Goal: Task Accomplishment & Management: Manage account settings

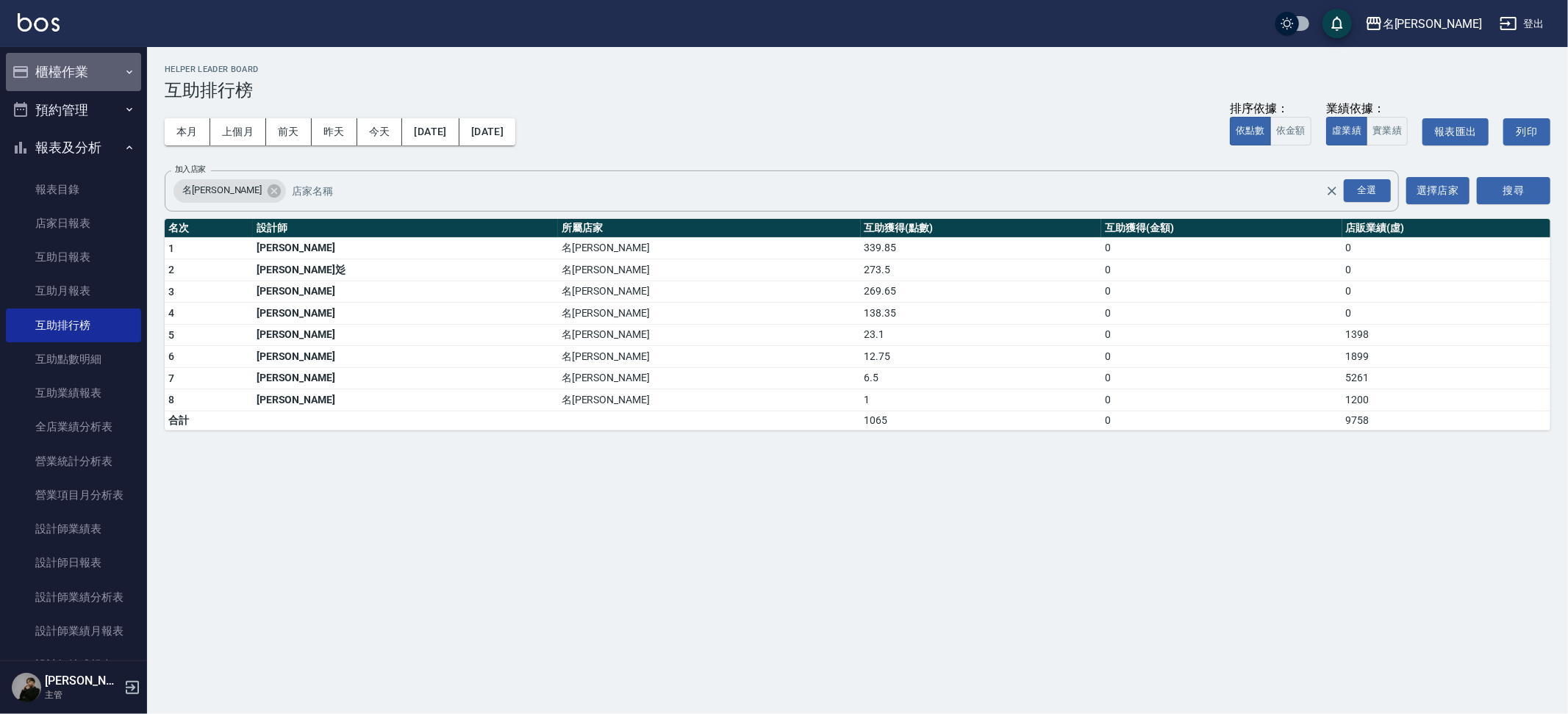
click at [108, 69] on button "櫃檯作業" at bounding box center [74, 72] width 135 height 38
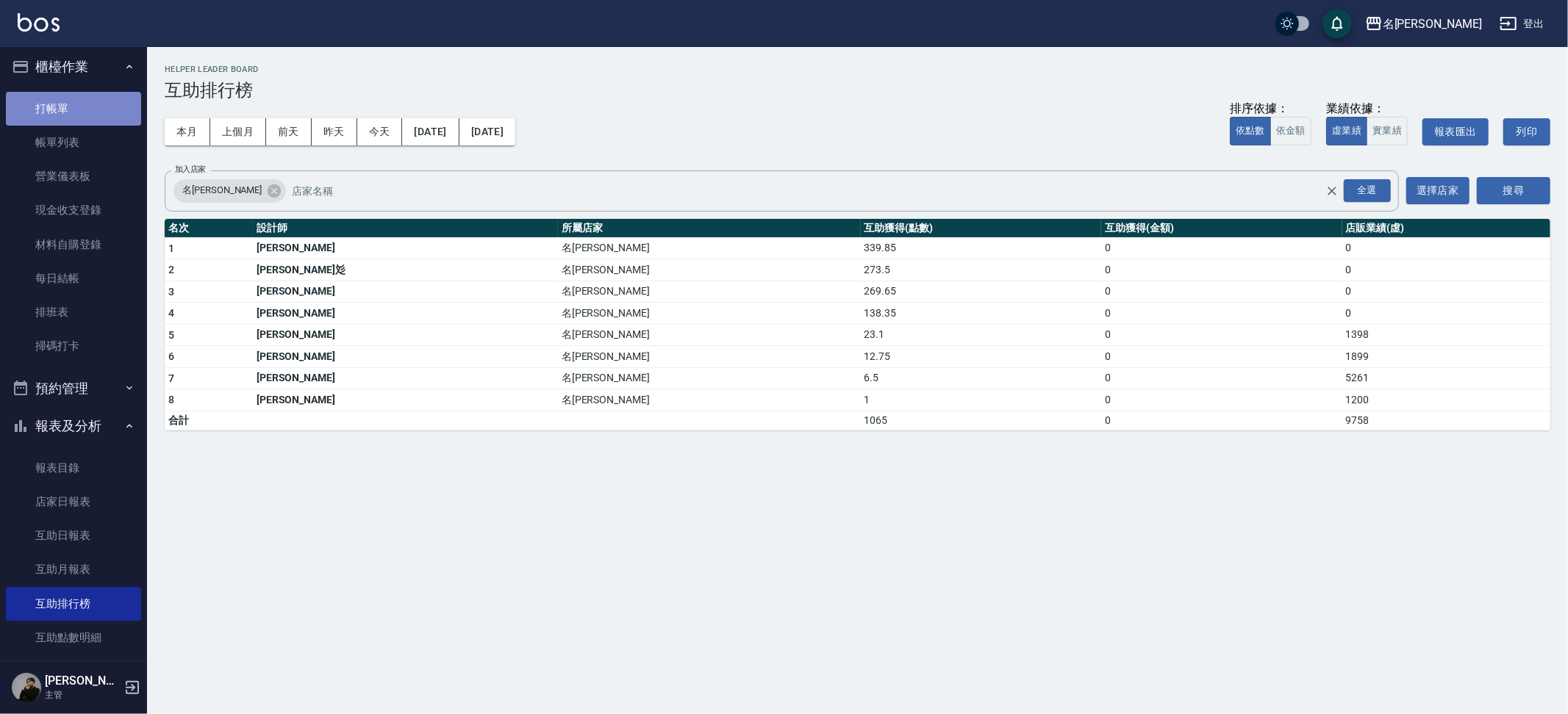
click at [102, 122] on ul "打帳單 帳單列表 營業儀表板 現金收支登錄 材料自購登錄 每日結帳 排班表 掃碼打卡" at bounding box center [74, 228] width 135 height 284
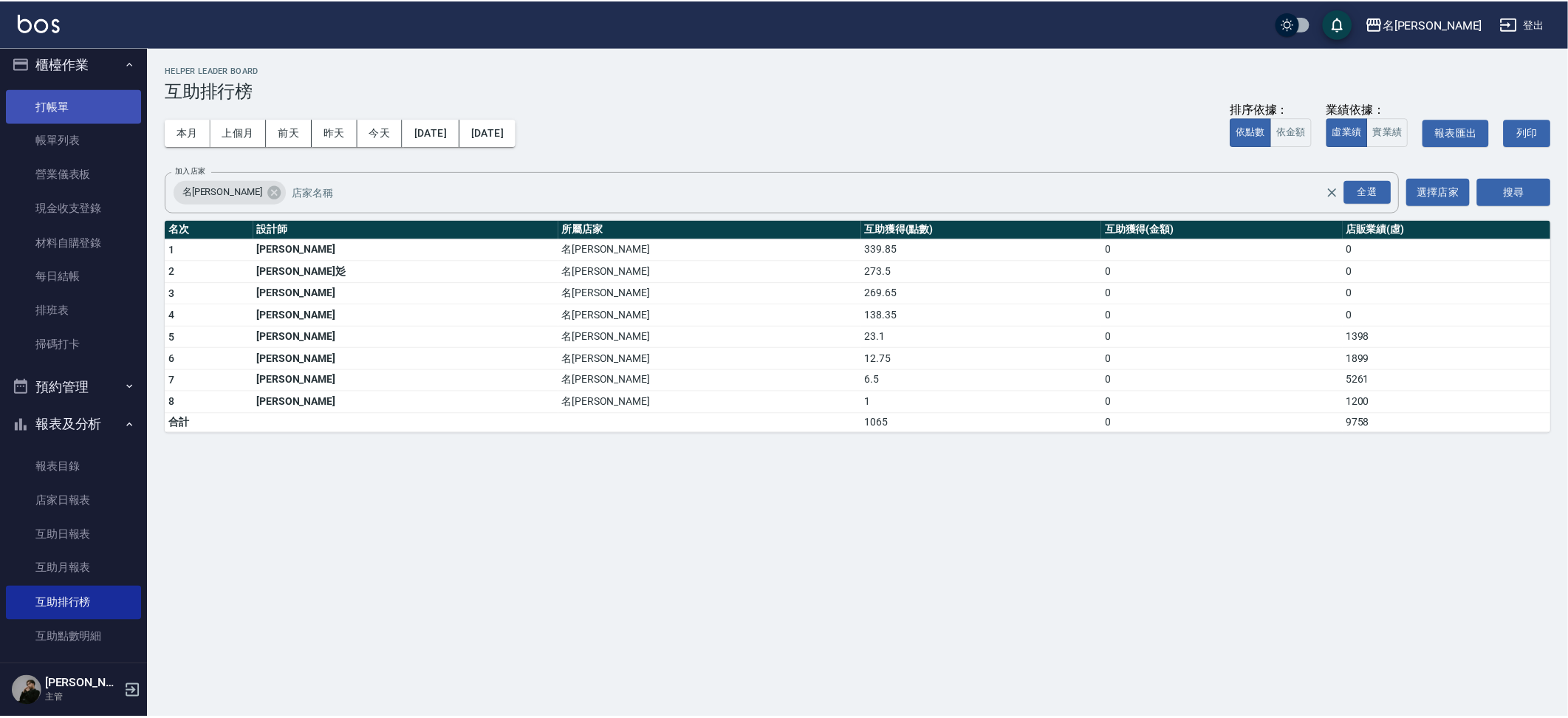
scroll to position [8, 0]
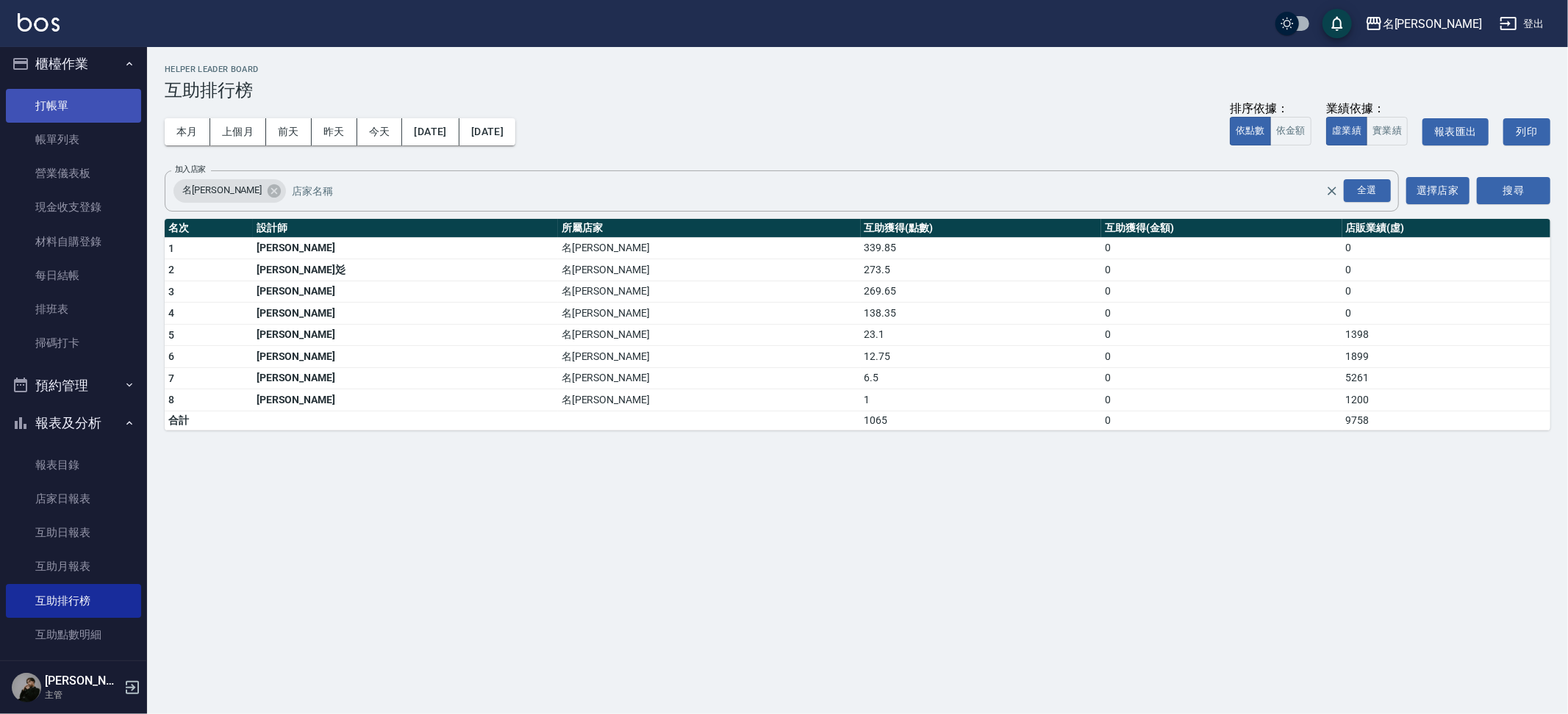
click at [79, 107] on link "打帳單" at bounding box center [74, 106] width 135 height 34
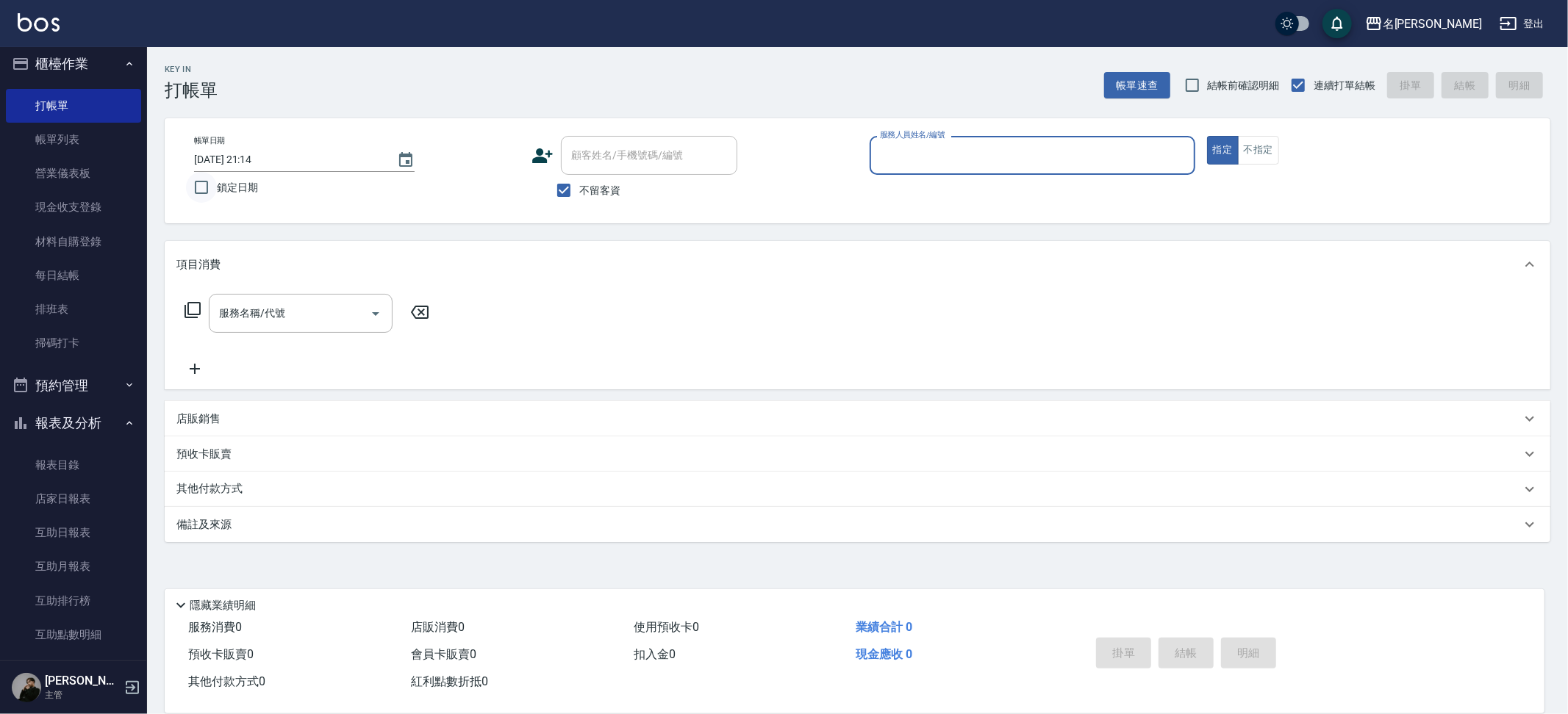
click at [207, 188] on input "鎖定日期" at bounding box center [200, 186] width 31 height 31
checkbox input "true"
click at [1143, 175] on p at bounding box center [1032, 183] width 326 height 16
click at [1141, 144] on input "服務人員姓名/編號" at bounding box center [1032, 155] width 313 height 25
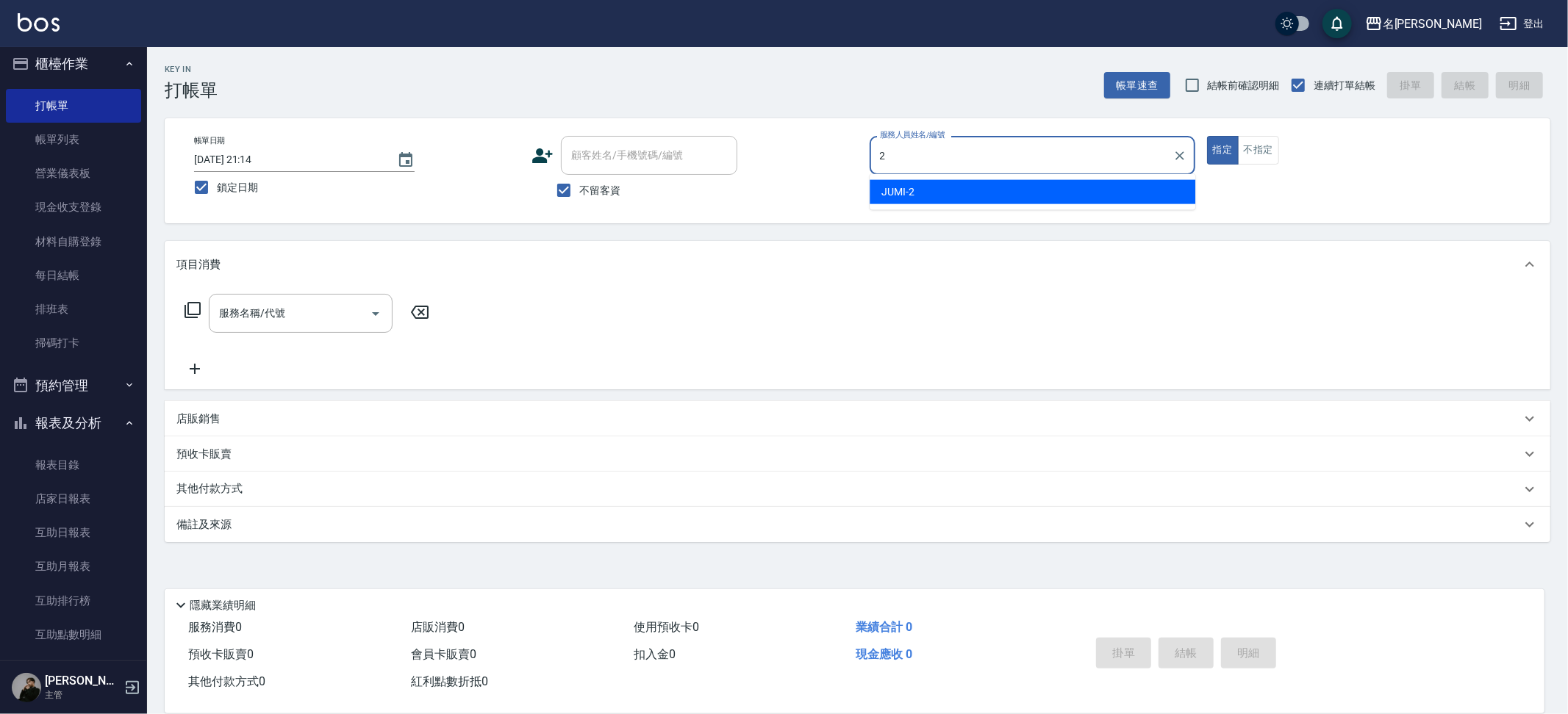
type input "JUMI-2"
type button "true"
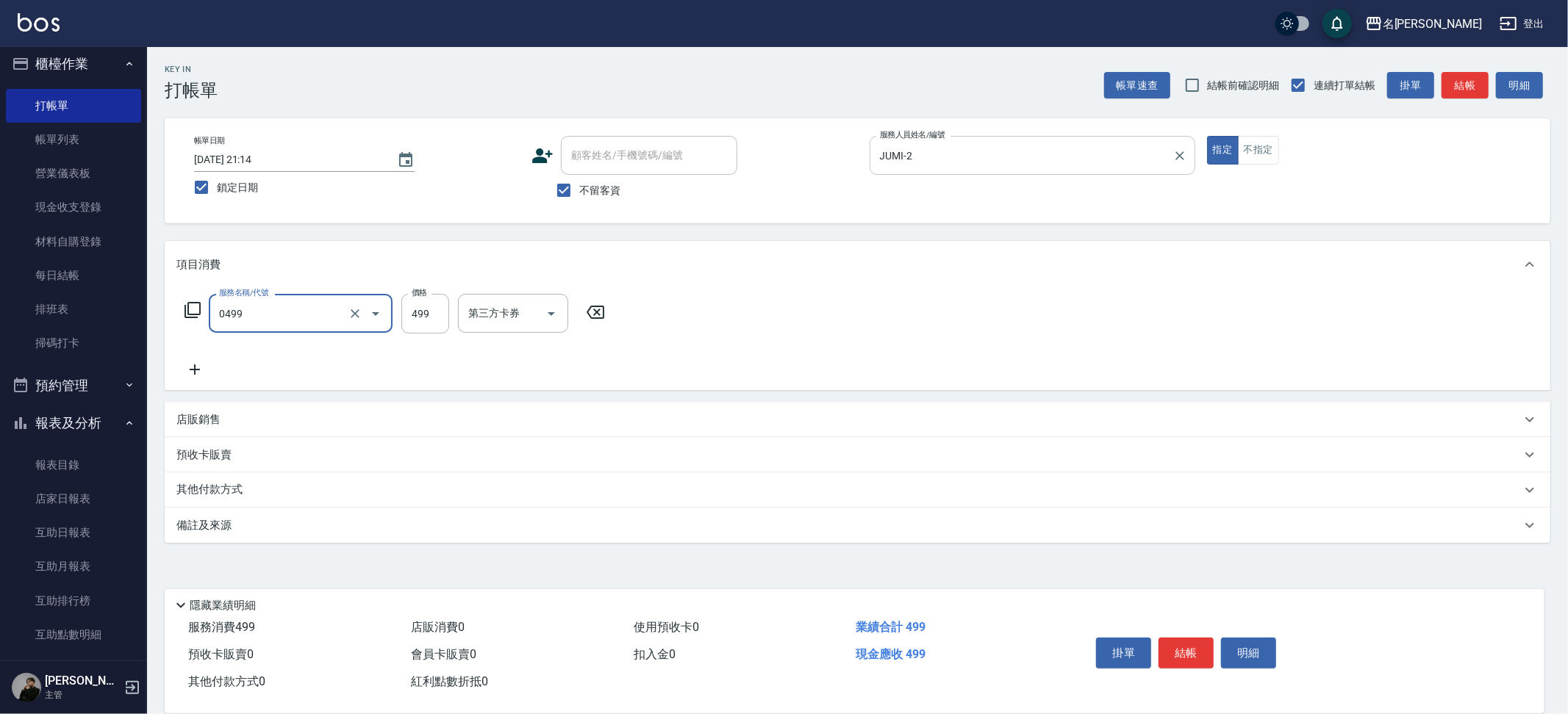
type input "[PERSON_NAME](0499)"
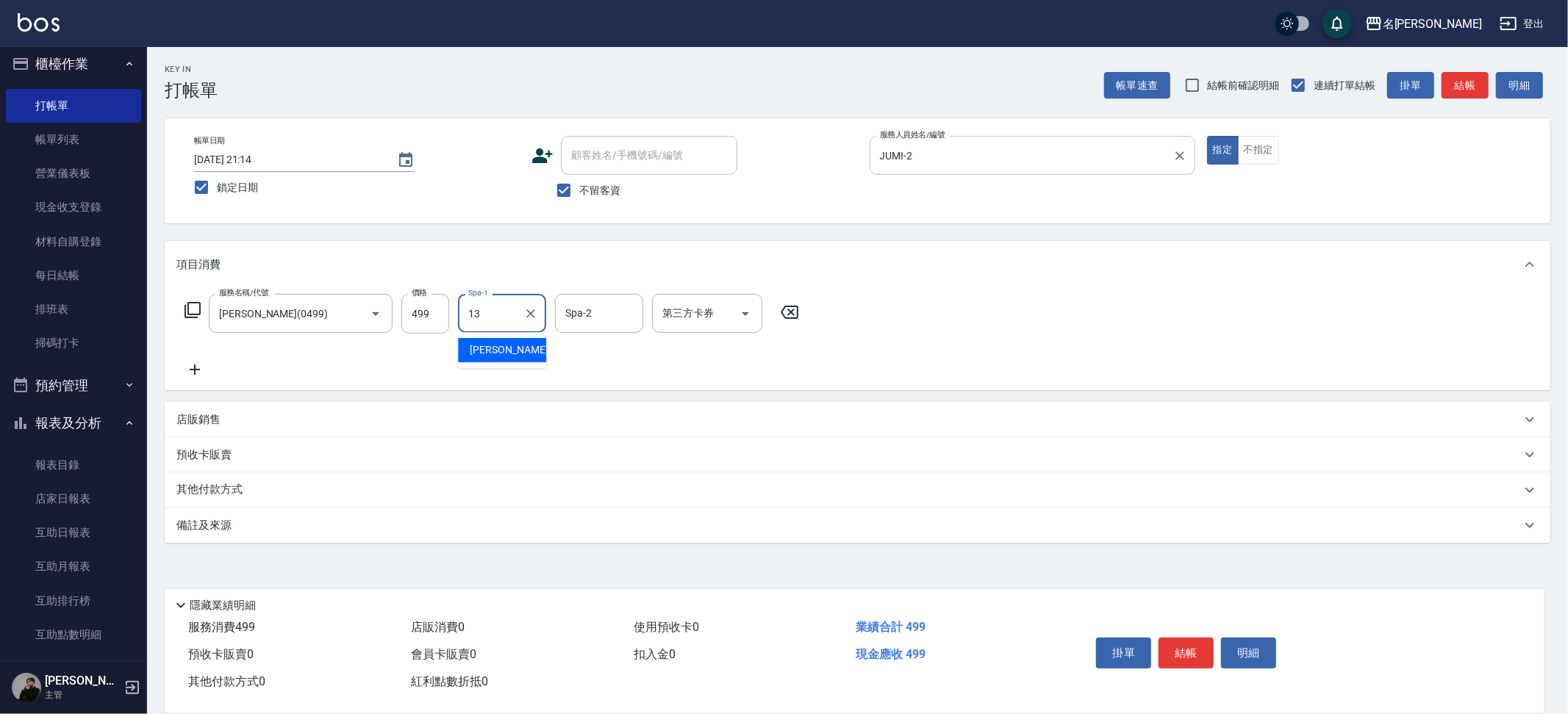
type input "吳晨羽-13"
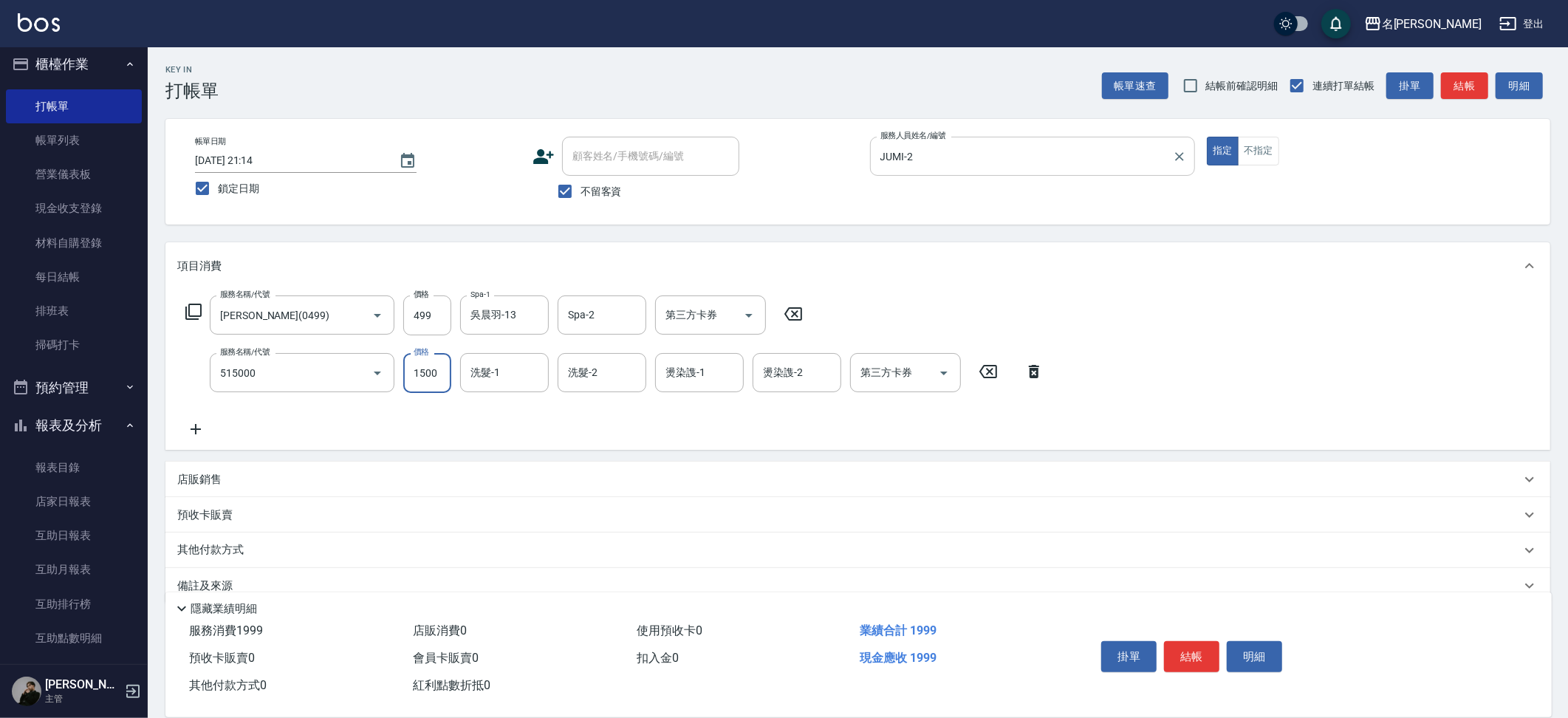
type input "極光結構護髮(515000)"
type input "1800"
type input "吳晨羽-13"
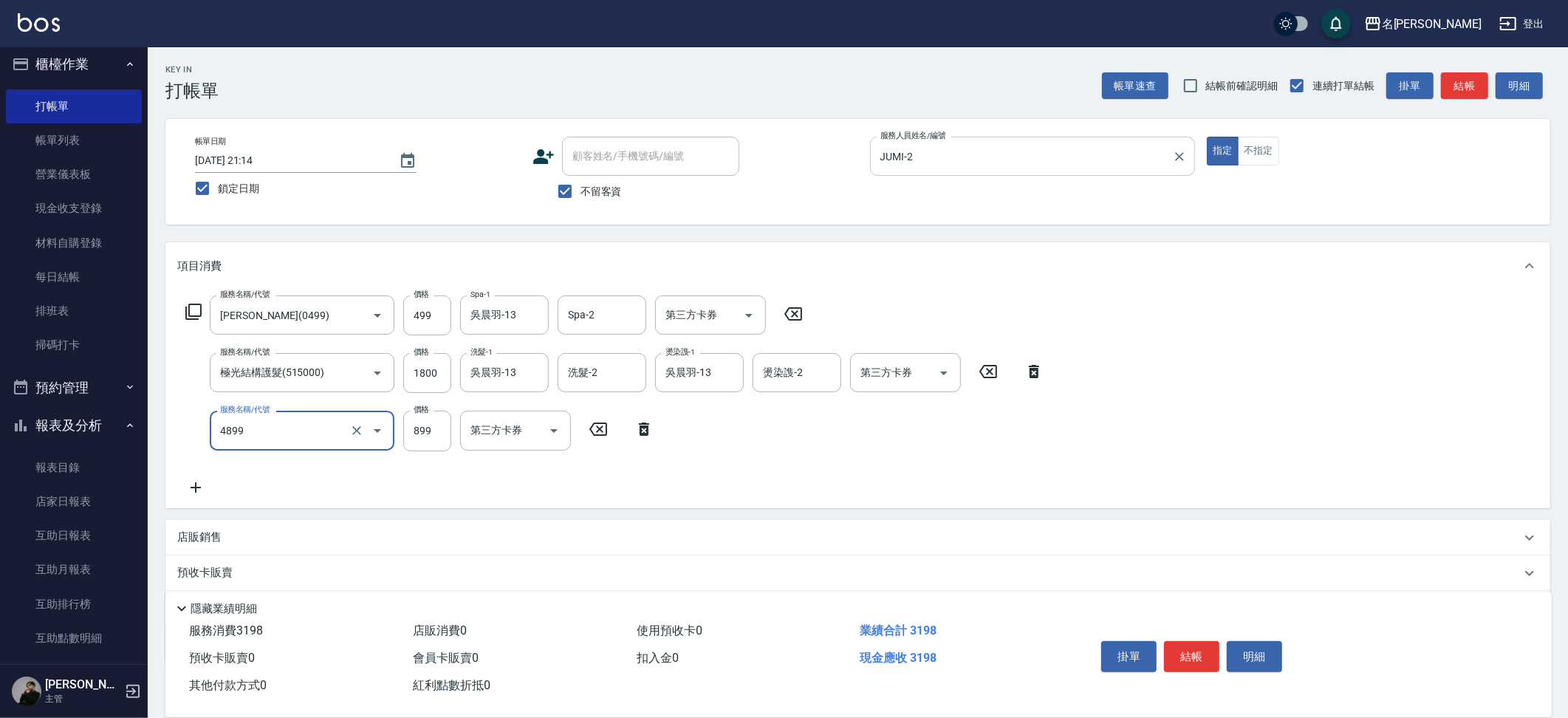
type input "染髮(4899)"
type input "1000"
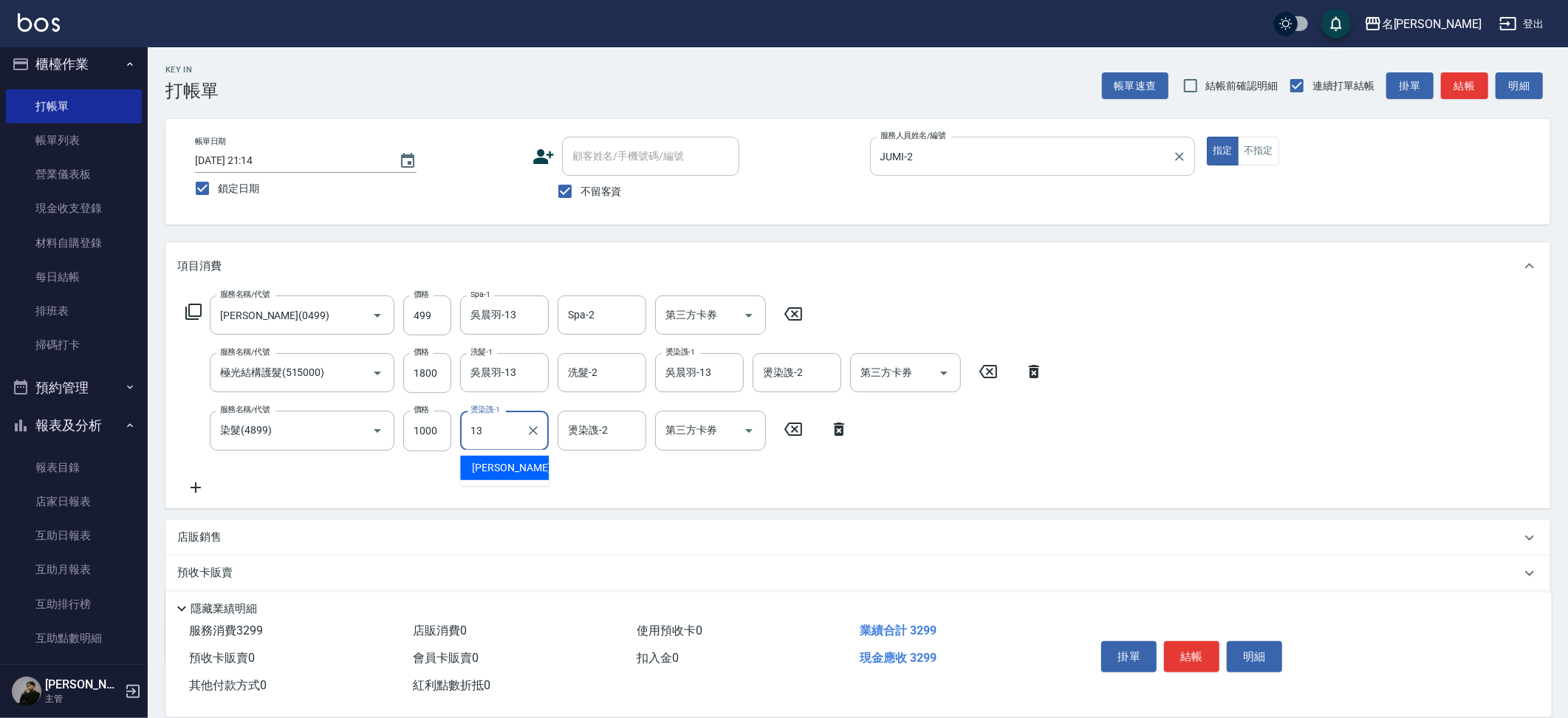
type input "吳晨羽-13"
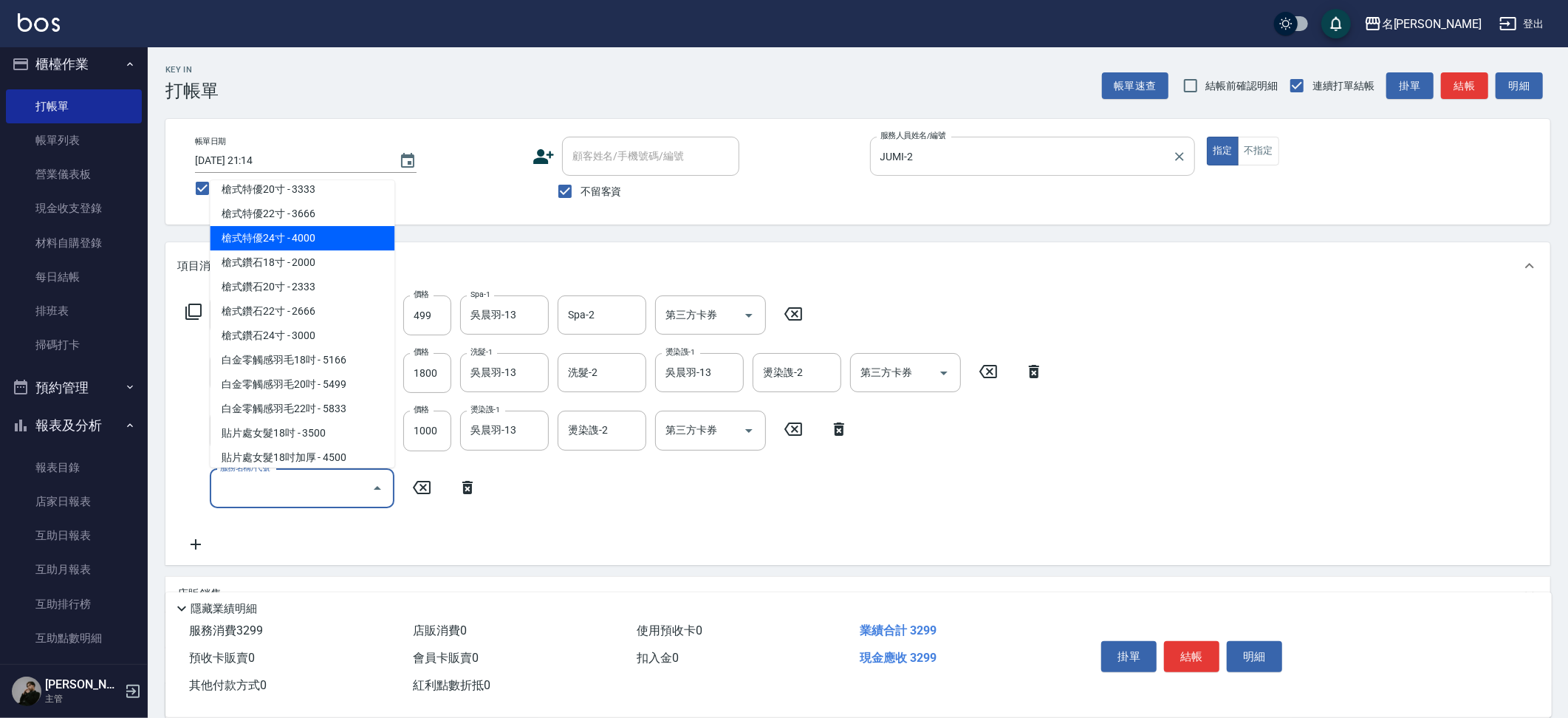
scroll to position [2326, 0]
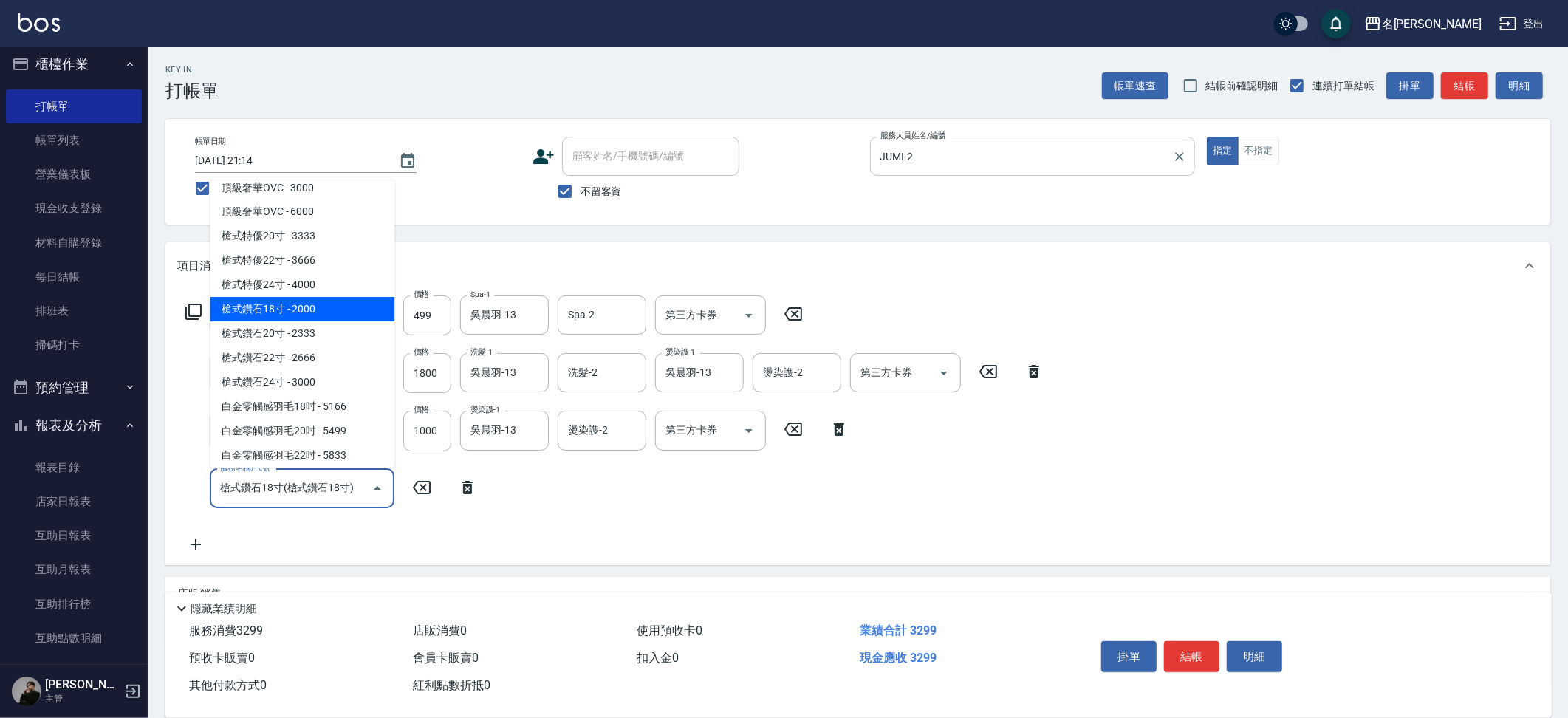
type input "槍式鑽石18寸"
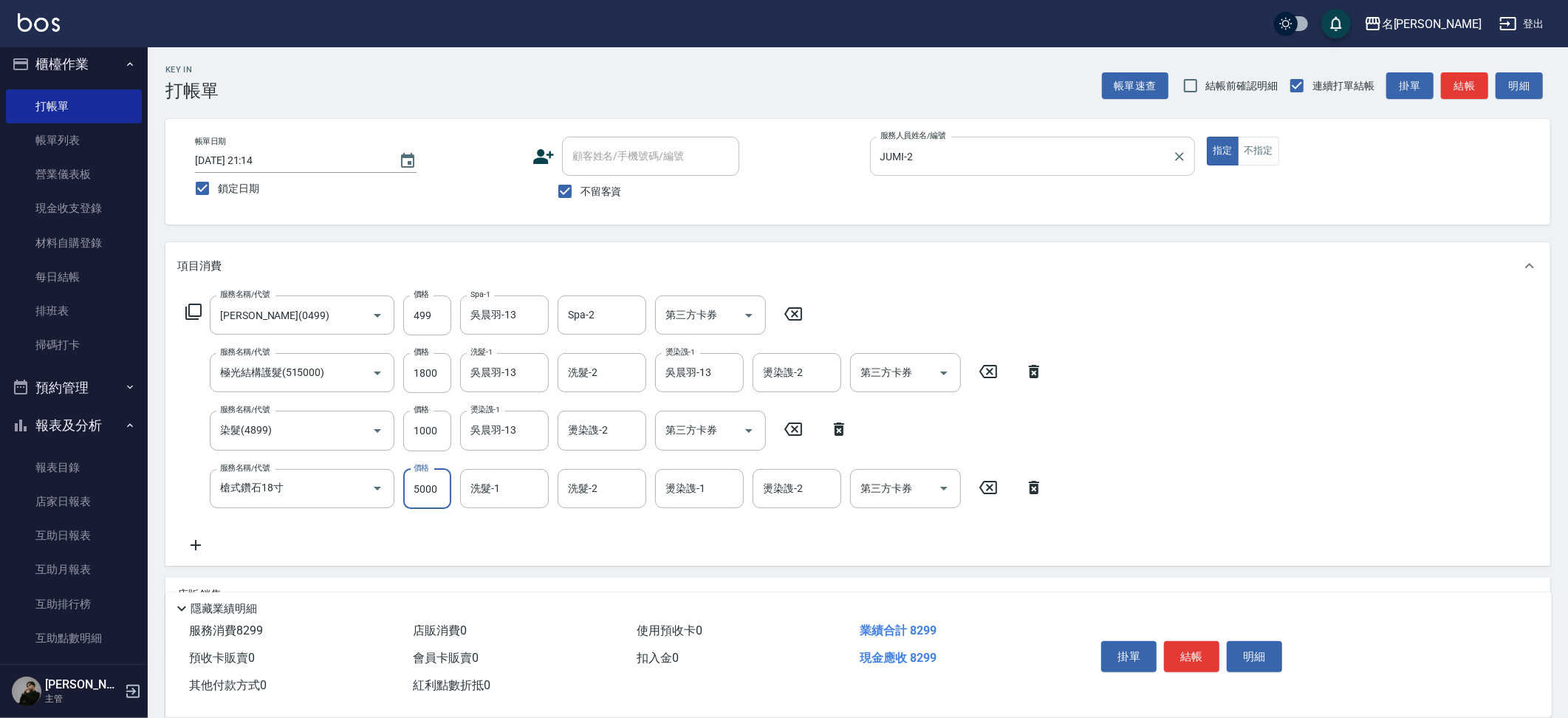
type input "5000"
type input "吳晨羽-13"
type input "2"
type input "吳晨羽-13"
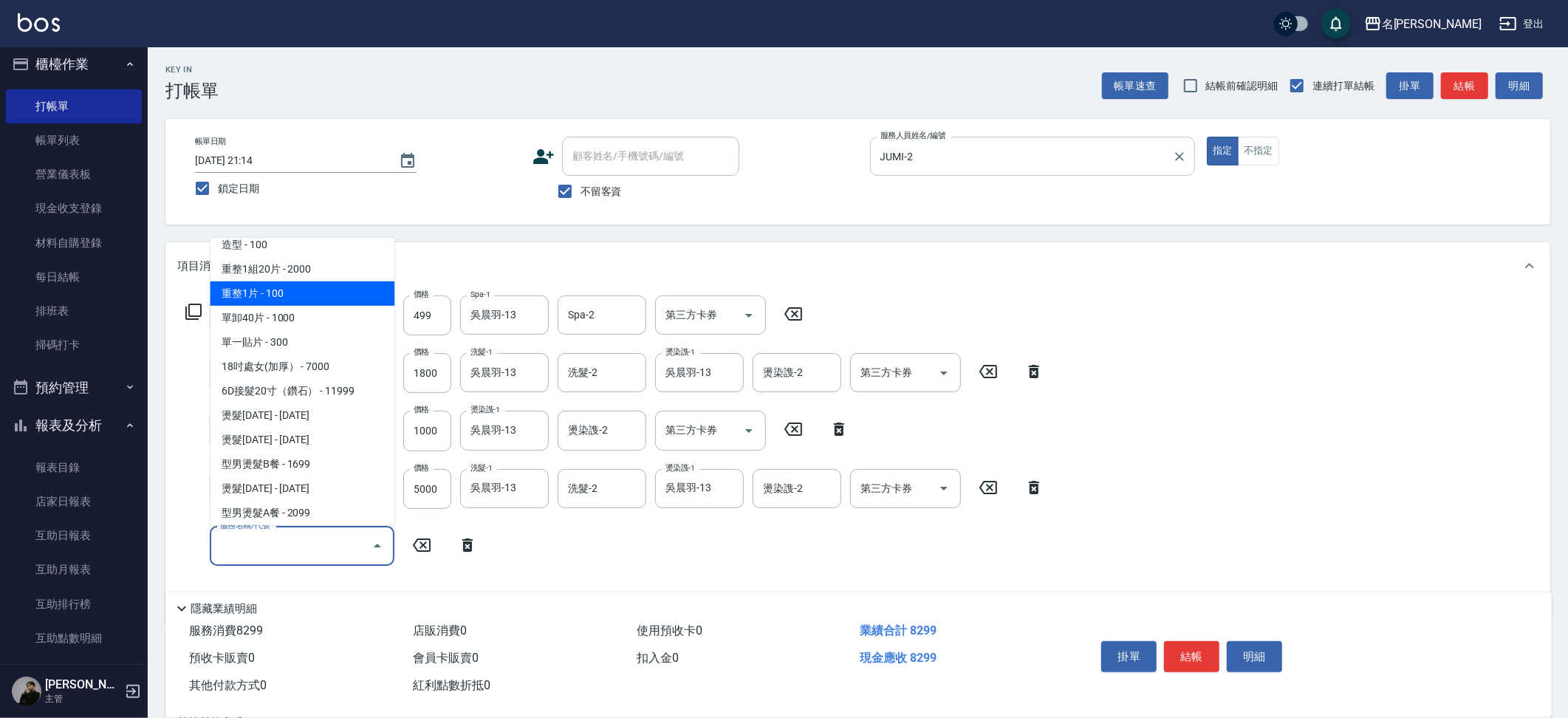
scroll to position [1328, 0]
type input "重整1組20片(7006)"
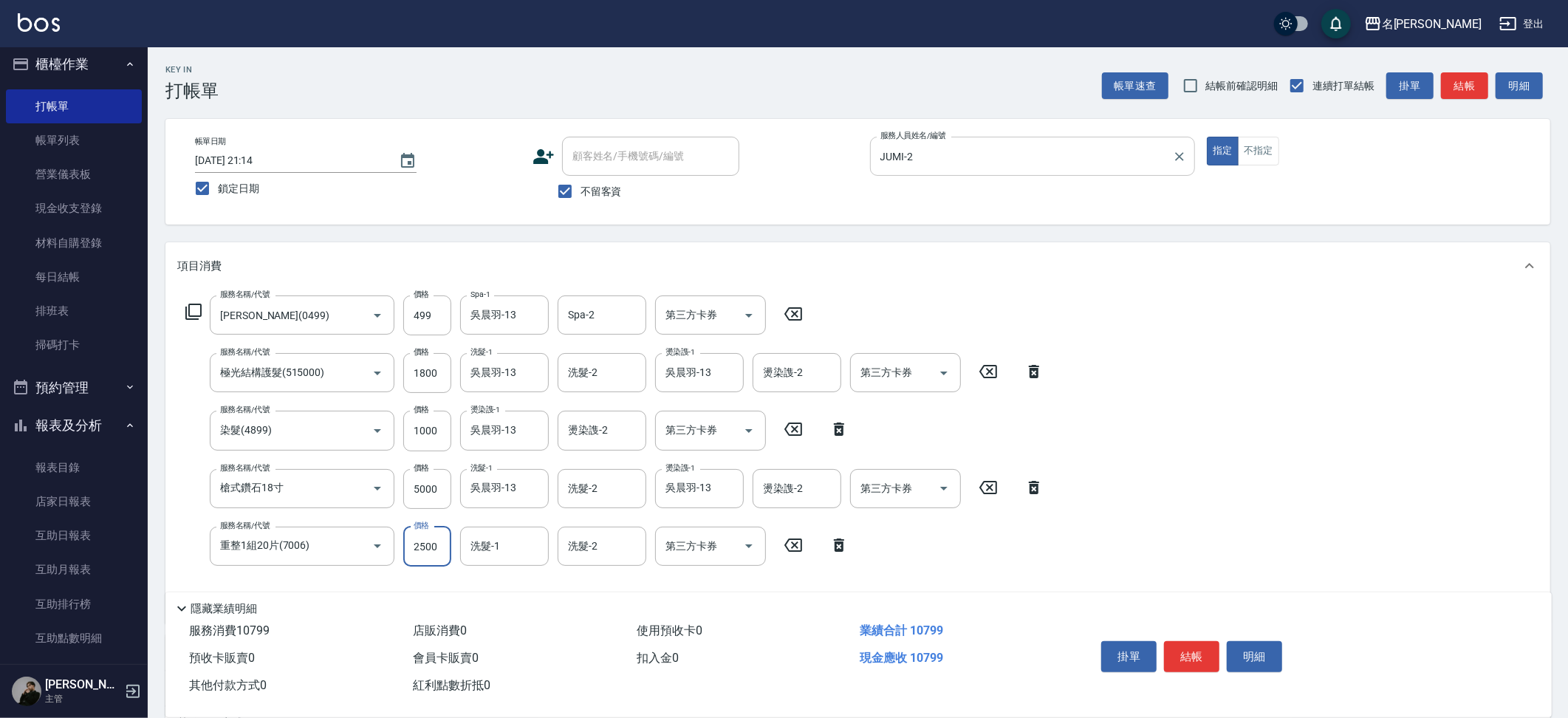
type input "2500"
type input "吳晨羽-13"
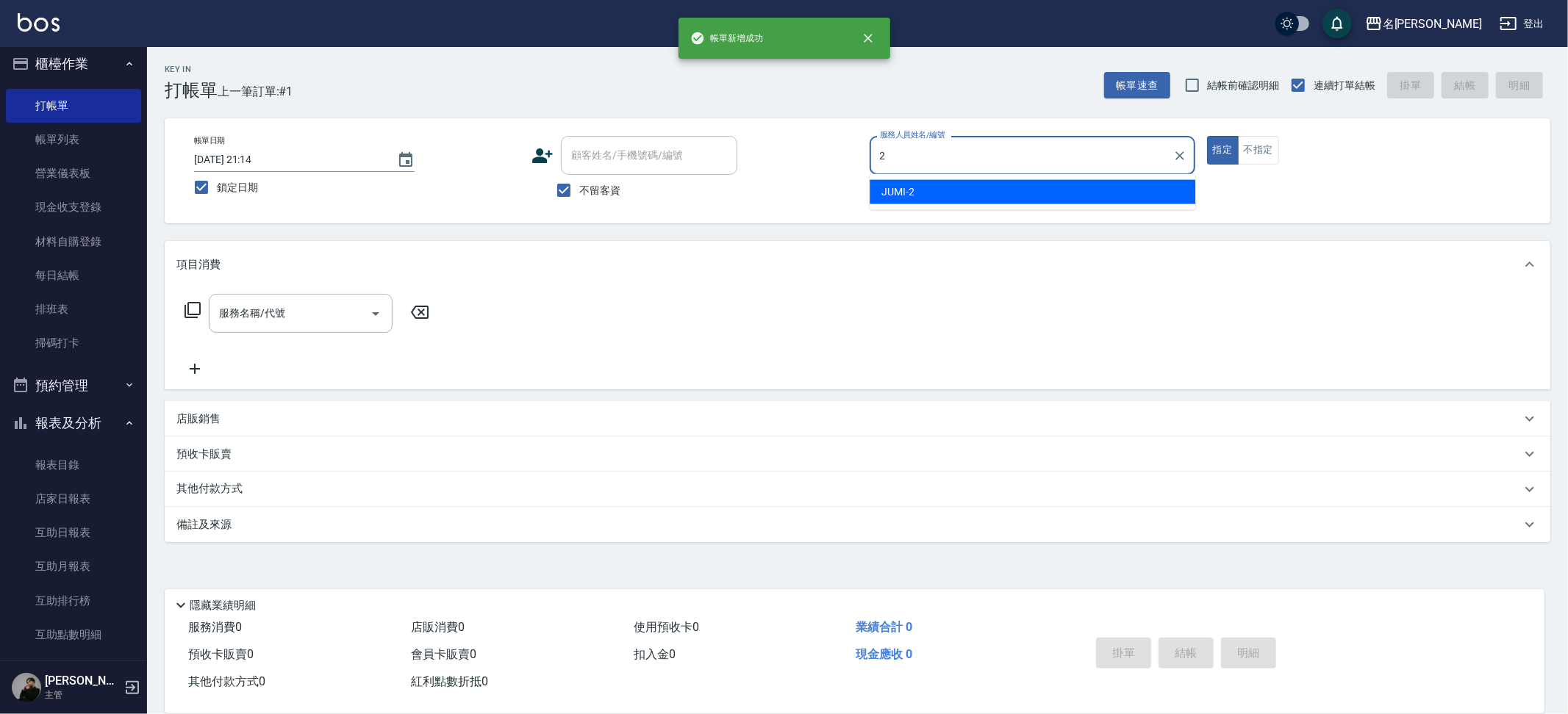
type input "JUMI-2"
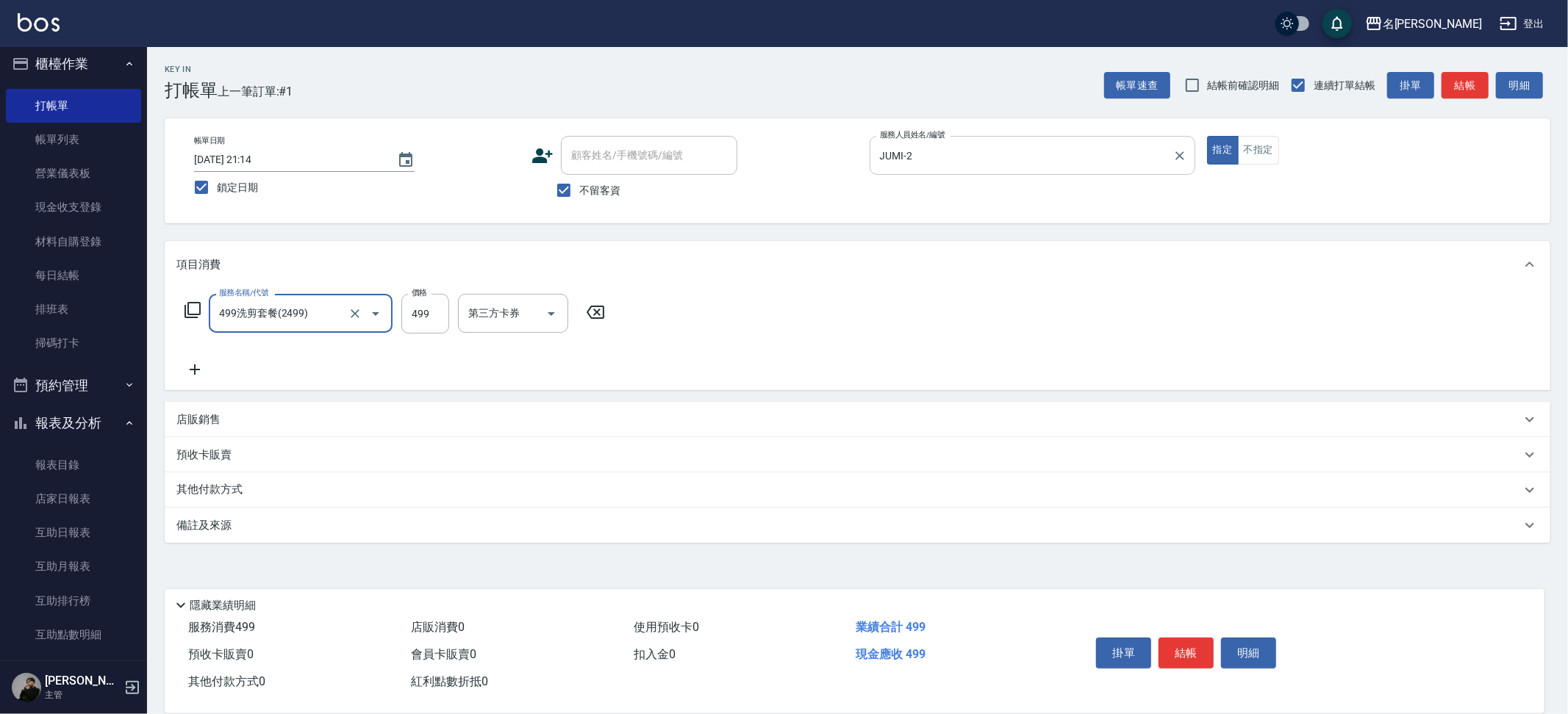
type input "499洗剪套餐(2499)"
type input "500"
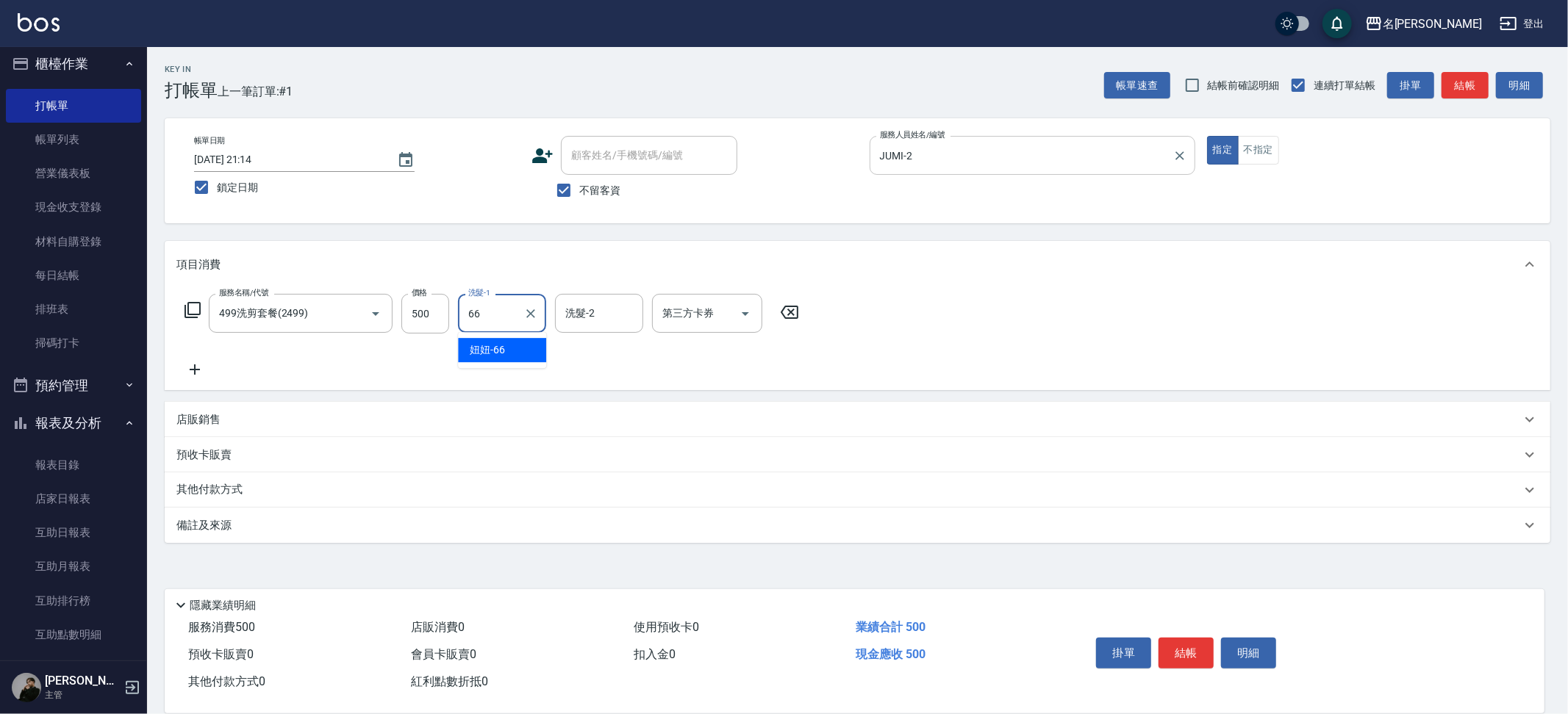
type input "妞妞-66"
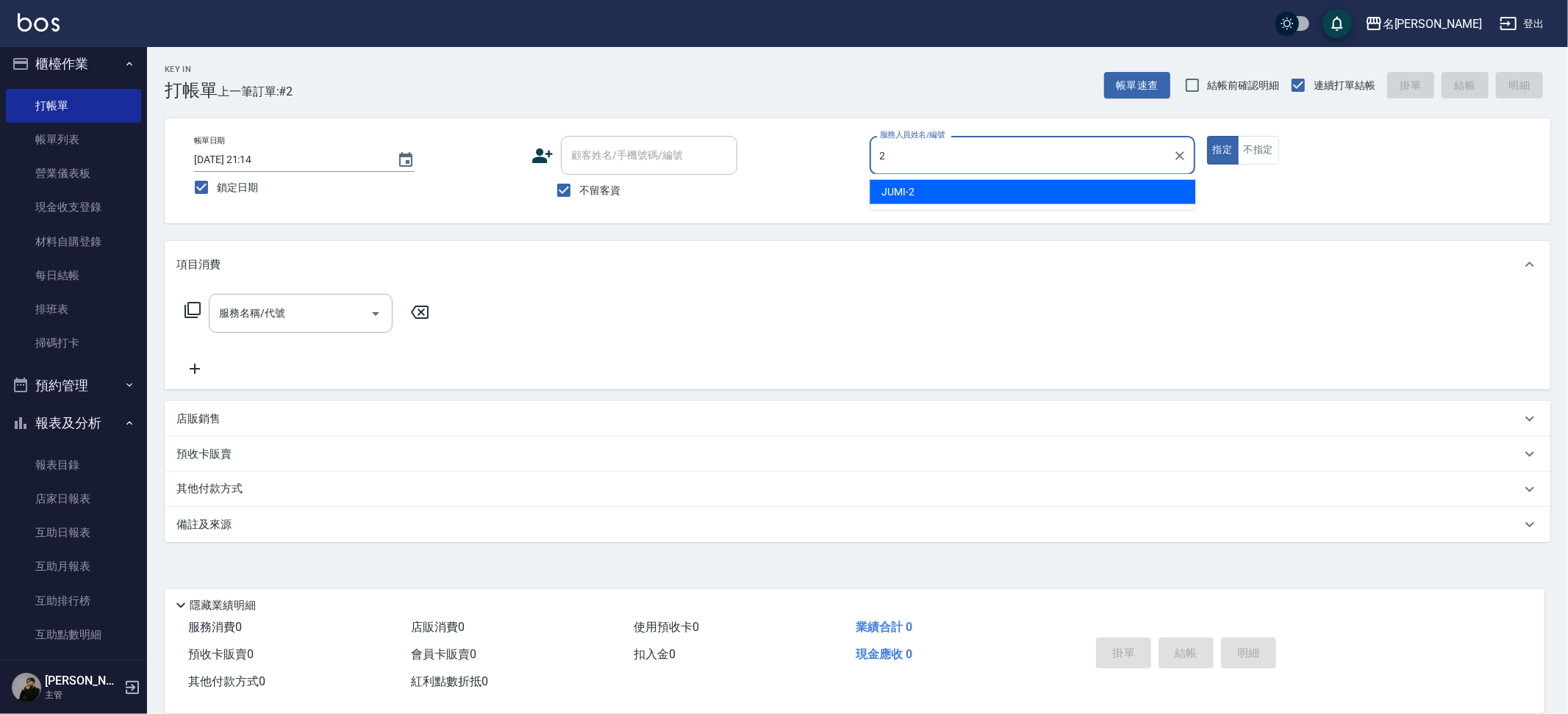
type input "JUMI-2"
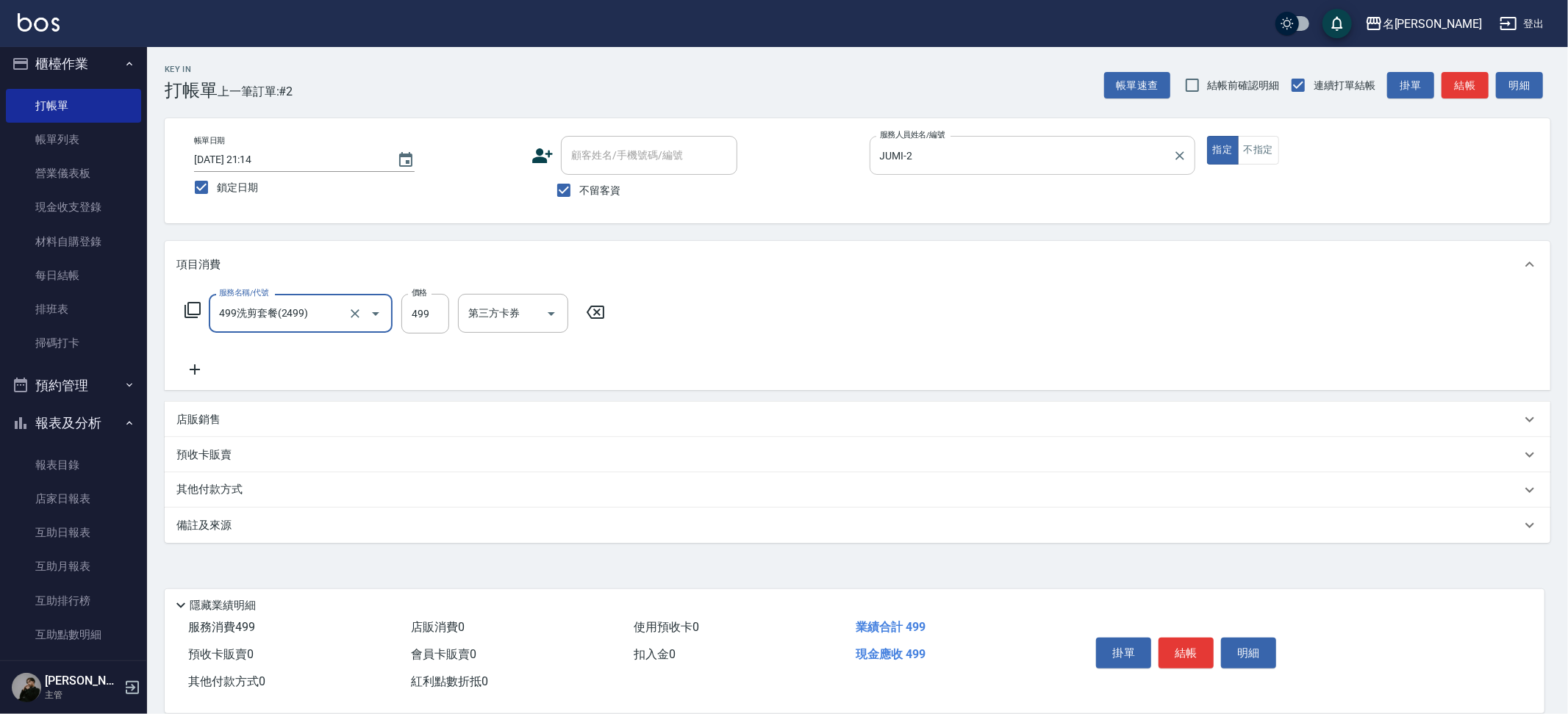
type input "499洗剪套餐(2499)"
type input "500"
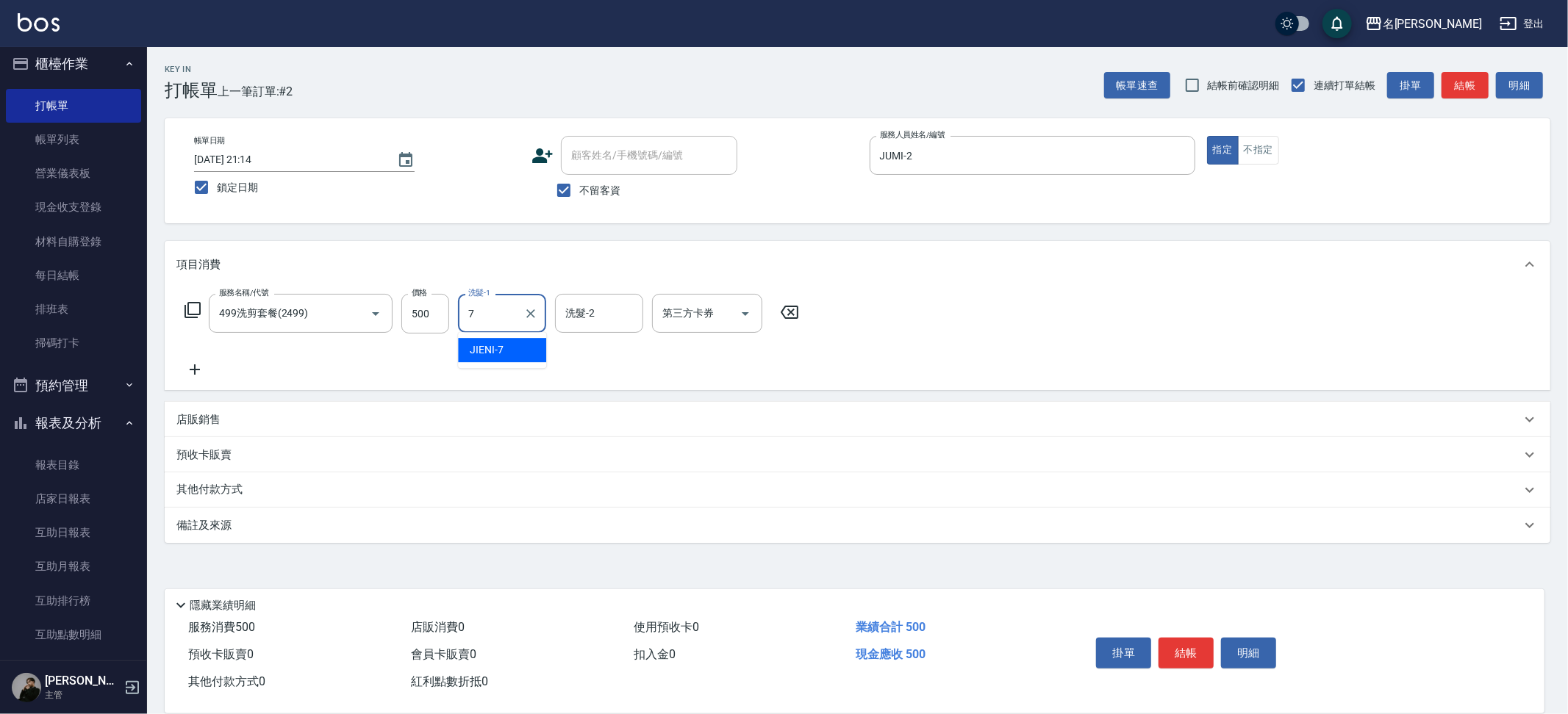
type input "JIENI-7"
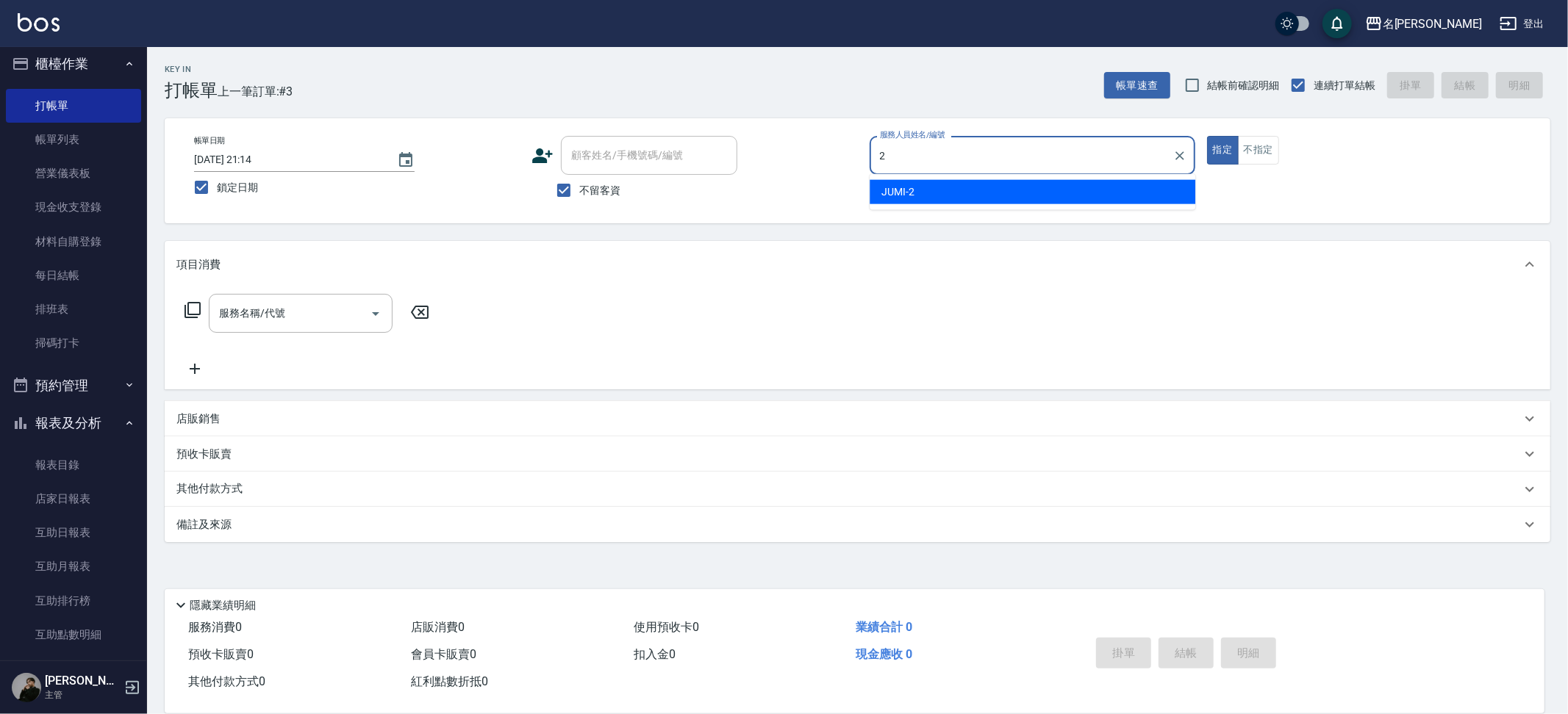
type input "JUMI-2"
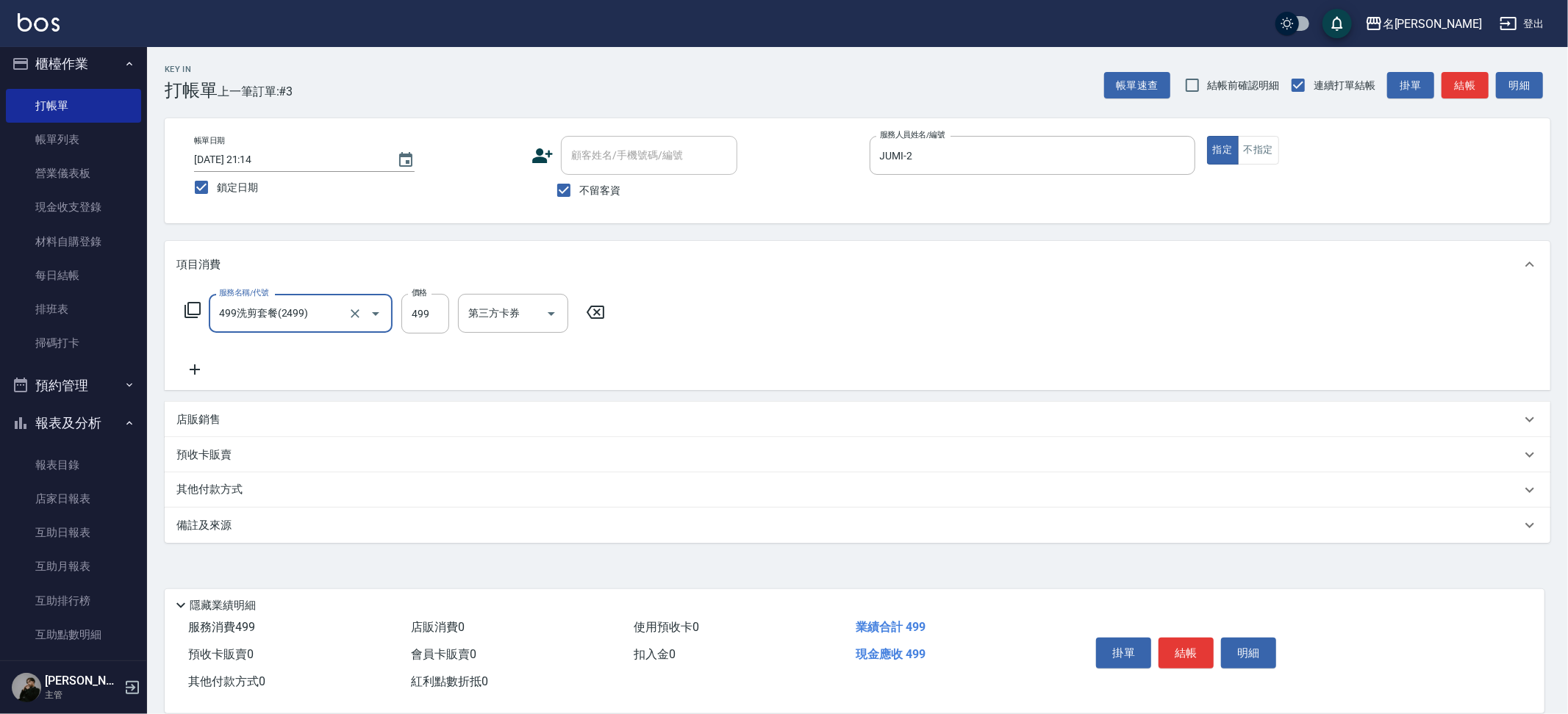
type input "499洗剪套餐(2499)"
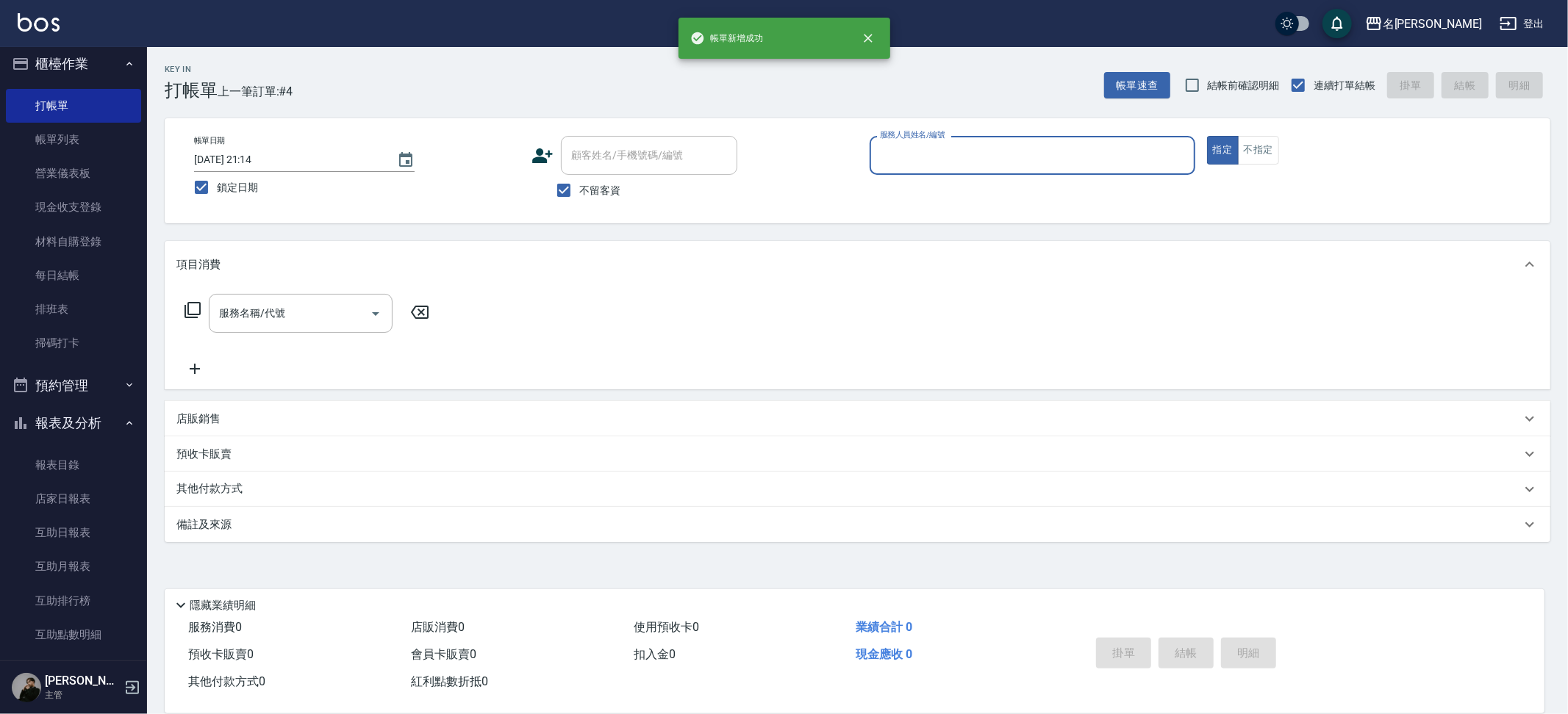
type input "5"
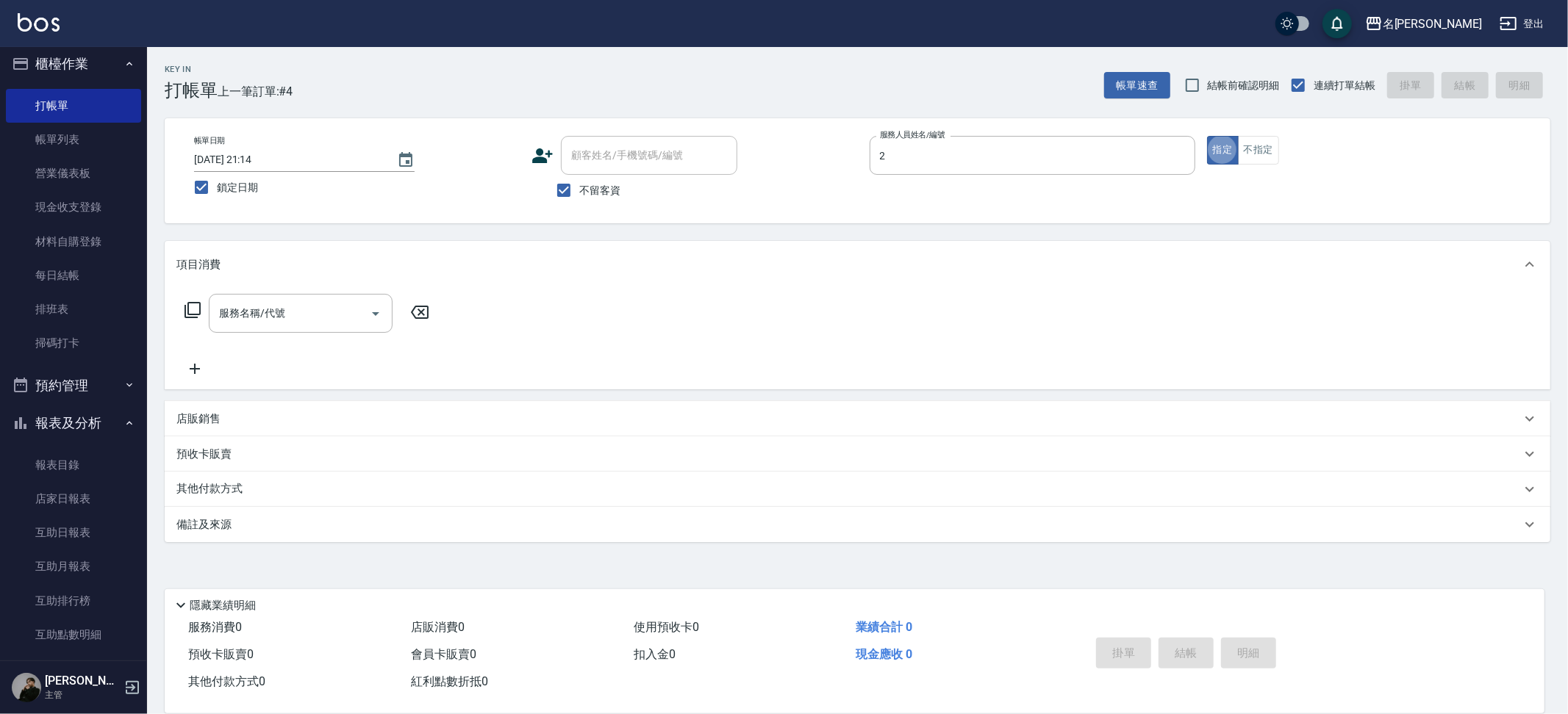
type input "JUMI-2"
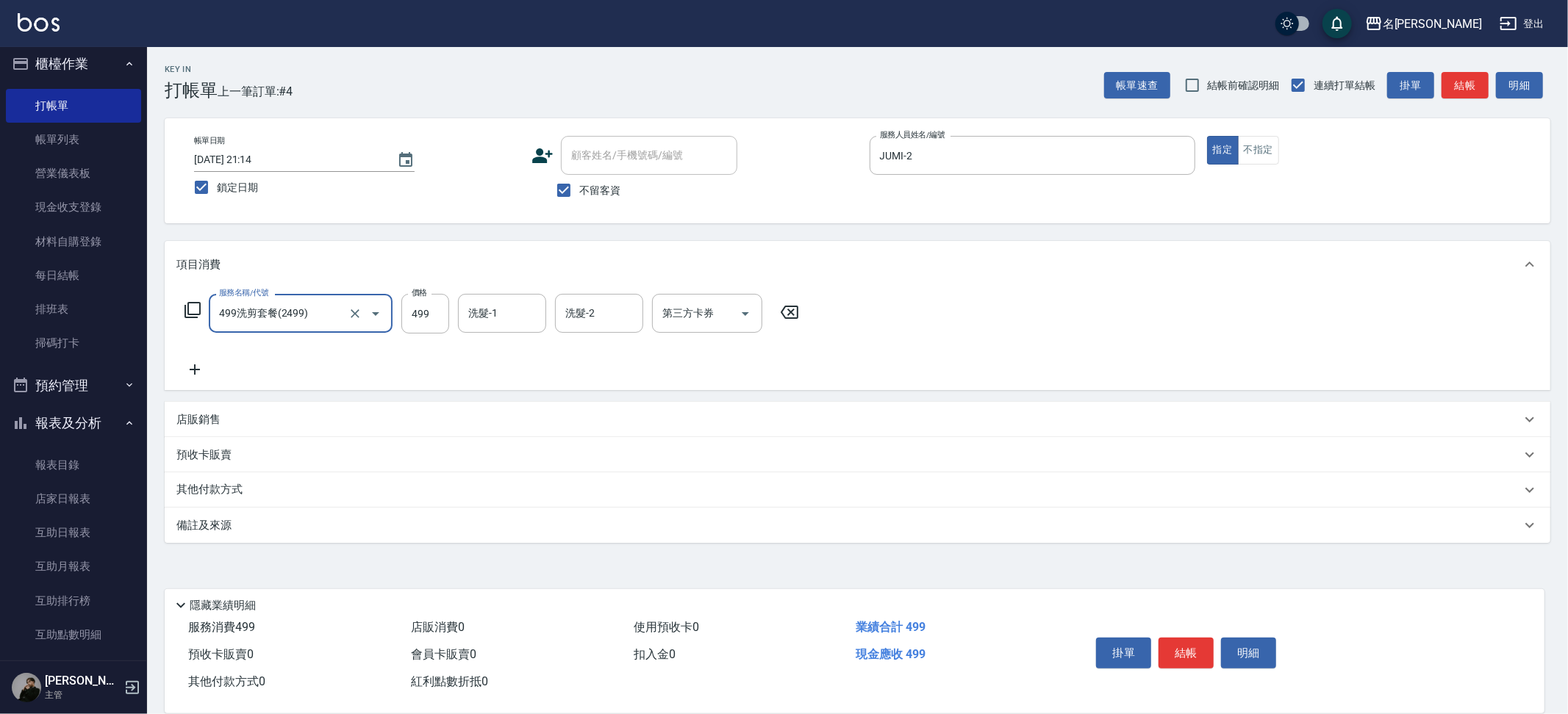
type input "499洗剪套餐(2499)"
click at [418, 312] on input "499" at bounding box center [425, 313] width 48 height 39
drag, startPoint x: 431, startPoint y: 312, endPoint x: 451, endPoint y: 294, distance: 26.9
click at [413, 315] on input "499" at bounding box center [425, 313] width 48 height 39
type input "500"
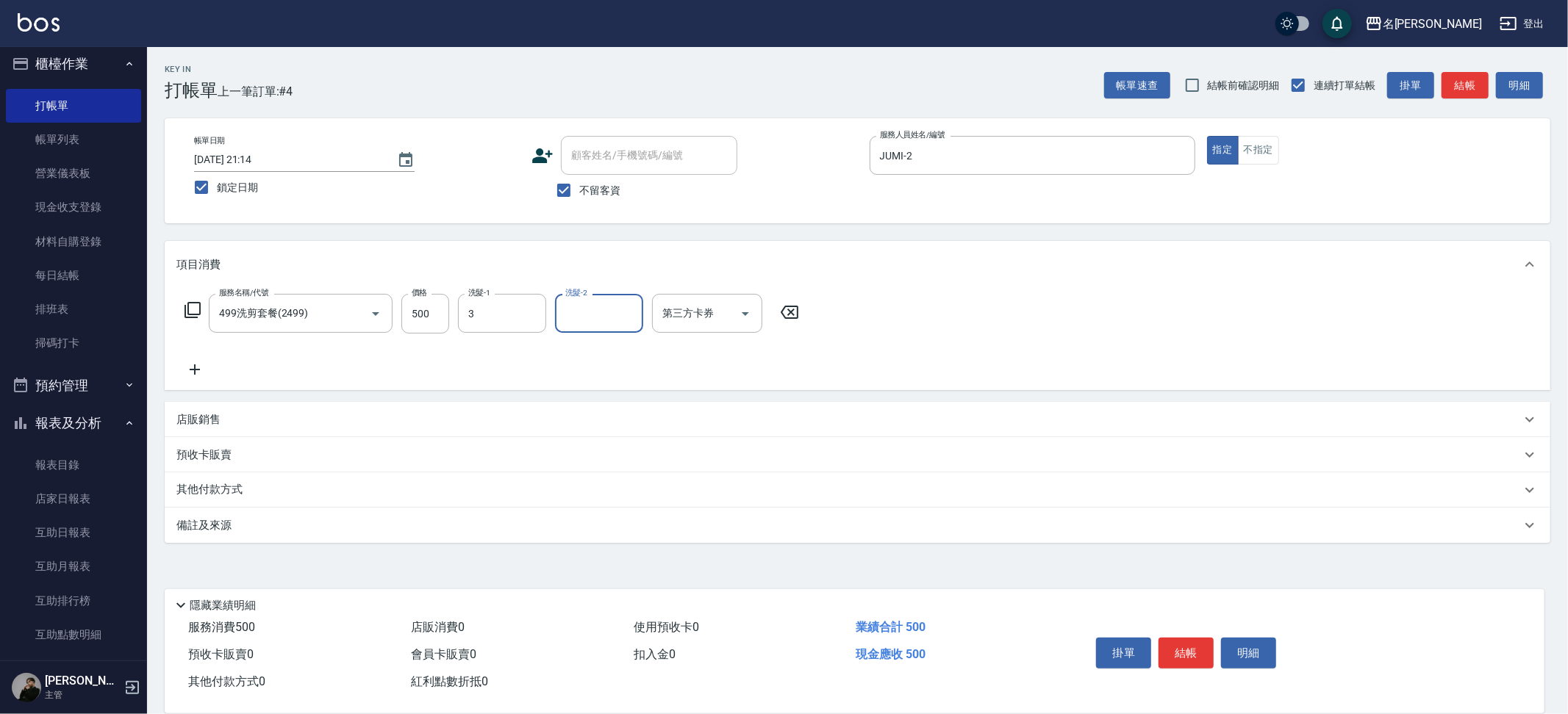
type input "Mina-3"
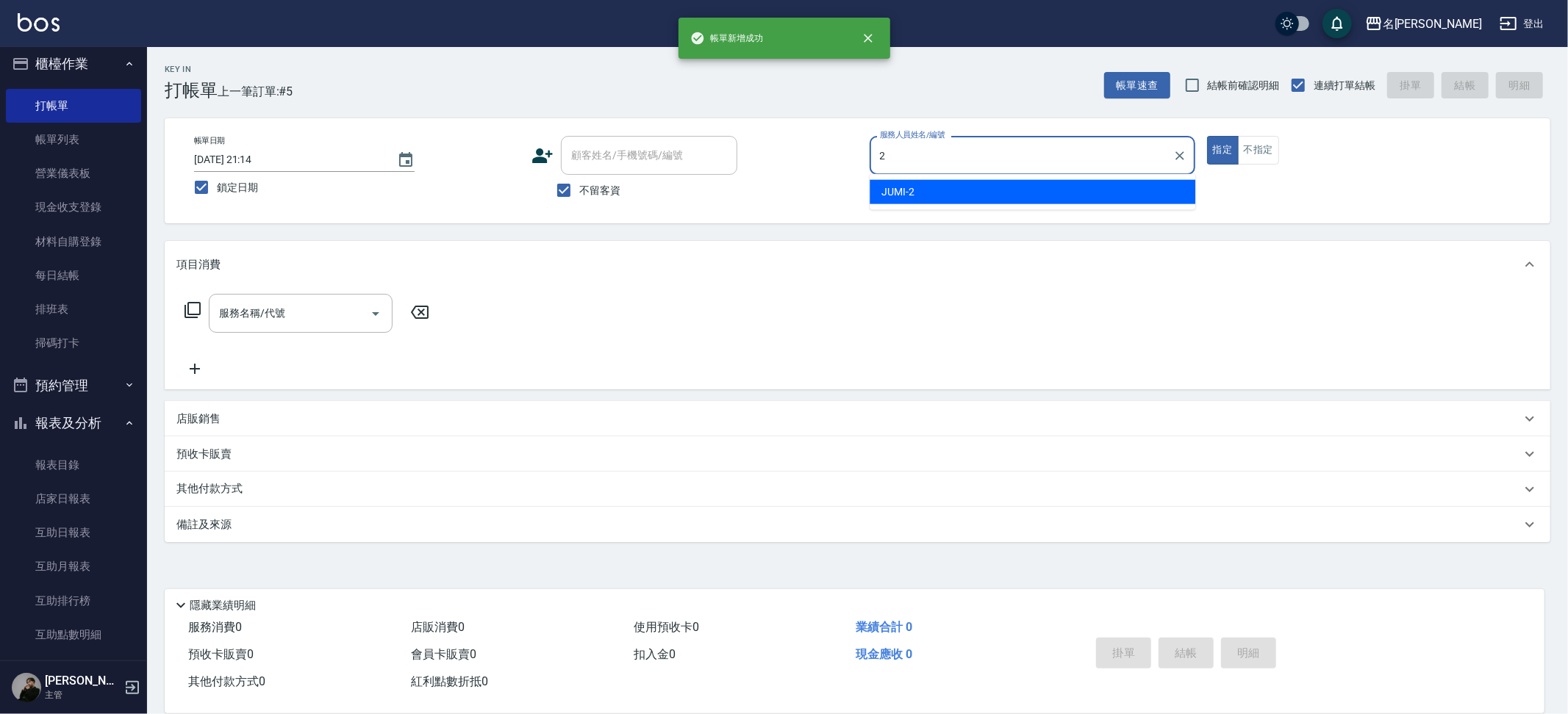
type input "JUMI-2"
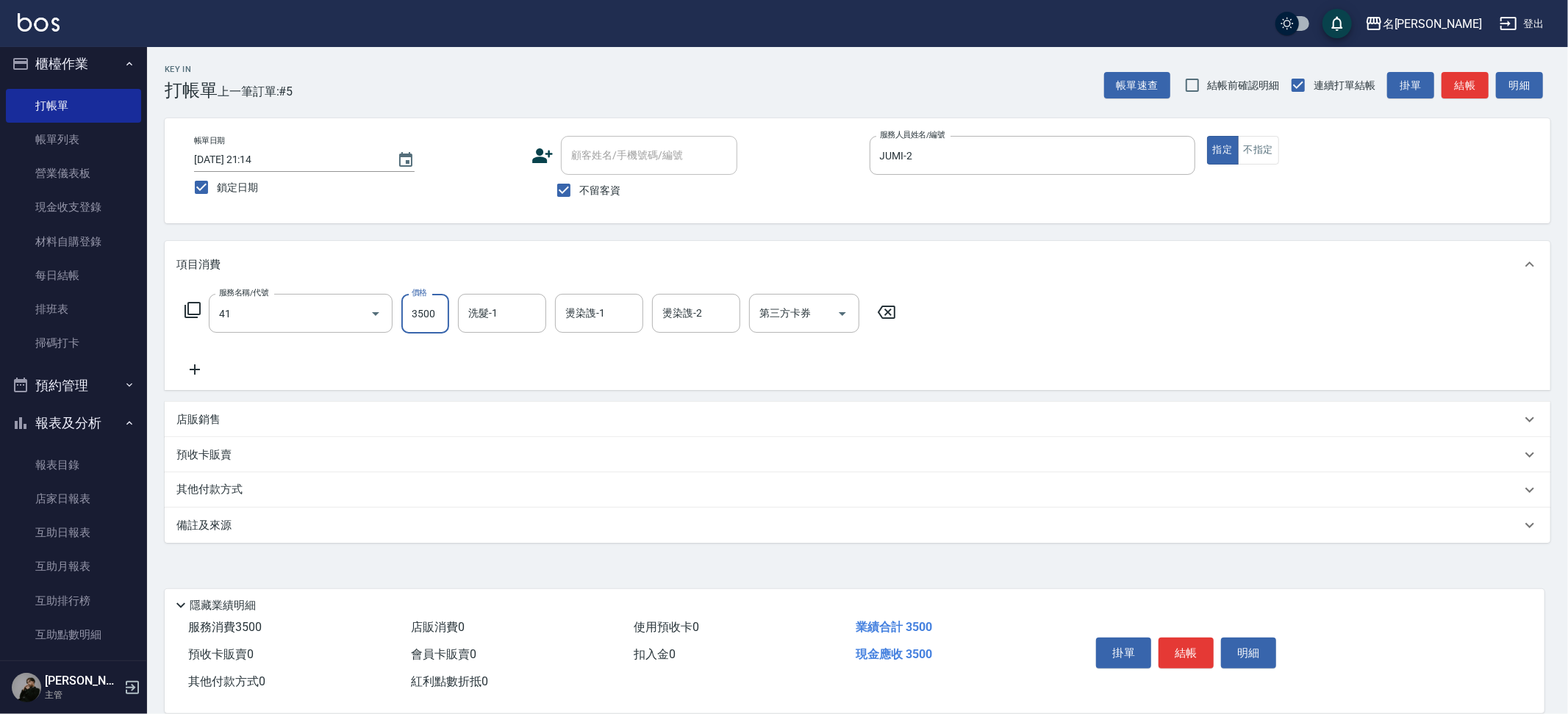
type input "染髮A餐(41)"
type input "3999"
type input "吳晨羽-13"
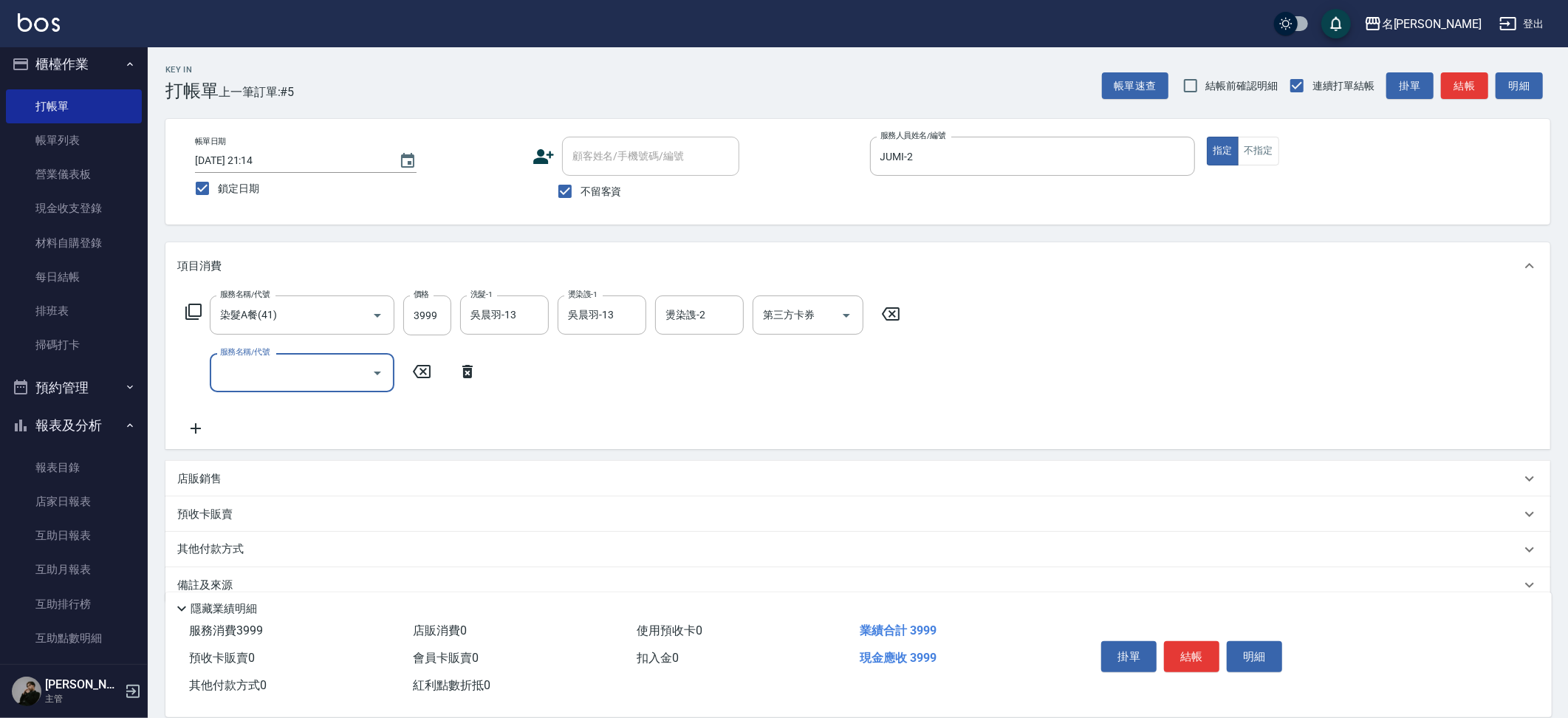
click at [209, 480] on p "店販銷售" at bounding box center [199, 480] width 44 height 16
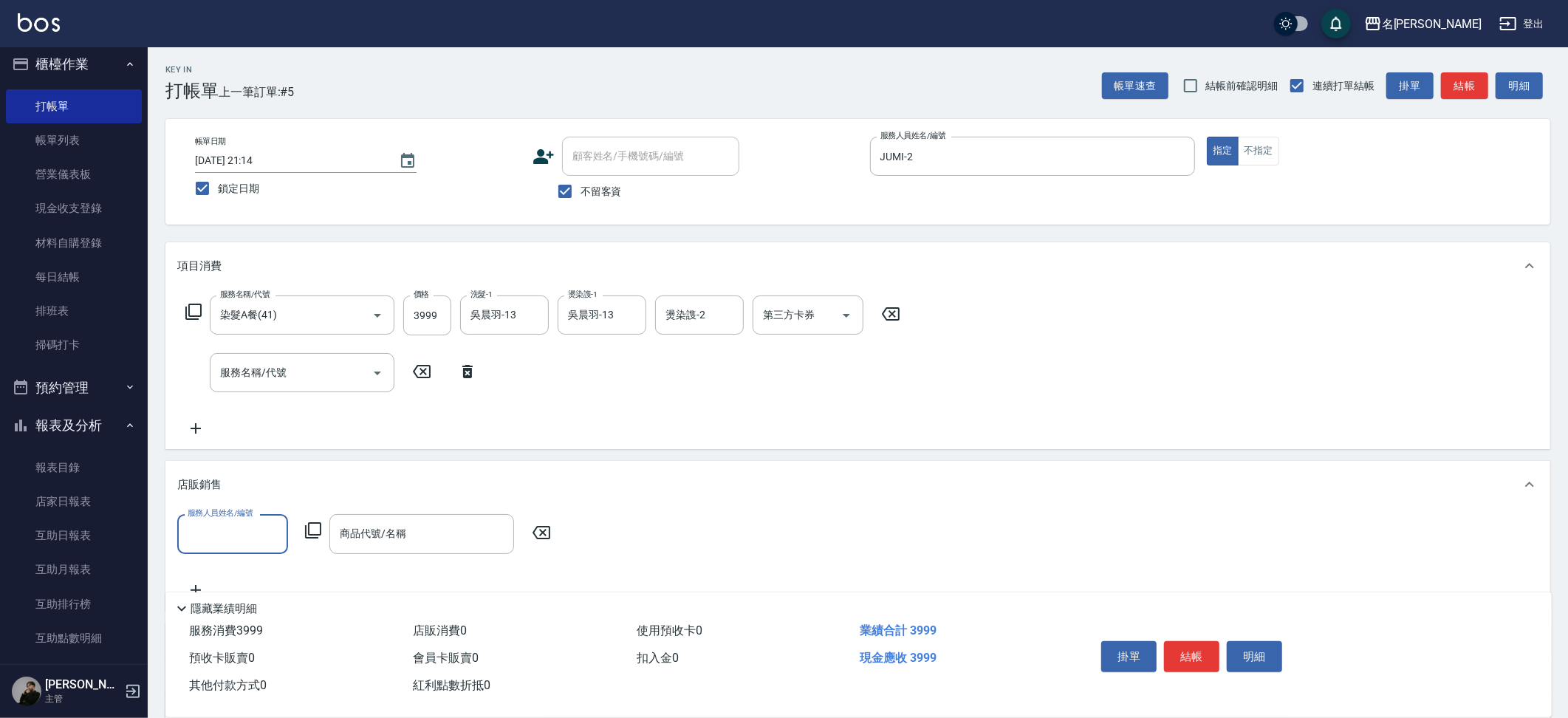
scroll to position [0, 0]
type input "JUMI-2"
click at [468, 517] on div "商品代號/名稱" at bounding box center [421, 533] width 185 height 39
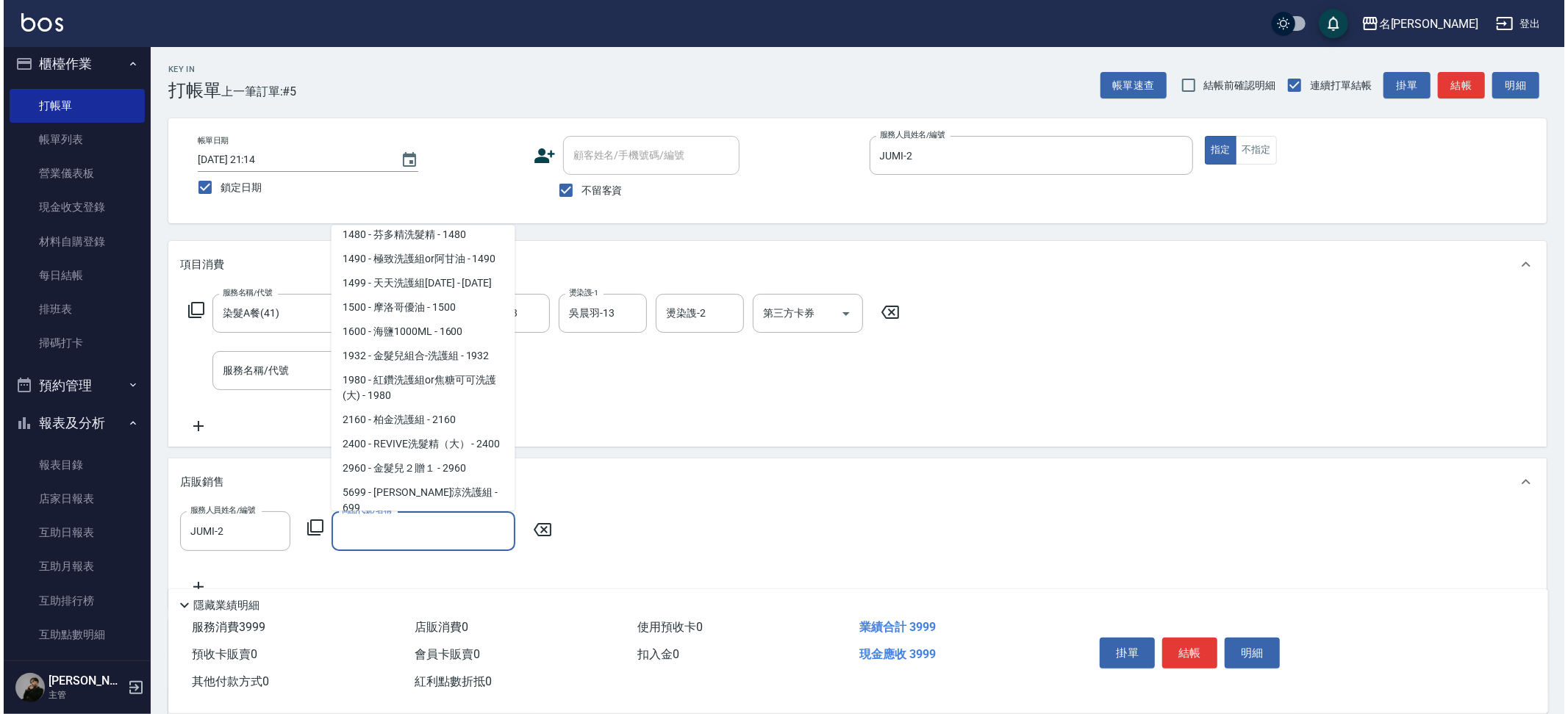
scroll to position [1002, 0]
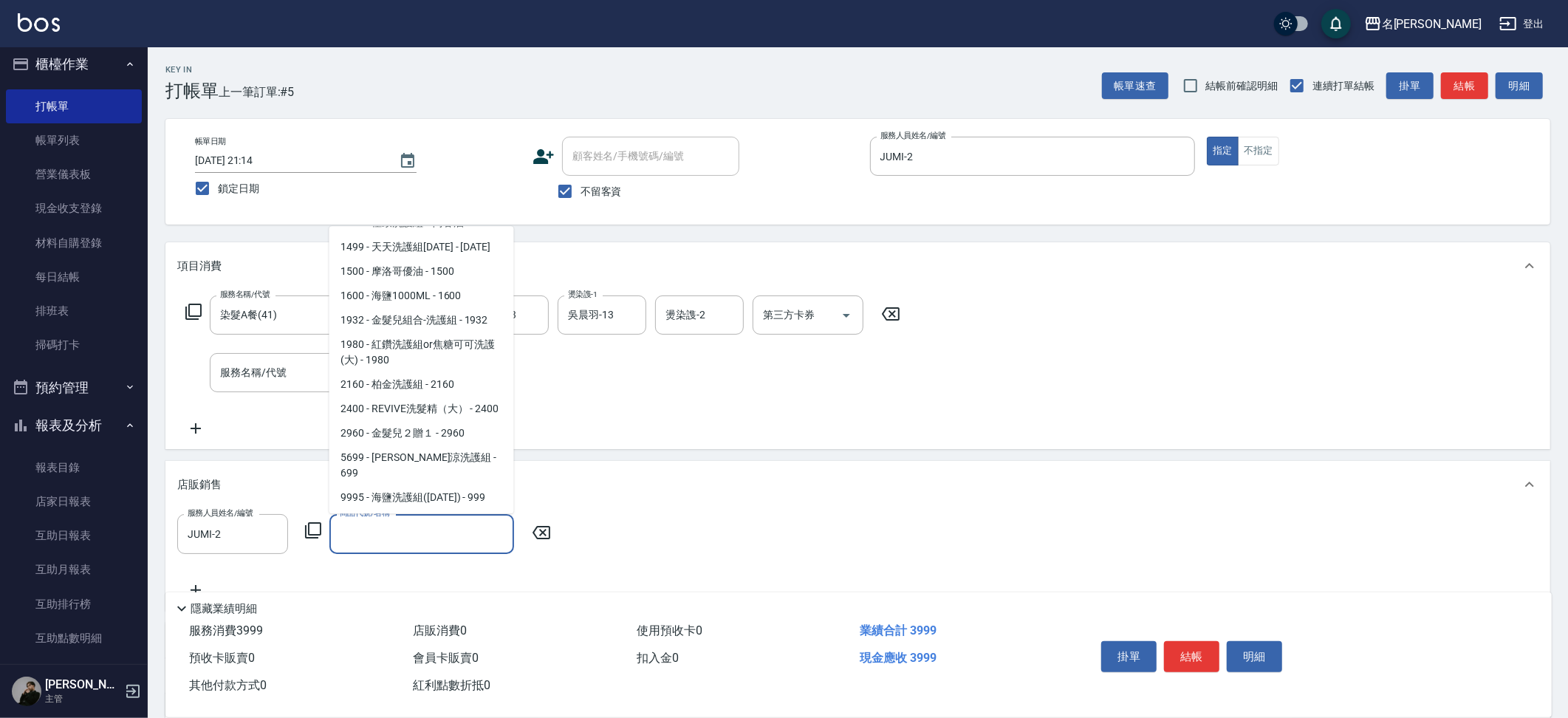
type input "年終AI洗護組3瓶"
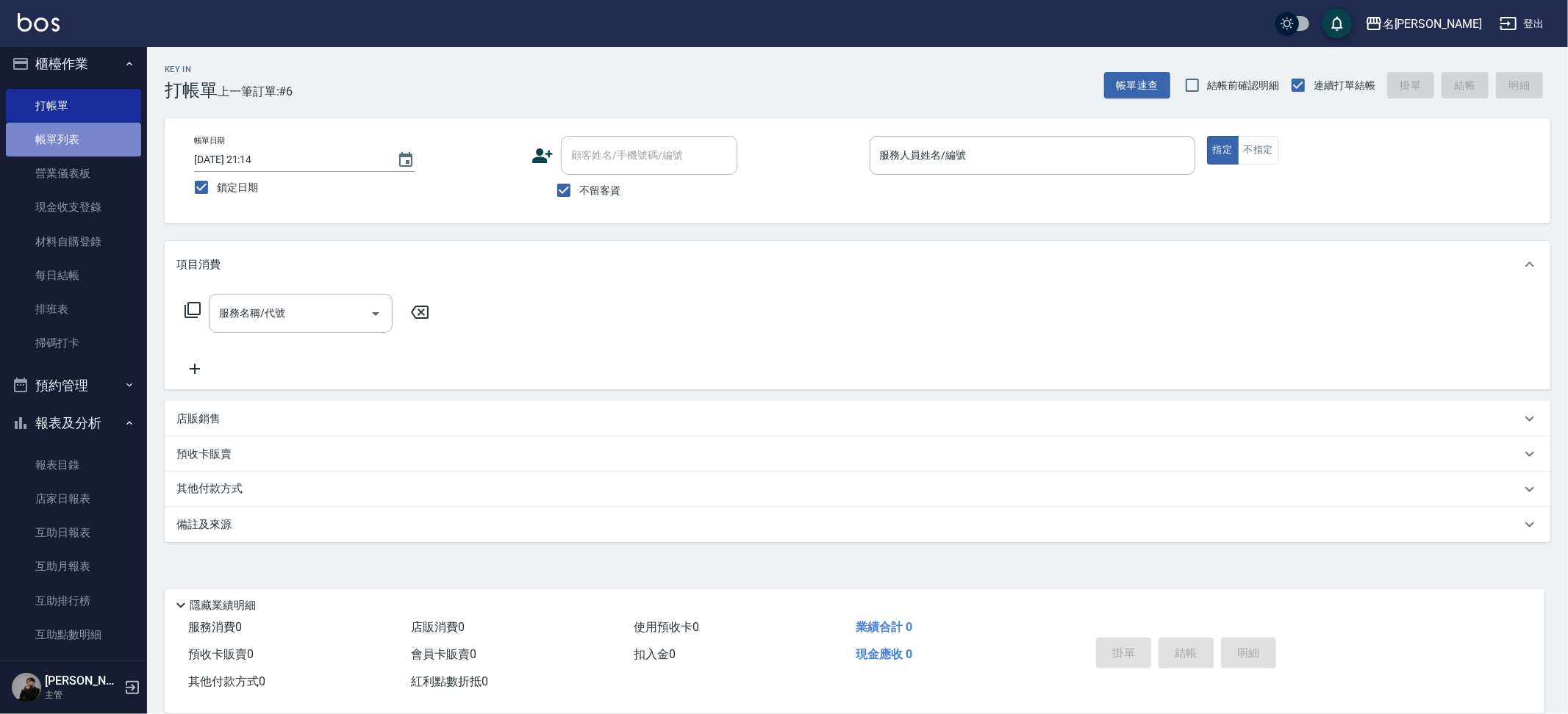
click at [81, 142] on link "帳單列表" at bounding box center [74, 139] width 135 height 34
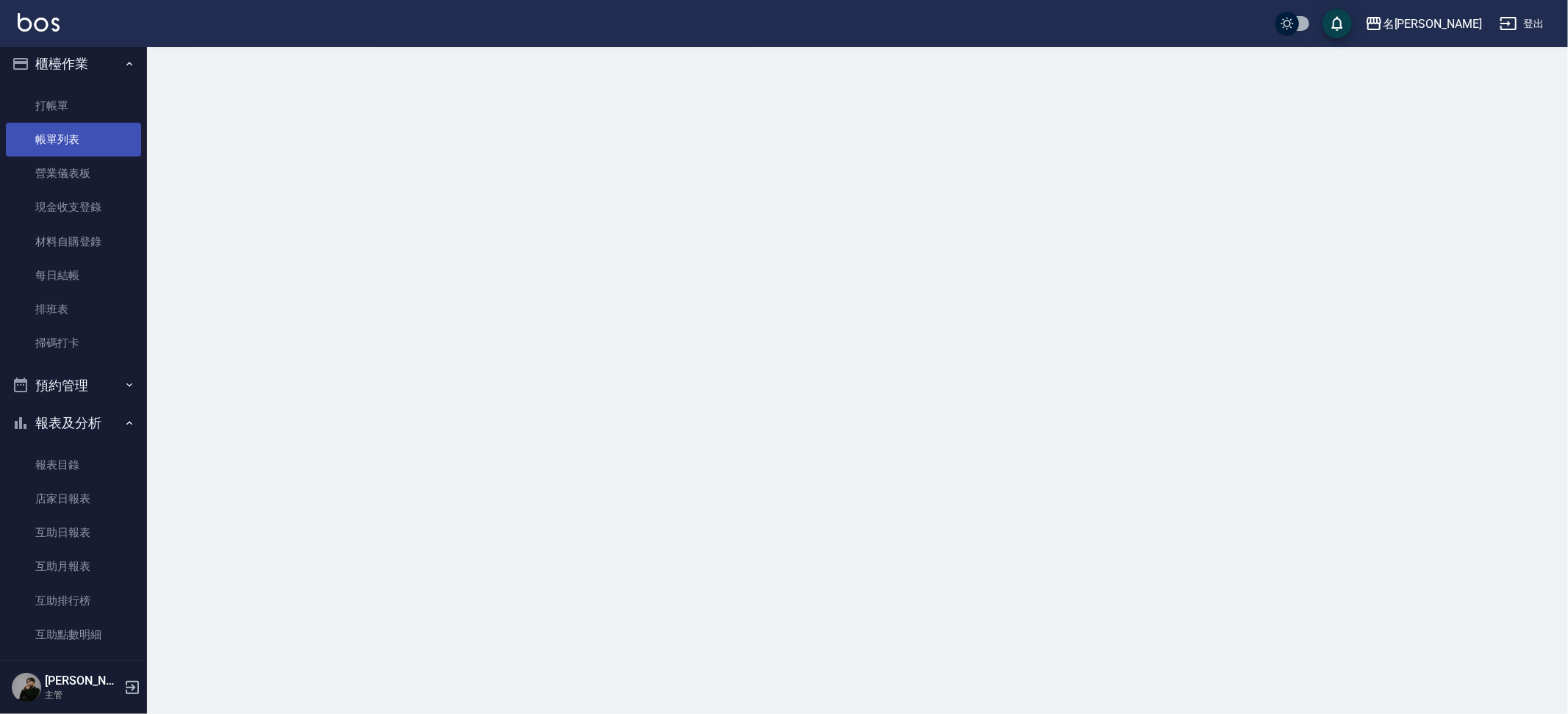
scroll to position [7, 0]
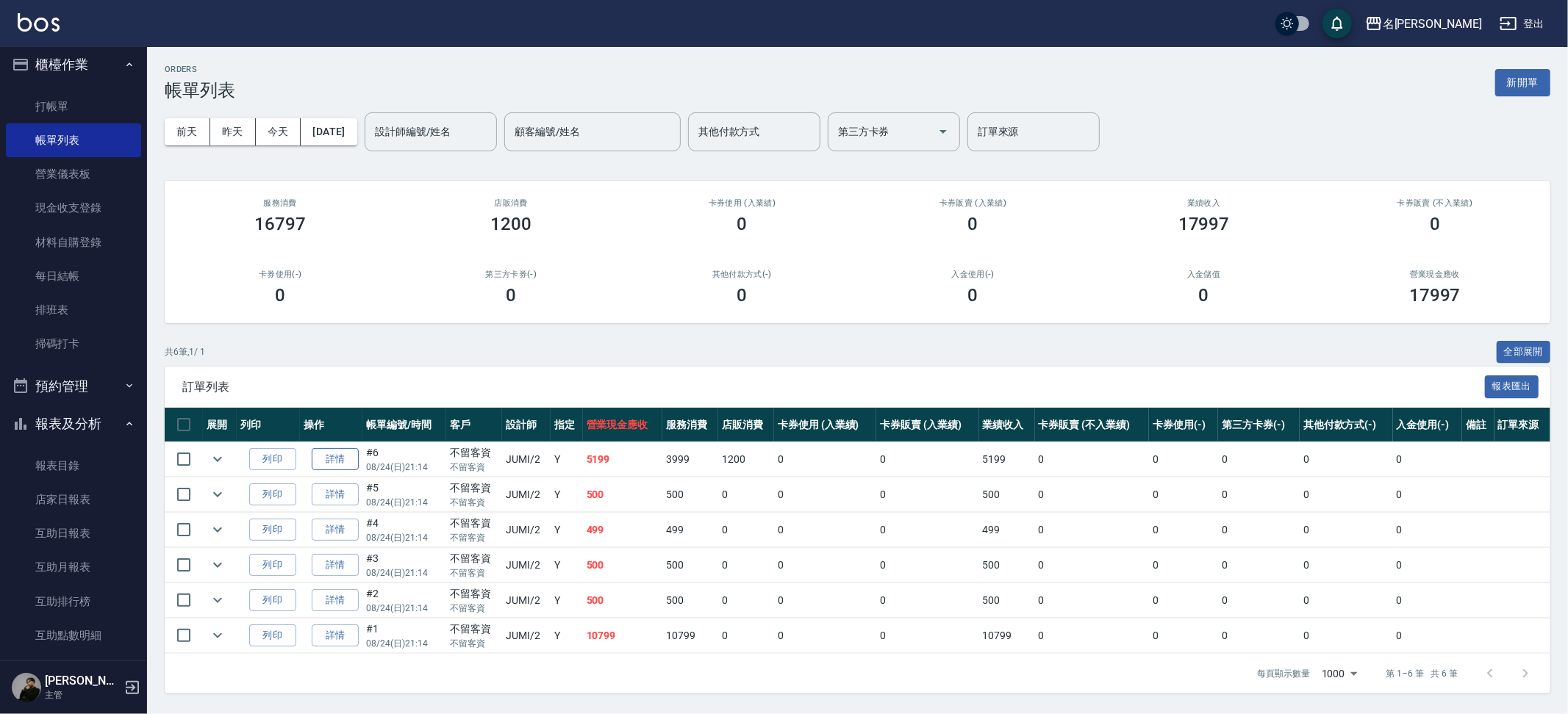
click at [331, 451] on link "詳情" at bounding box center [335, 459] width 47 height 23
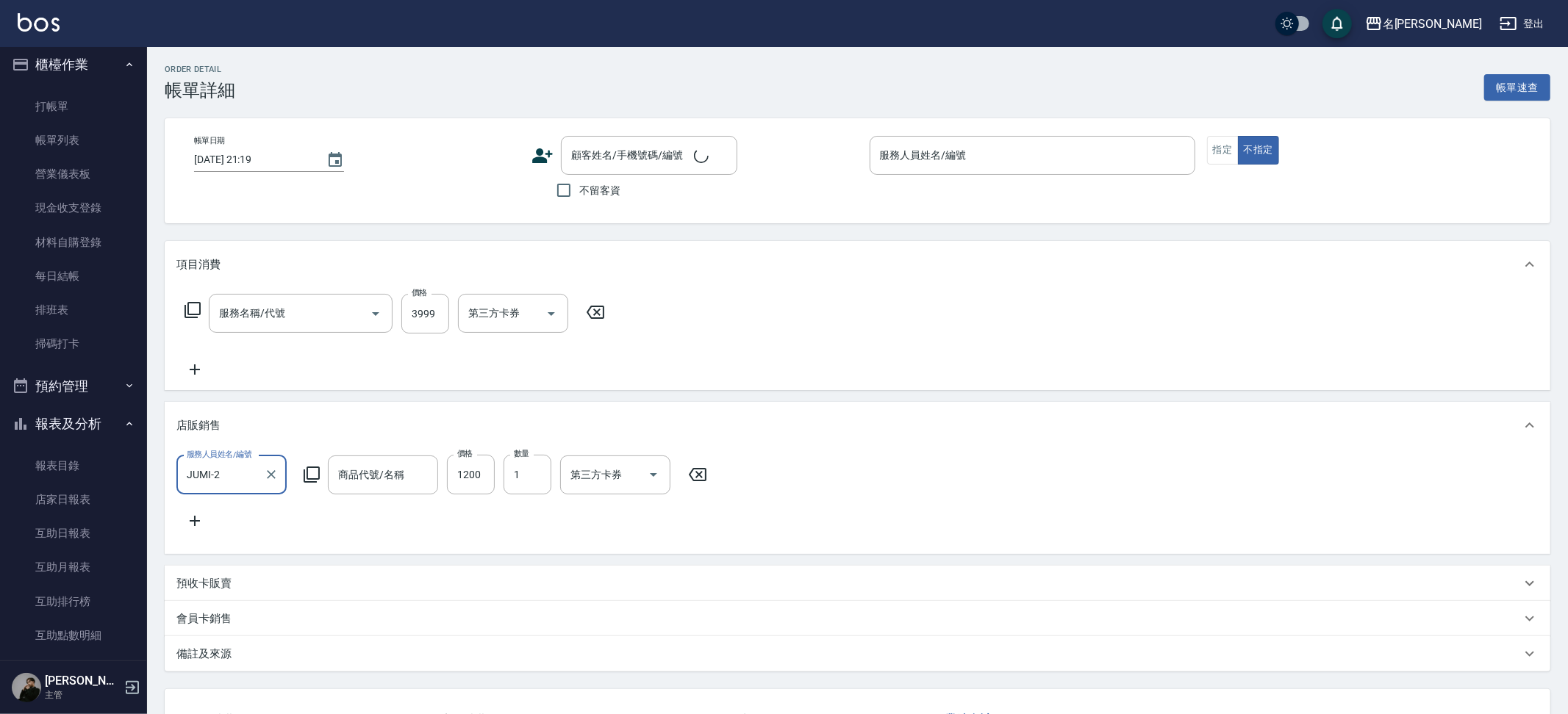
type input "[DATE] 21:14"
checkbox input "true"
type input "JUMI-2"
type input "年終AI洗護組3瓶"
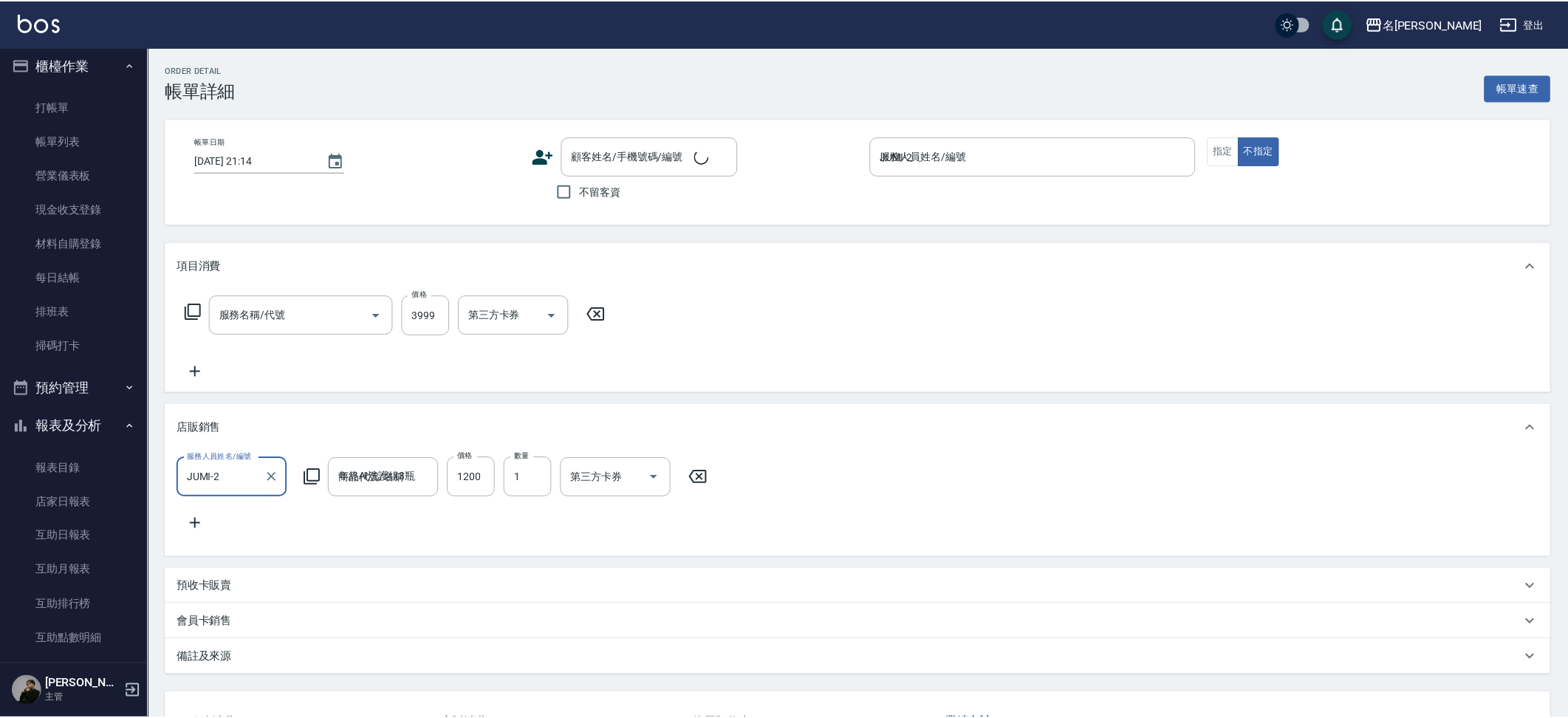
scroll to position [83, 0]
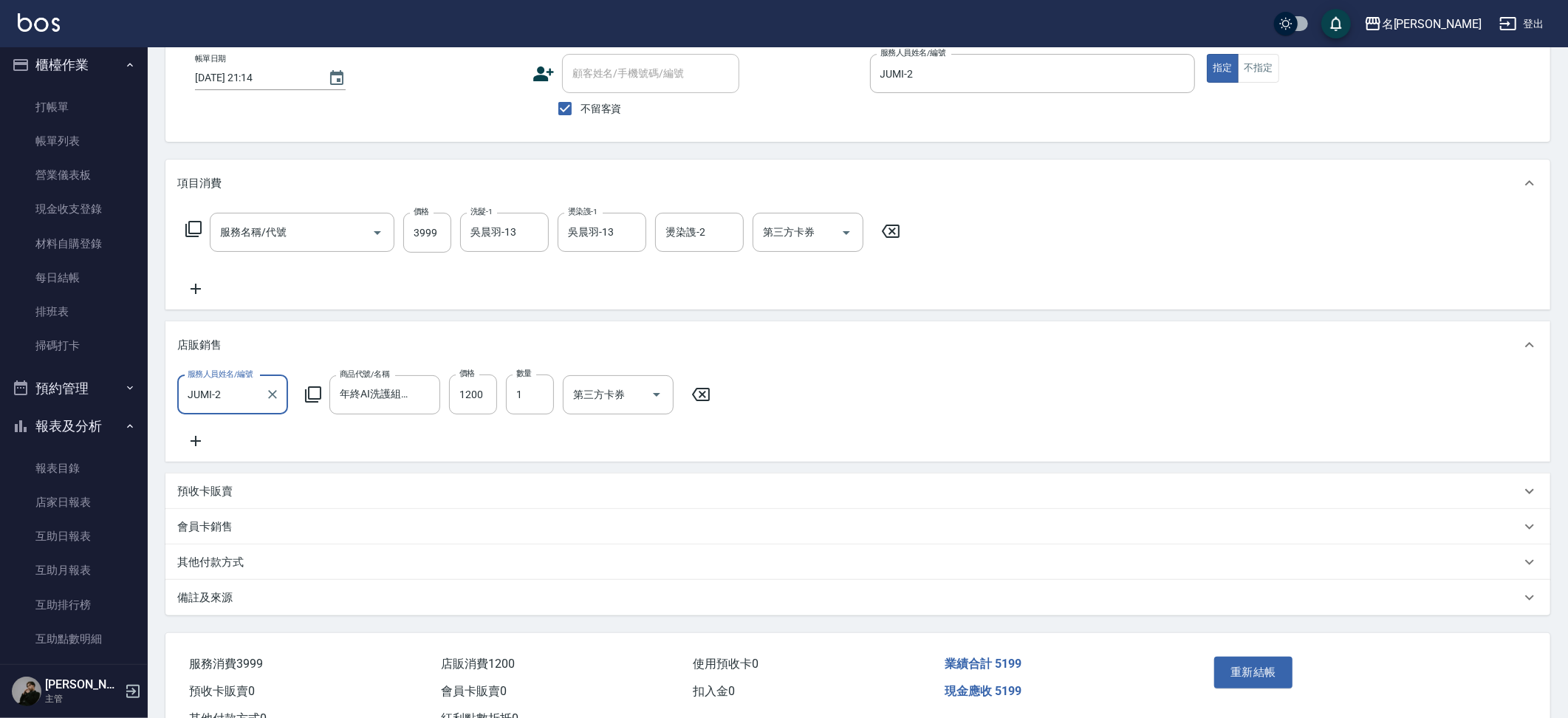
type input "染髮A餐(41)"
click at [218, 570] on p "其他付款方式" at bounding box center [210, 562] width 67 height 16
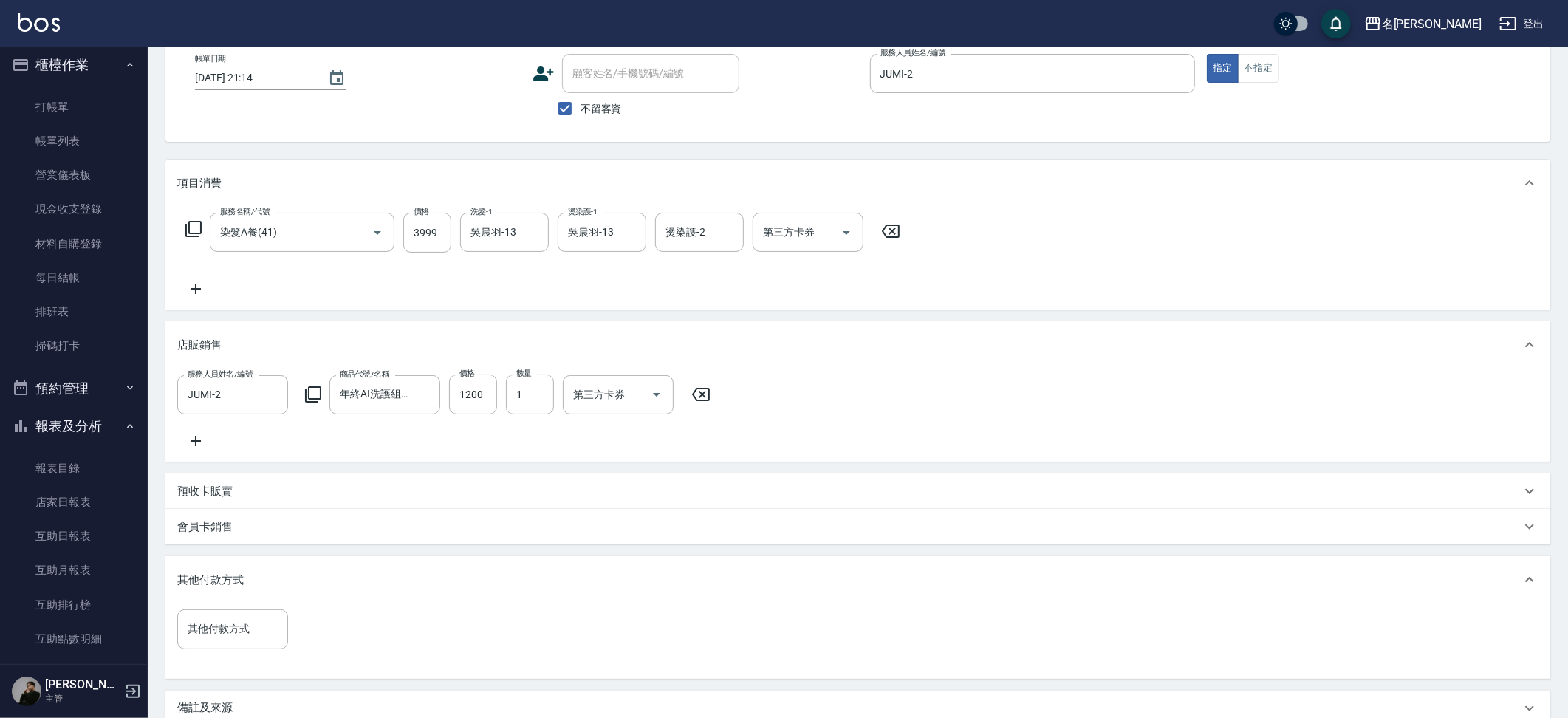
click at [217, 628] on div "其他付款方式 其他付款方式" at bounding box center [232, 629] width 111 height 39
click at [224, 479] on span "轉帳" at bounding box center [232, 466] width 111 height 25
type input "轉帳"
click at [333, 637] on input "0" at bounding box center [352, 629] width 111 height 40
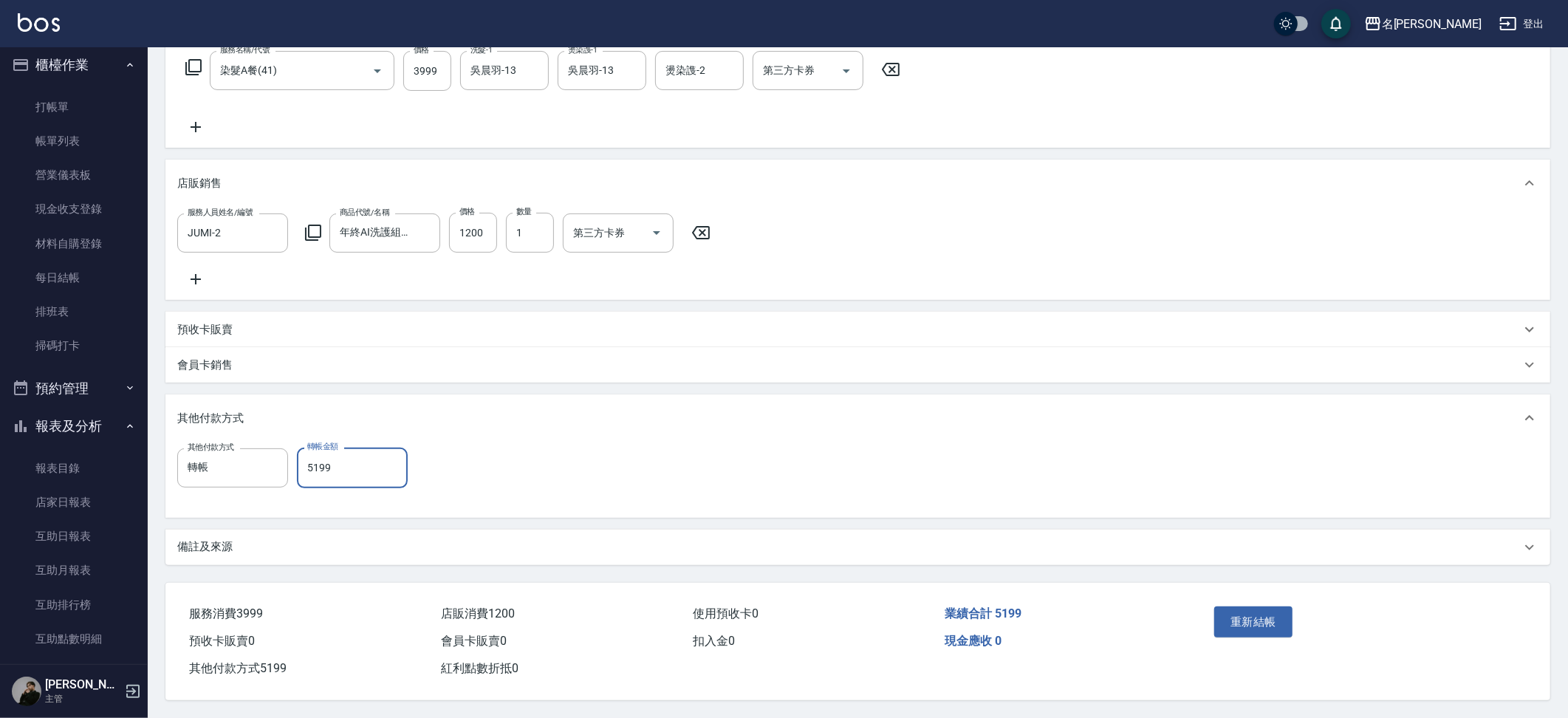
type input "5199"
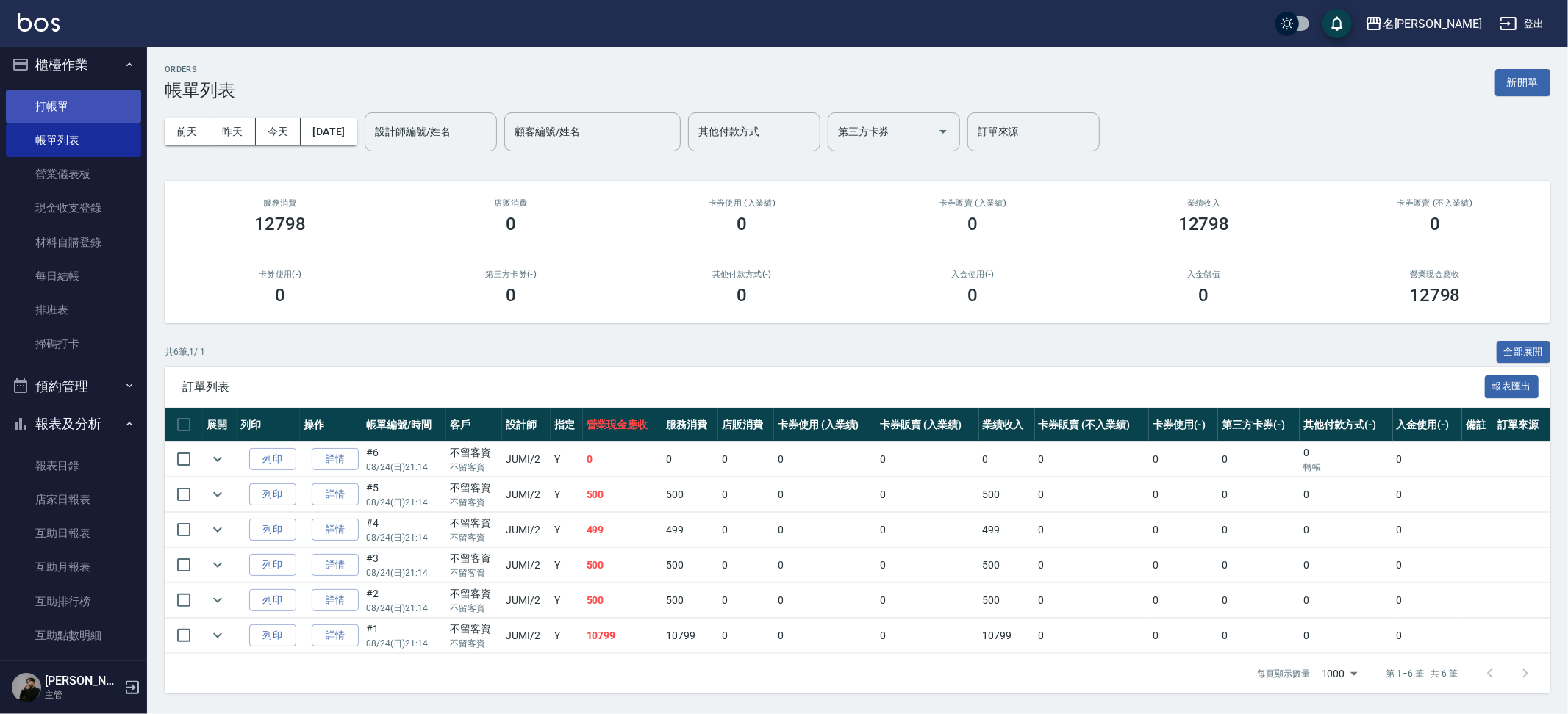
click at [110, 89] on link "打帳單" at bounding box center [74, 106] width 135 height 34
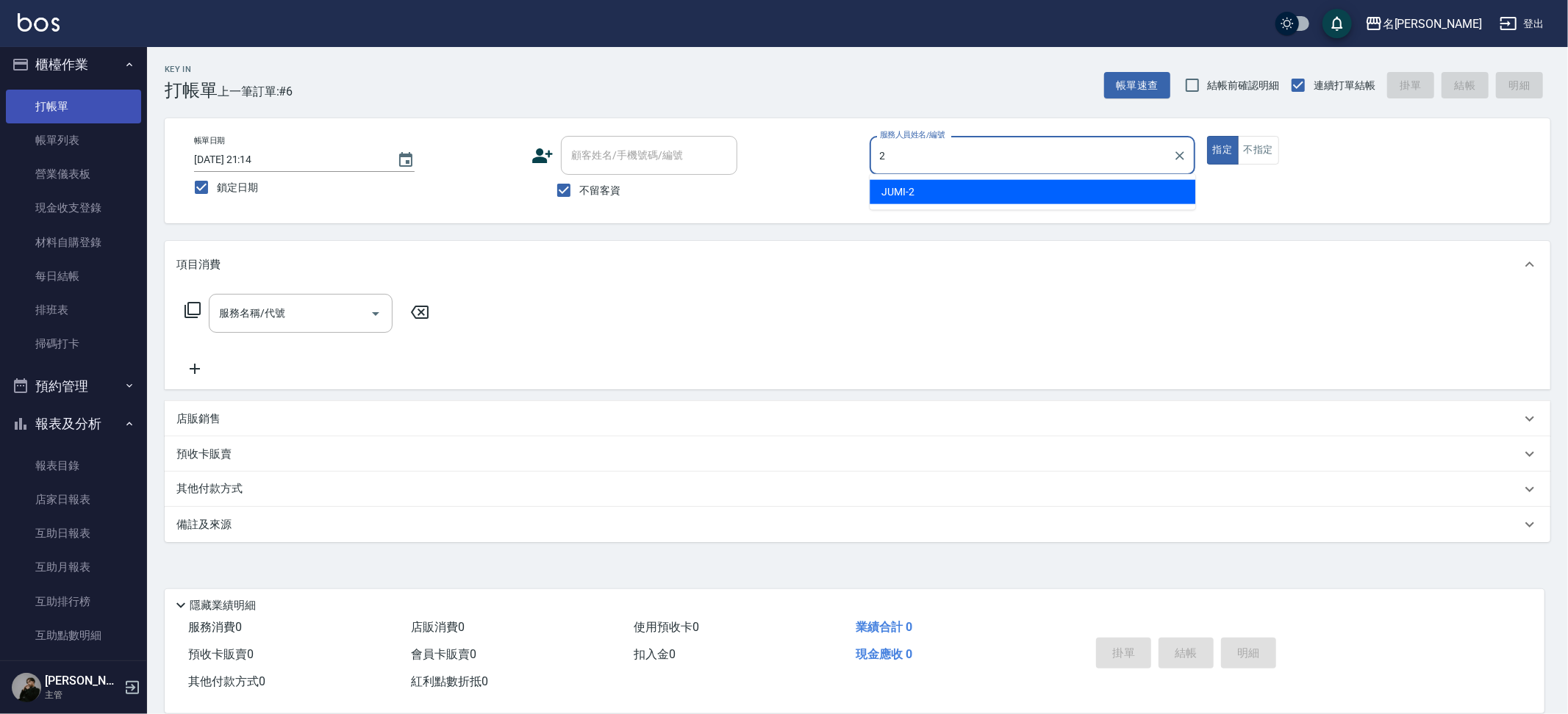
type input "JUMI-2"
type button "true"
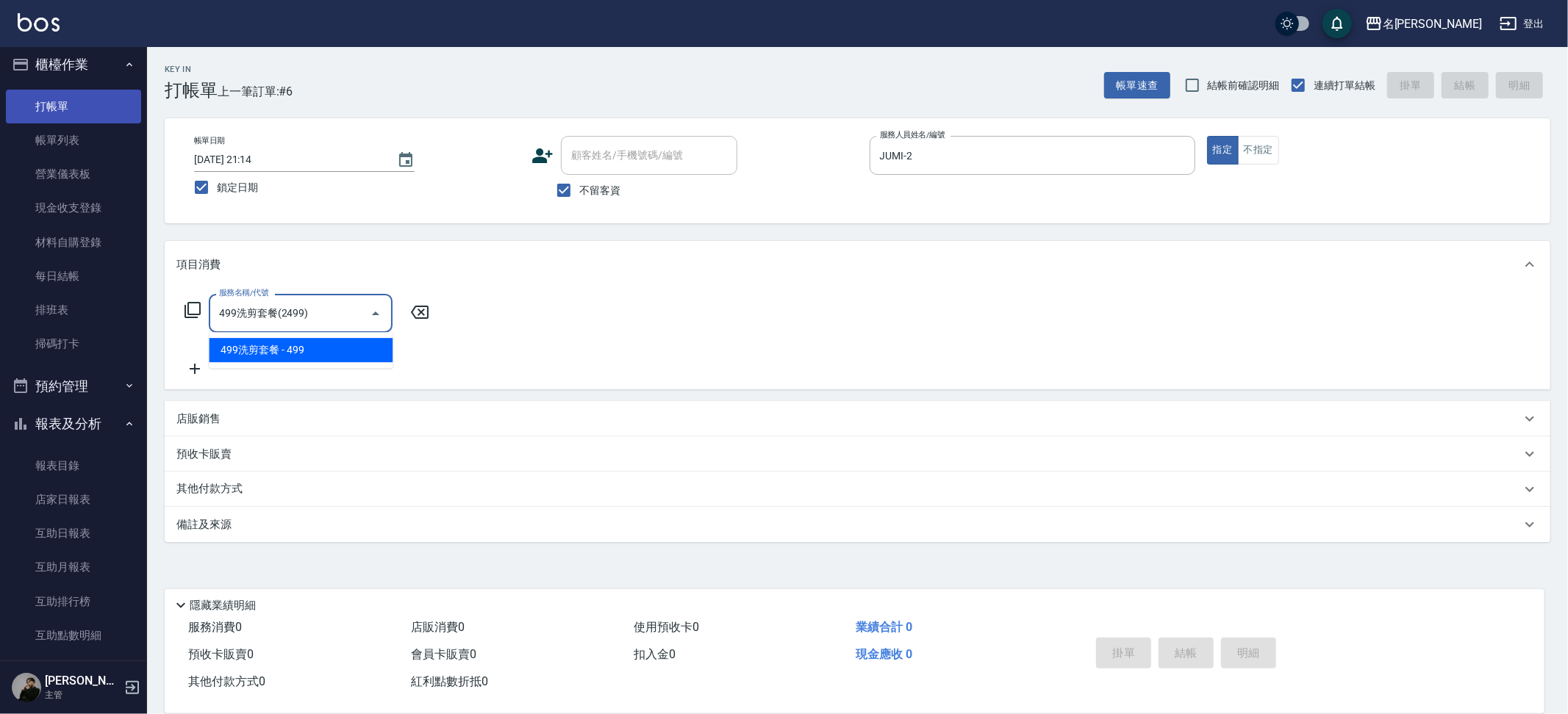
type input "499洗剪套餐(2499)"
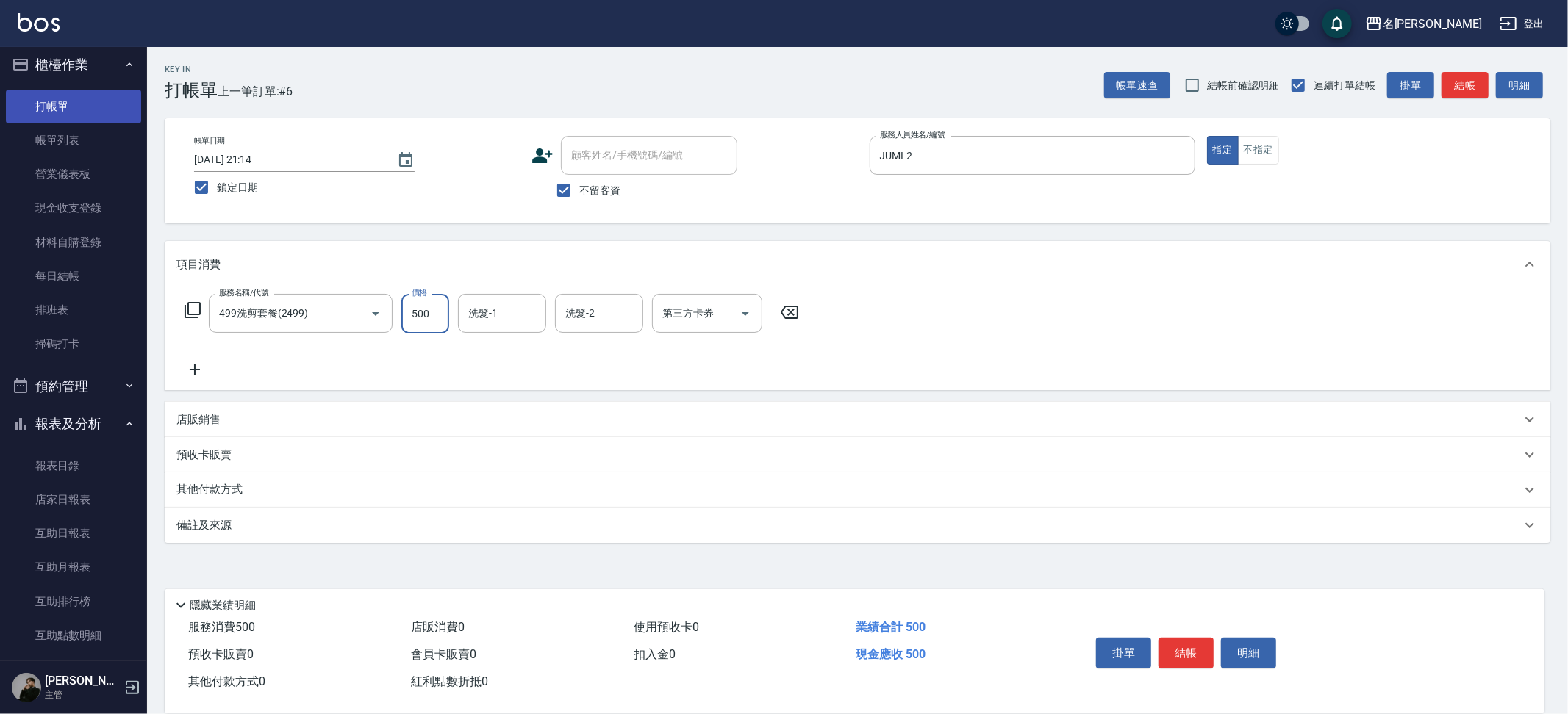
type input "500"
type input "妞妞-66"
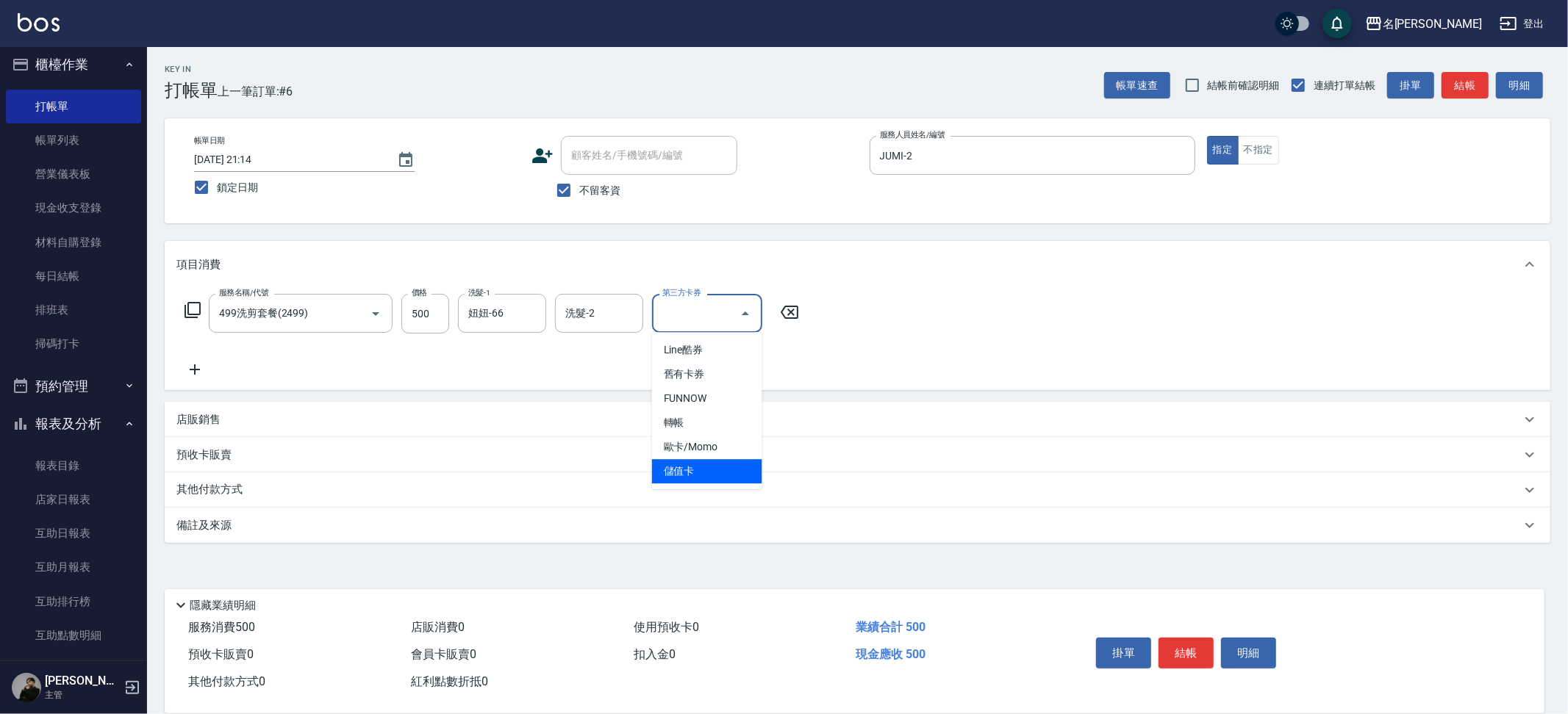
type input "儲值卡"
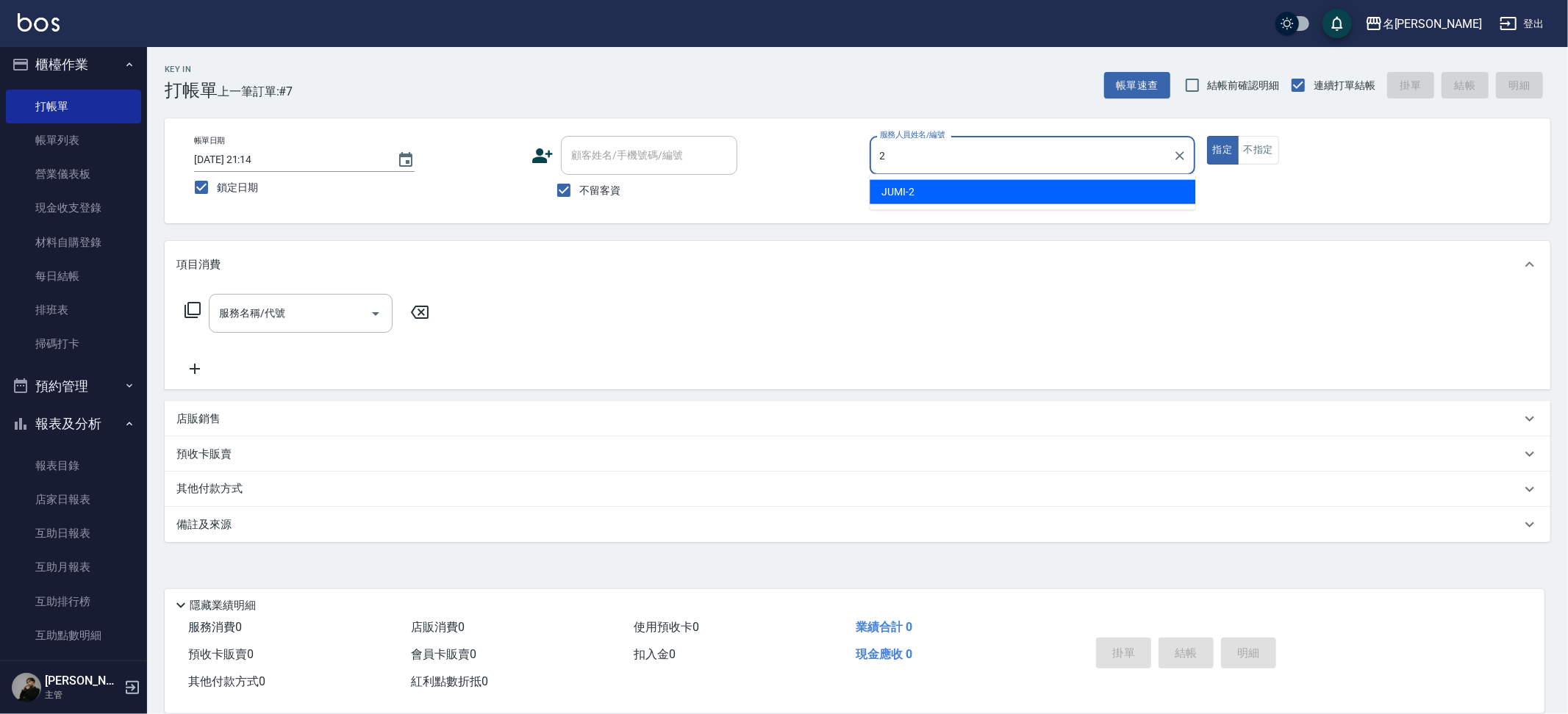
type input "JUMI-2"
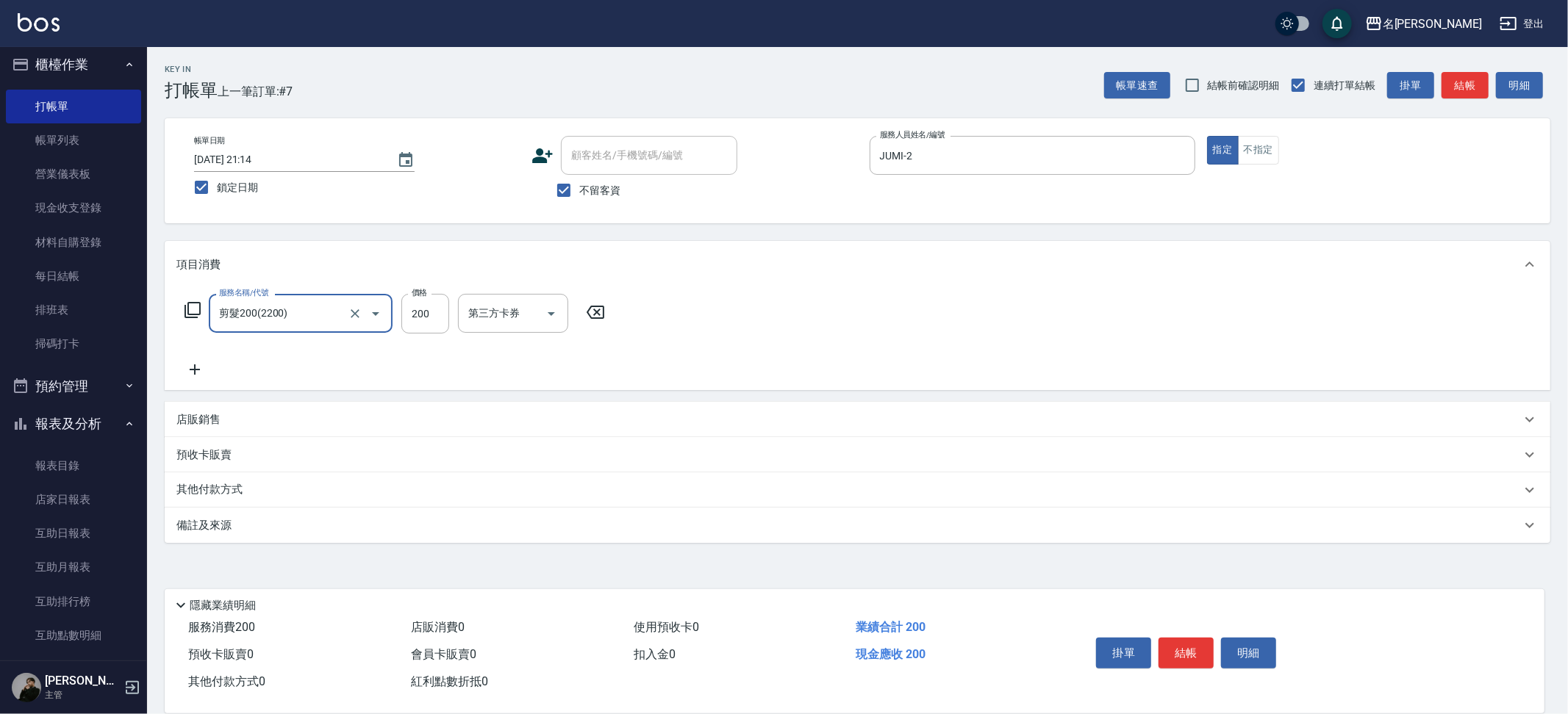
type input "剪髮200(2200)"
type input "350"
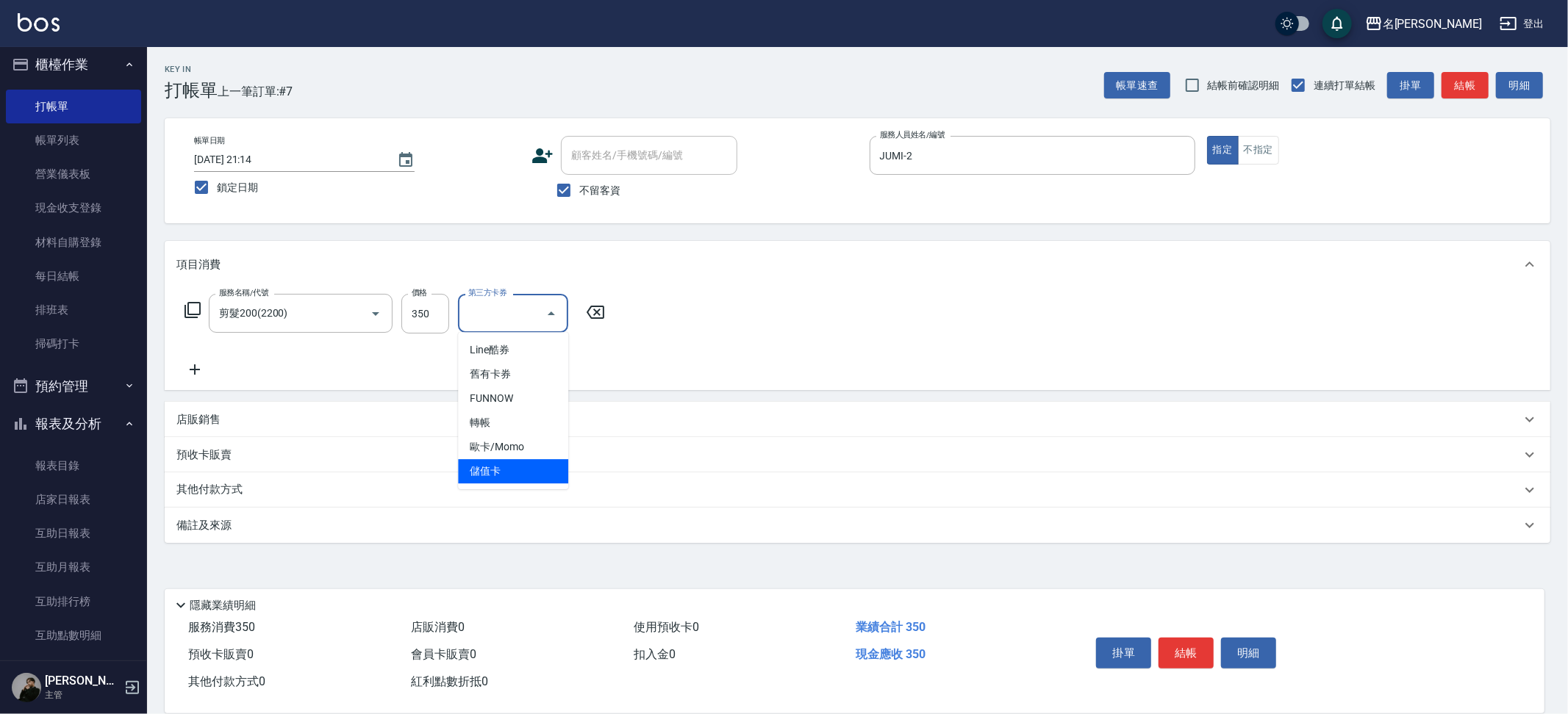
type input "儲值卡"
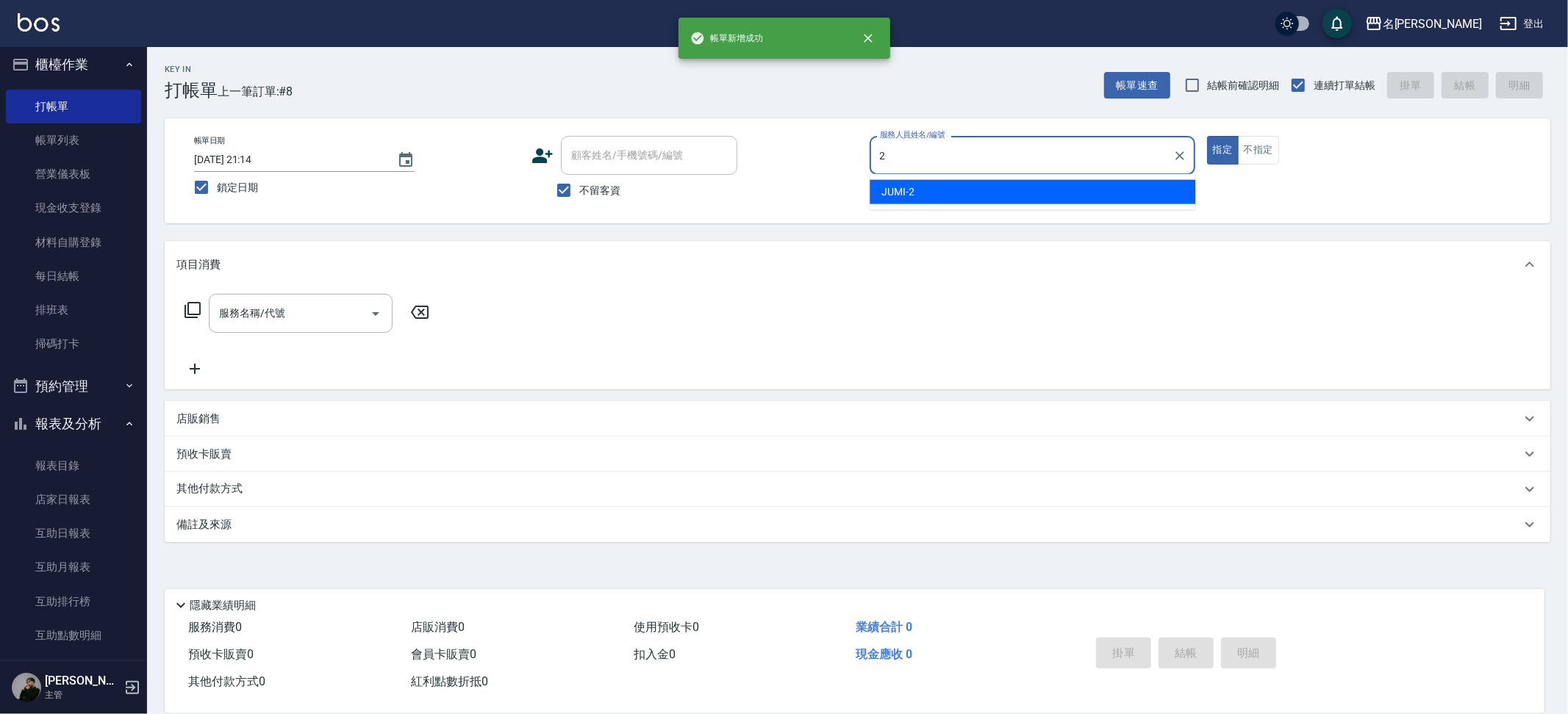
type input "JUMI-2"
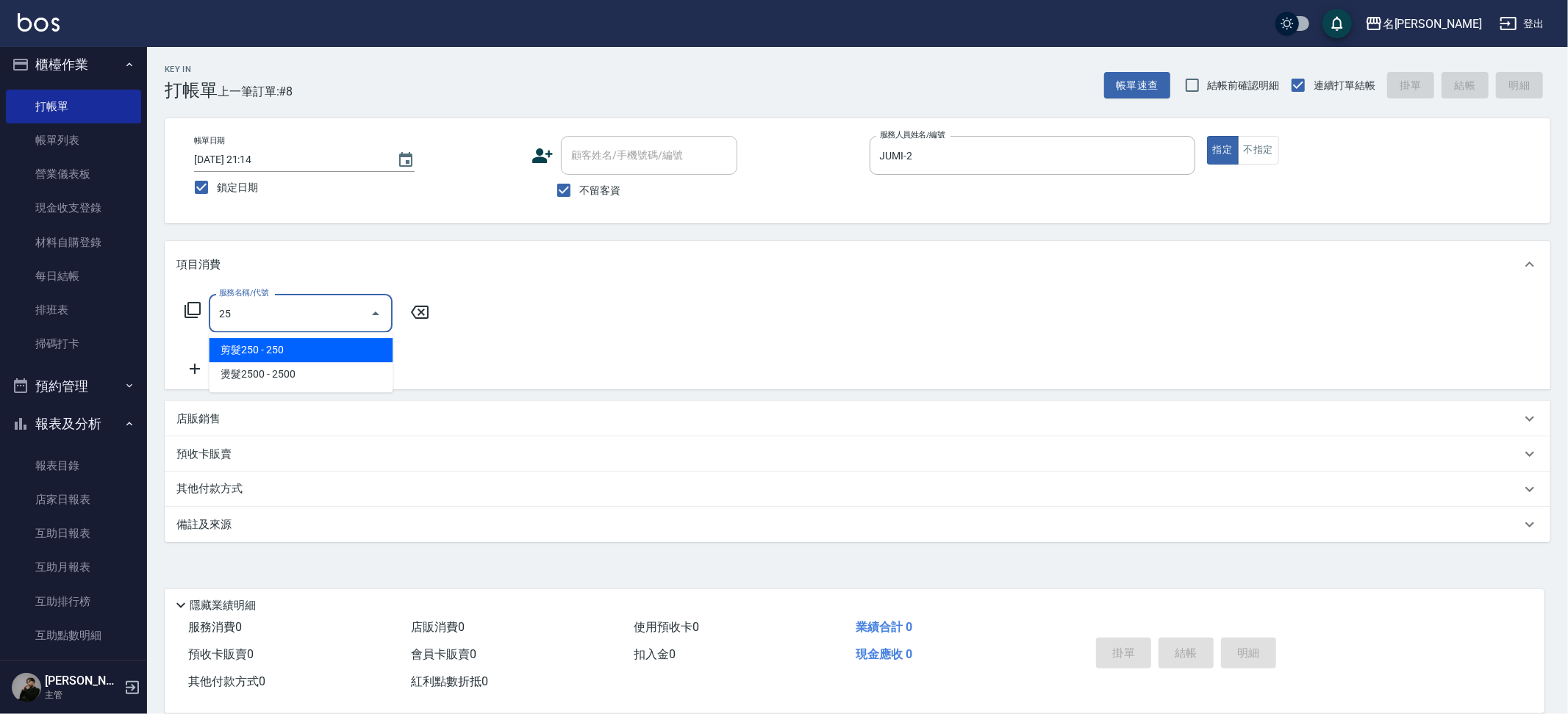
type input "2"
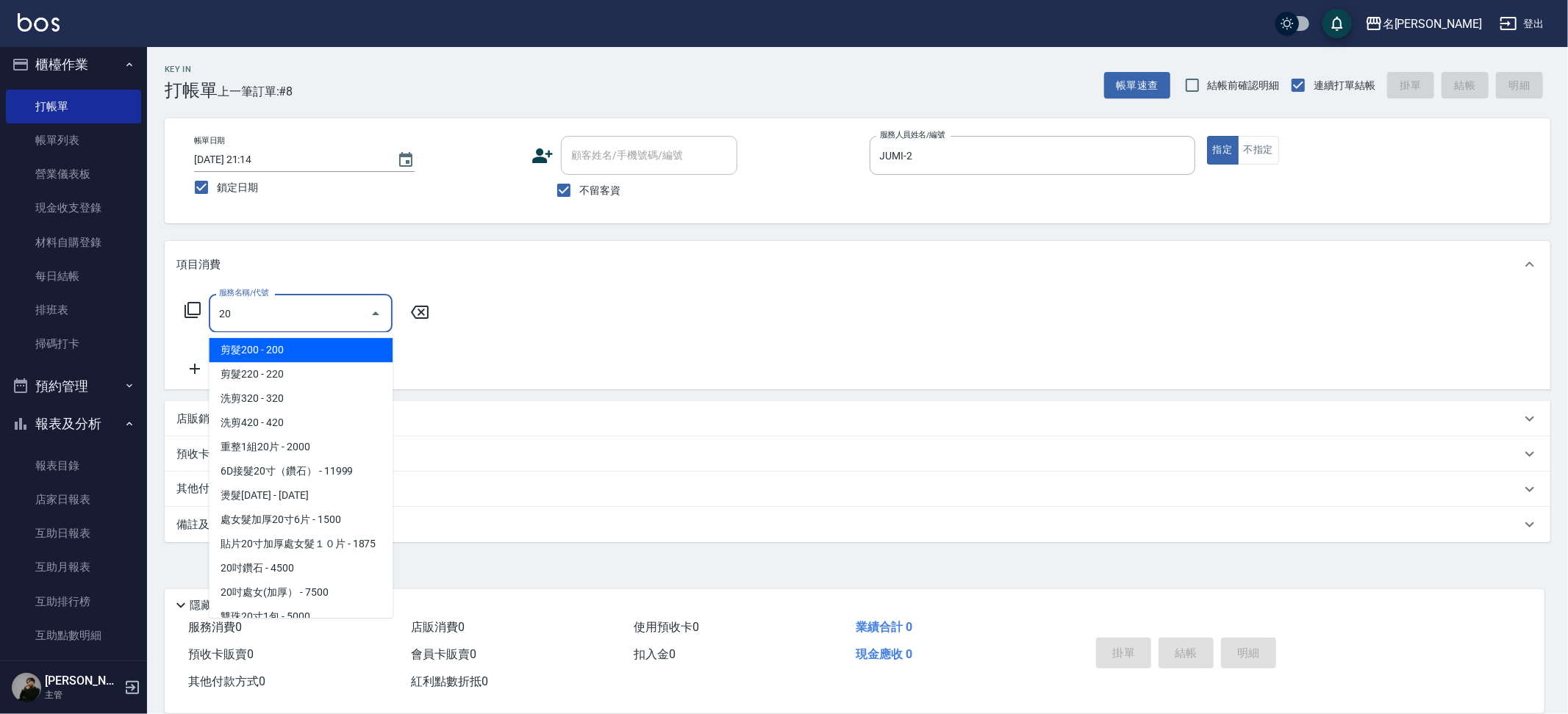
type input "2"
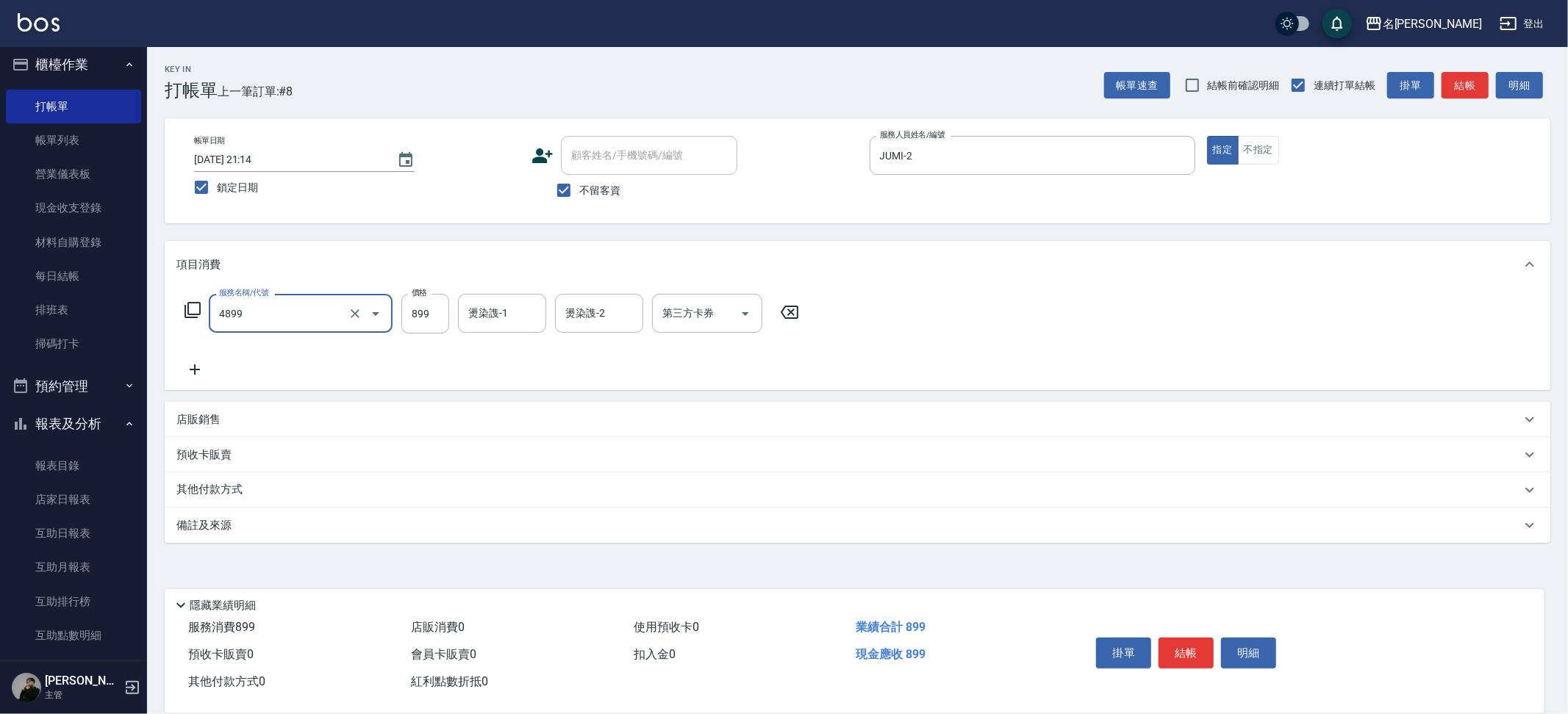
type input "染髮(4899)"
type input "2500"
type input "吳晨羽-13"
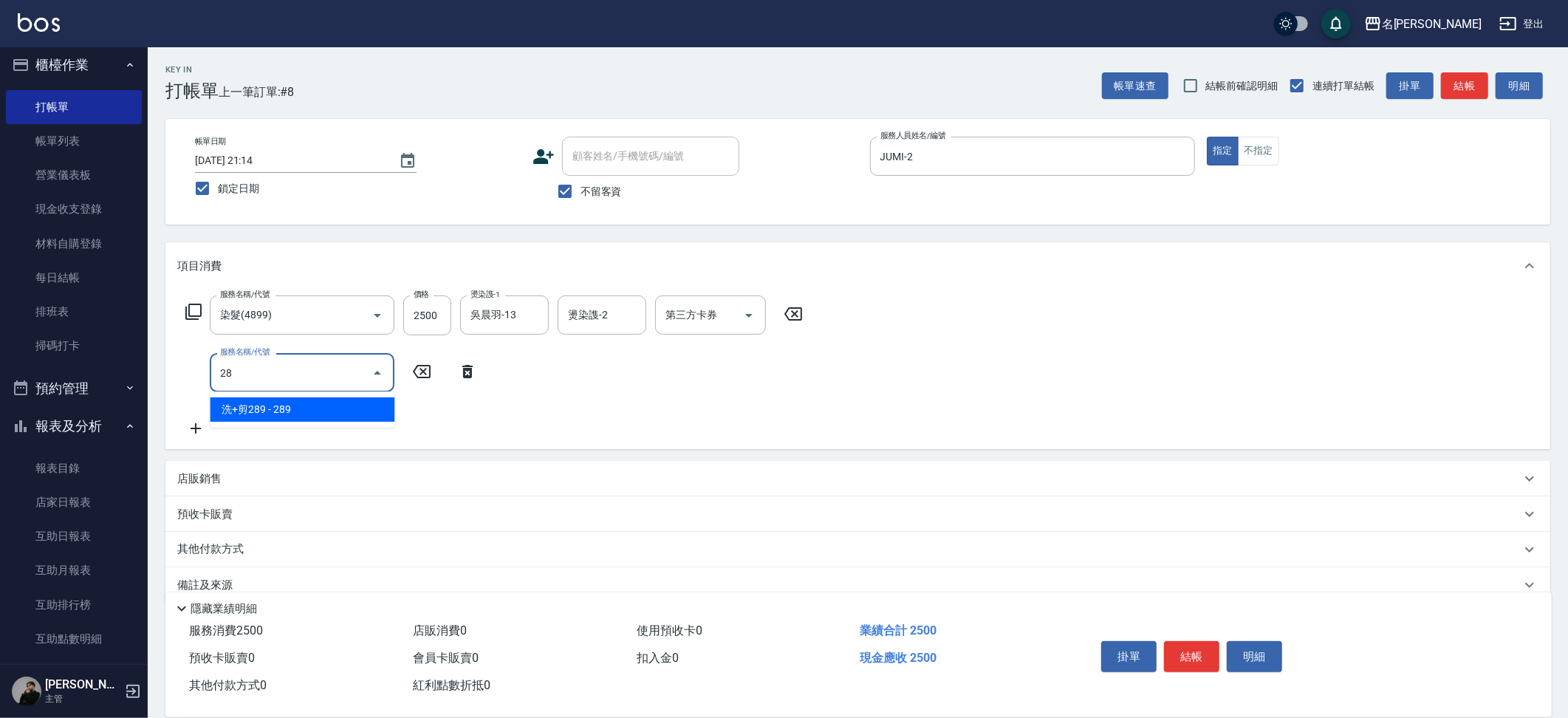
type input "2"
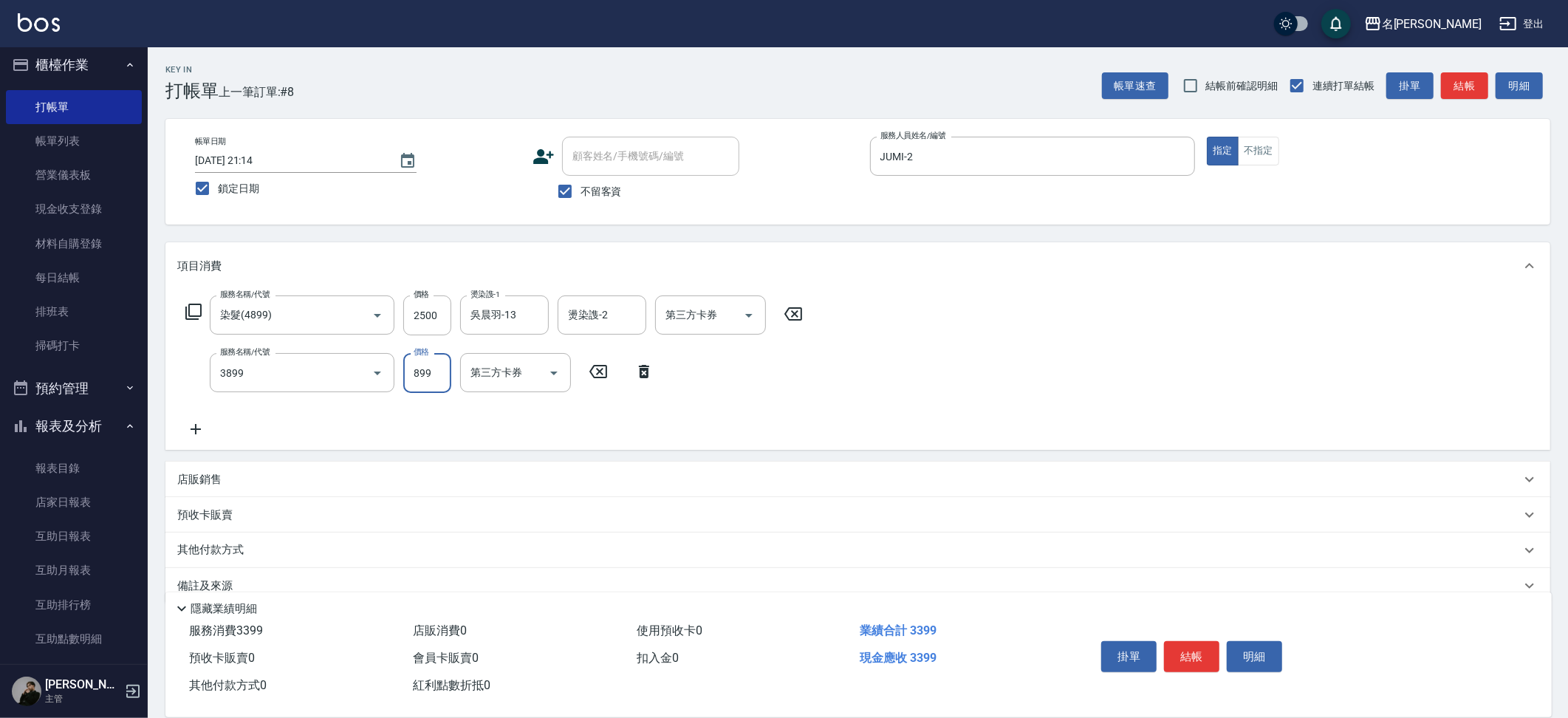
type input "基礎燙(3899)"
type input "500"
type input "吳晨羽-13"
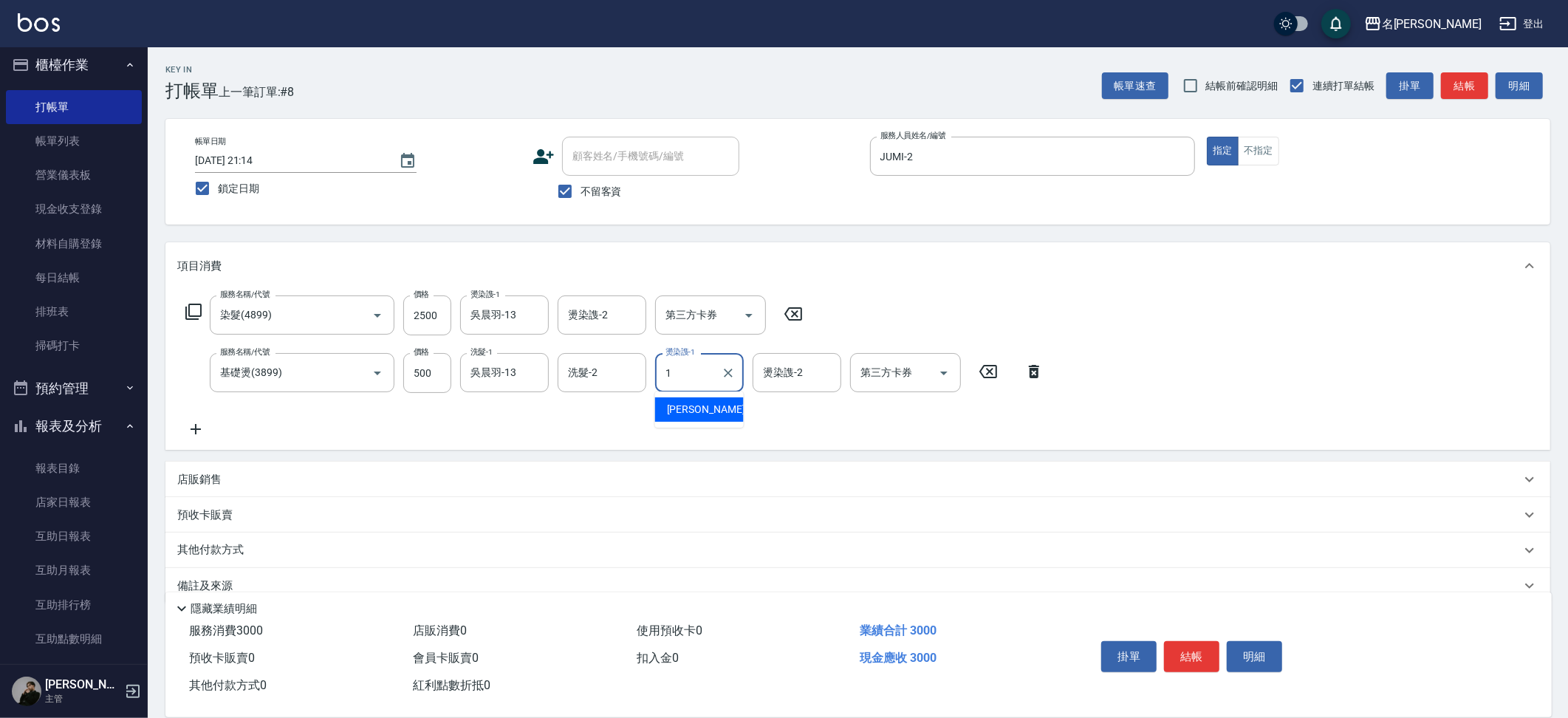
type input "LARA-1"
click at [730, 377] on icon "Clear" at bounding box center [728, 373] width 15 height 15
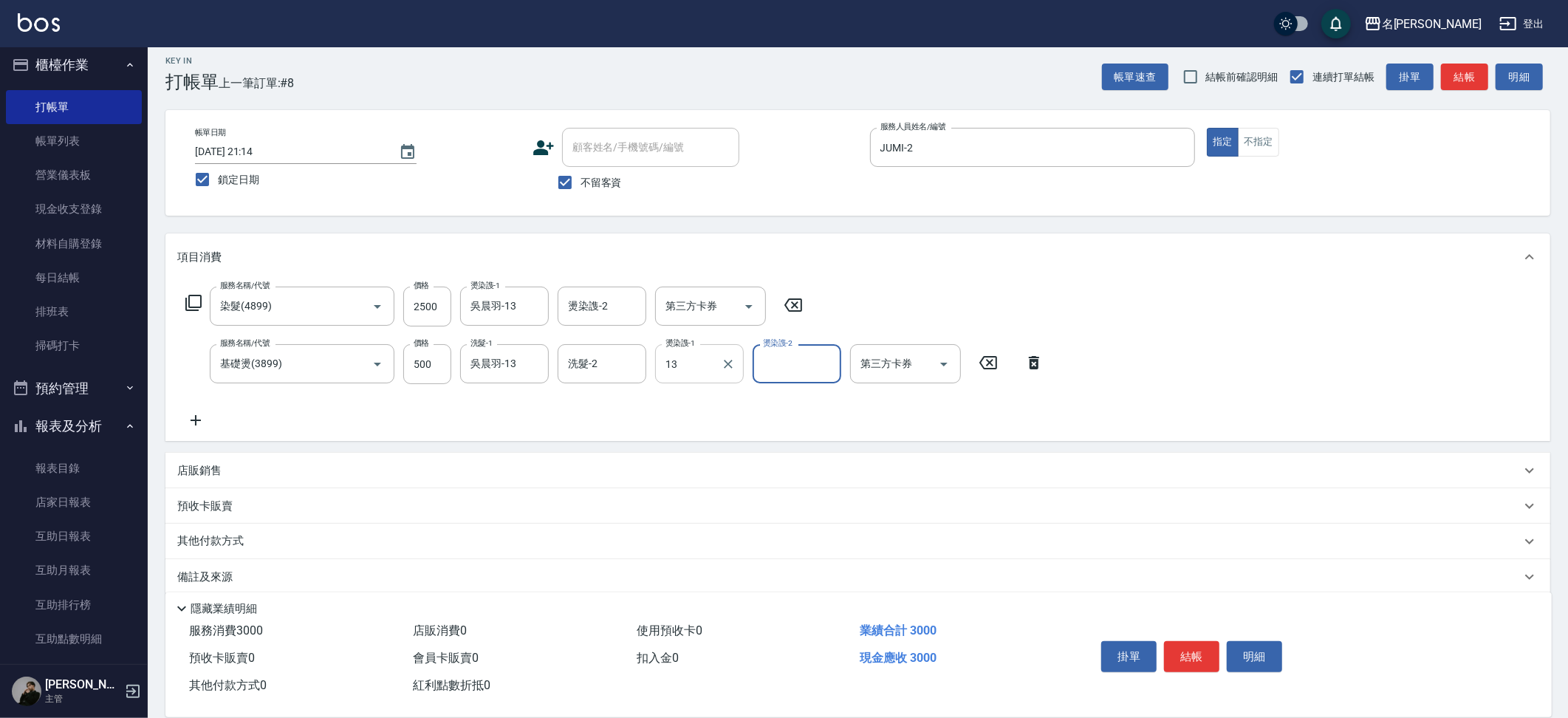
type input "吳晨羽-13"
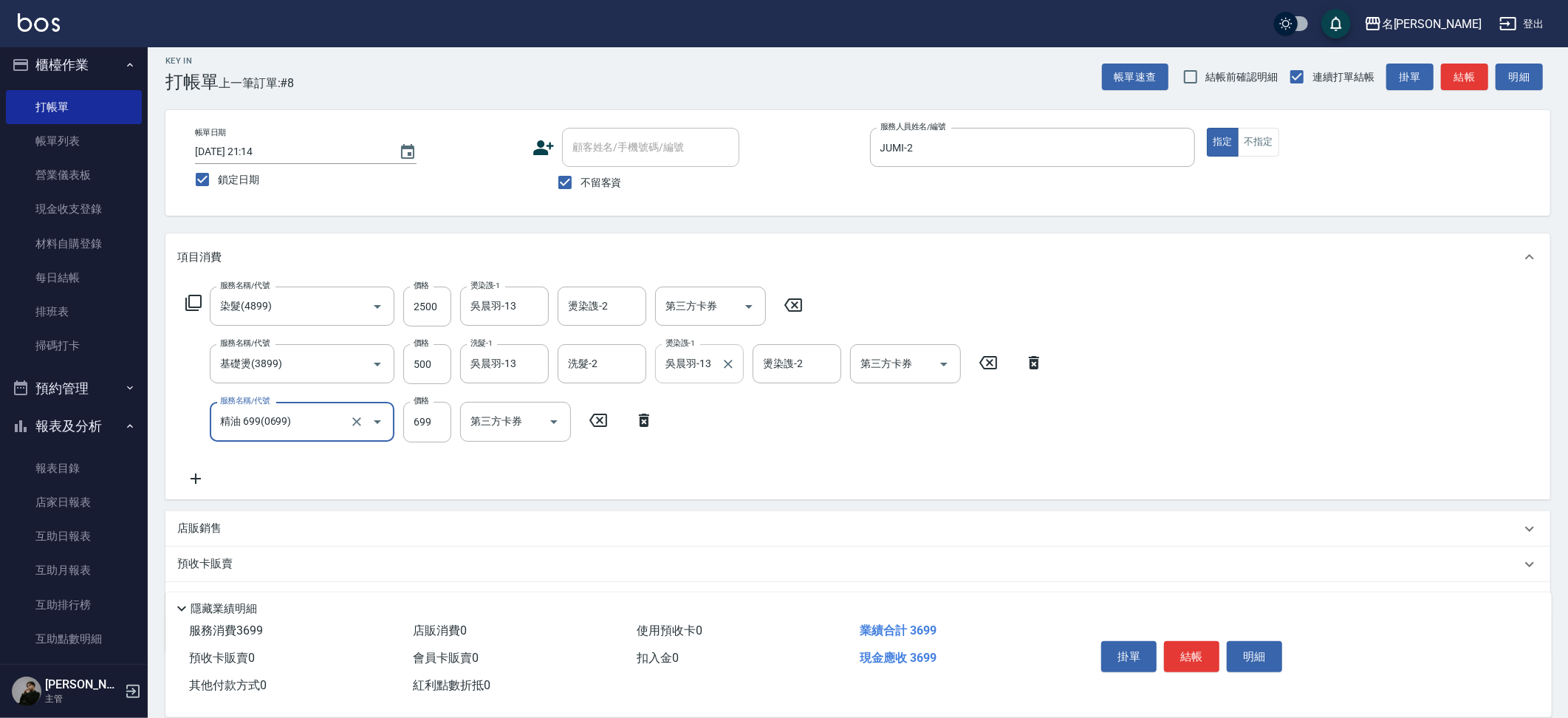
type input "精油 699(0699)"
type input "吳晨羽-13"
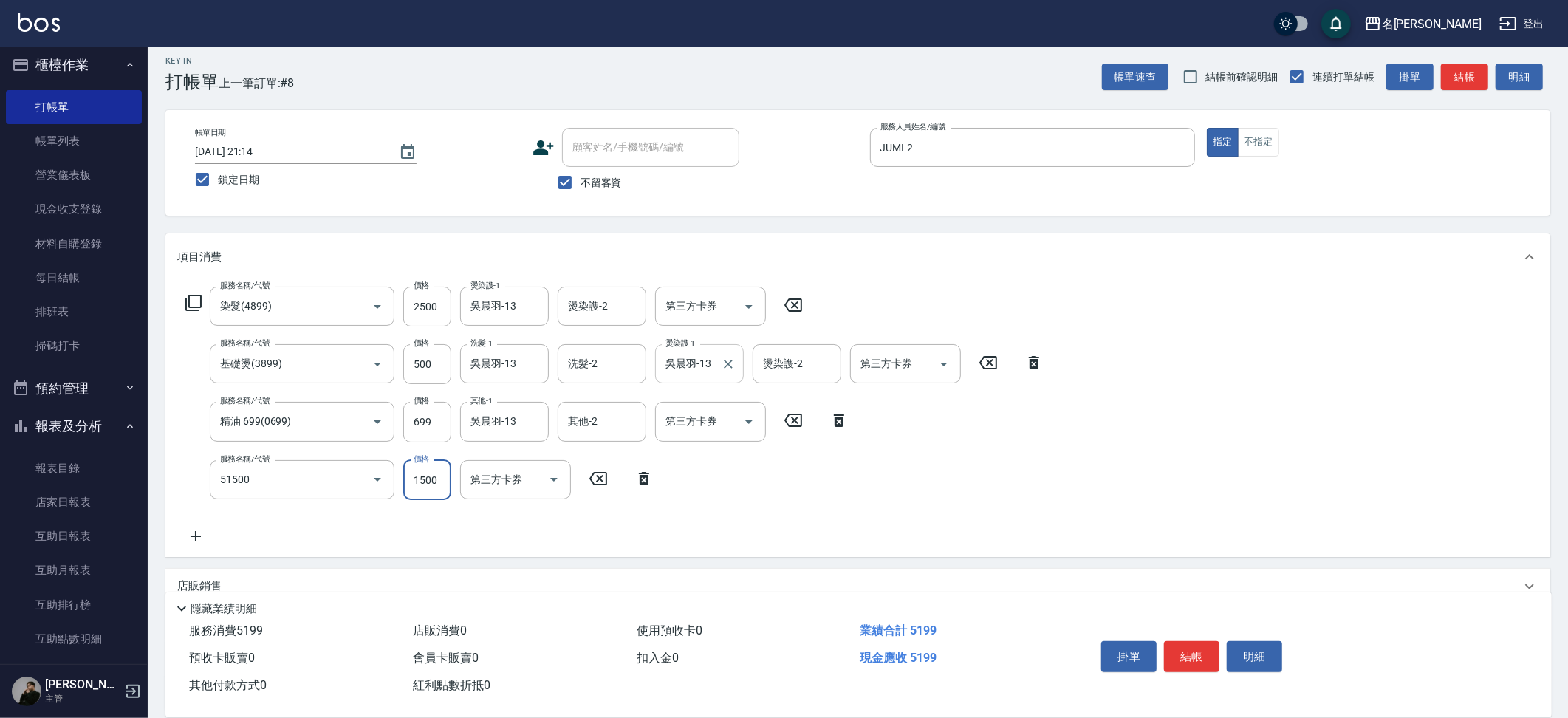
type input "鉑金護髮(51500)"
type input "吳晨羽-13"
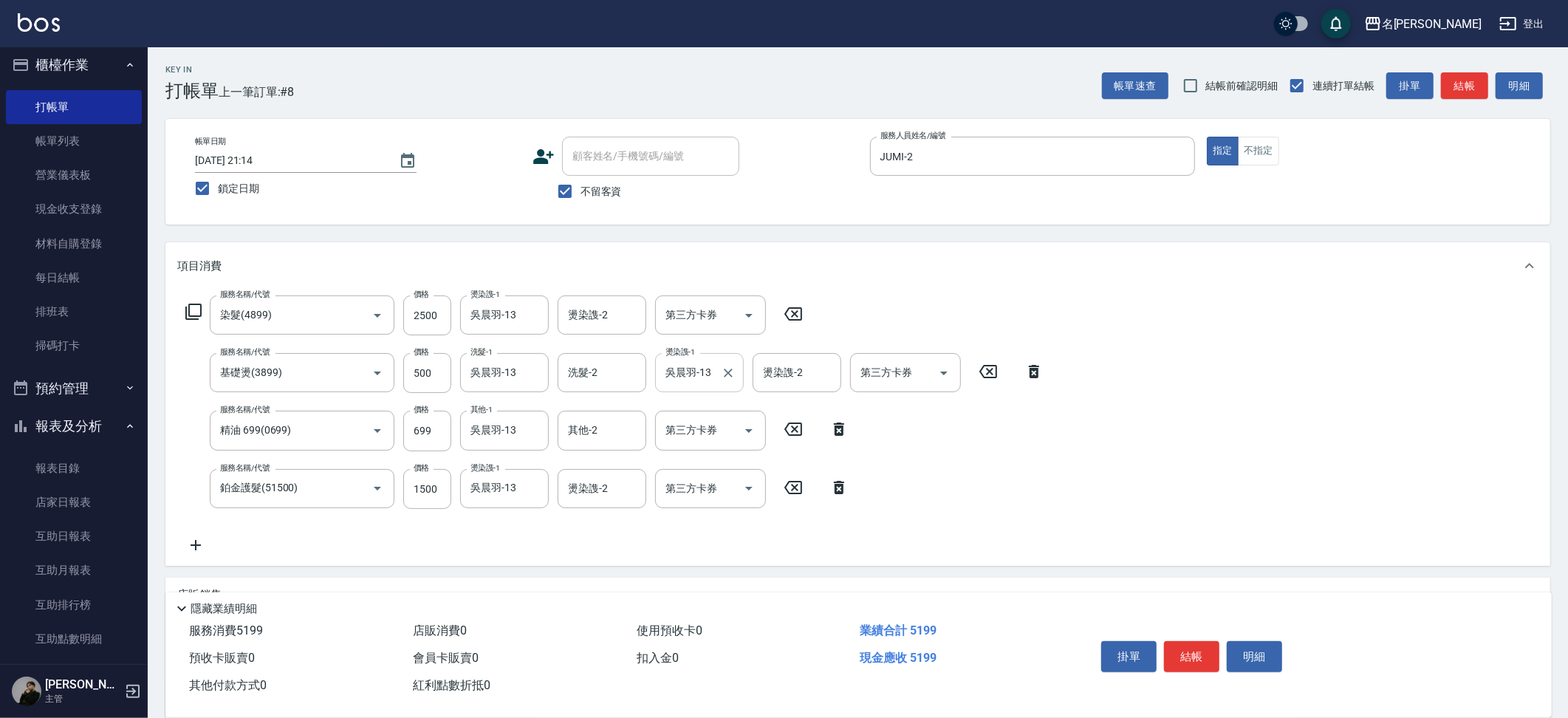
click at [839, 428] on icon at bounding box center [839, 429] width 37 height 18
type input "鉑金護髮(51500)"
type input "1500"
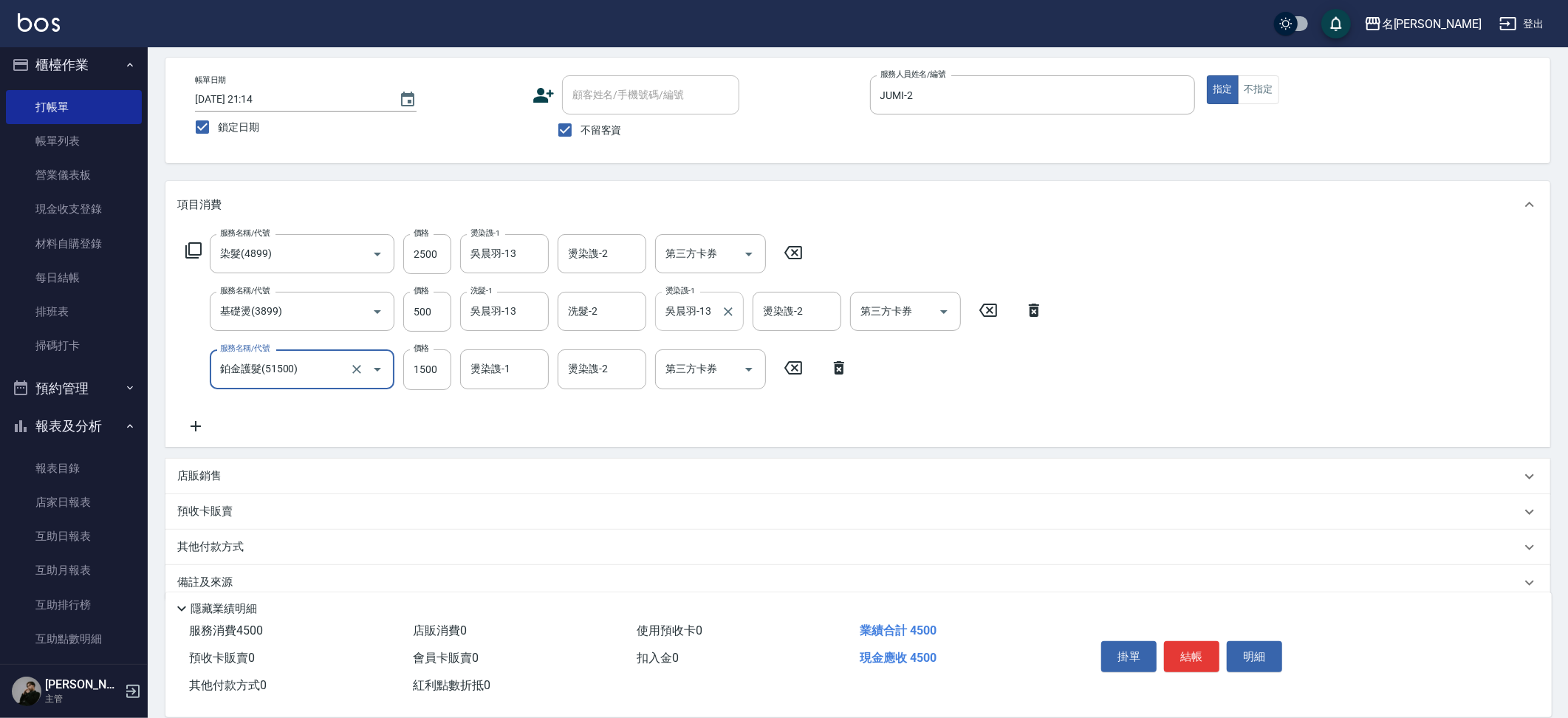
scroll to position [83, 0]
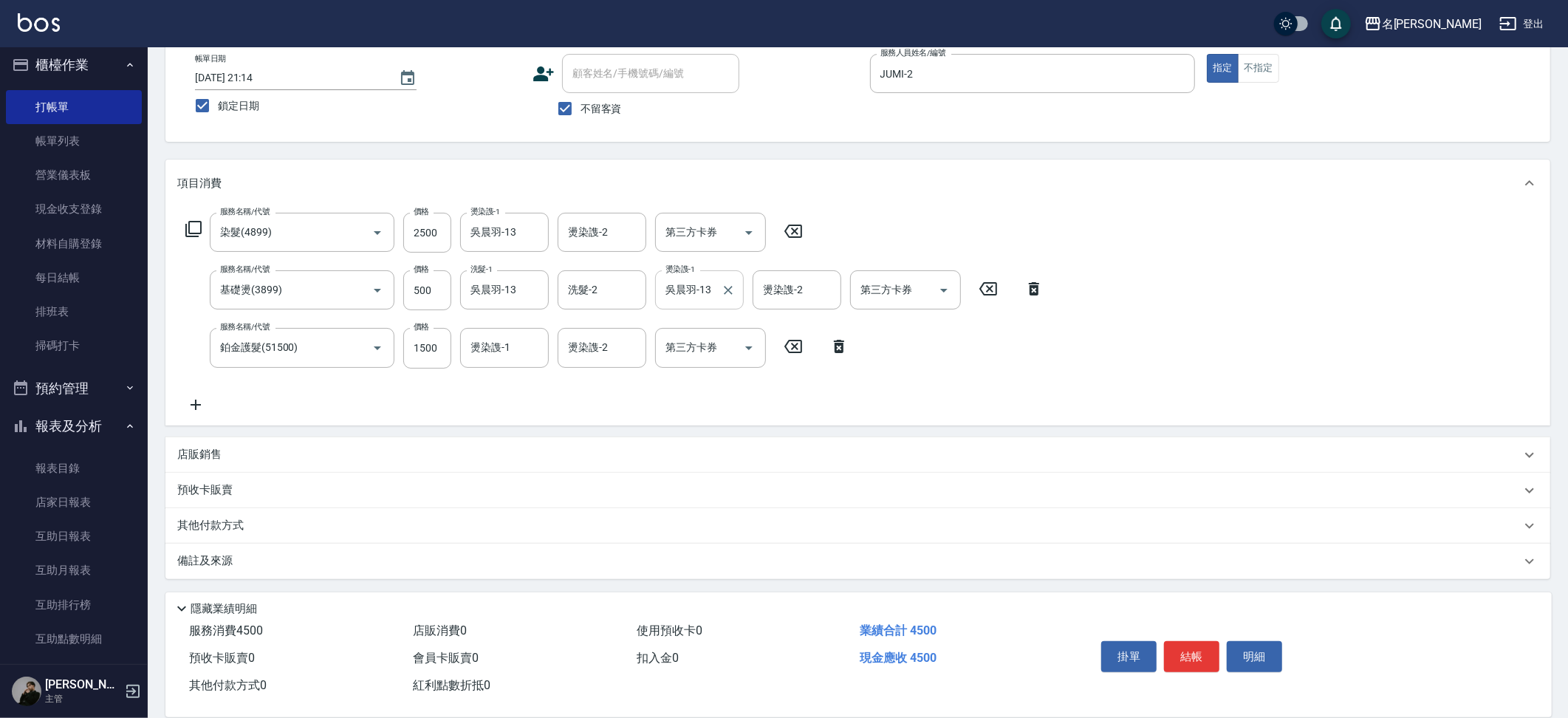
click at [205, 517] on p "其他付款方式" at bounding box center [214, 525] width 74 height 16
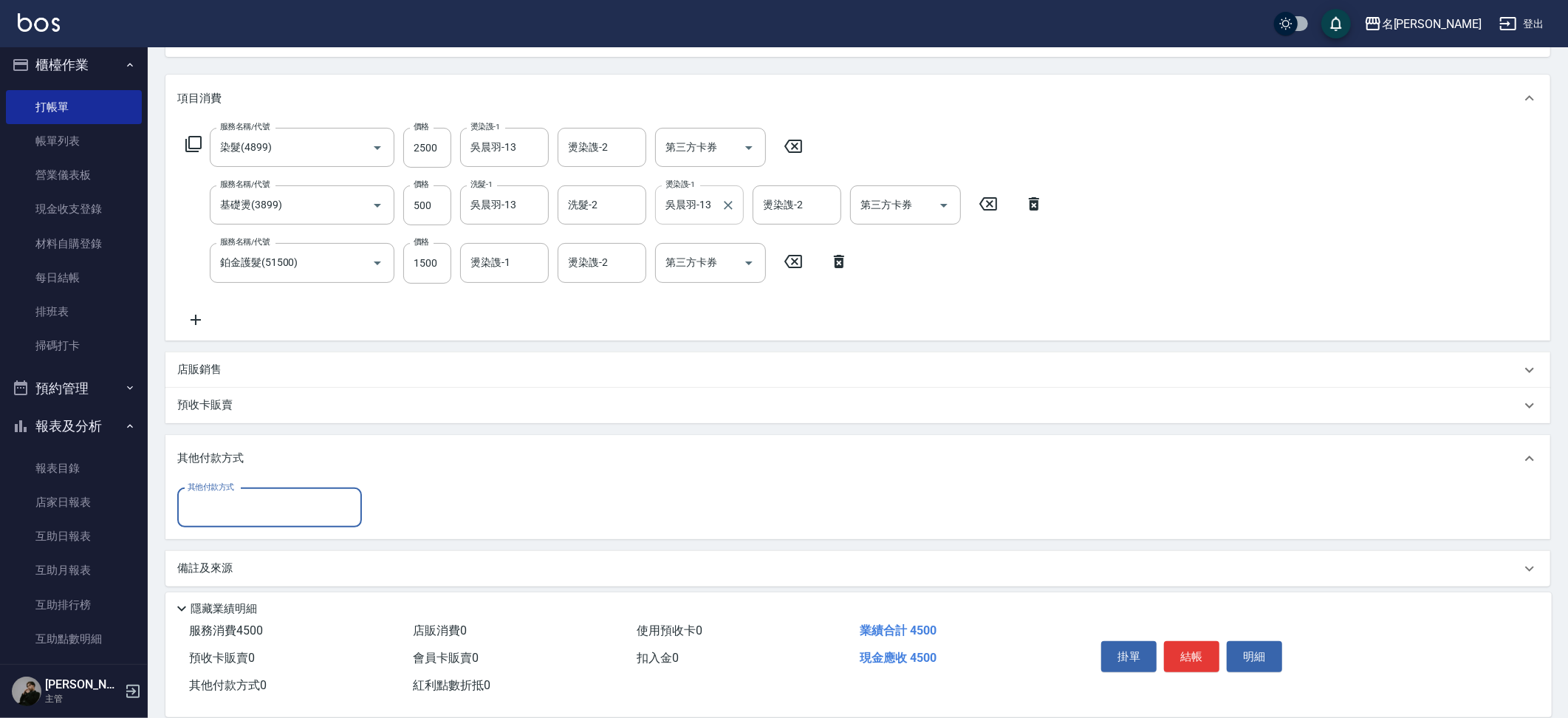
scroll to position [174, 0]
click at [267, 498] on input "其他付款方式" at bounding box center [269, 501] width 172 height 26
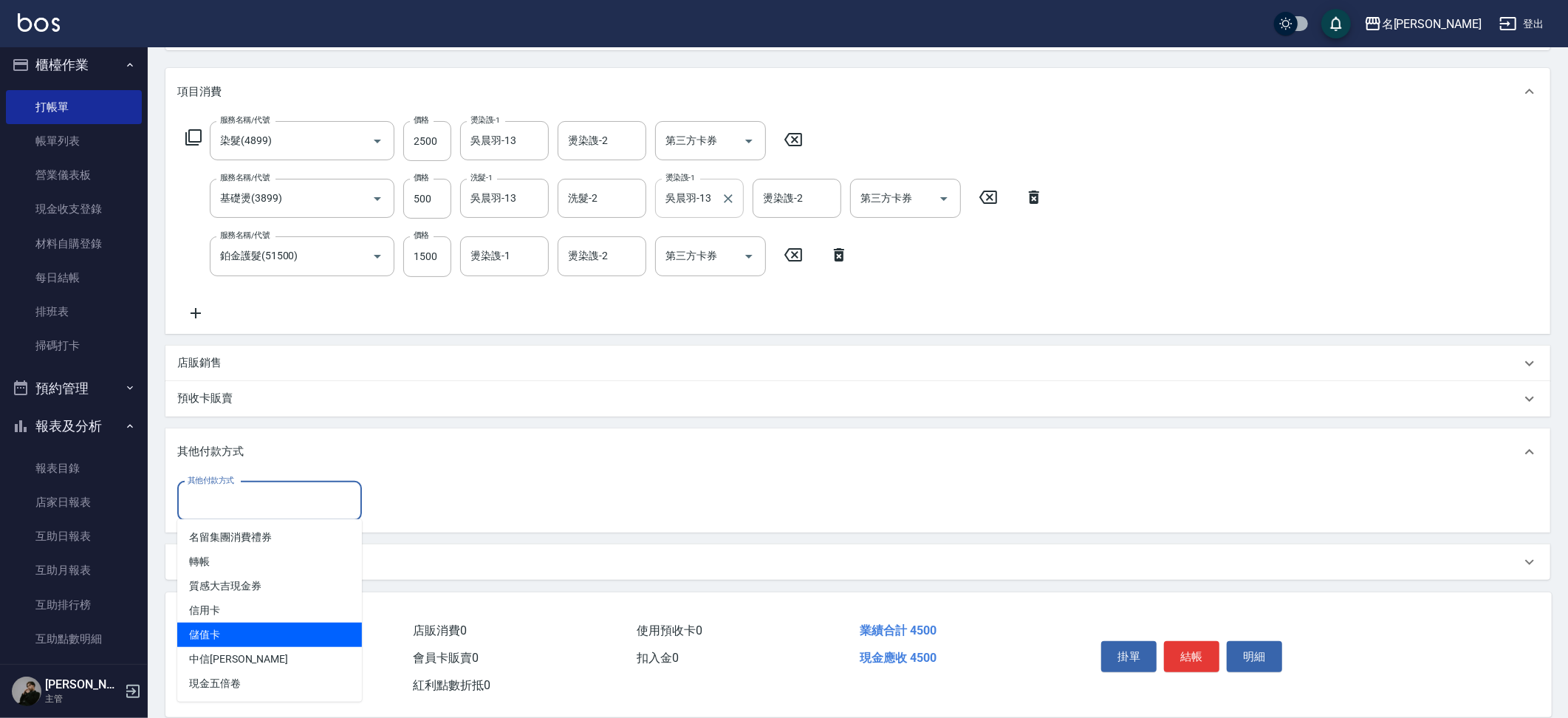
click at [251, 631] on span "儲值卡" at bounding box center [269, 635] width 185 height 25
type input "儲值卡"
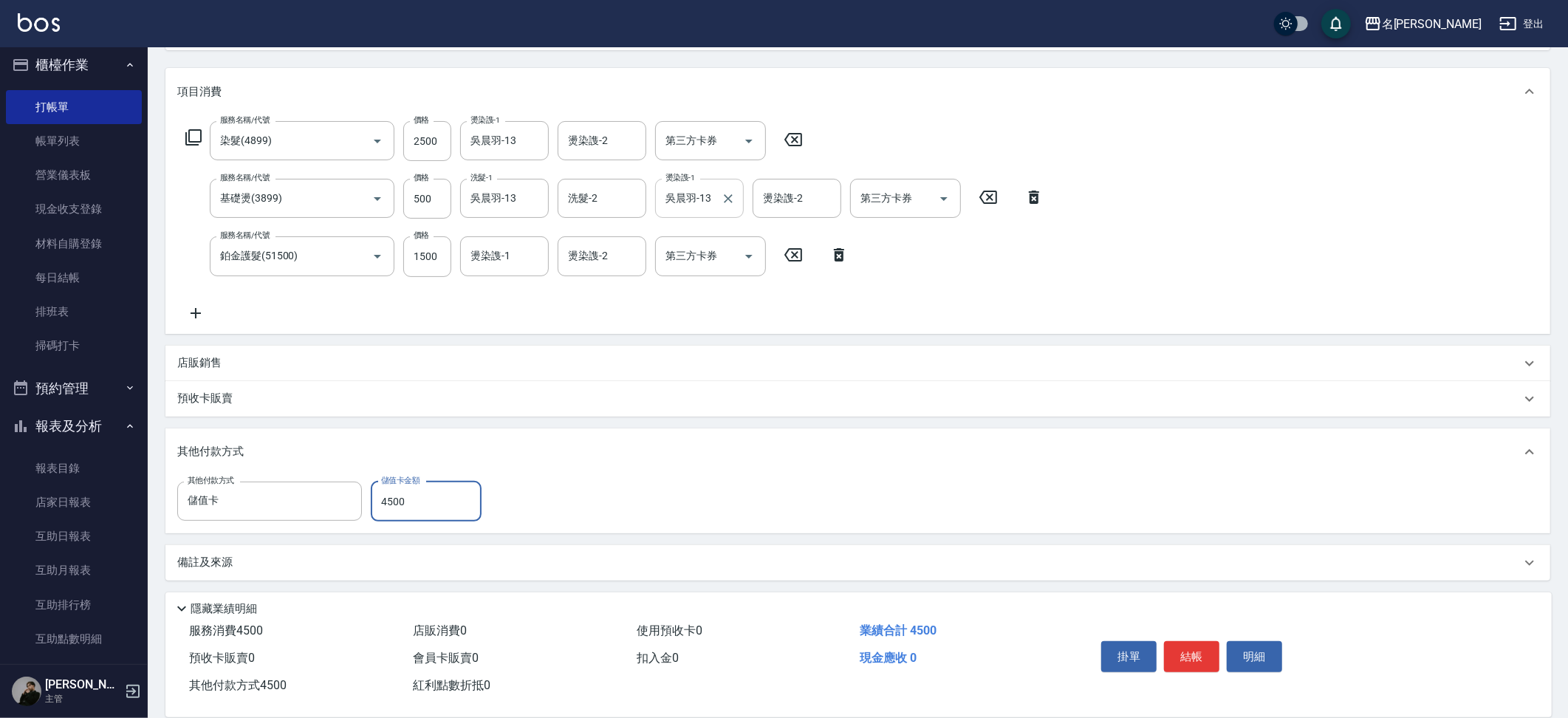
type input "4500"
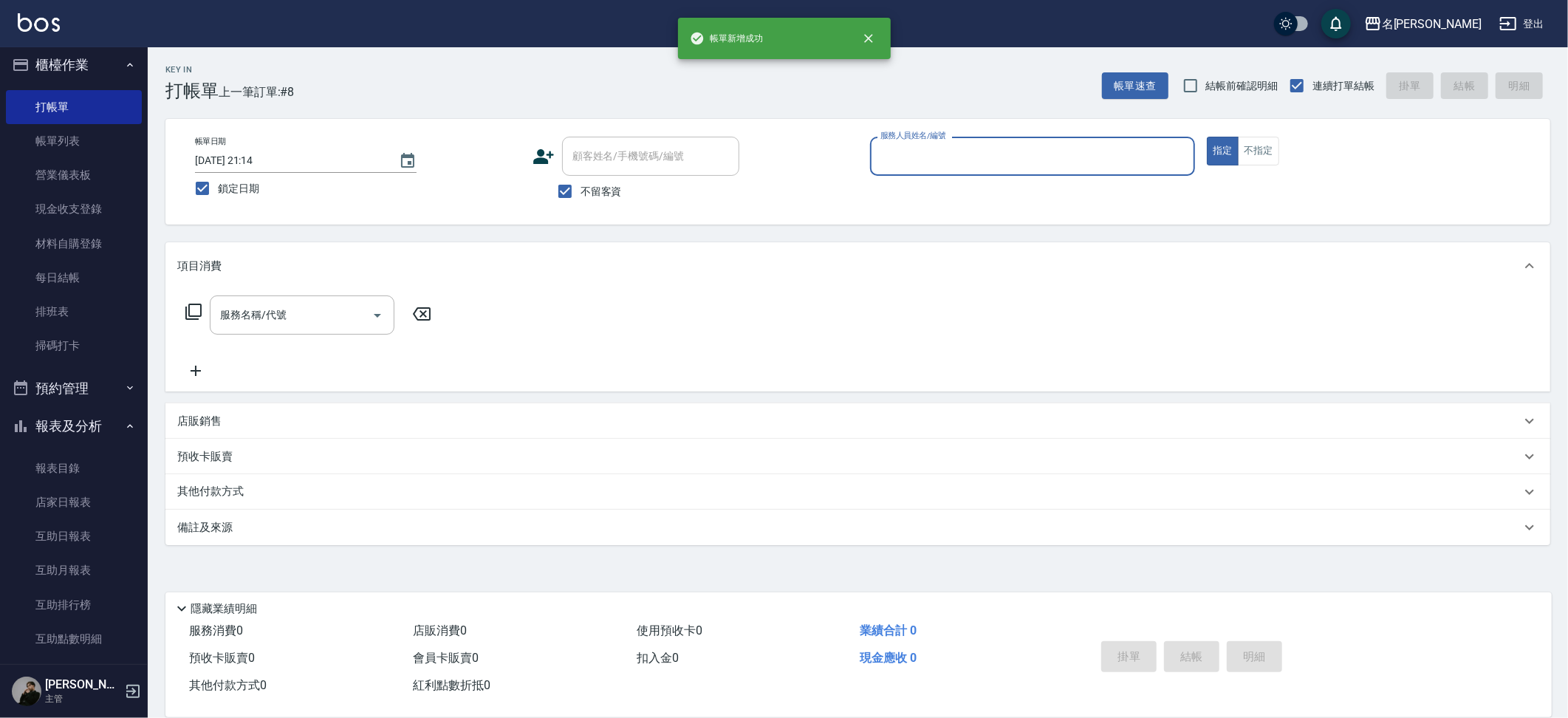
scroll to position [0, 0]
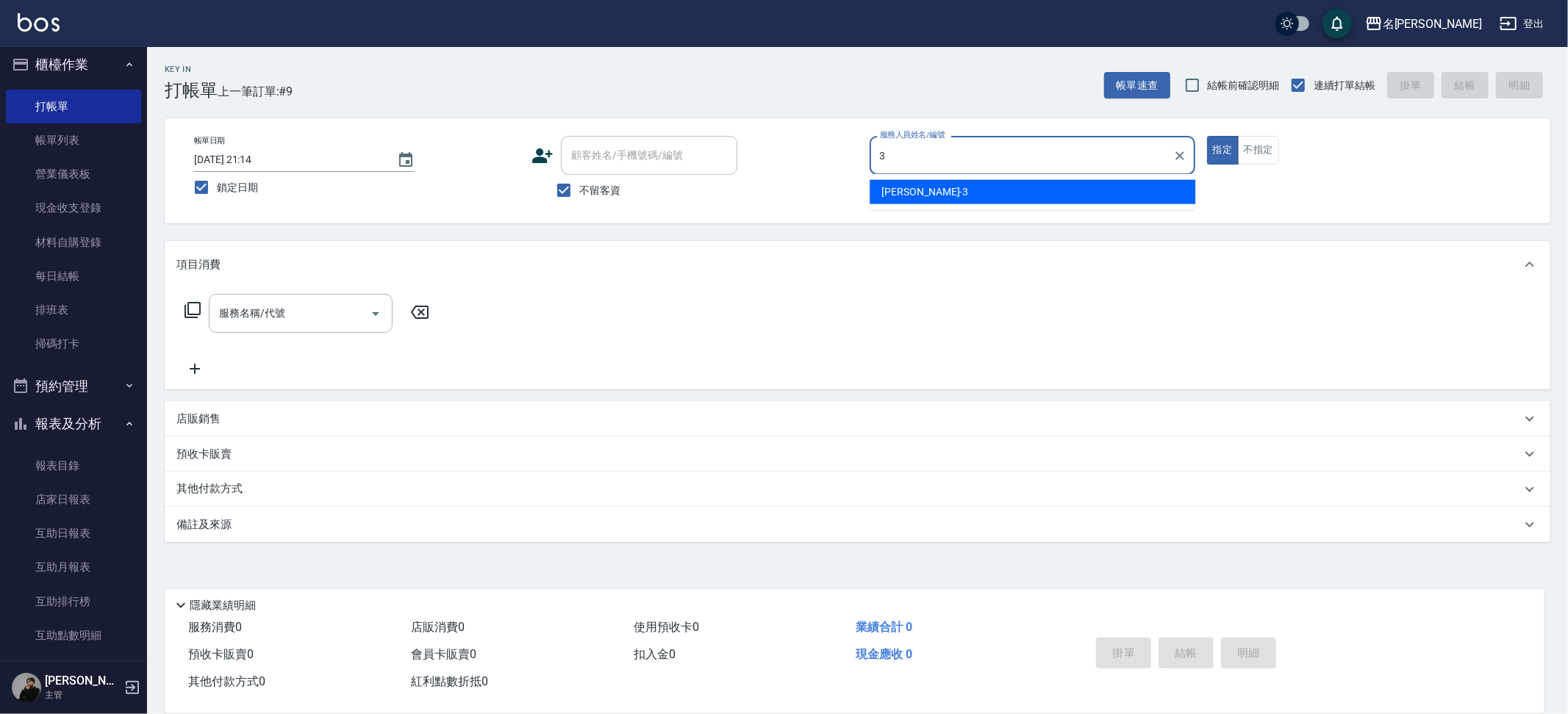
type input "Mina-3"
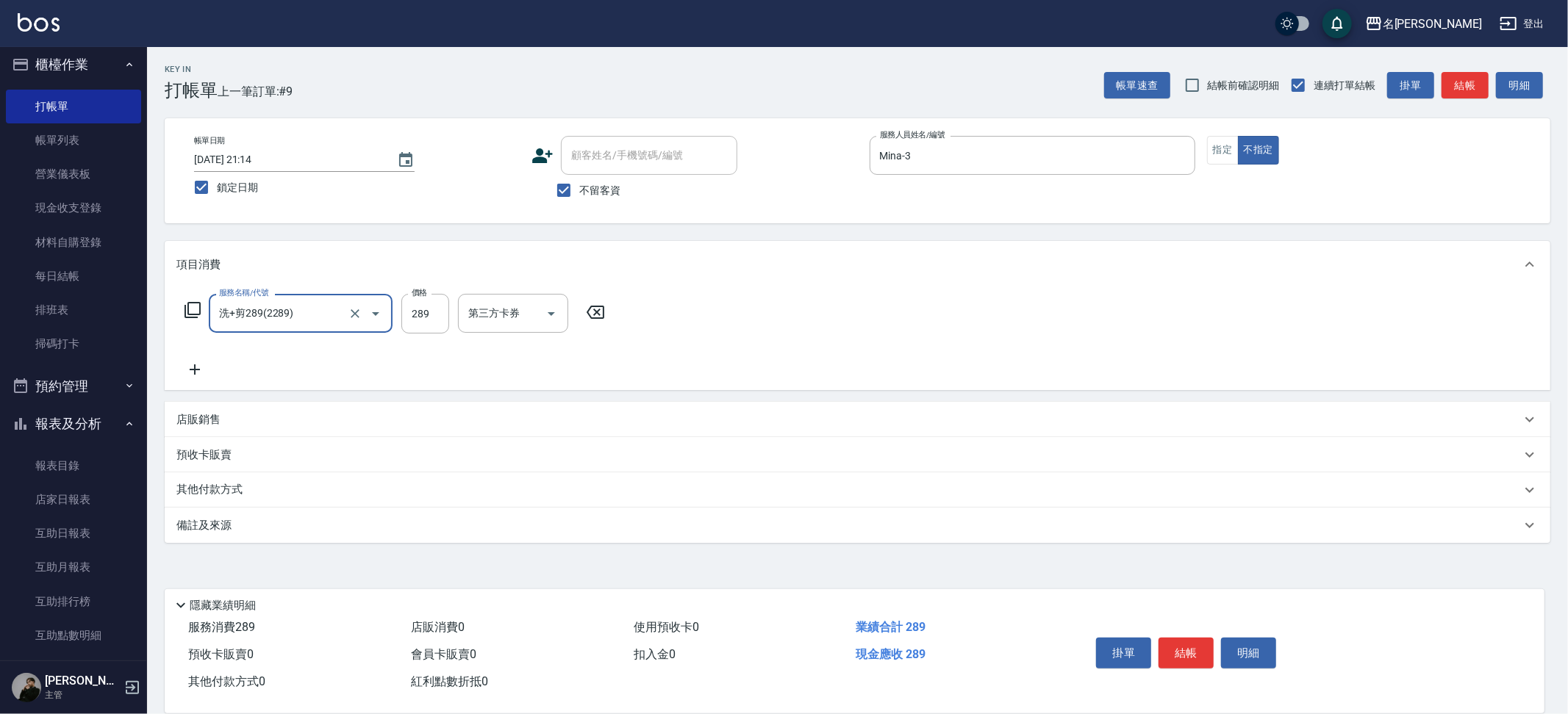
type input "洗+剪289(2289)"
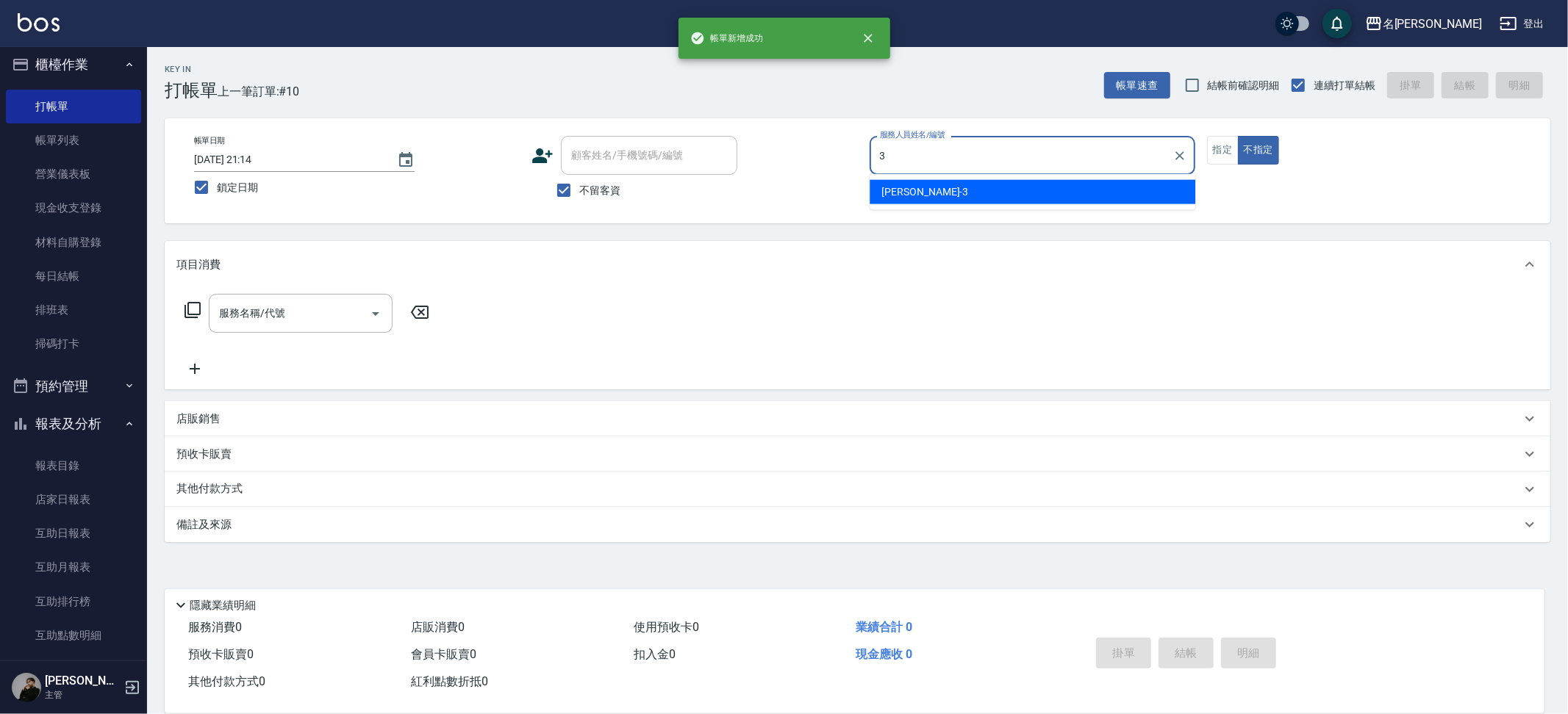
type input "Mina-3"
type button "false"
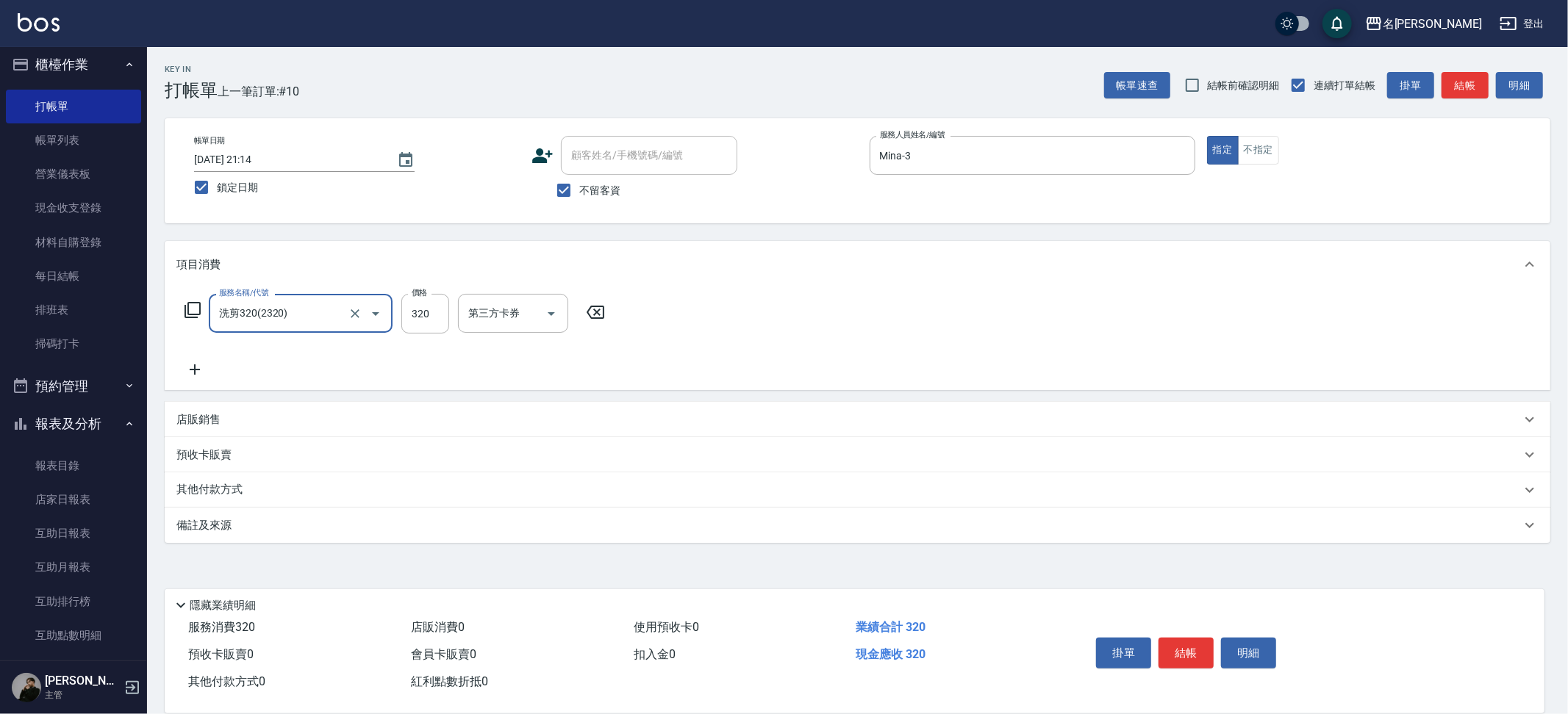
type input "洗剪320(2320)"
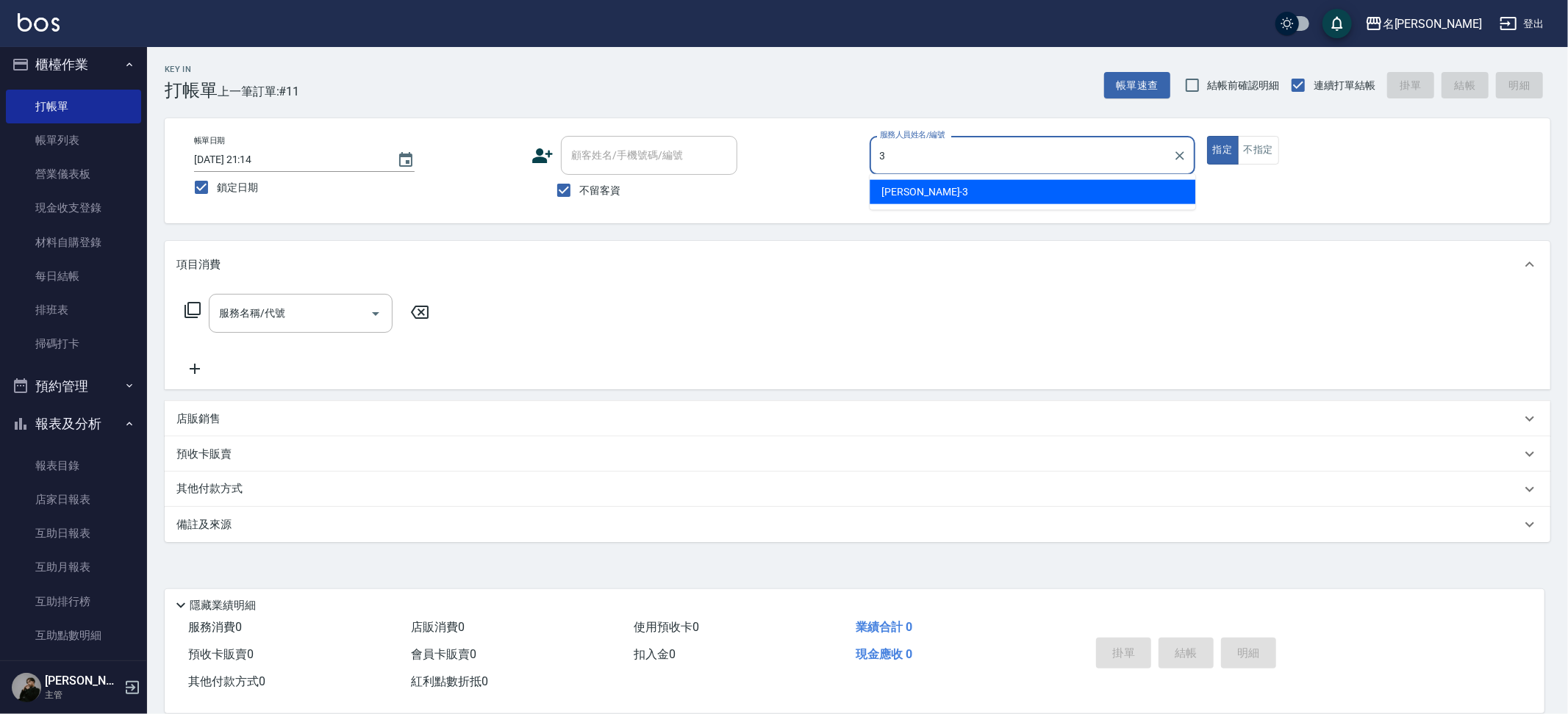
type input "Mina-3"
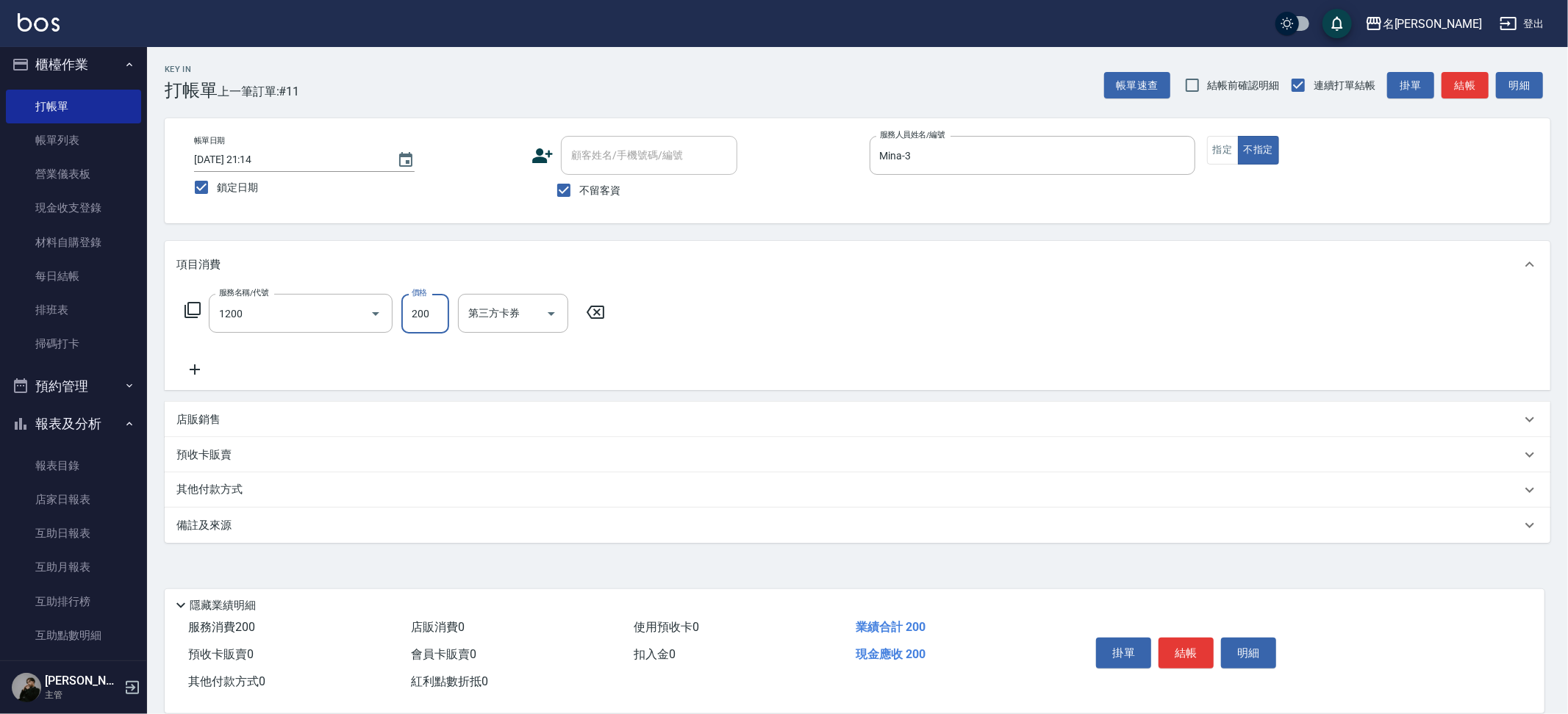
type input "一般洗+精油(1200)"
type input "250"
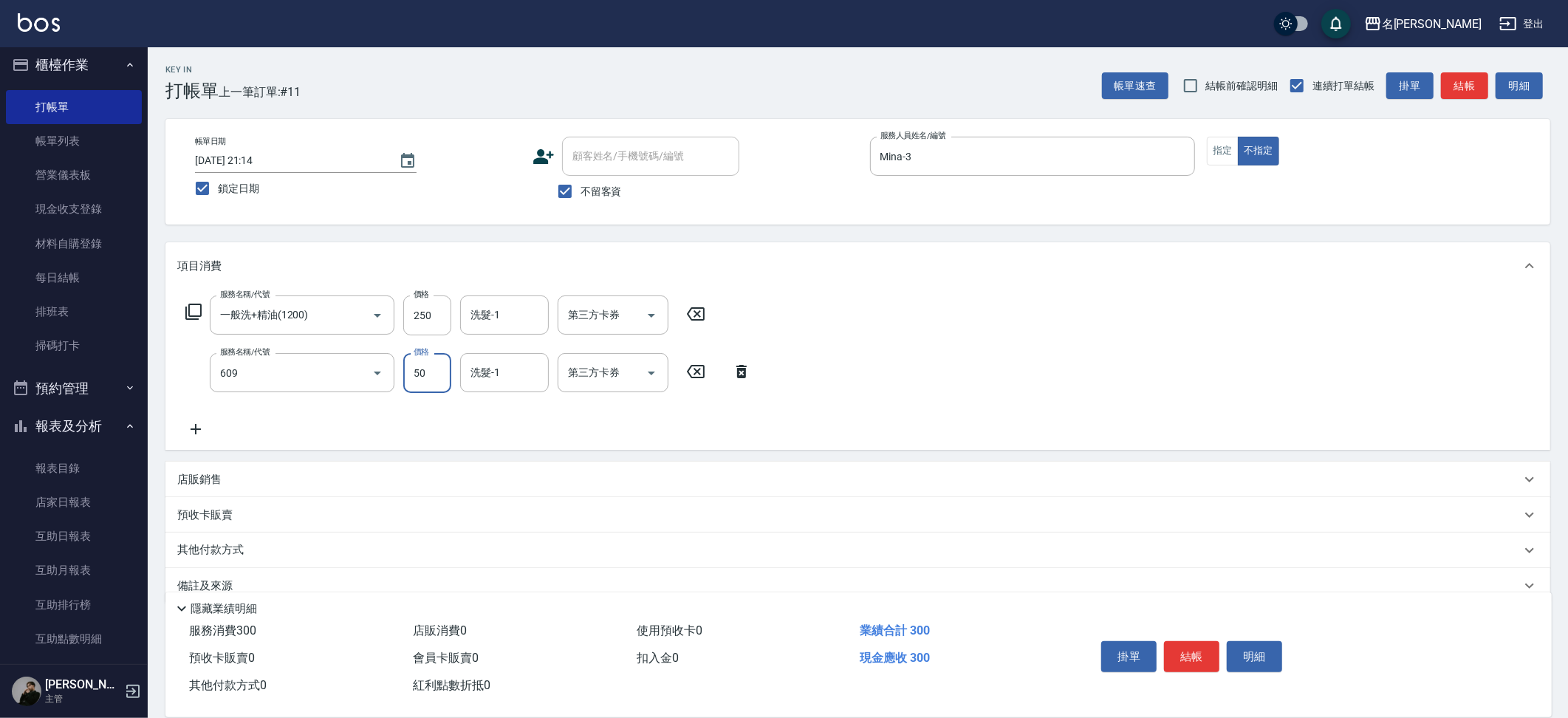
type input "精油(609)"
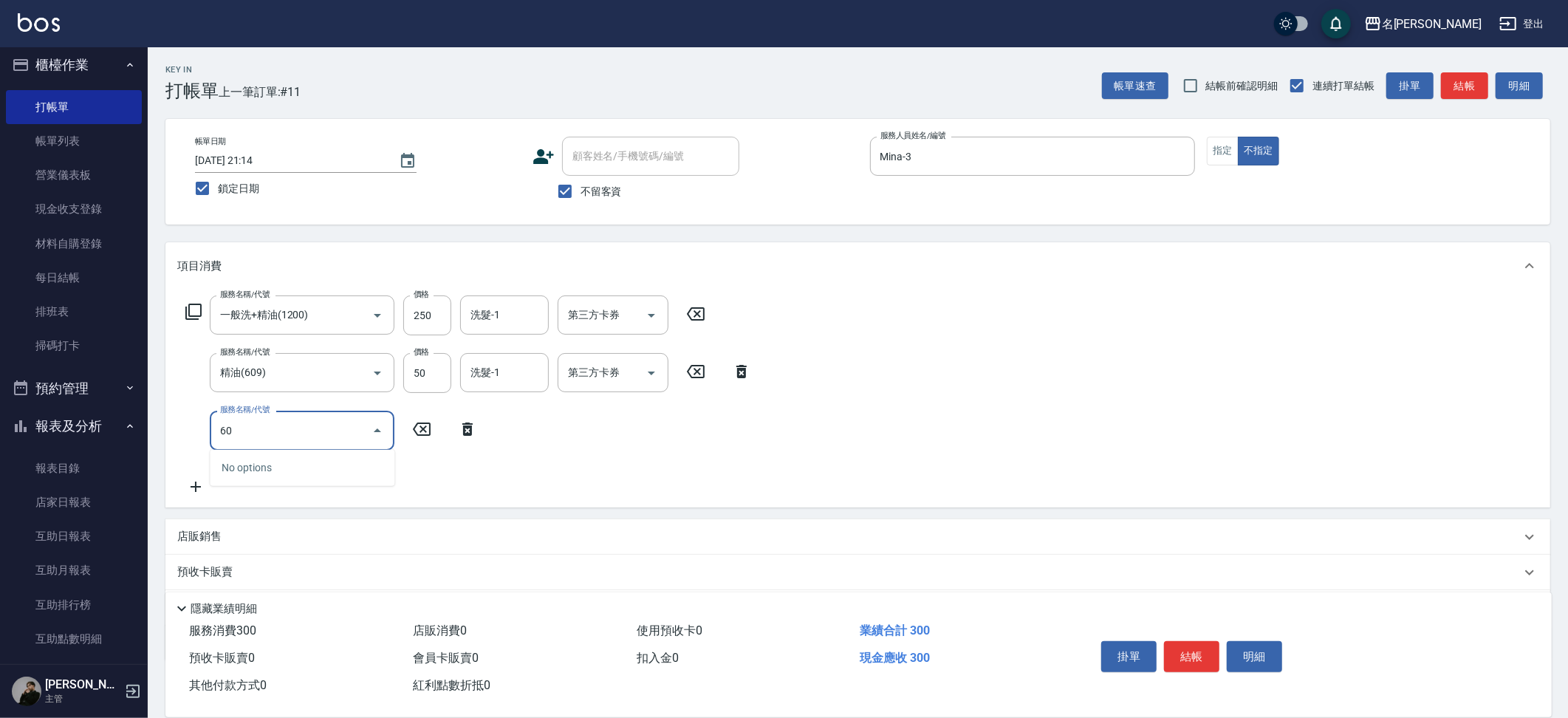
type input "608"
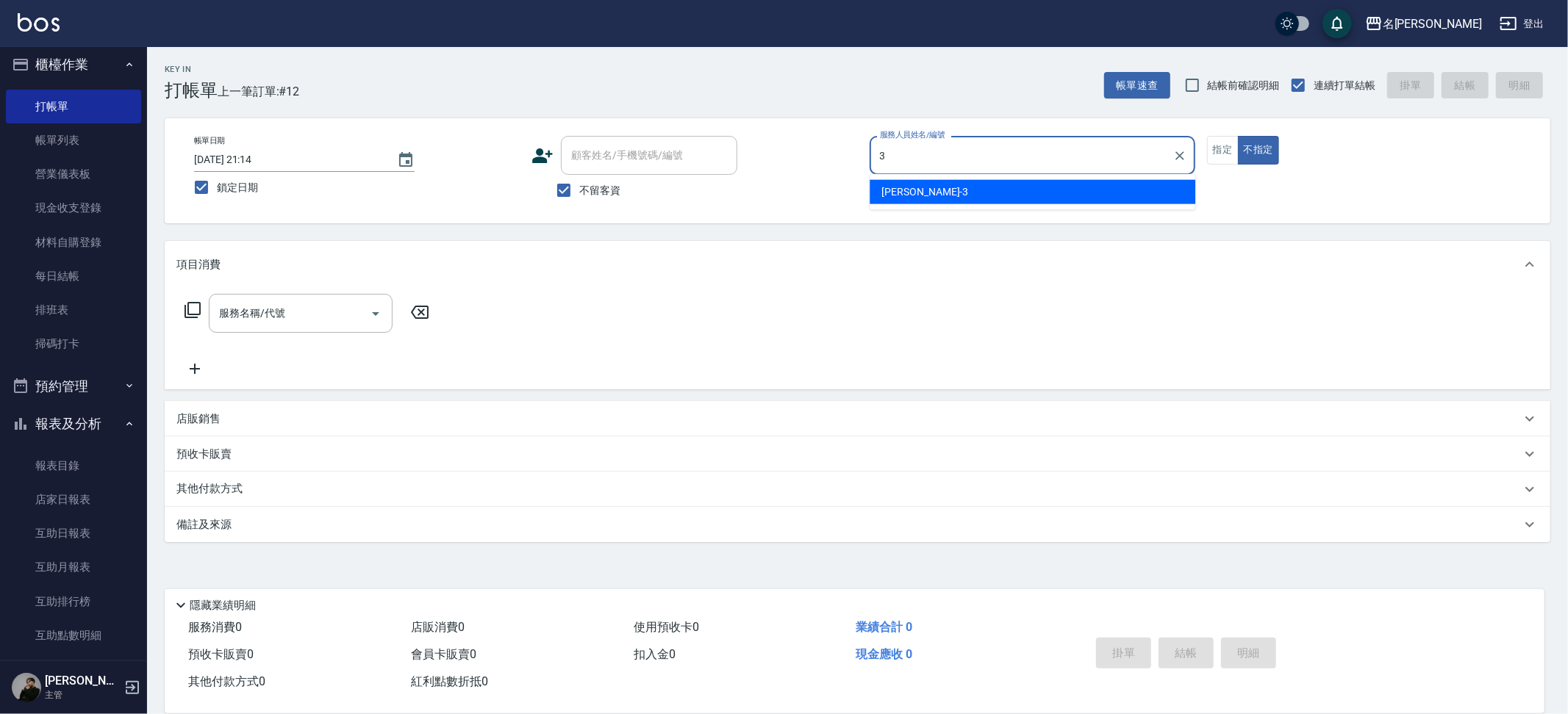
type input "Mina-3"
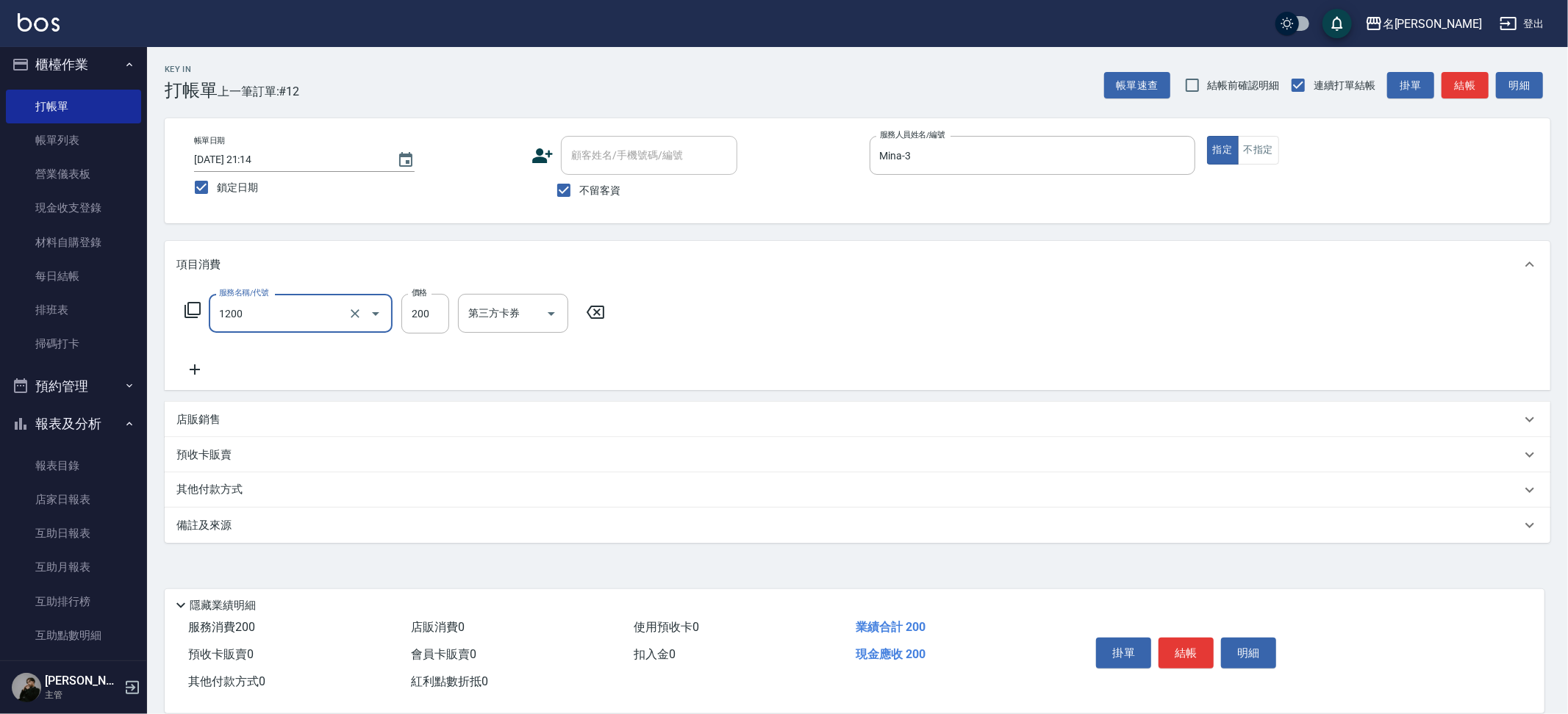
type input "一般洗+精油(1200)"
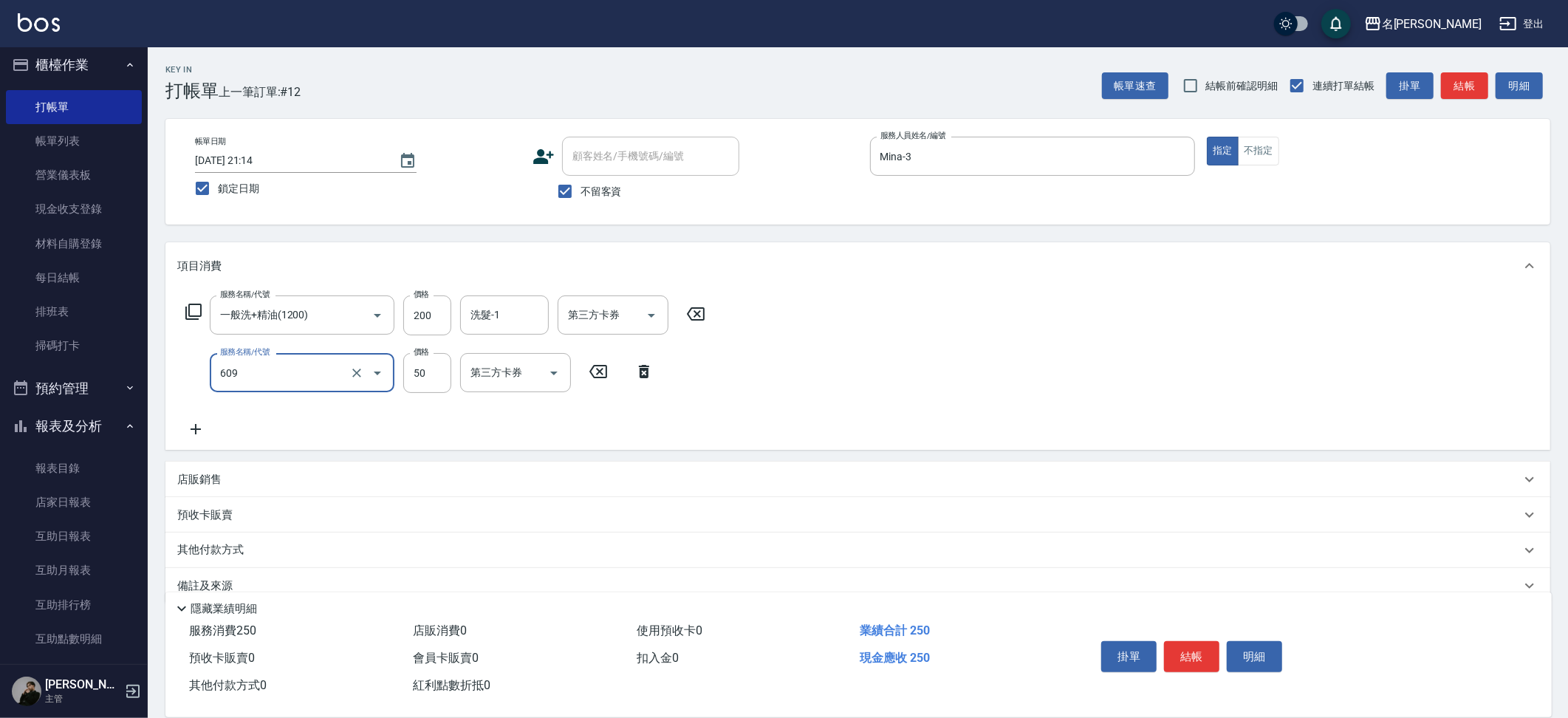
type input "精油(609)"
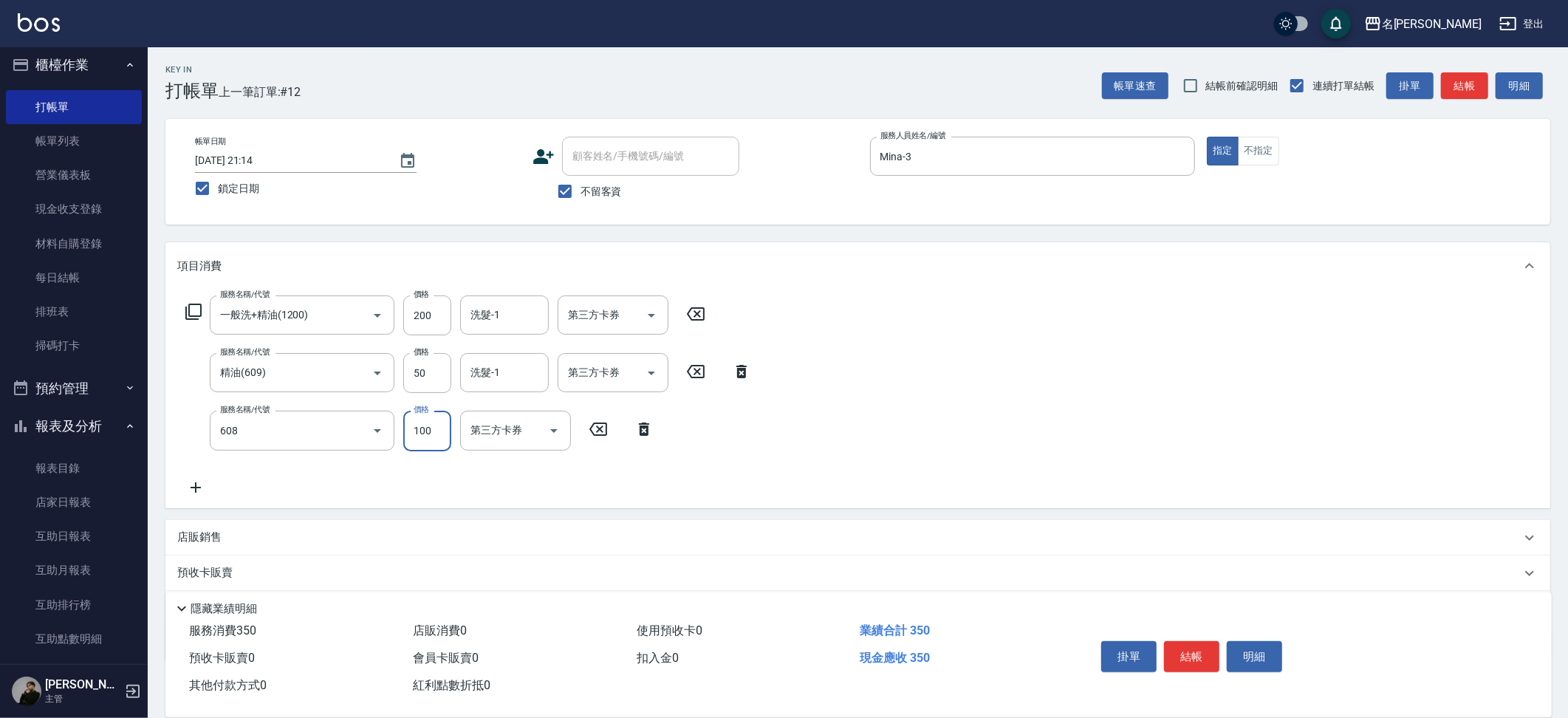
type input "精油(長)(608)"
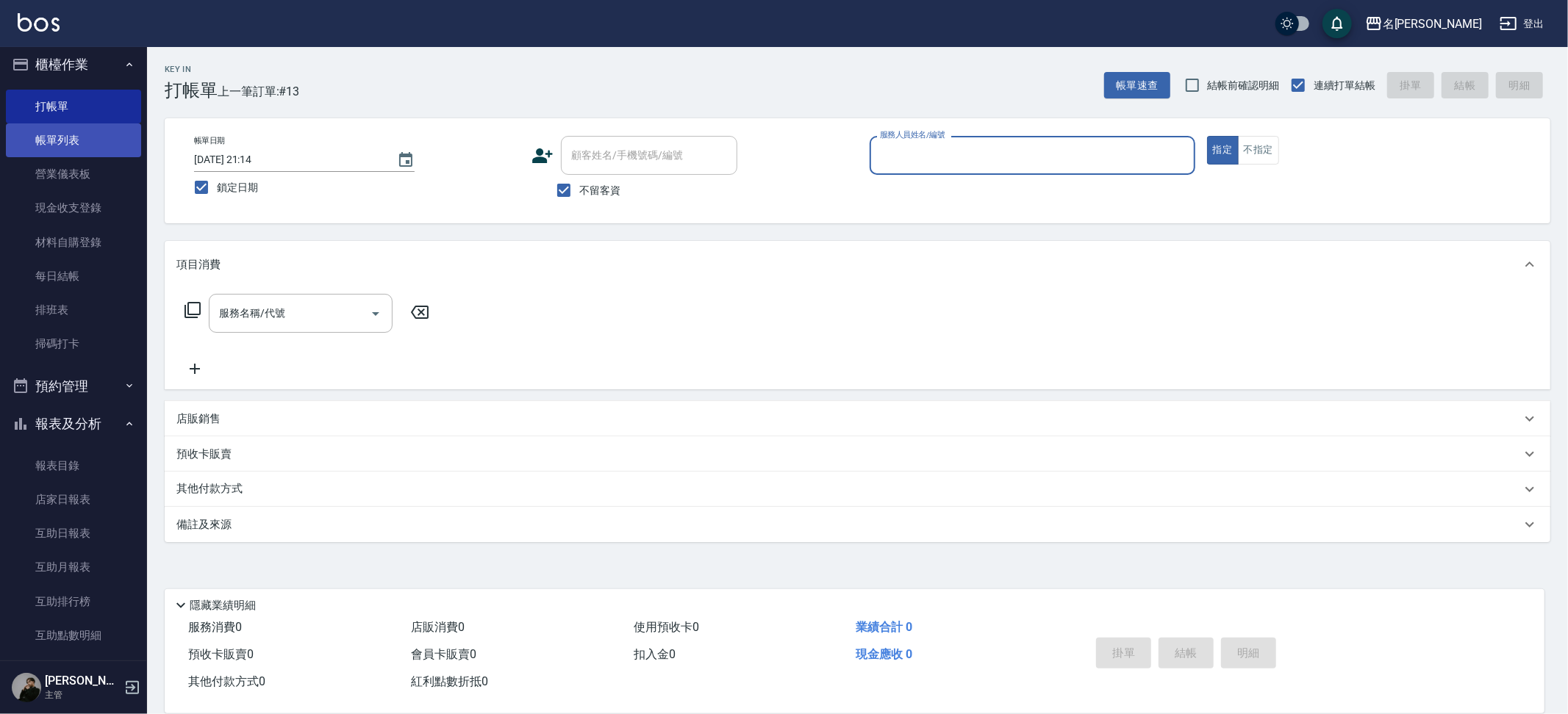
drag, startPoint x: 69, startPoint y: 139, endPoint x: 11, endPoint y: 144, distance: 58.2
click at [69, 139] on link "帳單列表" at bounding box center [74, 140] width 135 height 34
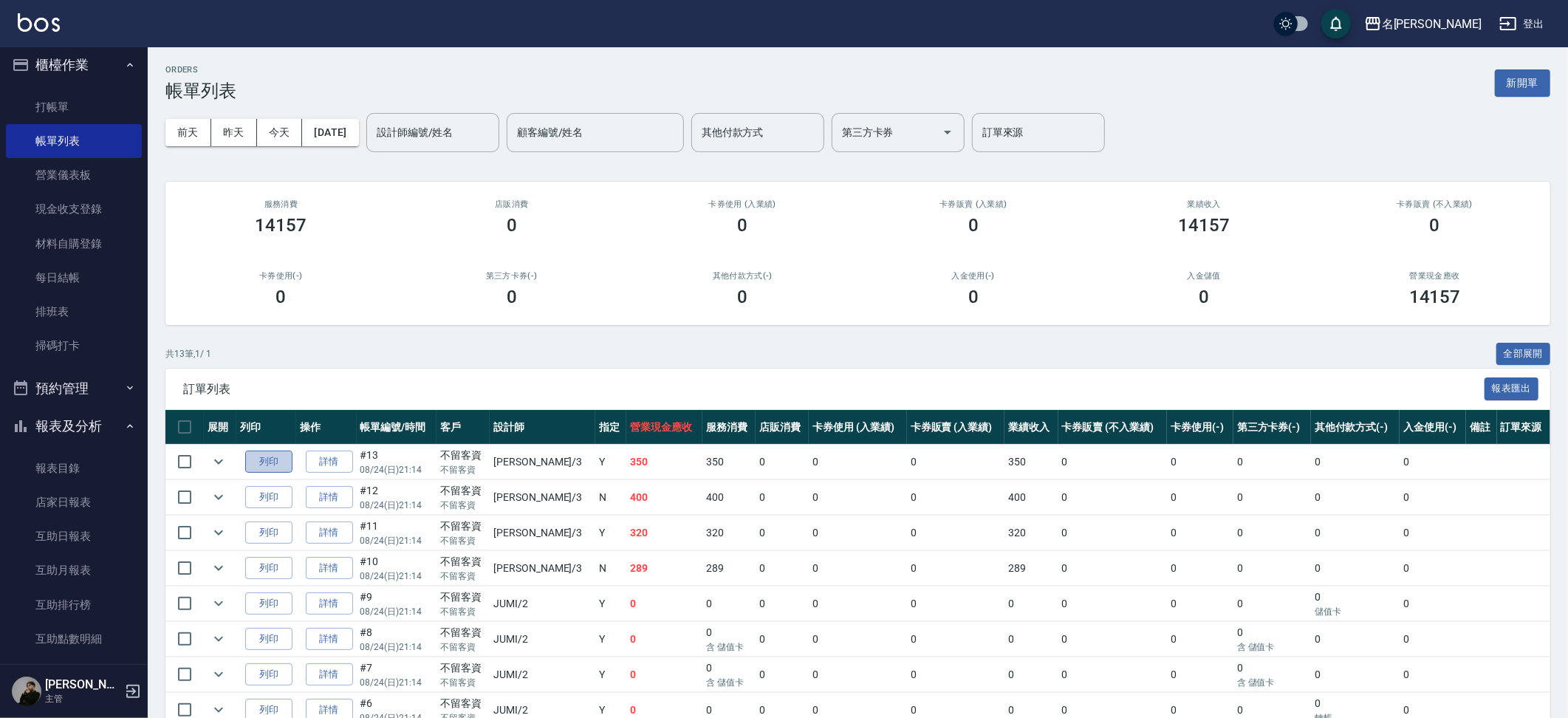
click at [278, 455] on button "列印" at bounding box center [269, 462] width 48 height 23
click at [325, 463] on link "詳情" at bounding box center [330, 462] width 48 height 23
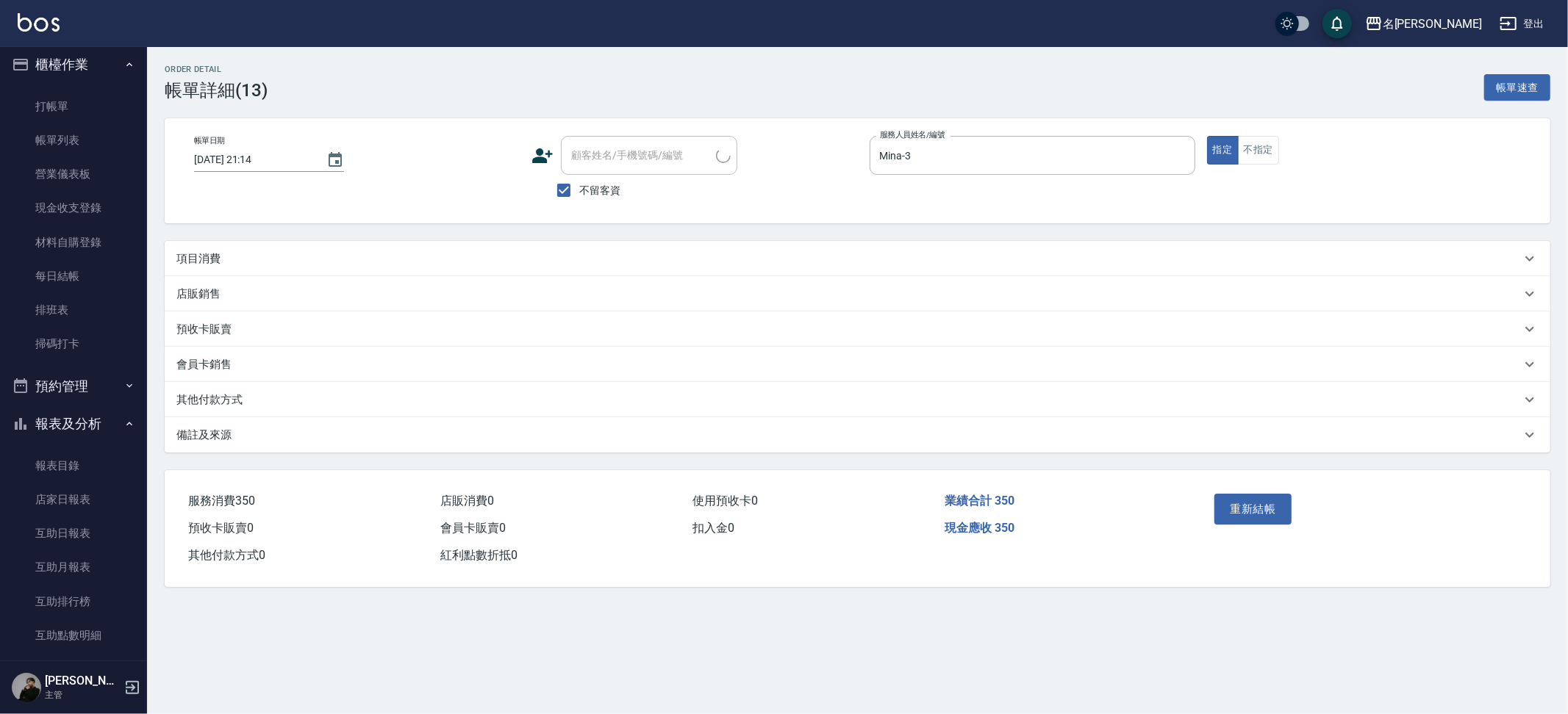
type input "[DATE] 21:14"
checkbox input "true"
type input "Mina-3"
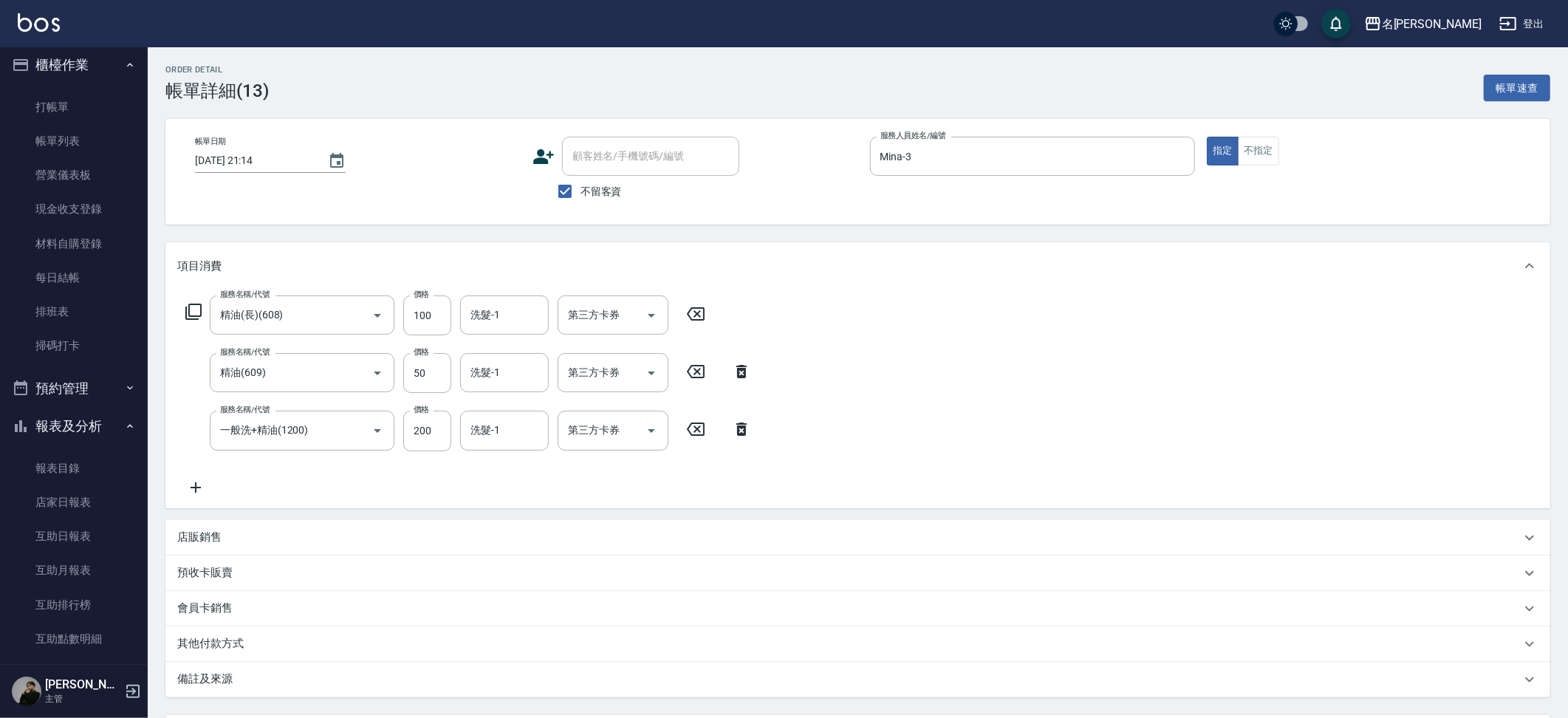
type input "精油(長)(608)"
type input "精油(609)"
type input "一般洗+精油(1200)"
click at [370, 431] on icon "Open" at bounding box center [377, 430] width 18 height 18
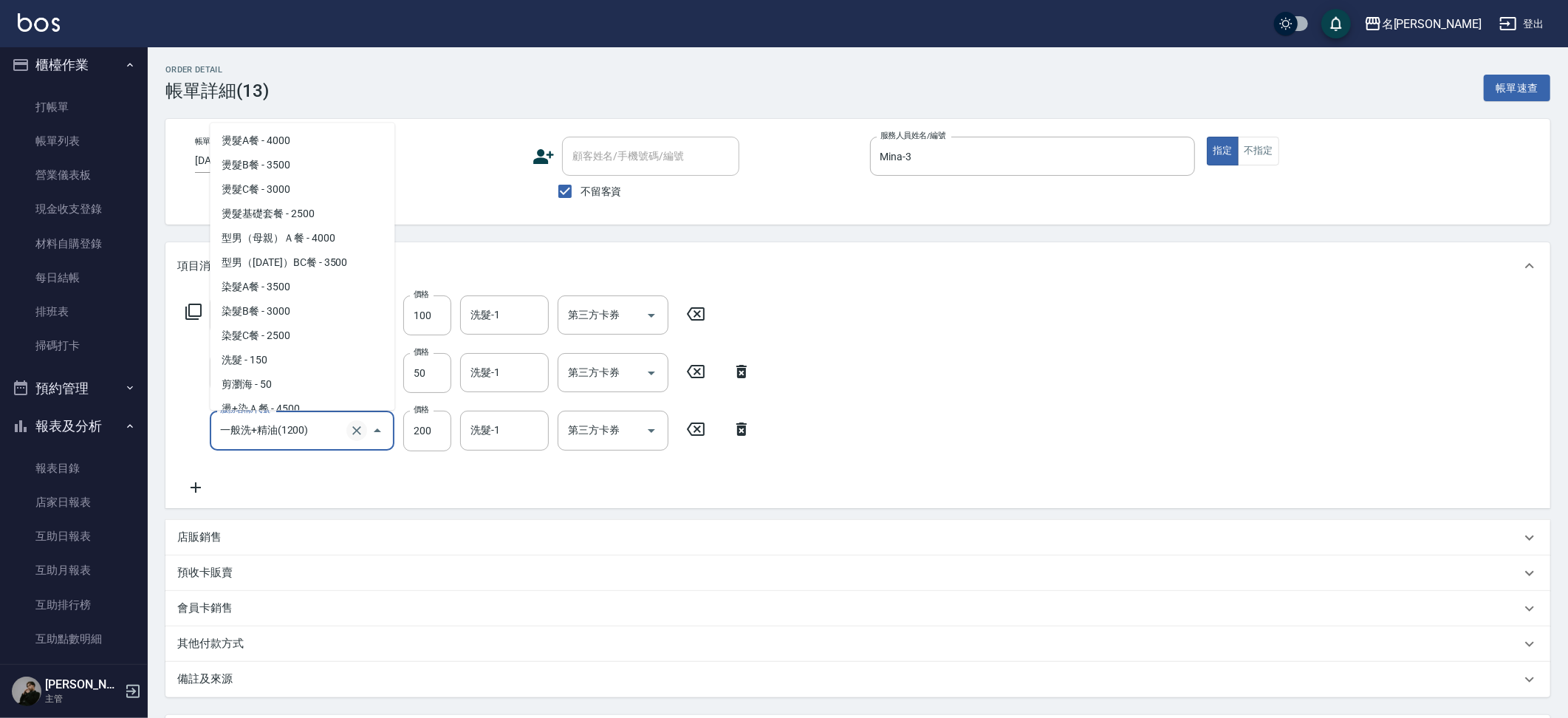
scroll to position [333, 0]
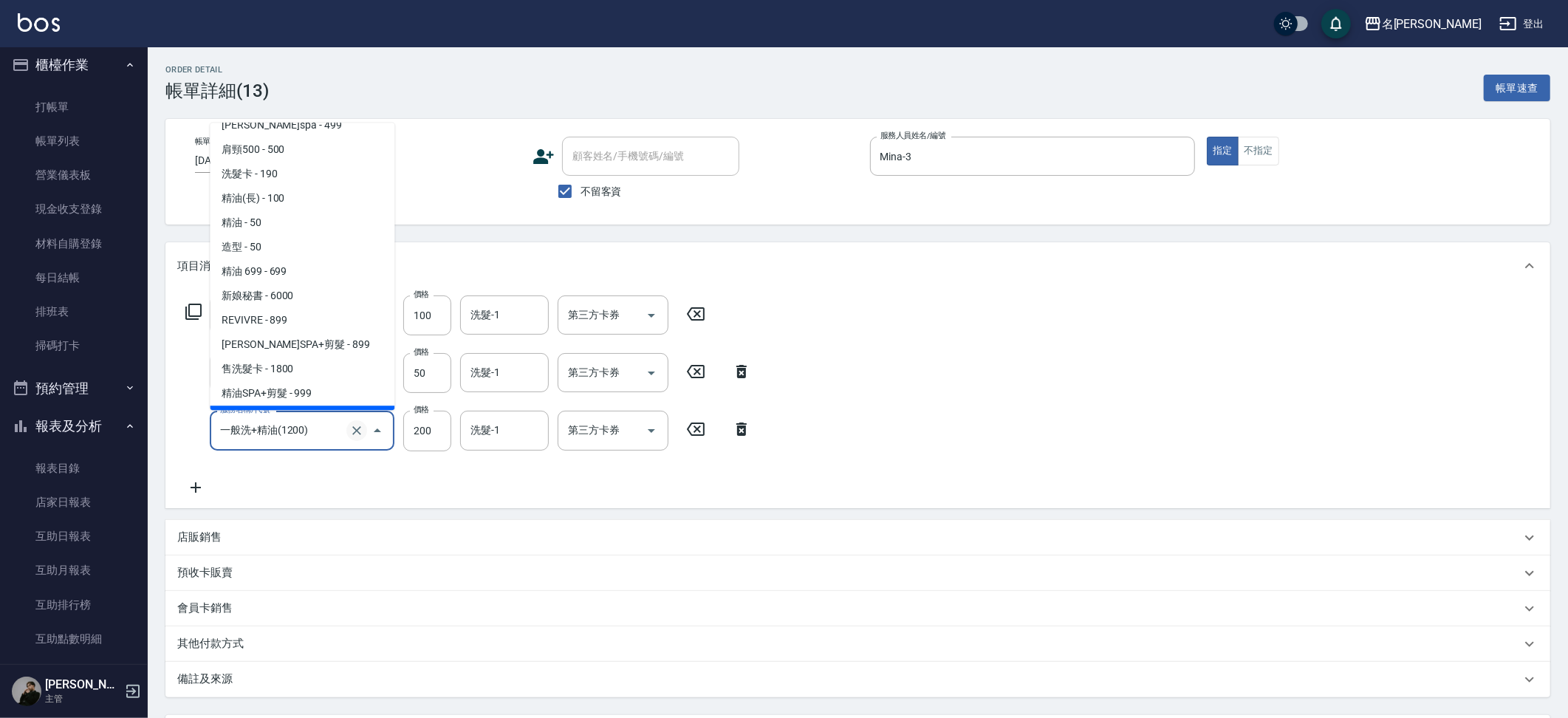
click at [351, 430] on icon "Clear" at bounding box center [356, 430] width 15 height 15
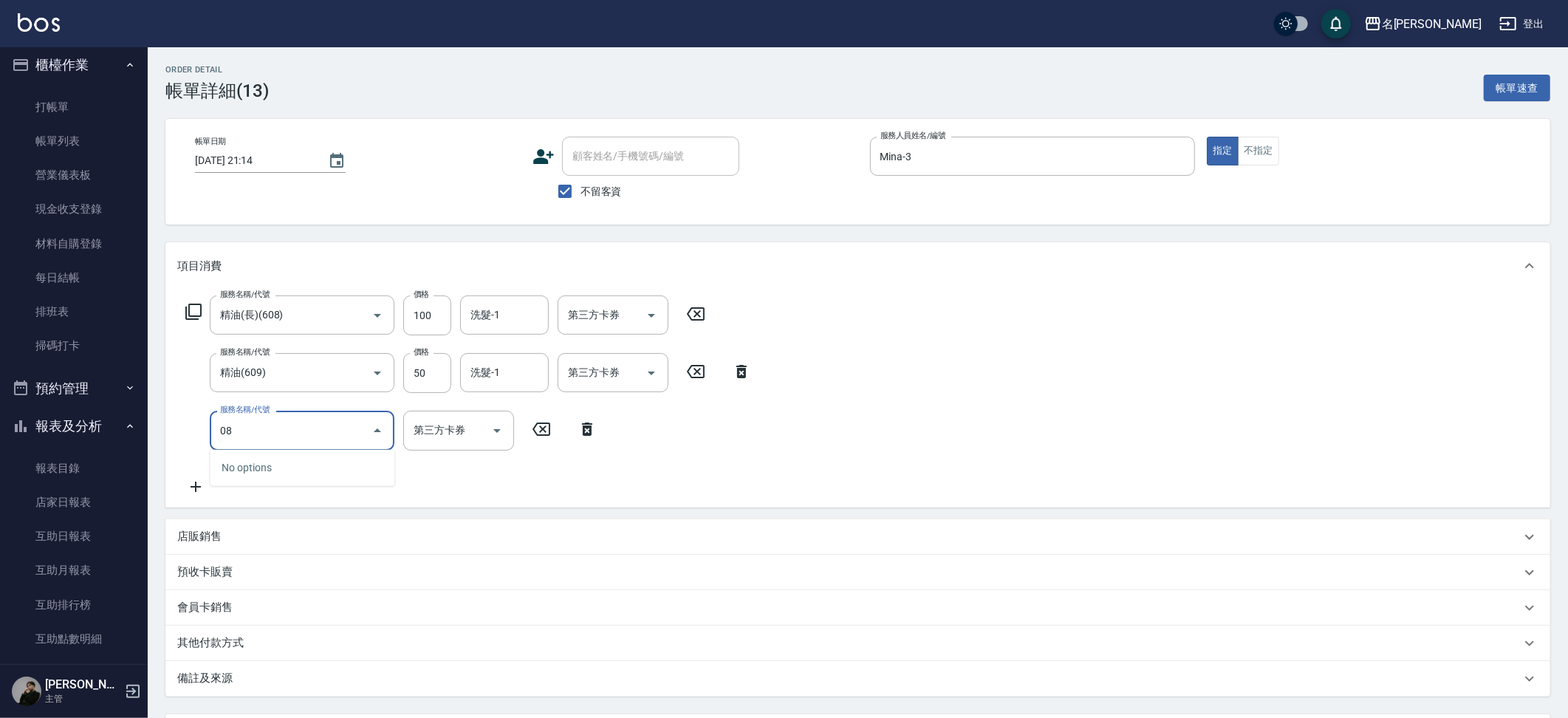
type input "0"
type input "精油(長)(608)"
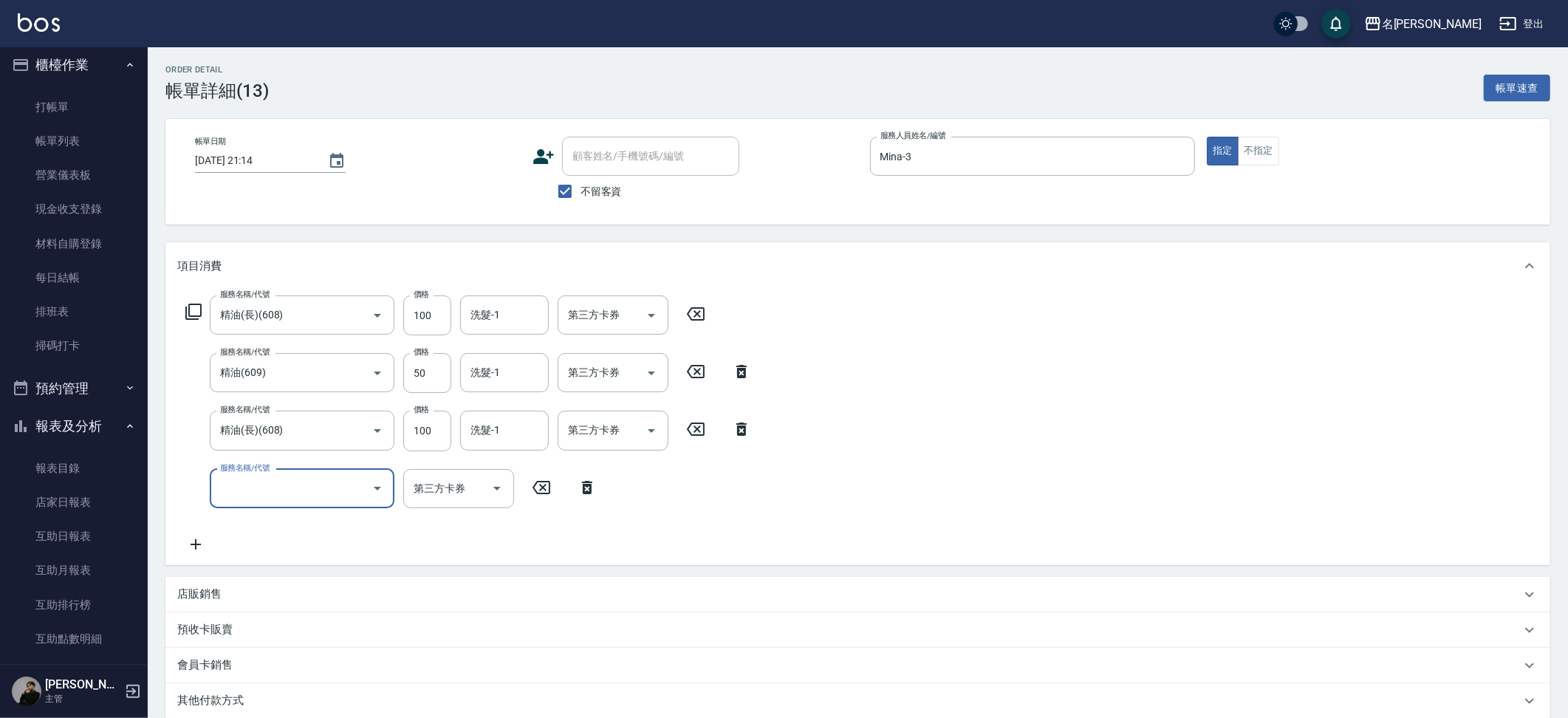
click at [216, 693] on p "其他付款方式" at bounding box center [210, 700] width 67 height 16
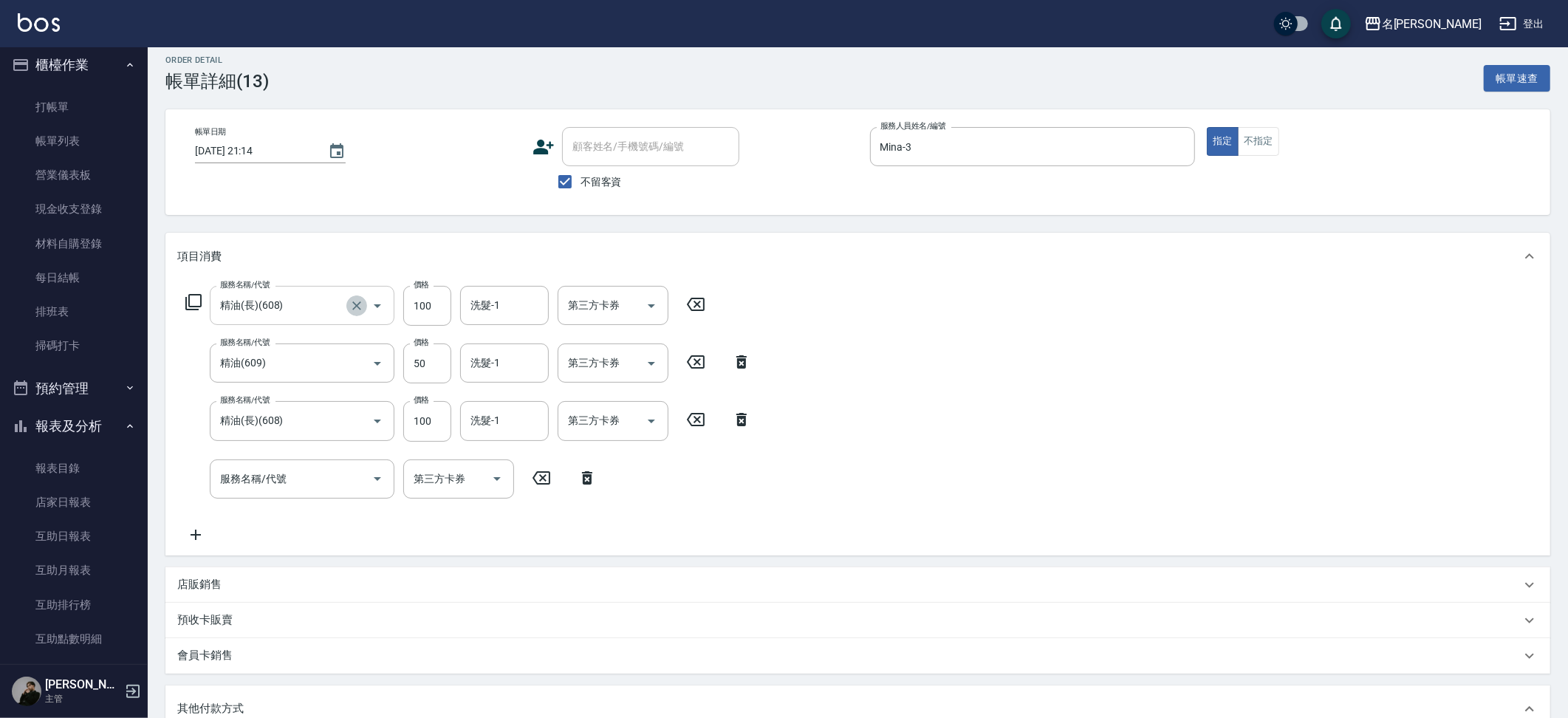
click at [360, 313] on div at bounding box center [367, 305] width 41 height 39
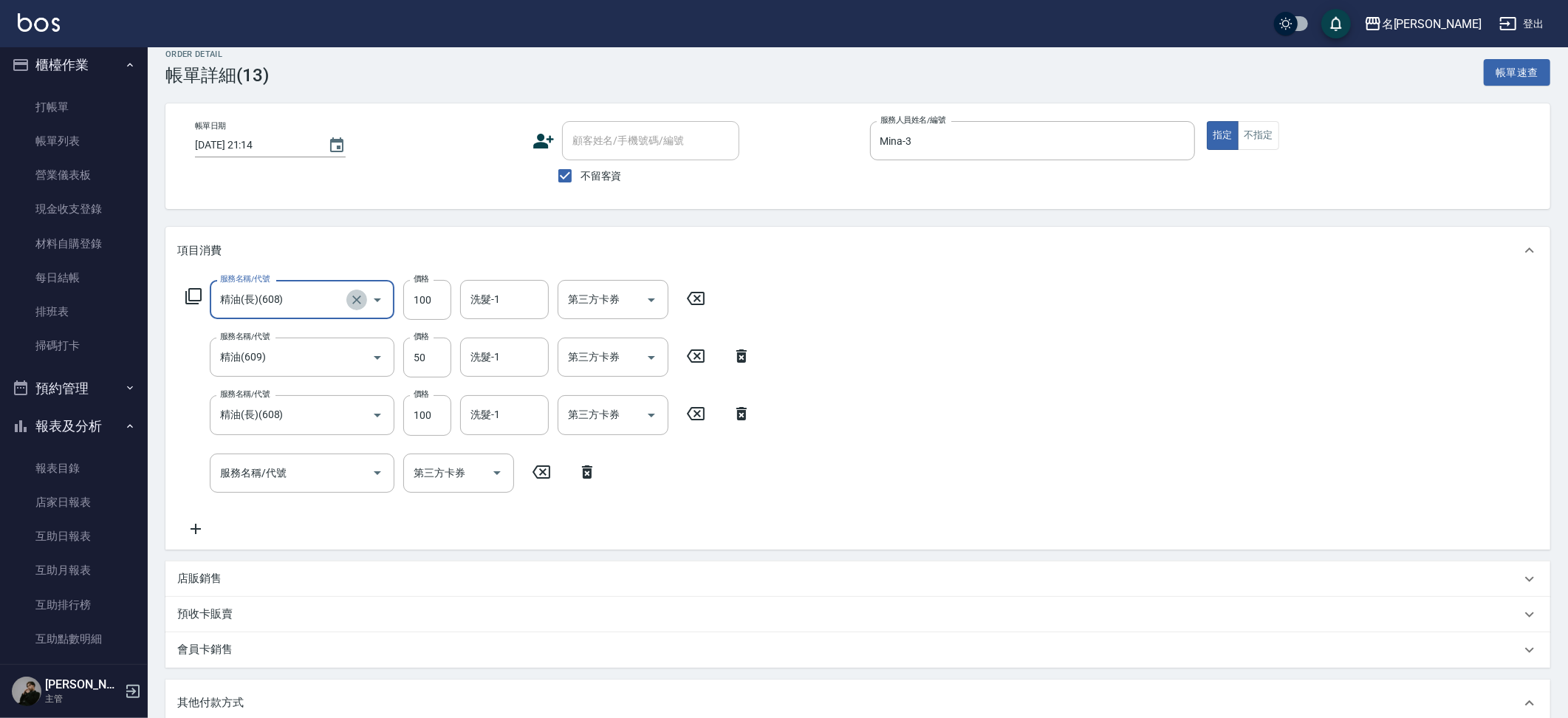
click at [360, 297] on icon "Clear" at bounding box center [356, 299] width 15 height 15
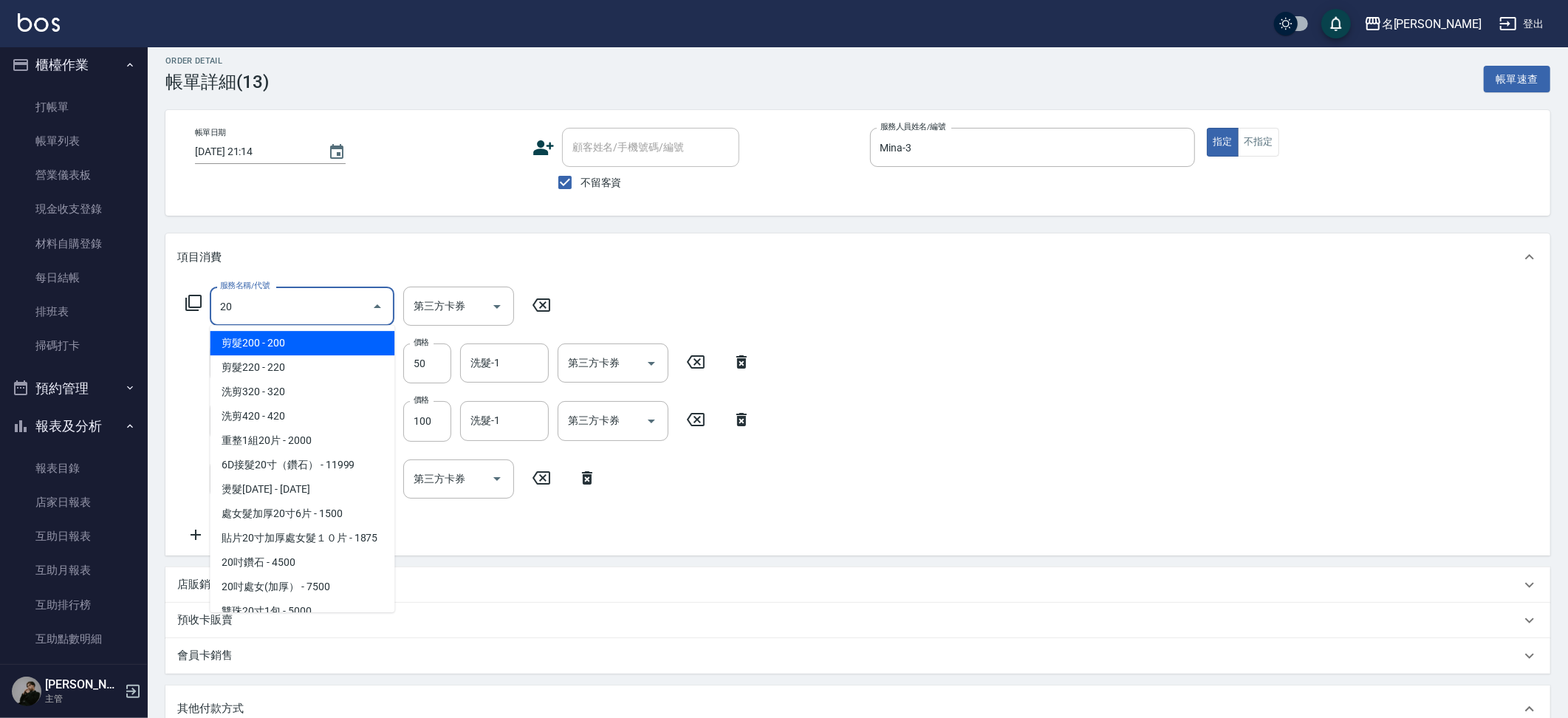
type input "2"
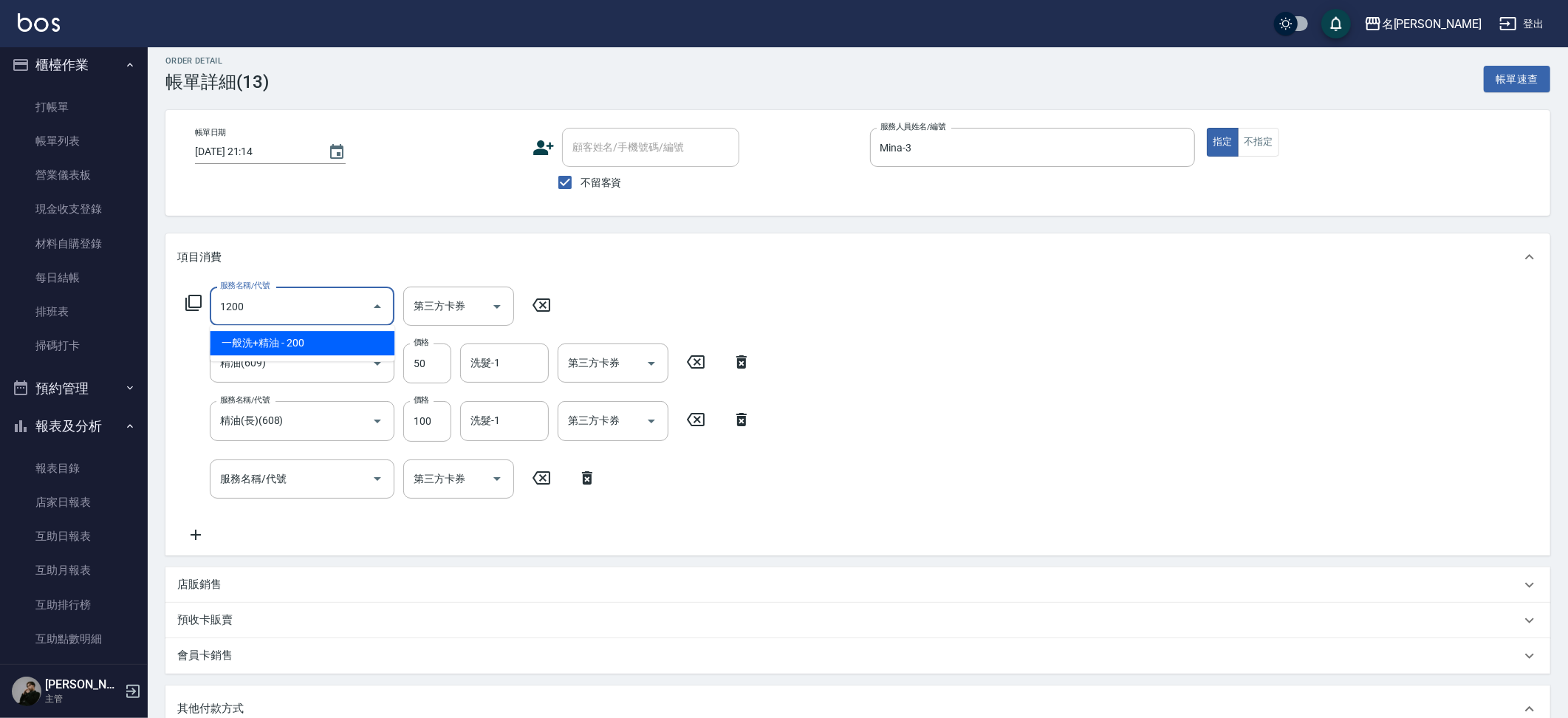
type input "一般洗+精油(1200)"
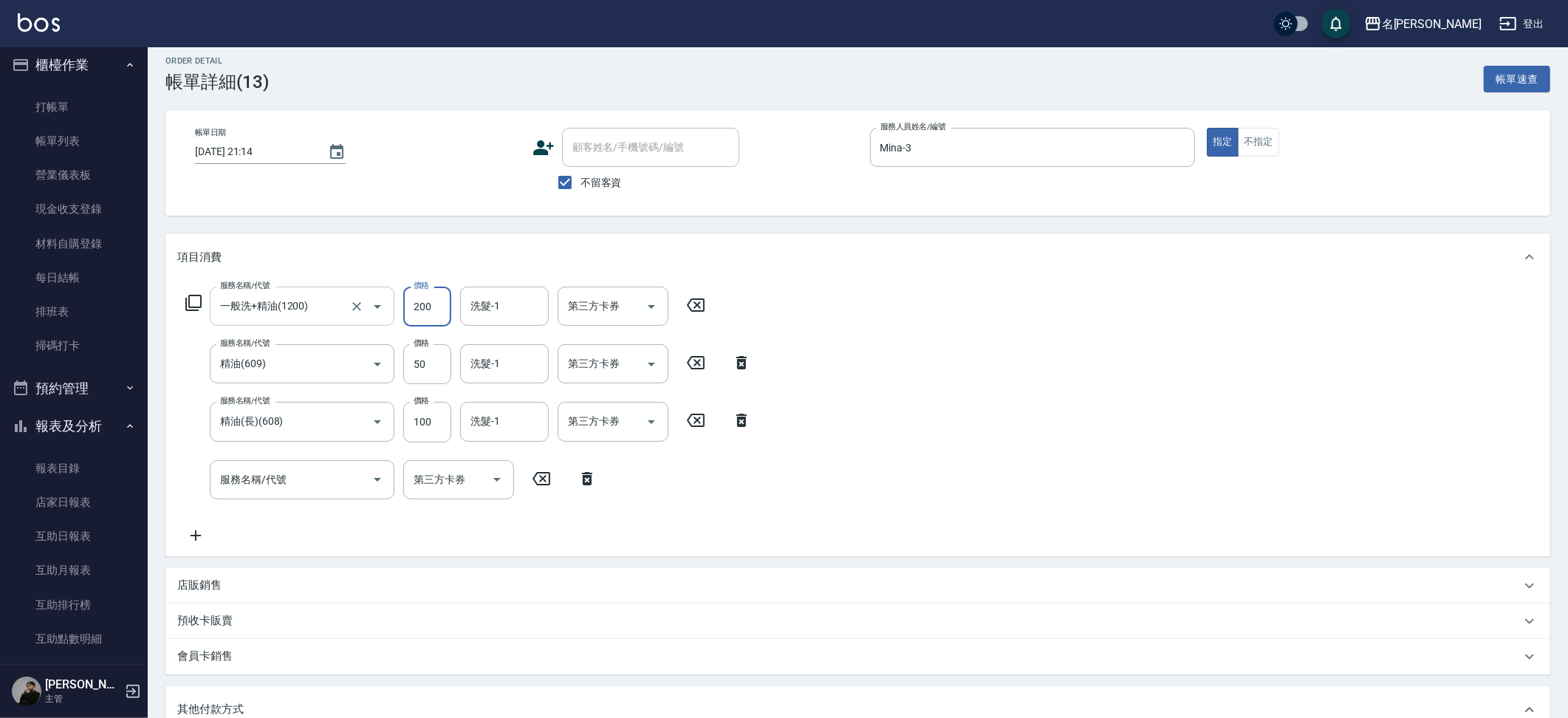
click at [424, 304] on input "200" at bounding box center [427, 306] width 48 height 40
click at [437, 304] on input "200" at bounding box center [427, 306] width 48 height 40
drag, startPoint x: 438, startPoint y: 306, endPoint x: 387, endPoint y: 305, distance: 51.0
click at [387, 305] on div "服務名稱/代號 一般洗+精油(1200) 服務名稱/代號 價格 200 價格 洗髮-1 洗髮-1 第三方卡券 第三方卡券" at bounding box center [445, 306] width 537 height 40
type input "250"
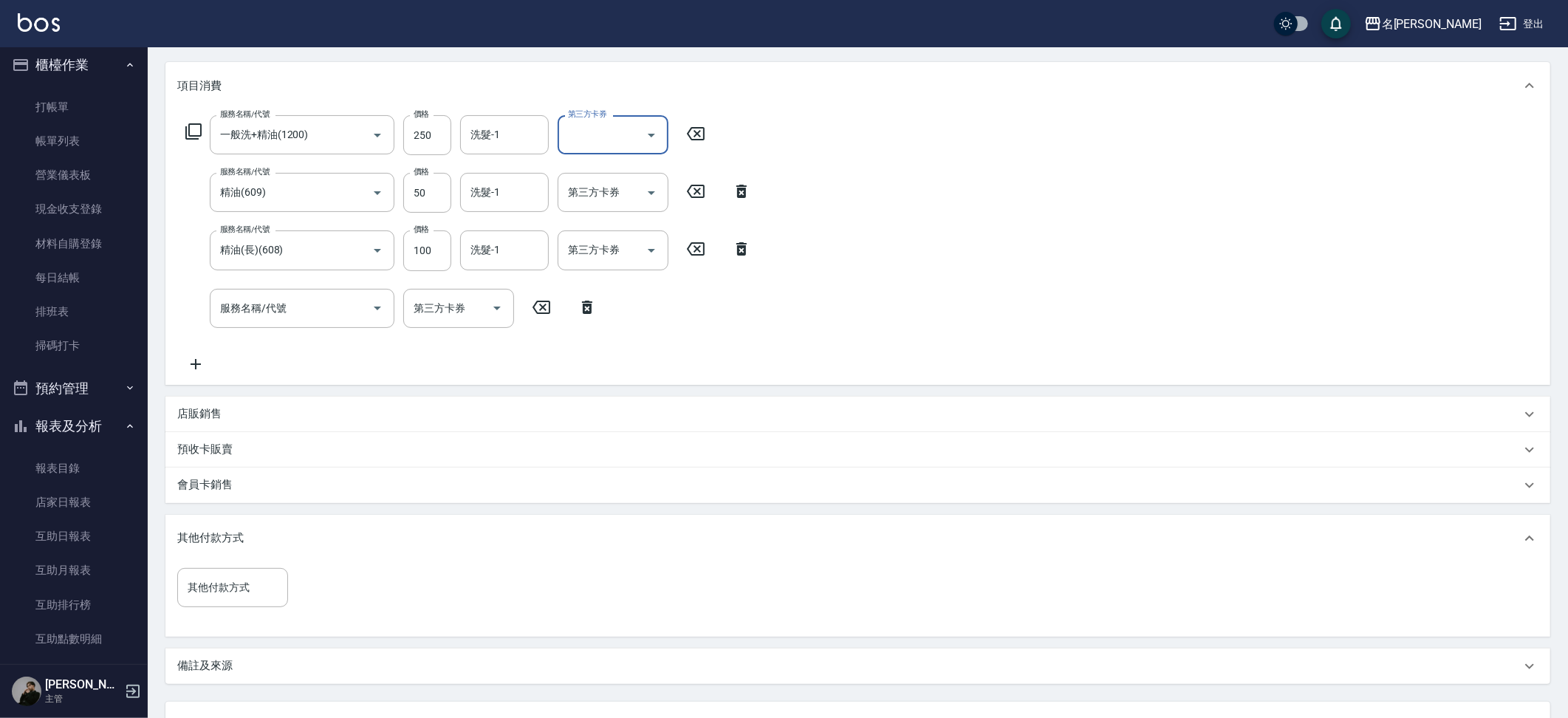
scroll to position [231, 0]
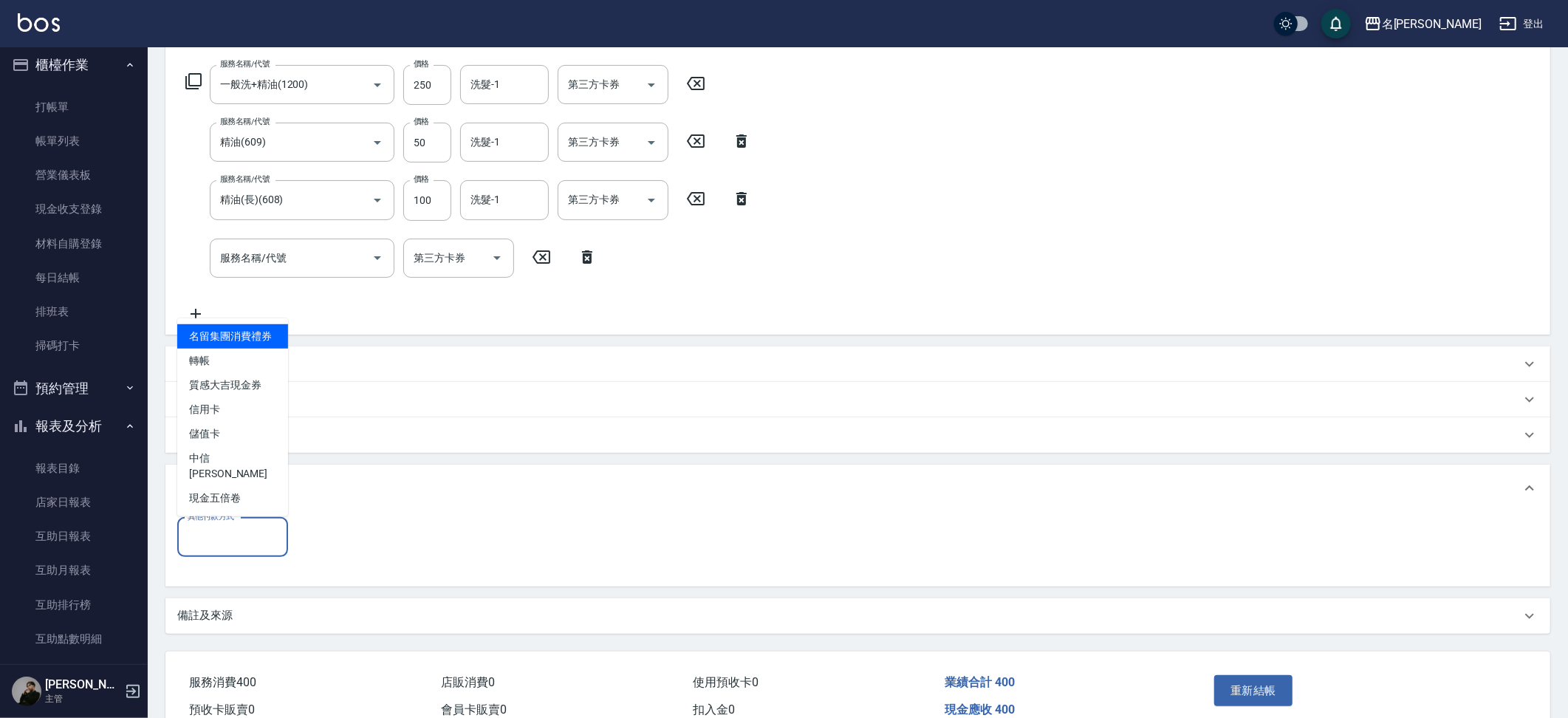
click at [238, 526] on input "其他付款方式" at bounding box center [232, 537] width 98 height 26
click at [205, 446] on span "儲值卡" at bounding box center [232, 434] width 111 height 25
type input "儲值卡"
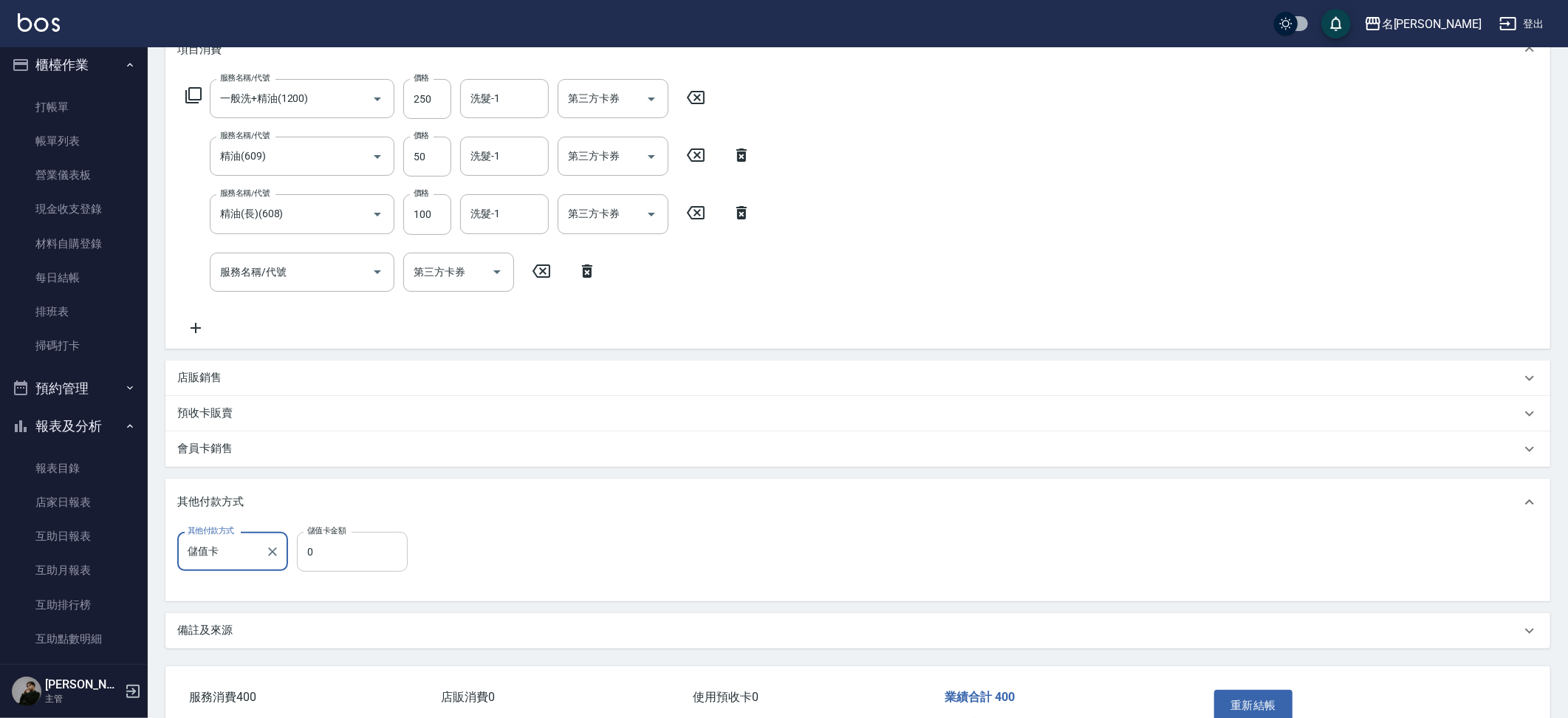
click at [363, 560] on input "0" at bounding box center [352, 551] width 111 height 40
type input "400"
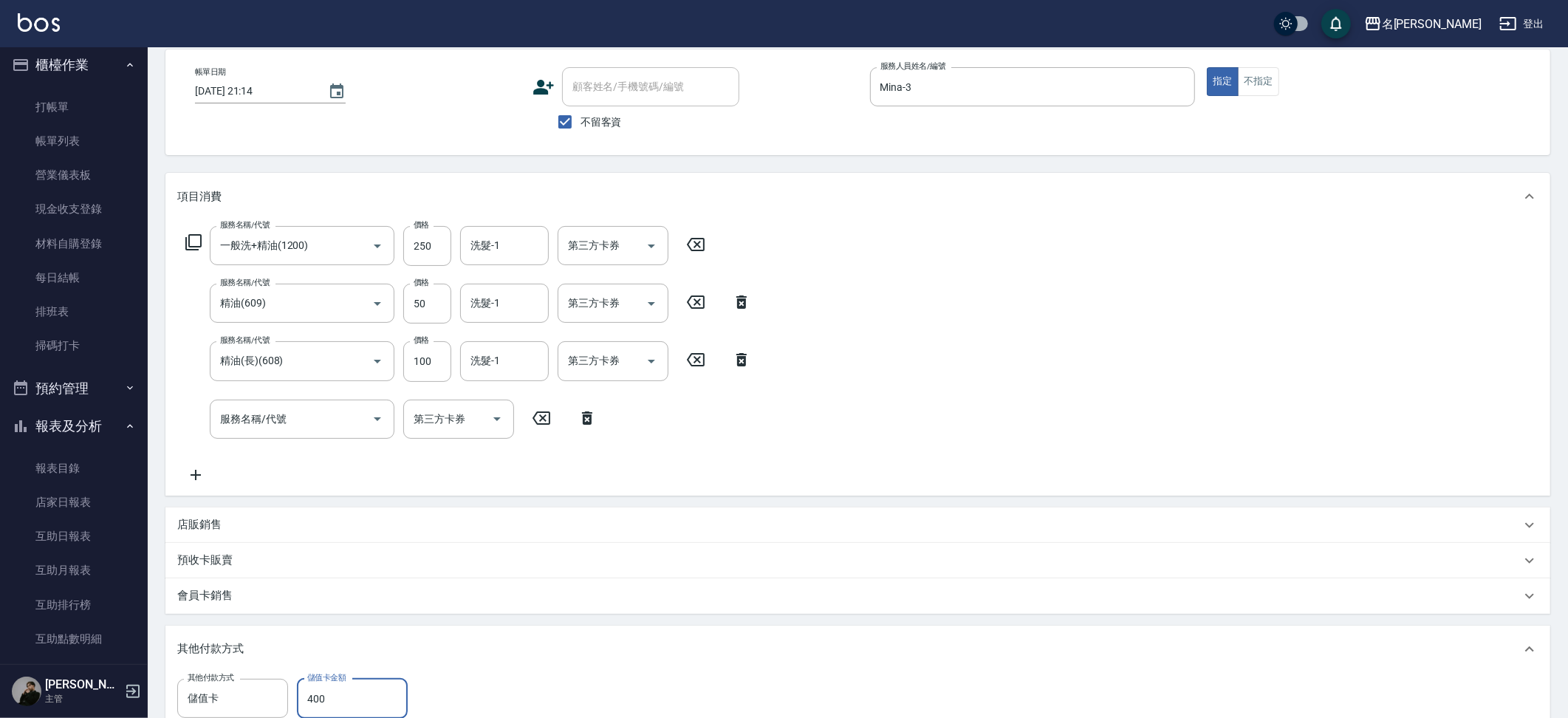
scroll to position [67, 0]
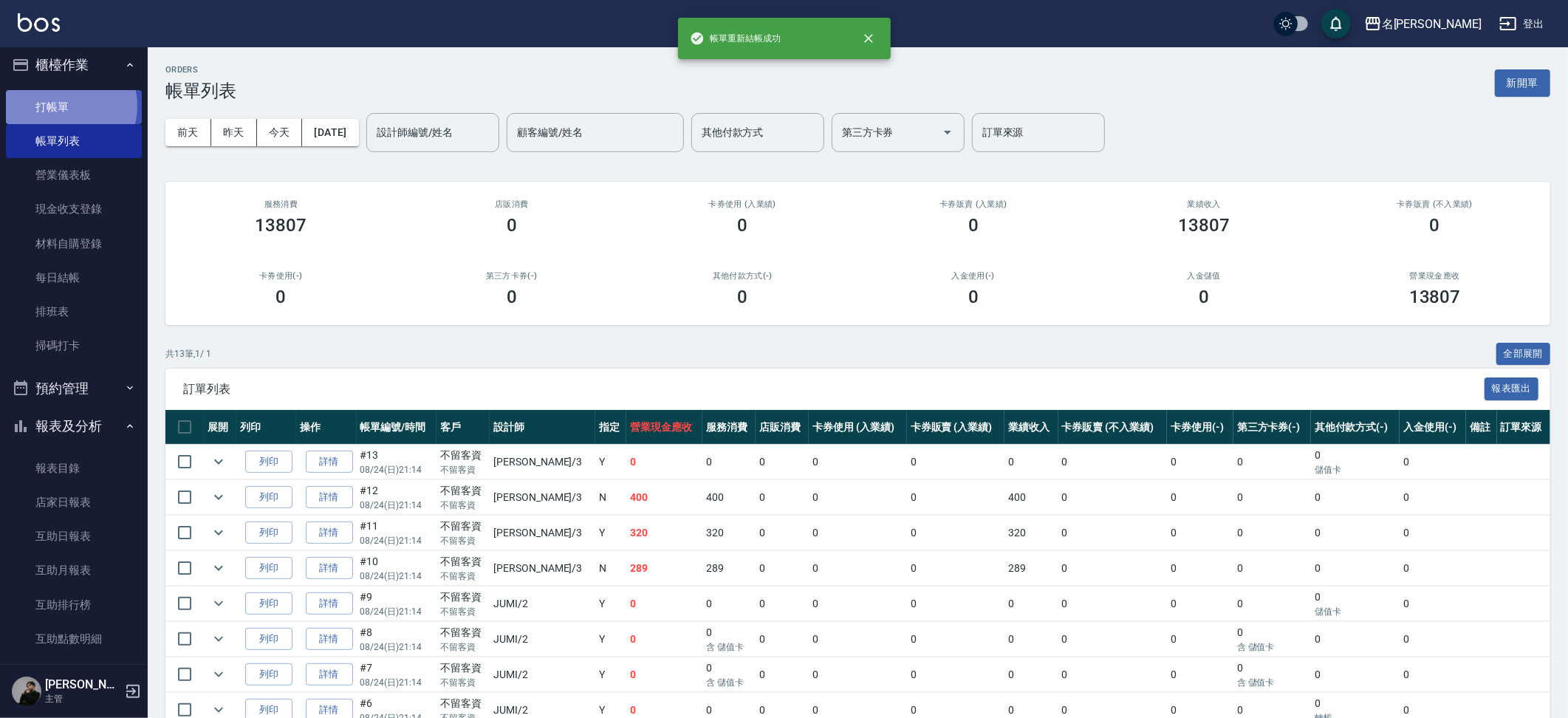
click at [67, 106] on link "打帳單" at bounding box center [74, 106] width 136 height 34
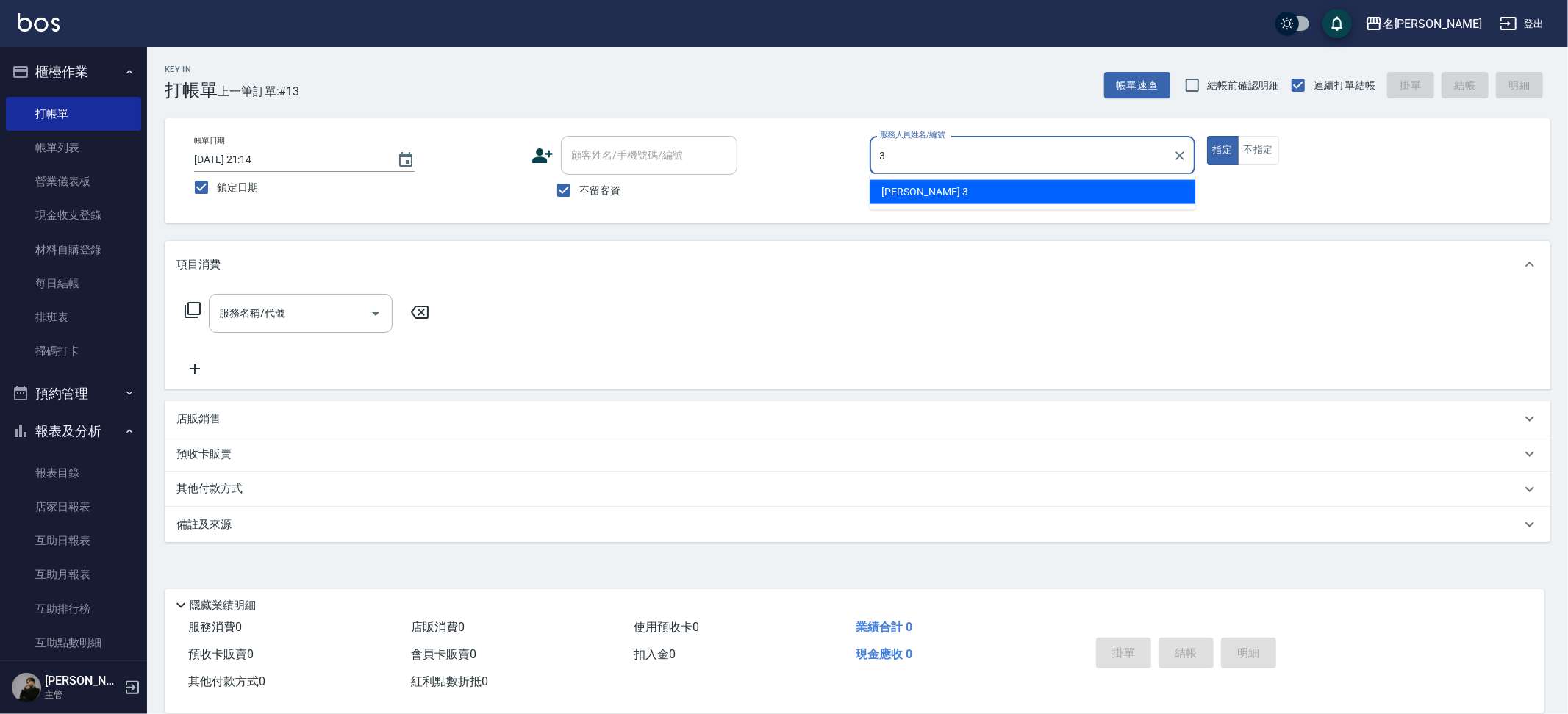
type input "Mina-3"
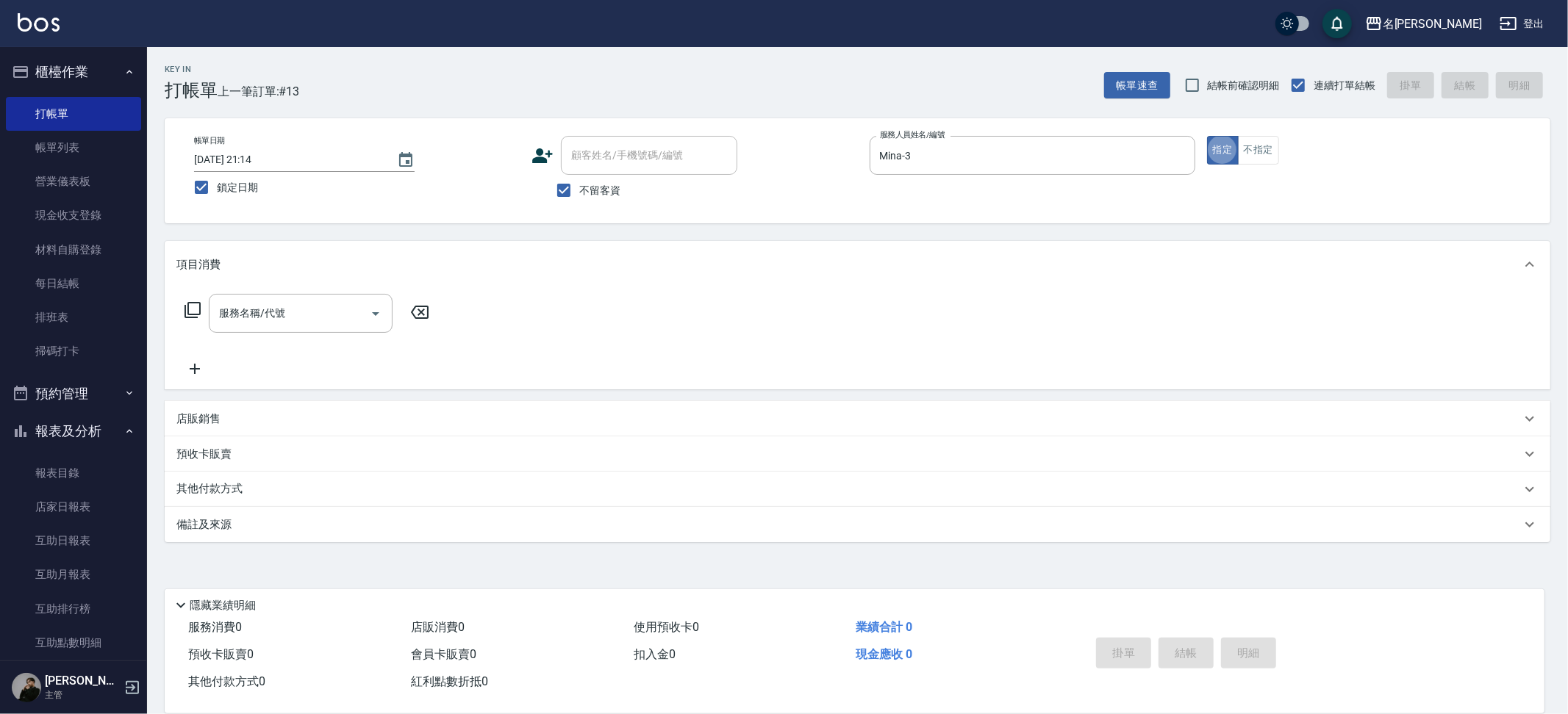
type button "true"
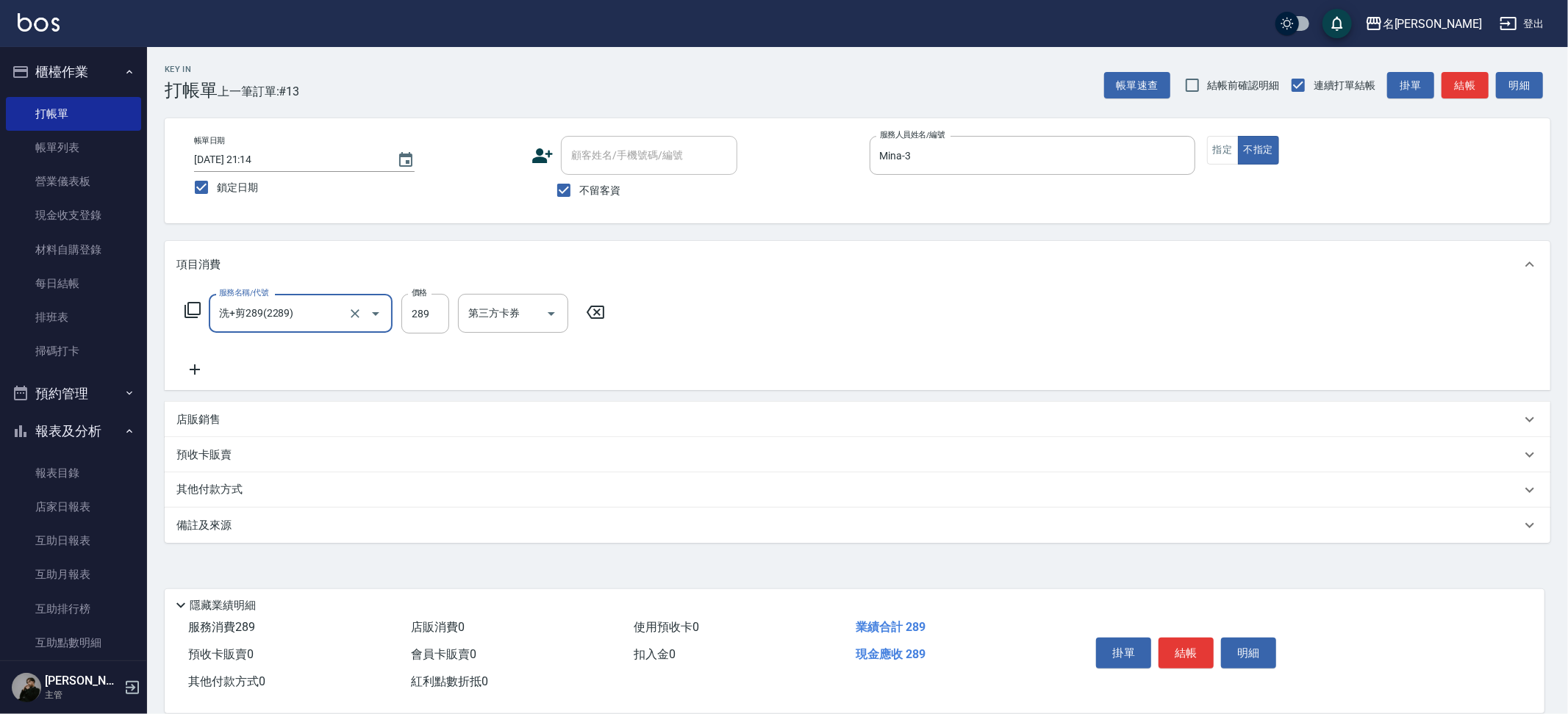
type input "洗+剪289(2289)"
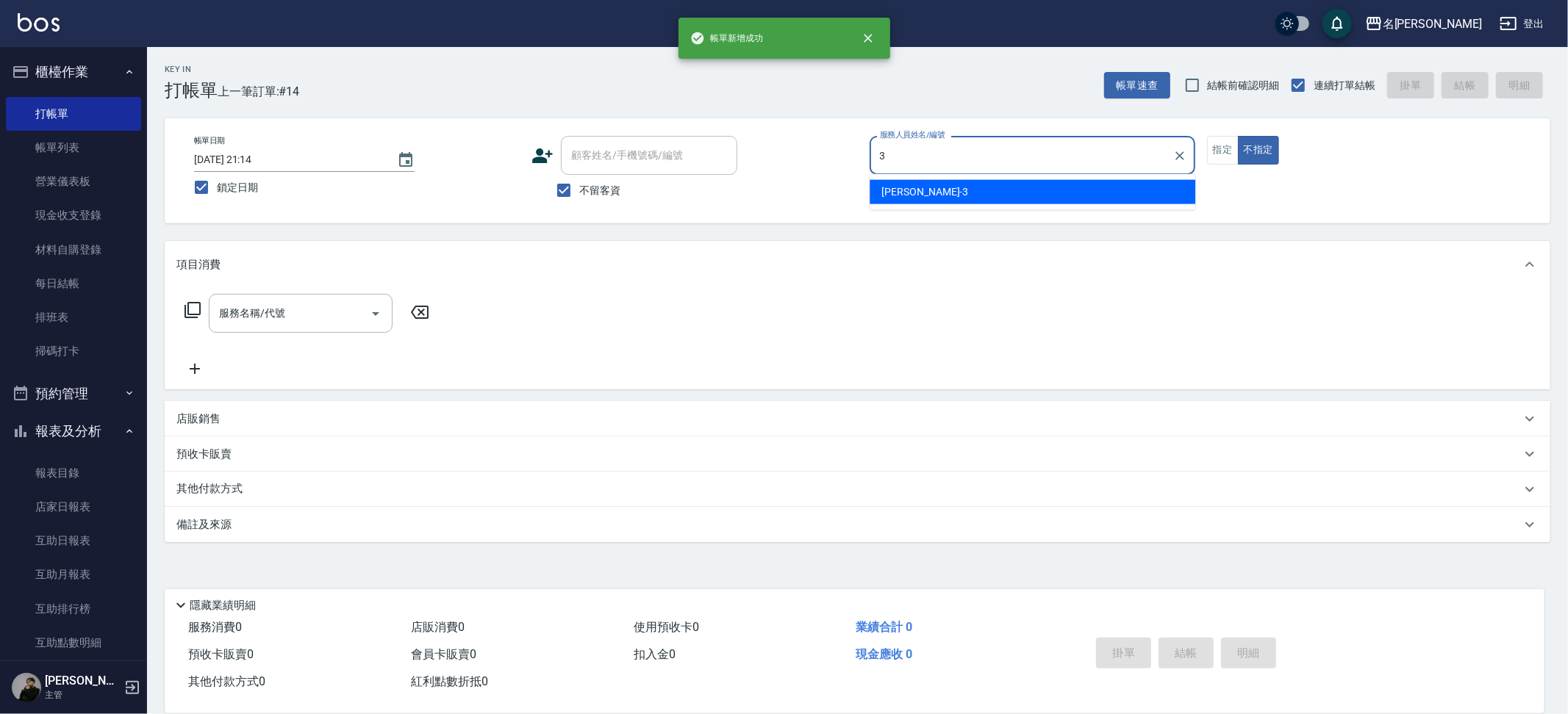
type input "Mina-3"
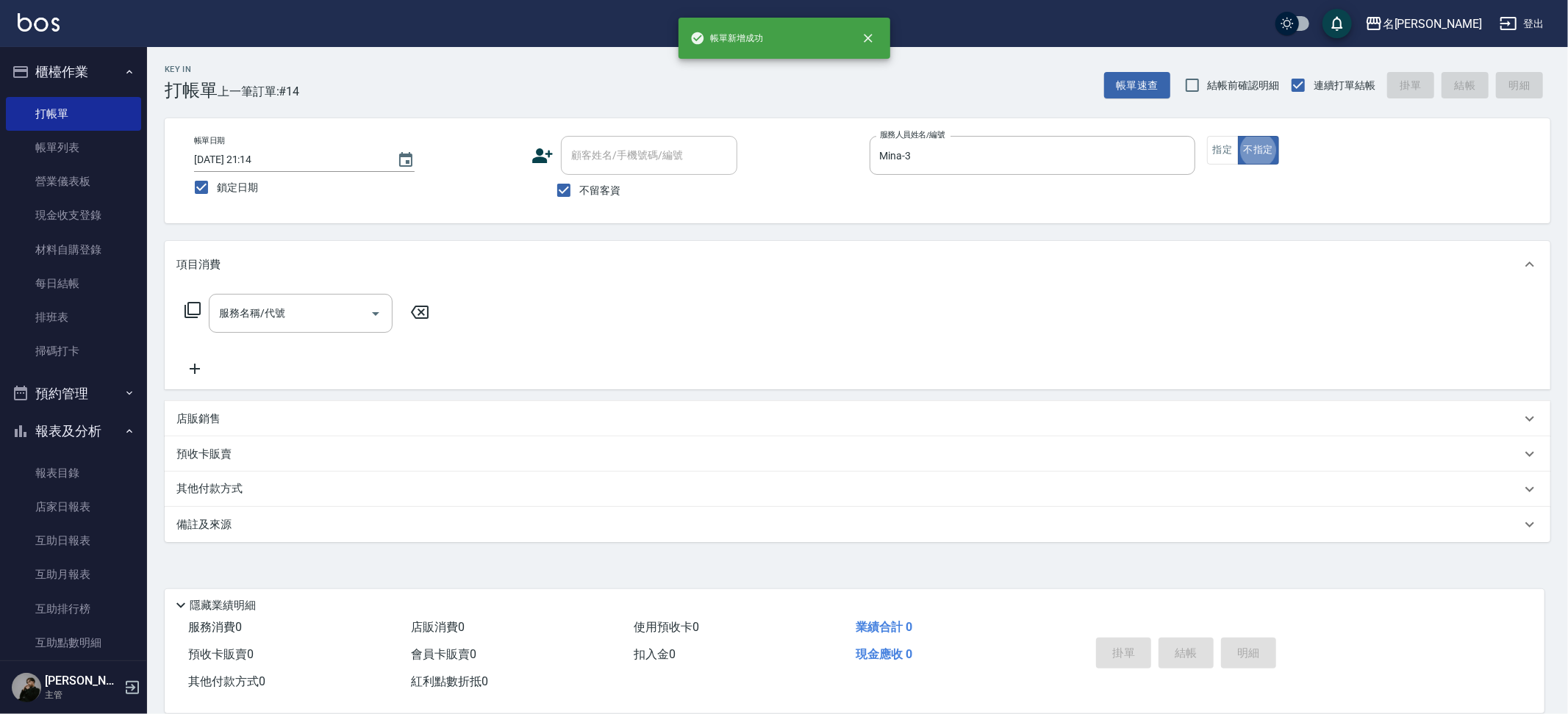
type button "false"
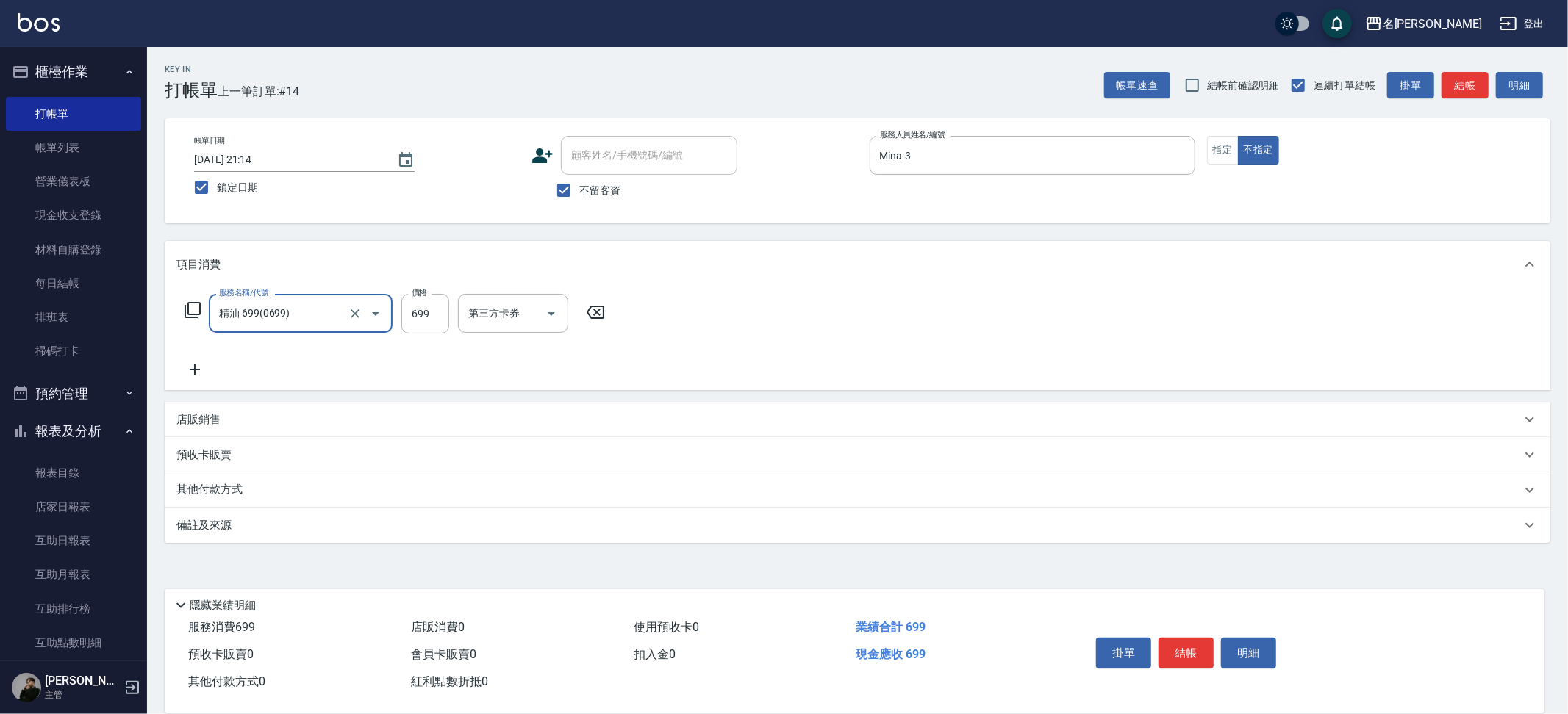
type input "精油 699(0699)"
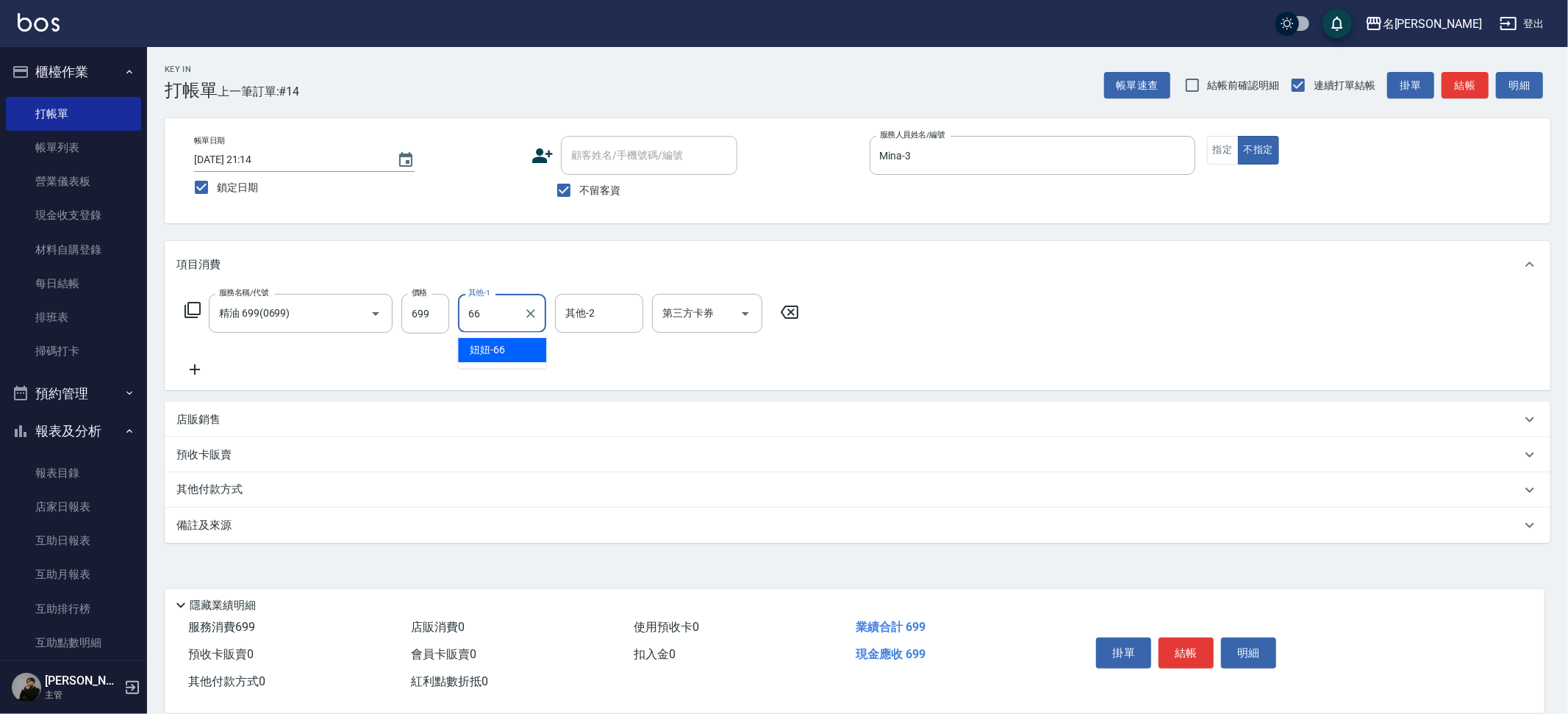
type input "妞妞-66"
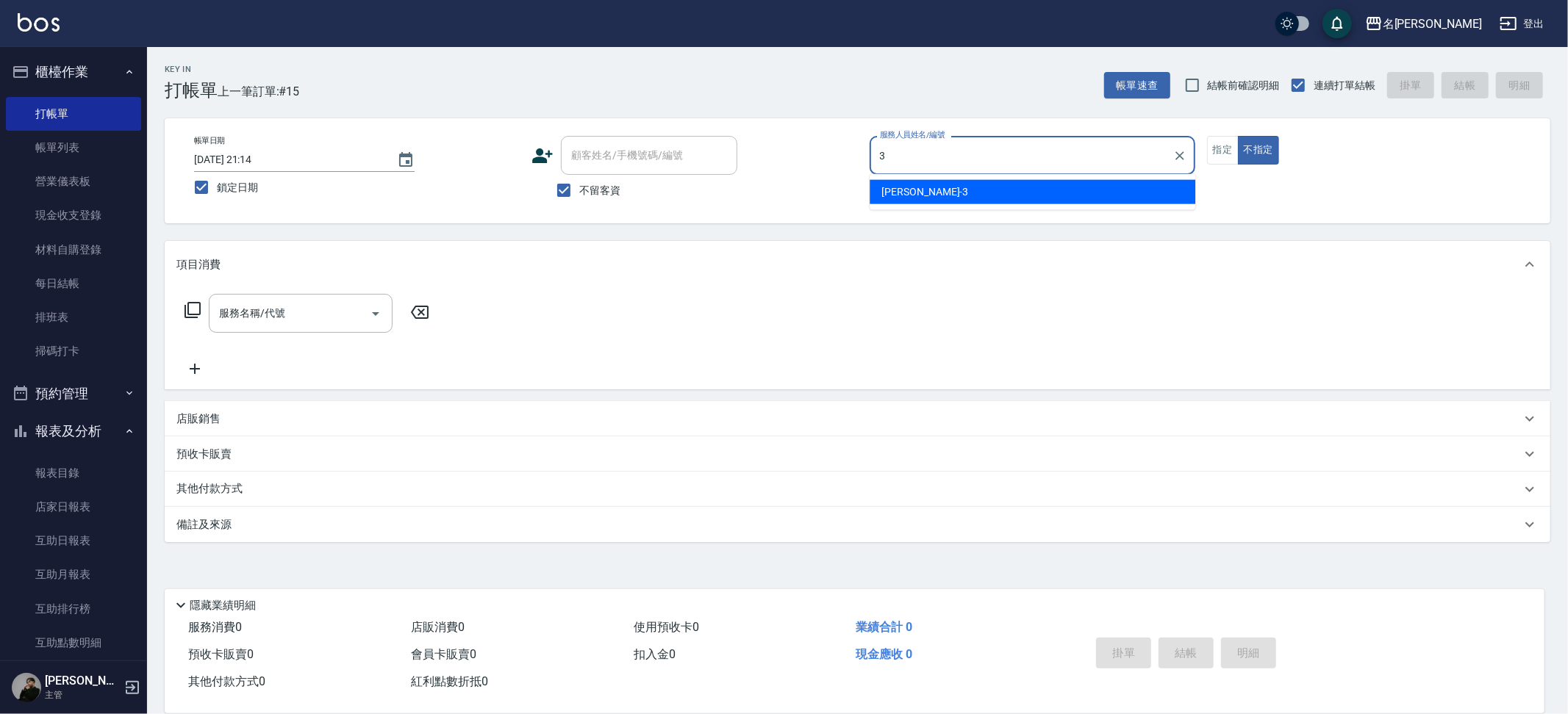
type input "Mina-3"
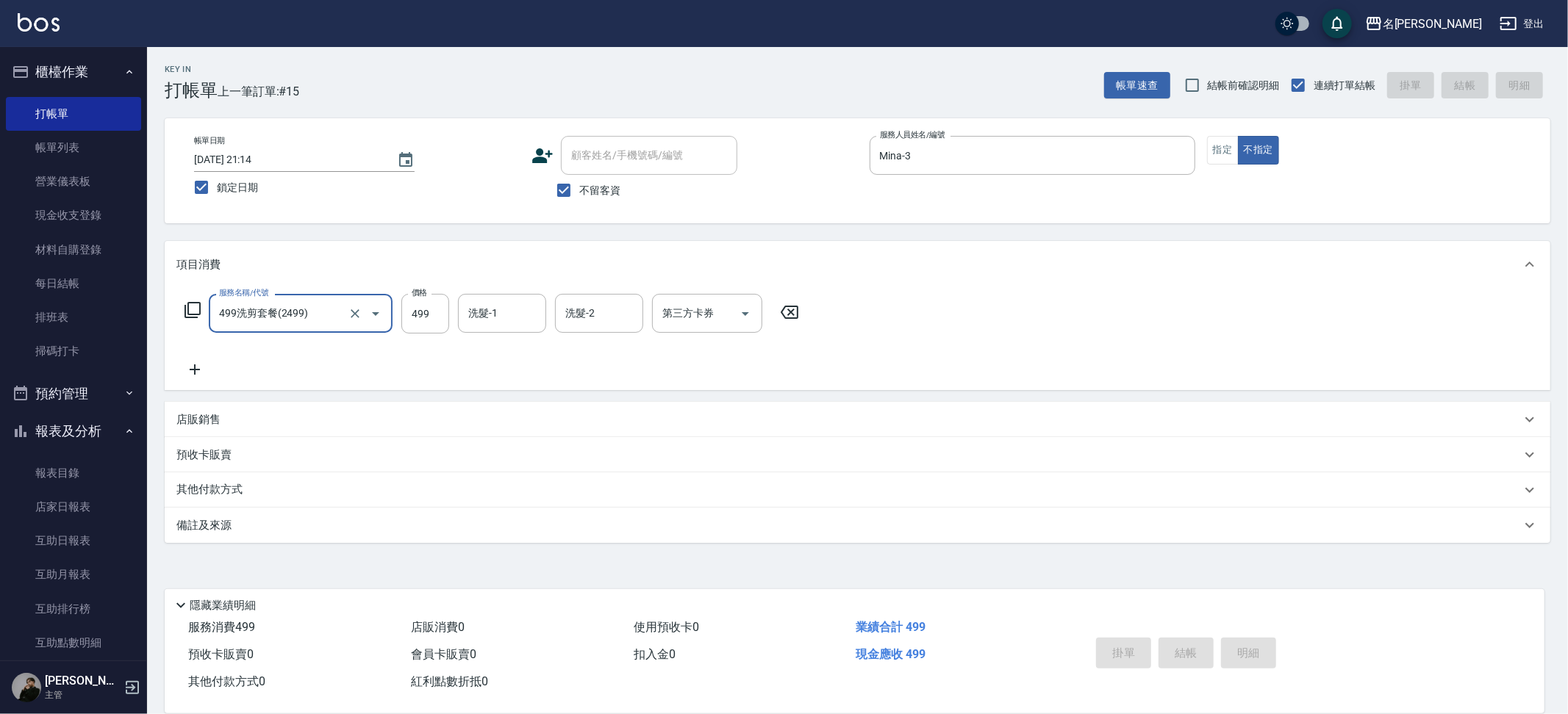
type input "499洗剪套餐(2499)"
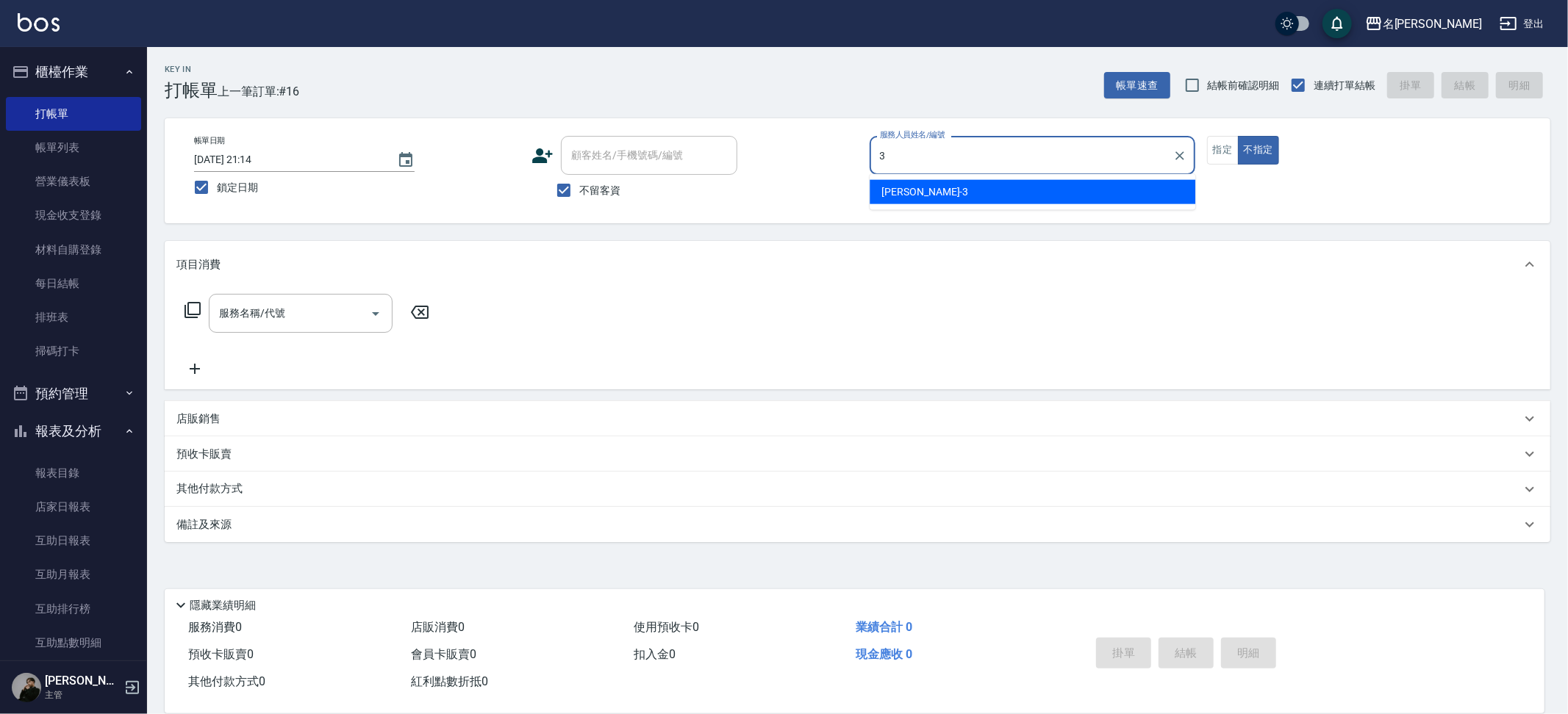
type input "Mina-3"
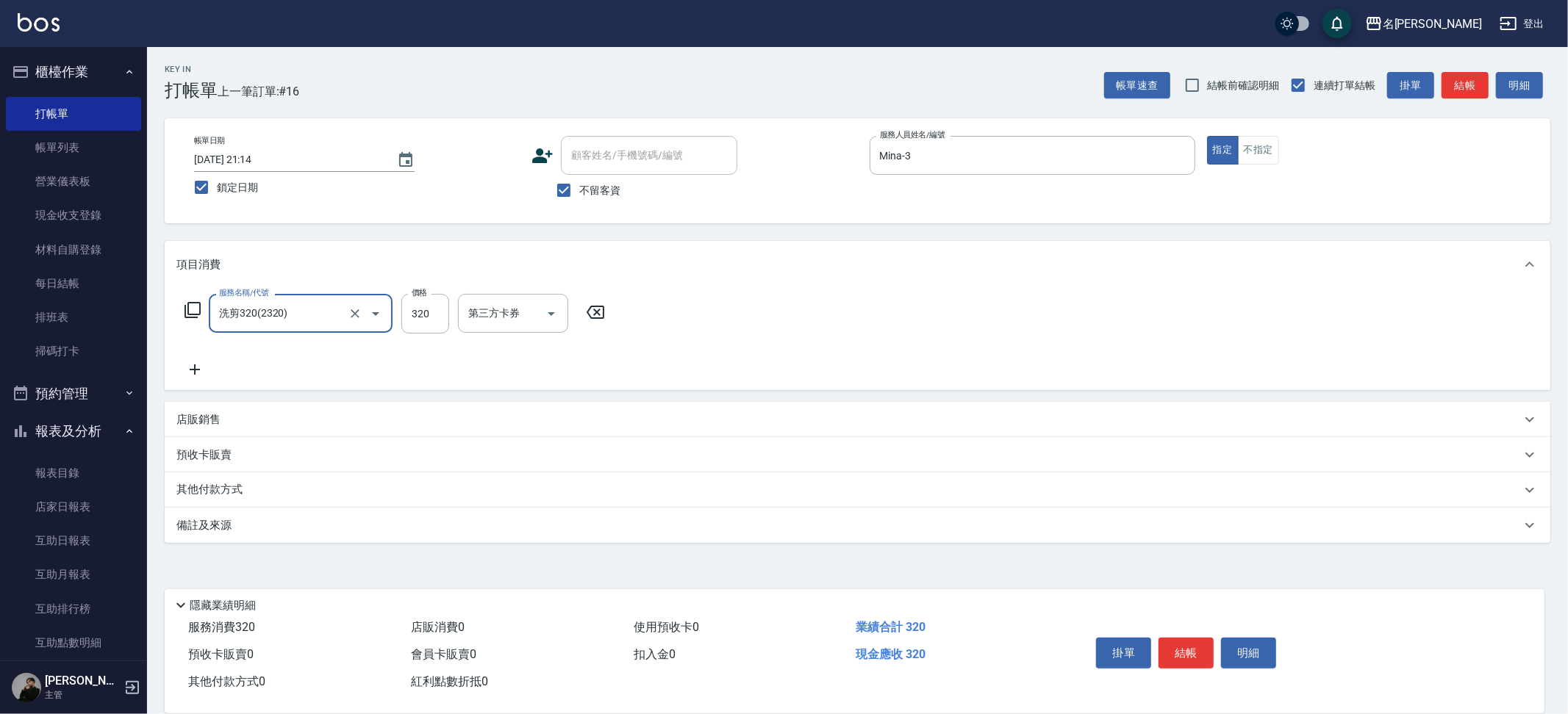
type input "洗剪320(2320)"
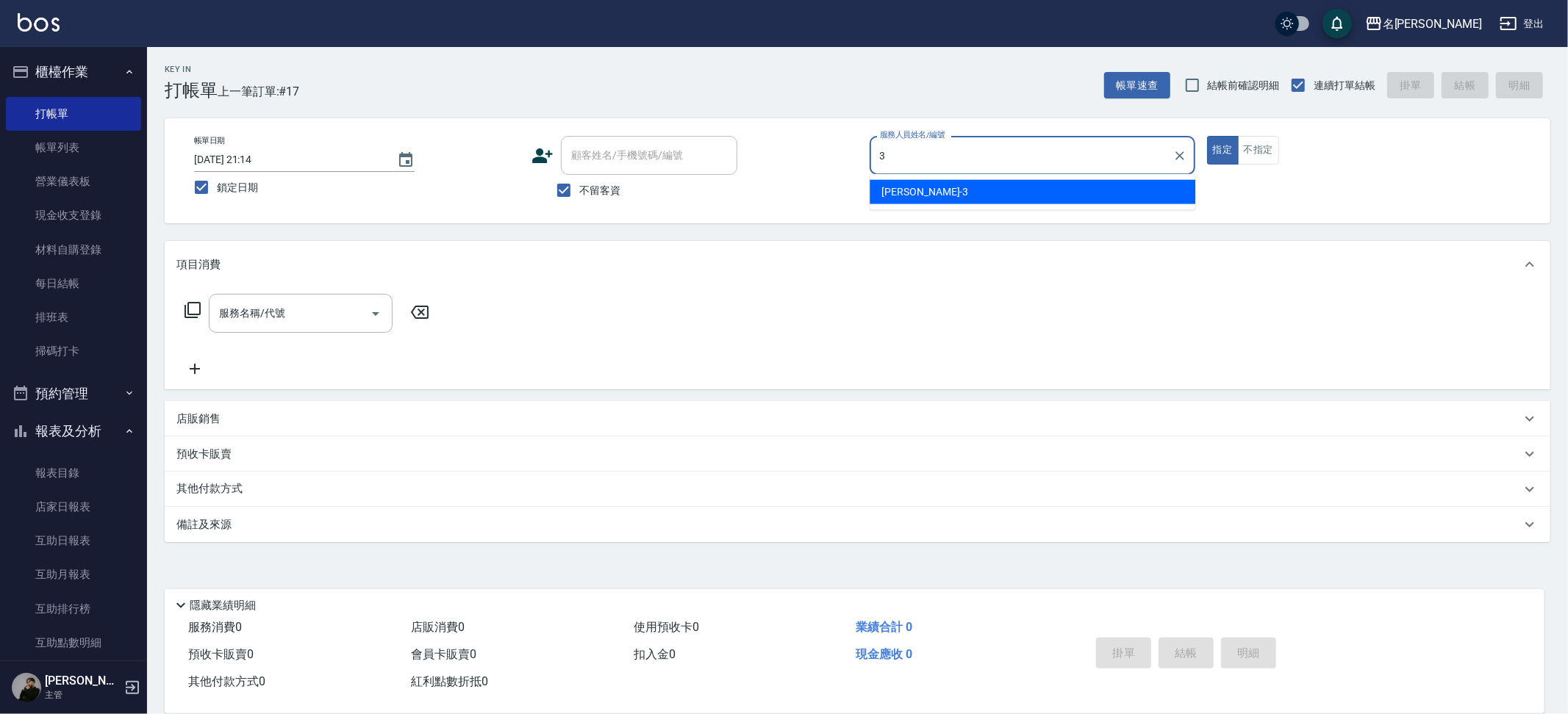
type input "Mina-3"
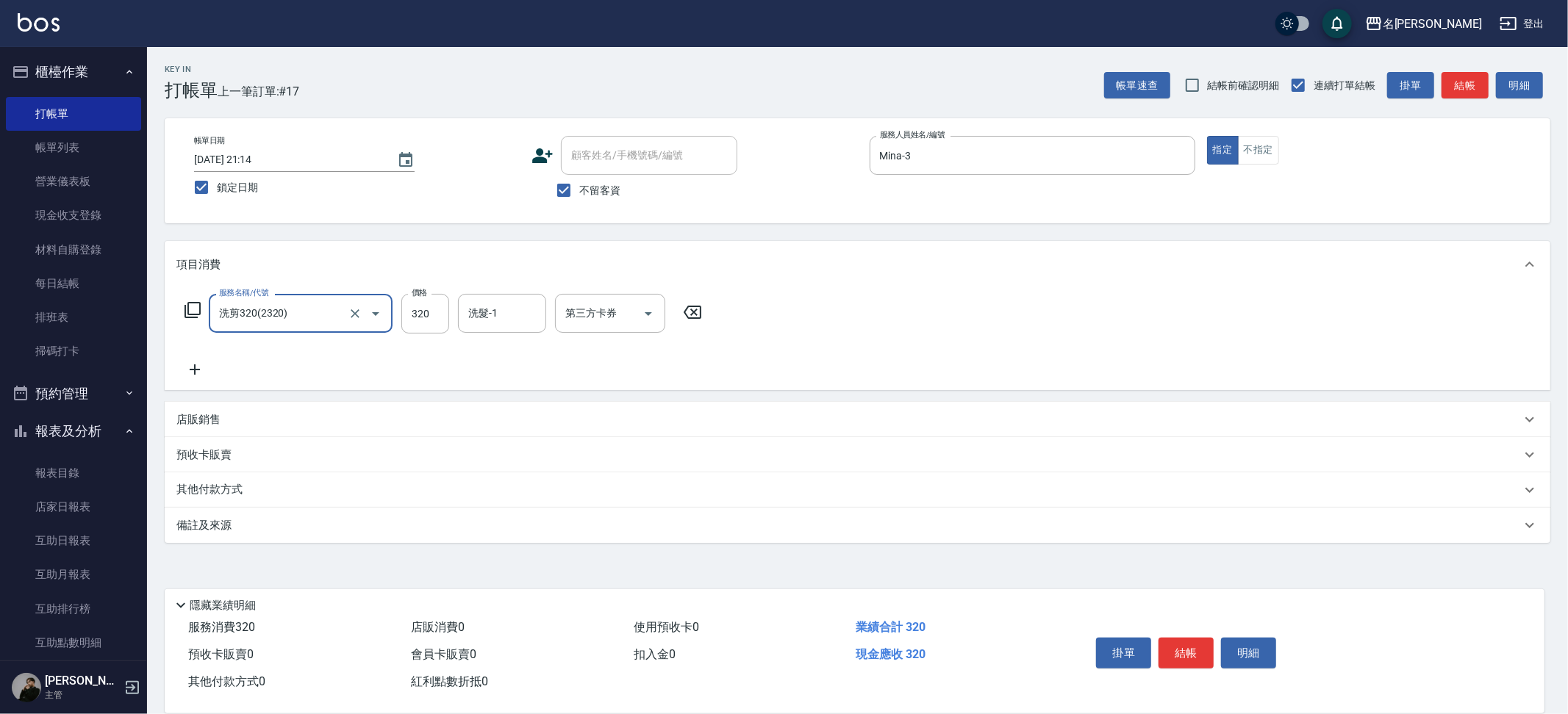
type input "洗剪320(2320)"
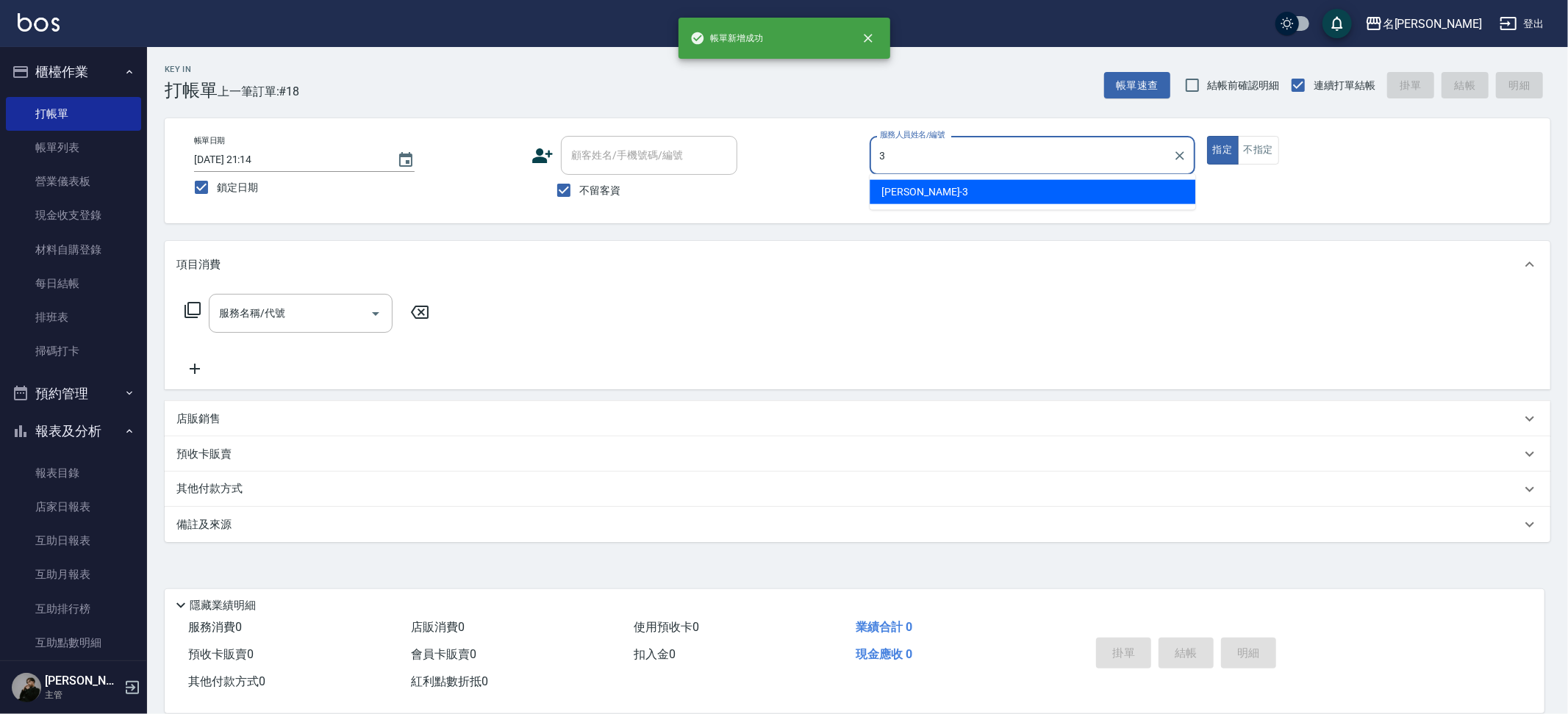
type input "Mina-3"
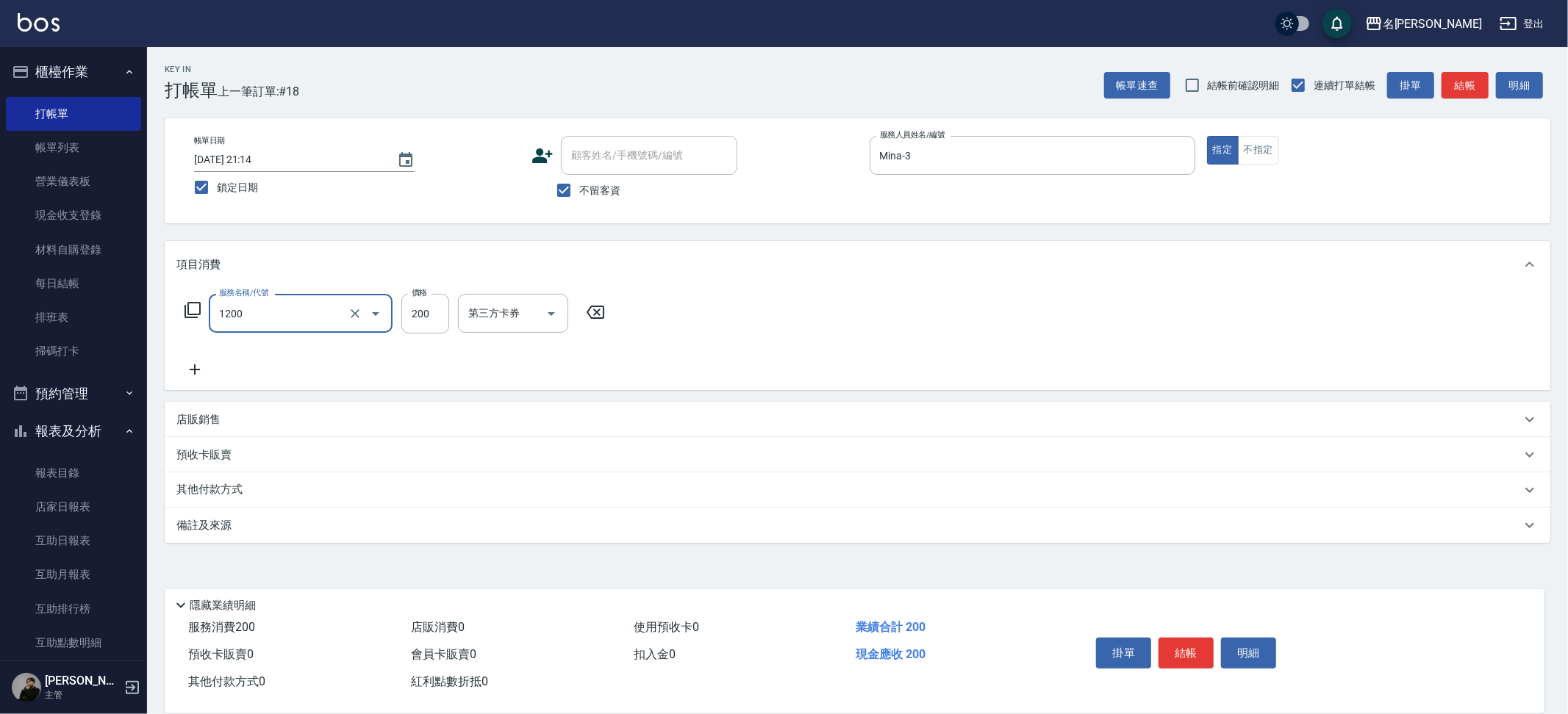
type input "一般洗+精油(1200)"
type input "250"
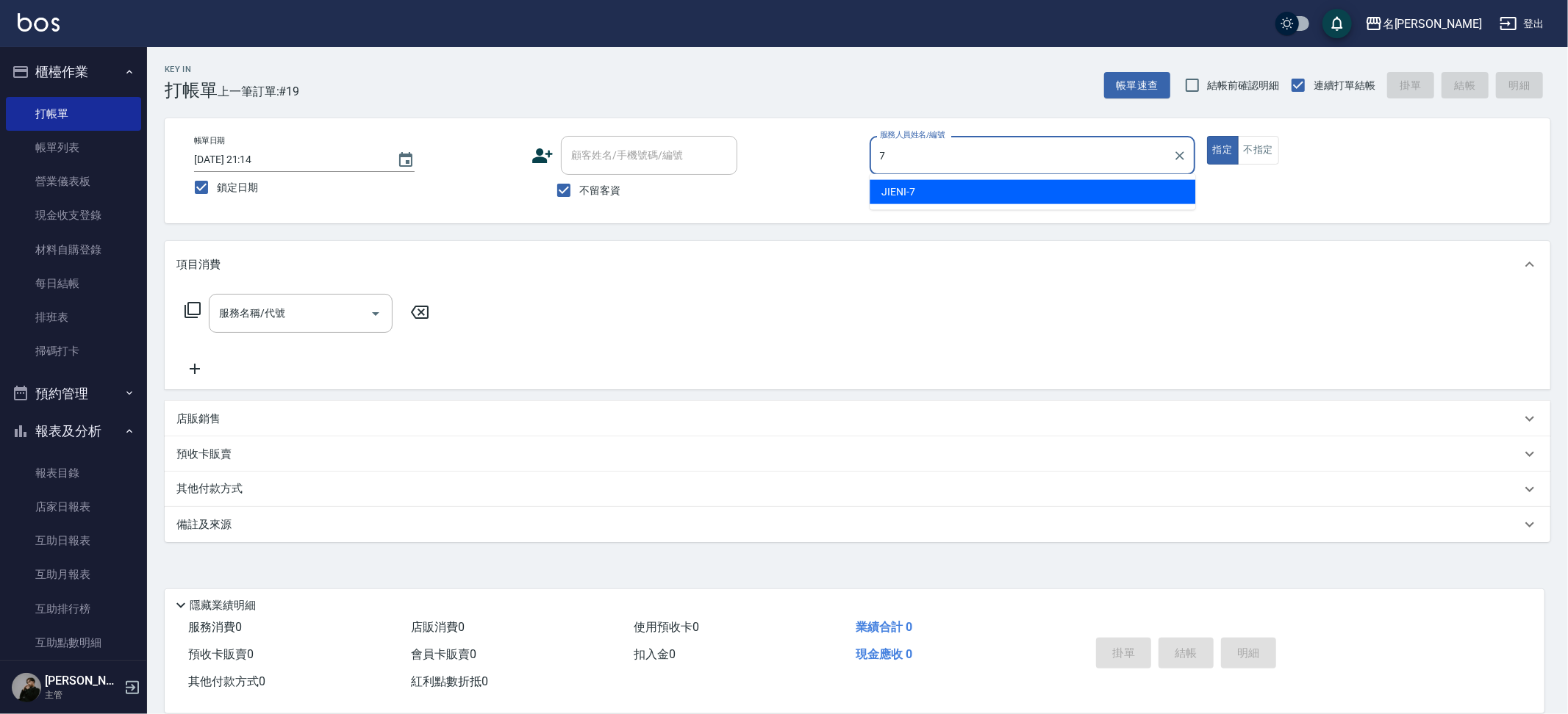
type input "JIENI-7"
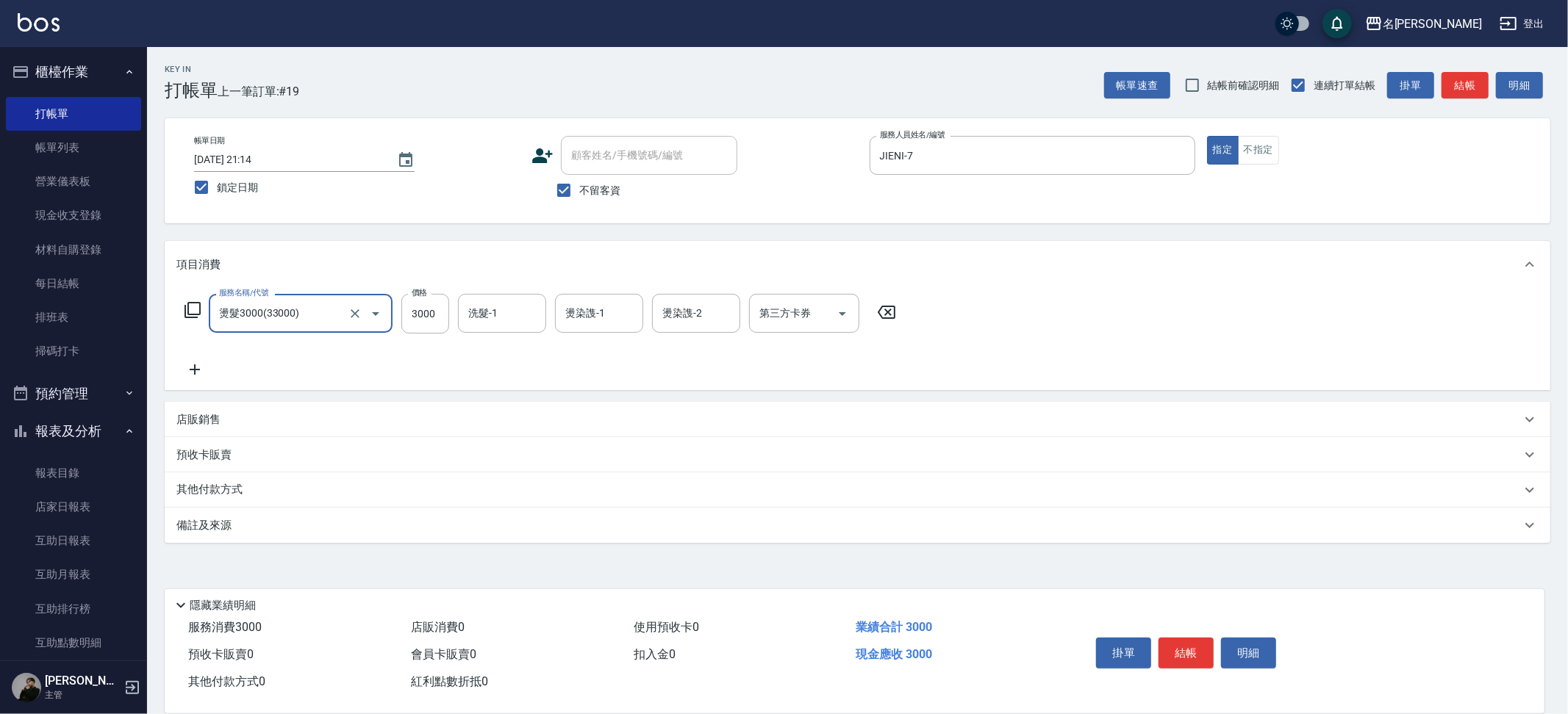
type input "燙髮3000(33000)"
type input "妞妞-66"
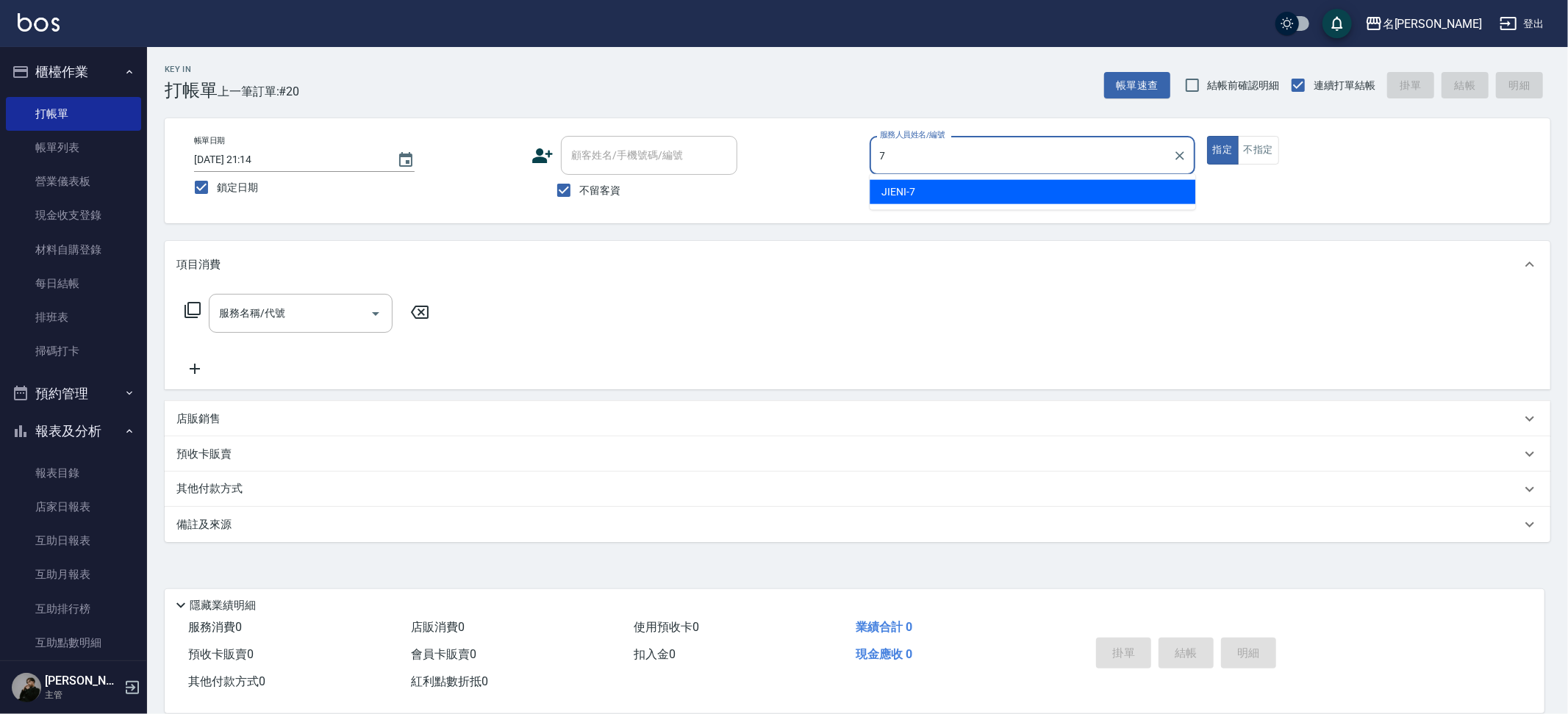
type input "JIENI-7"
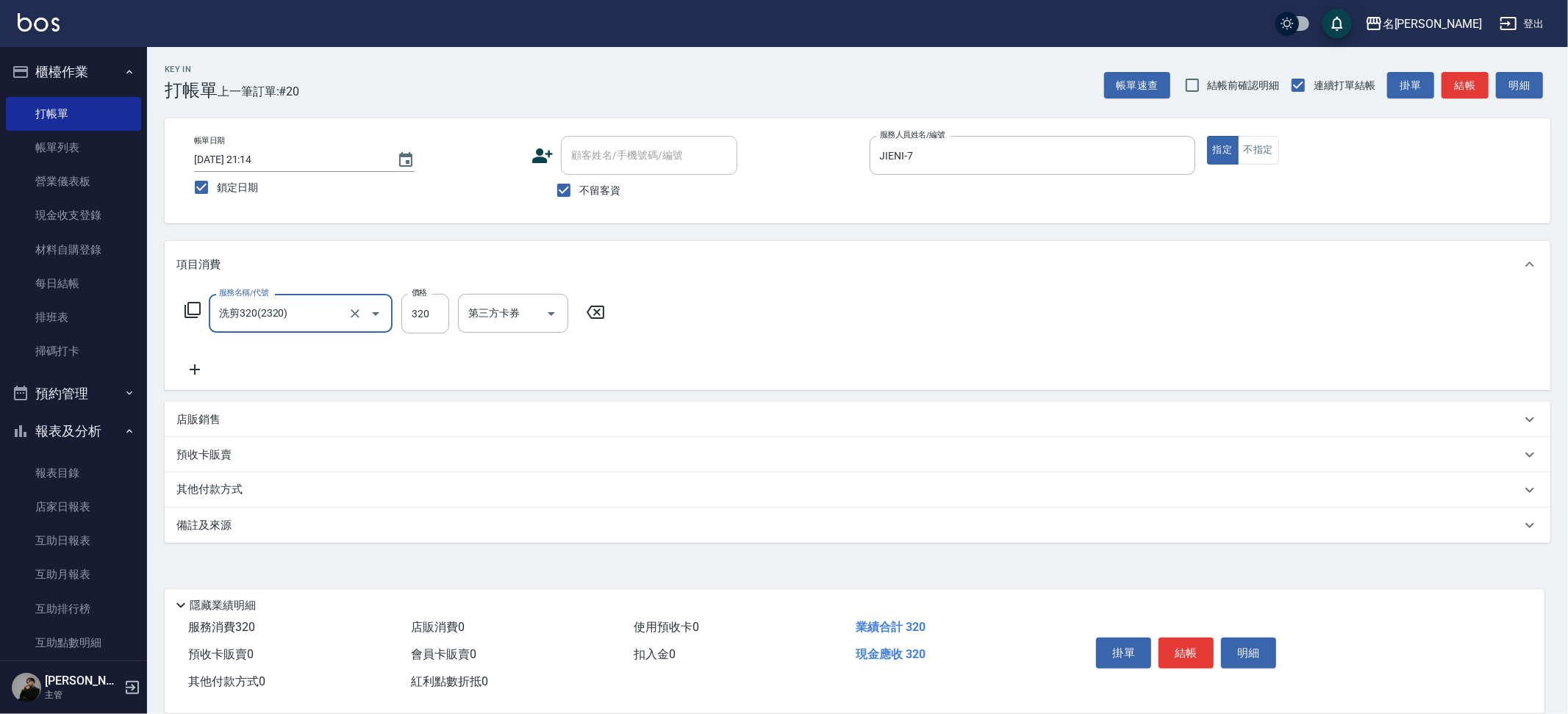
type input "洗剪320(2320)"
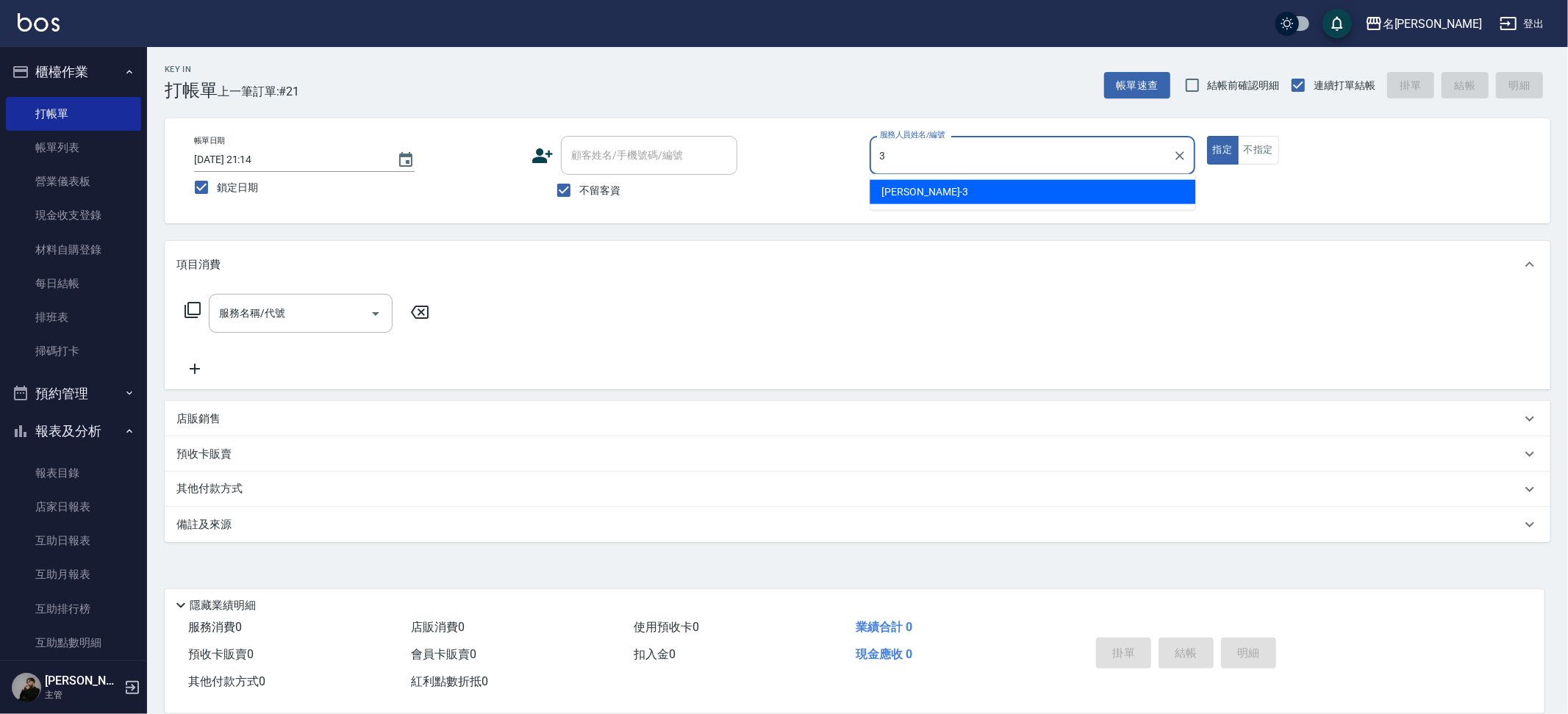
type input "Mina-3"
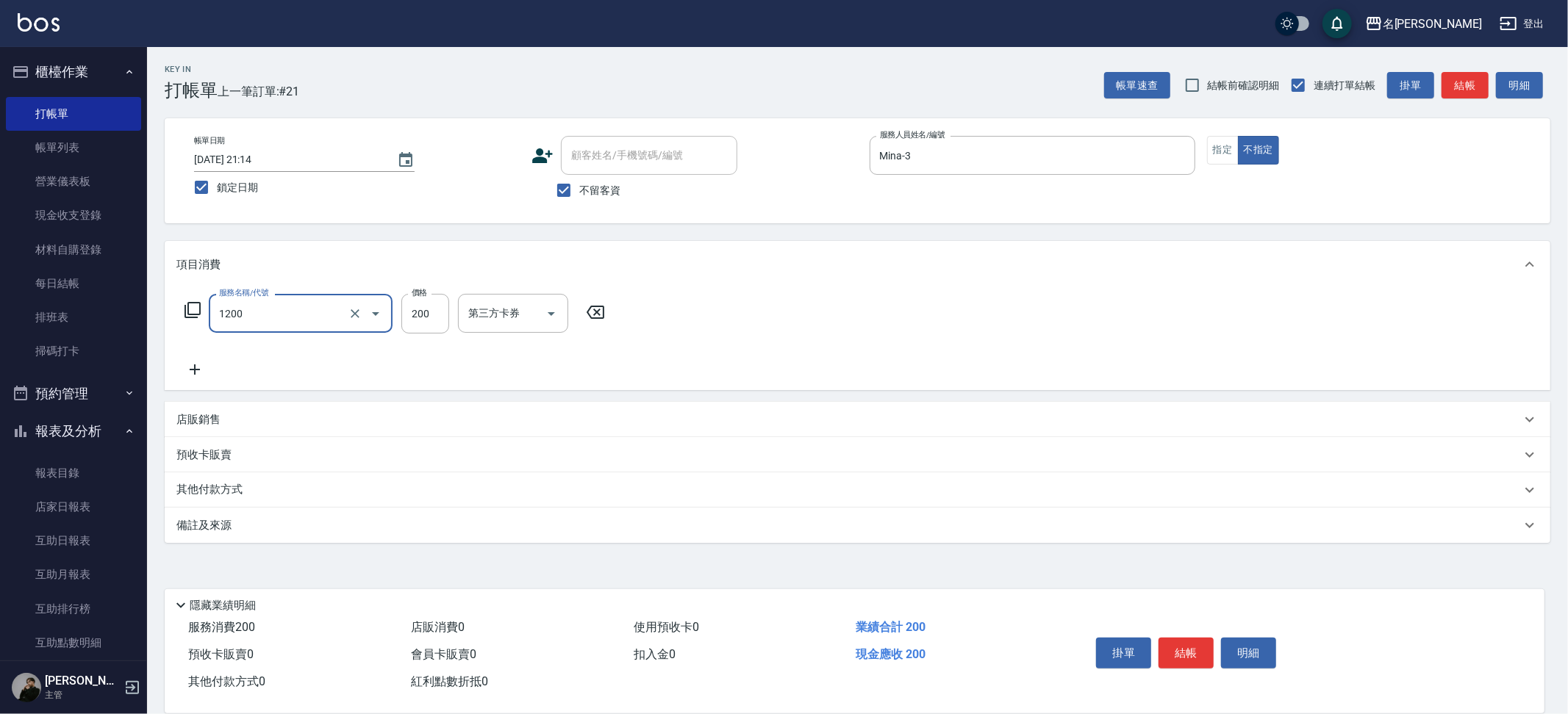
type input "一般洗+精油(1200)"
type input "250"
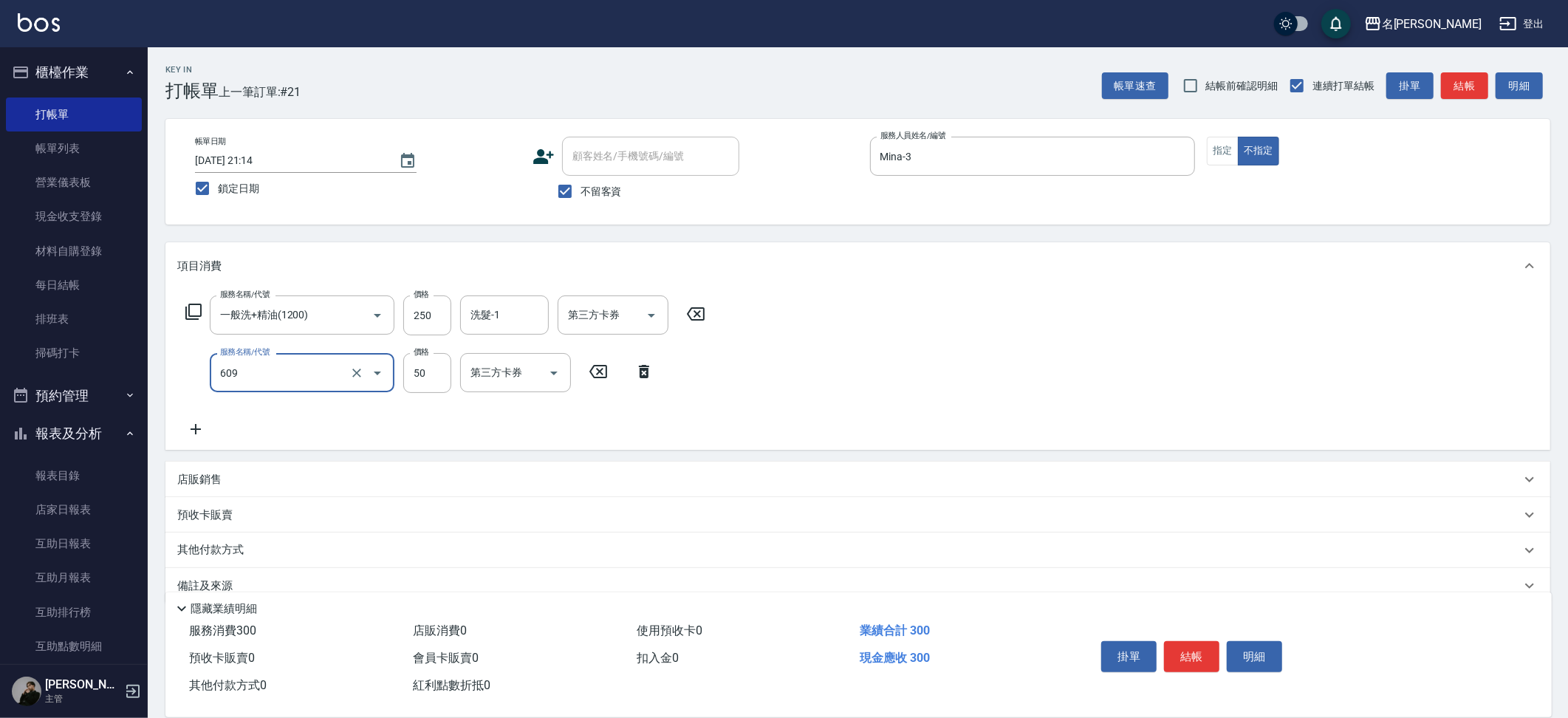
type input "精油(609)"
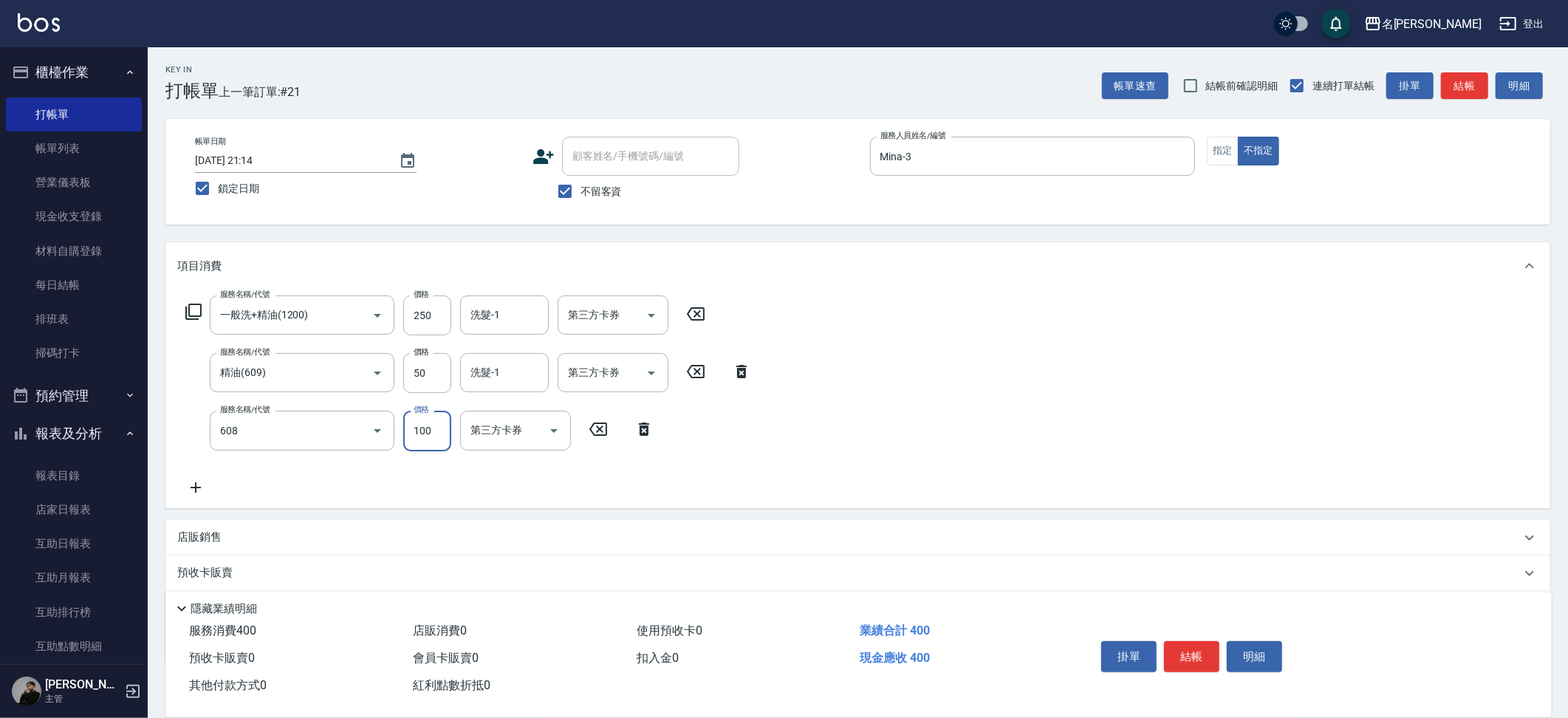
type input "精油(長)(608)"
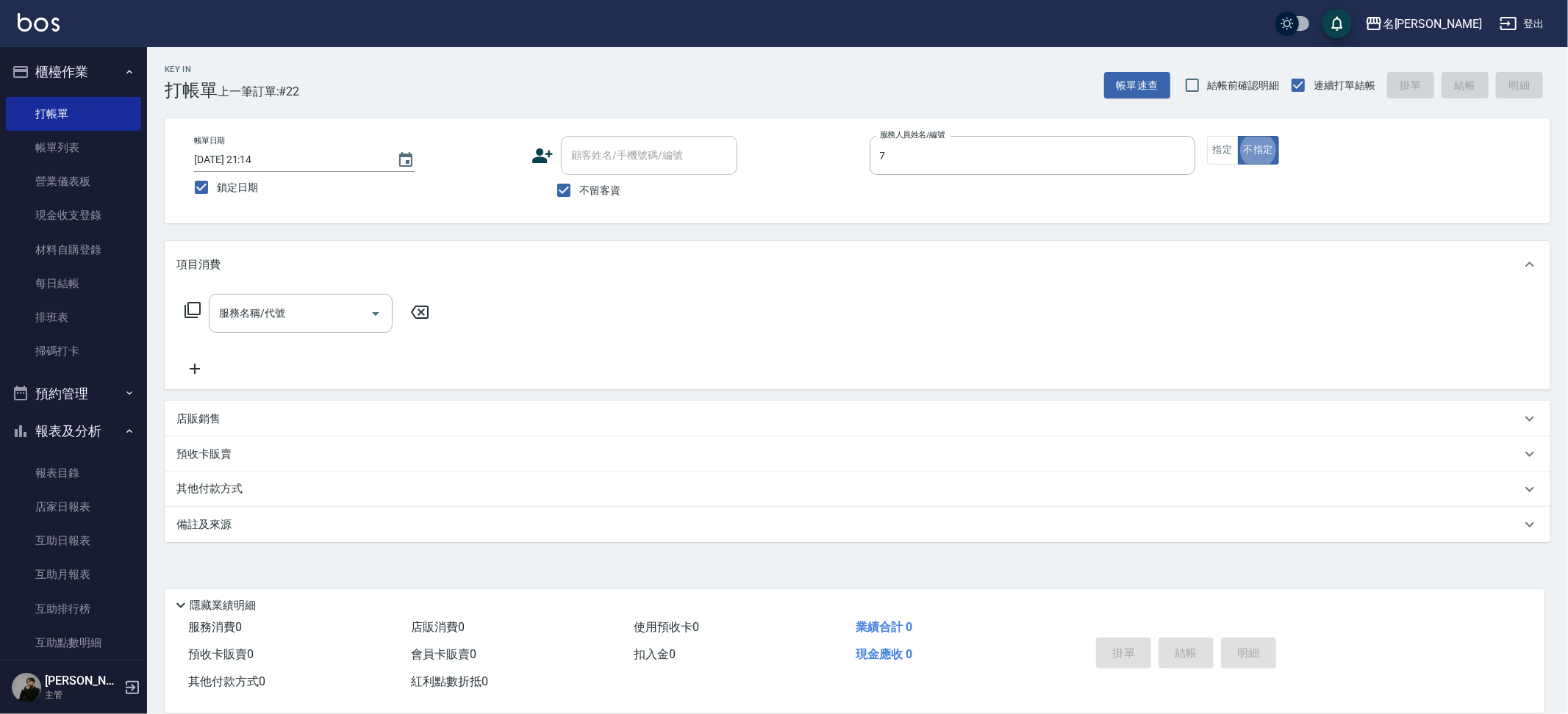
type input "JIENI-7"
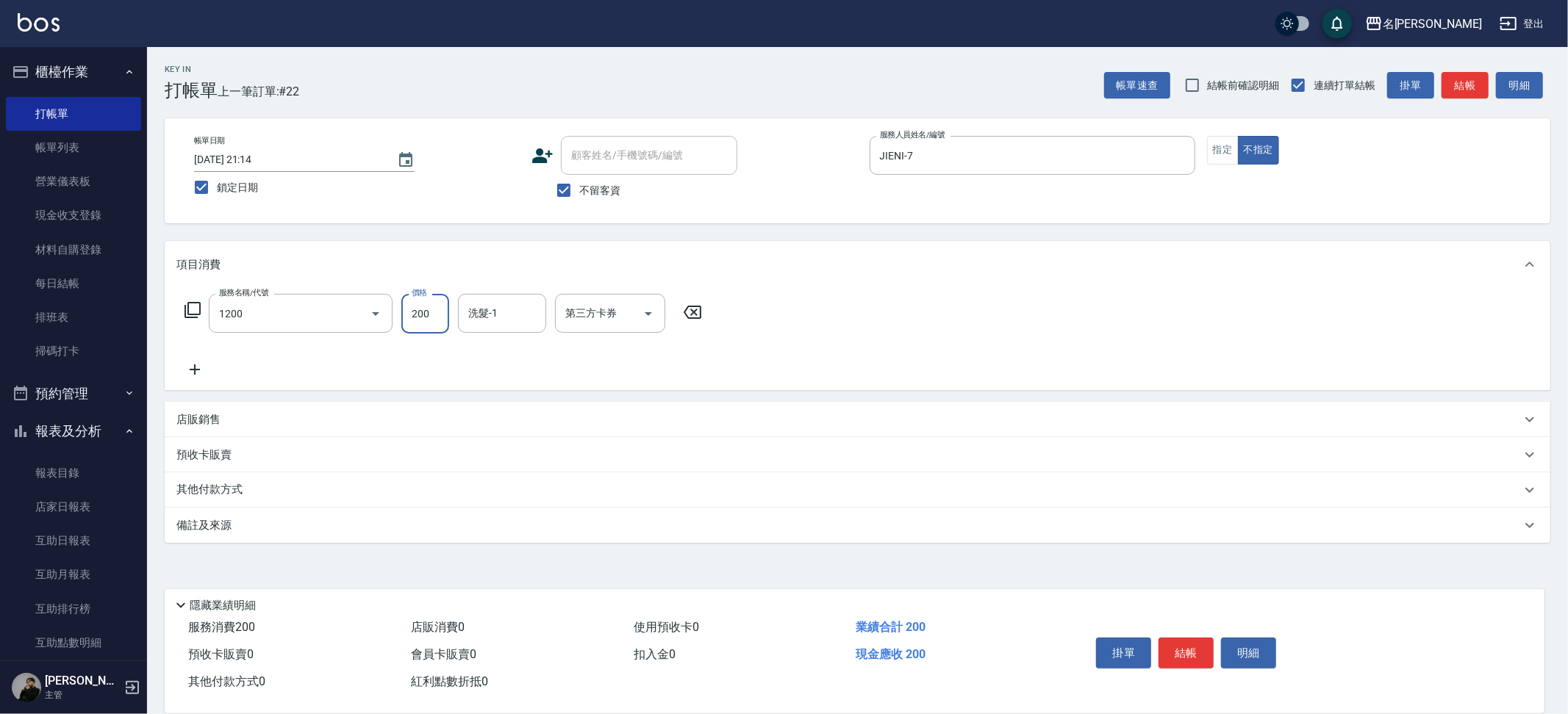
type input "一般洗+精油(1200)"
type input "妞妞-66"
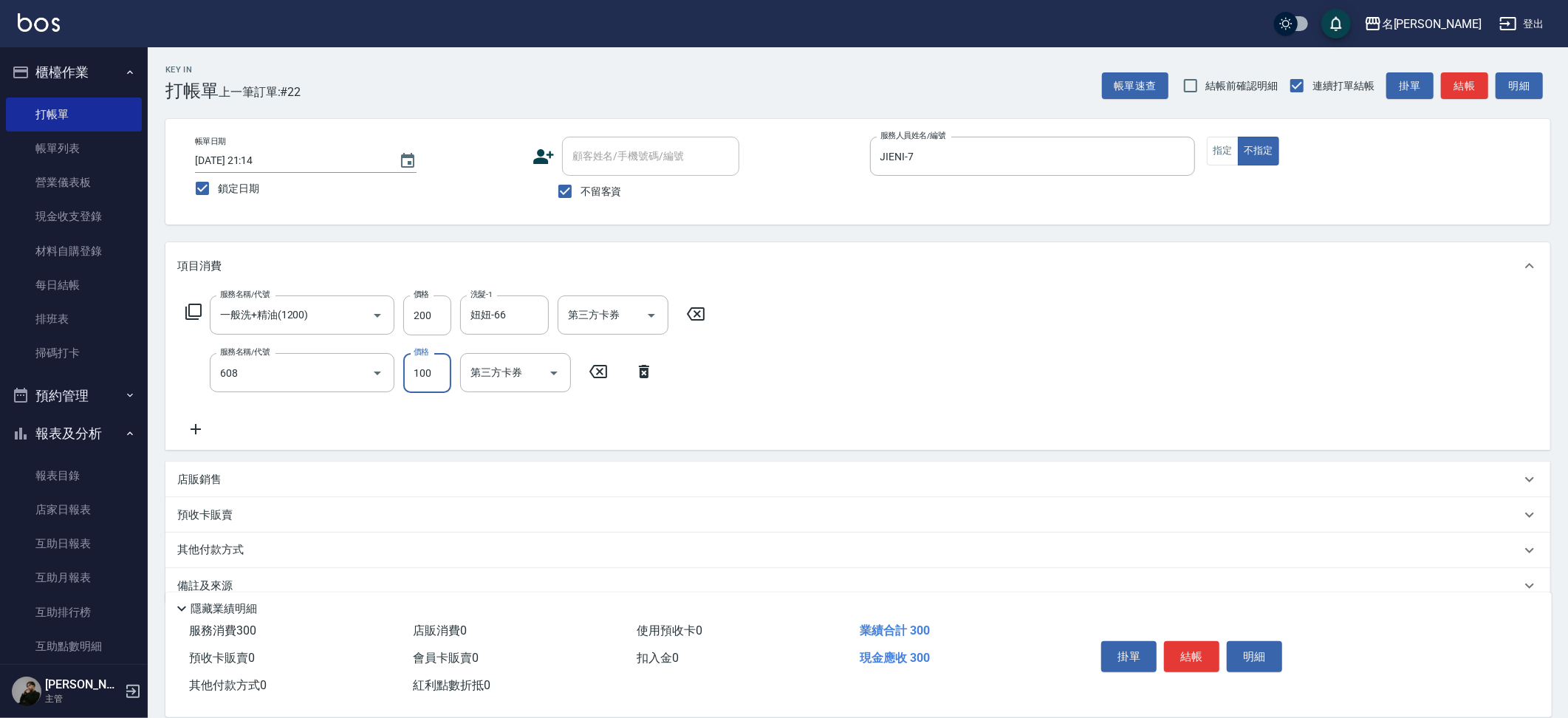
type input "精油(長)(608)"
type input "妞妞-66"
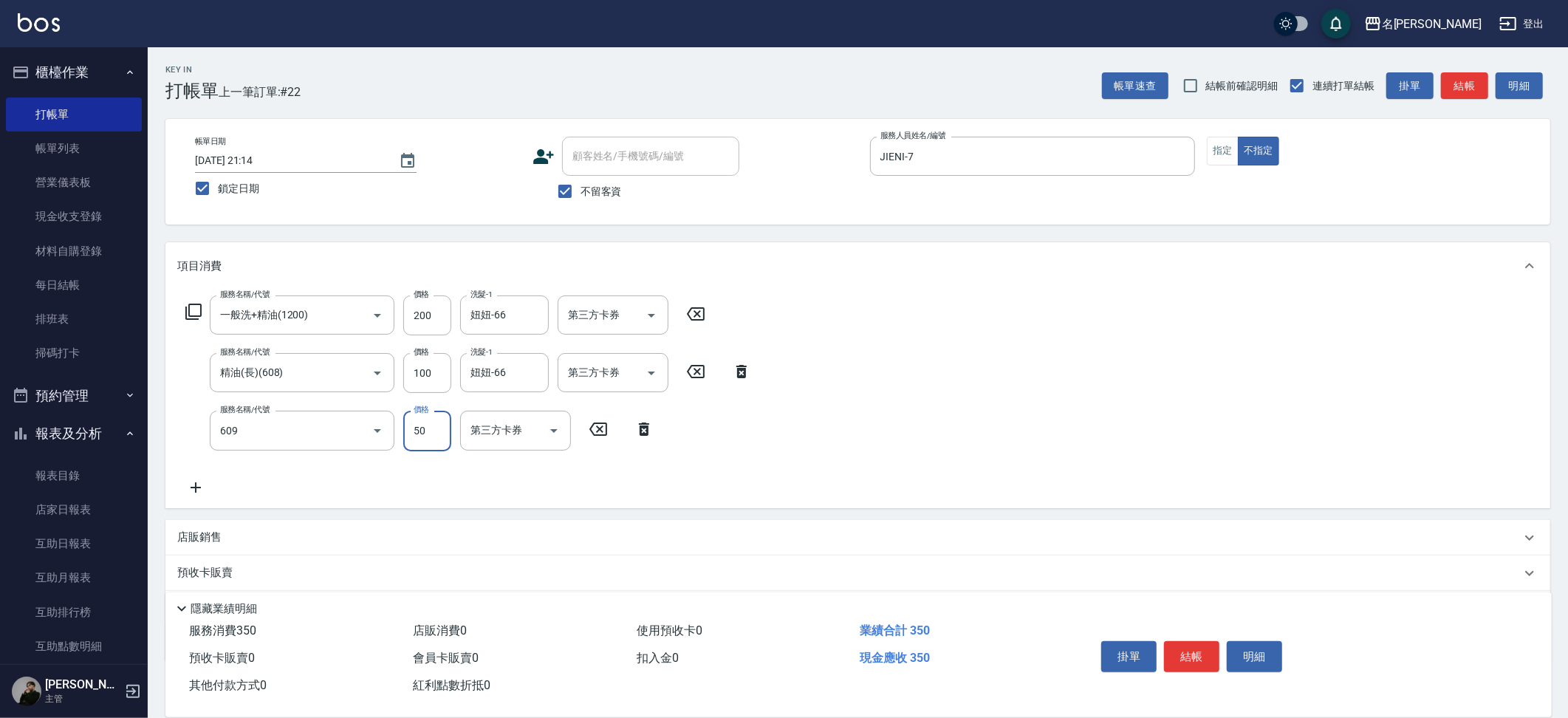
type input "精油(609)"
type input "妞妞-66"
drag, startPoint x: 434, startPoint y: 320, endPoint x: 452, endPoint y: 302, distance: 25.5
click at [439, 311] on input "200" at bounding box center [427, 315] width 48 height 40
click at [443, 309] on input "200" at bounding box center [427, 315] width 48 height 40
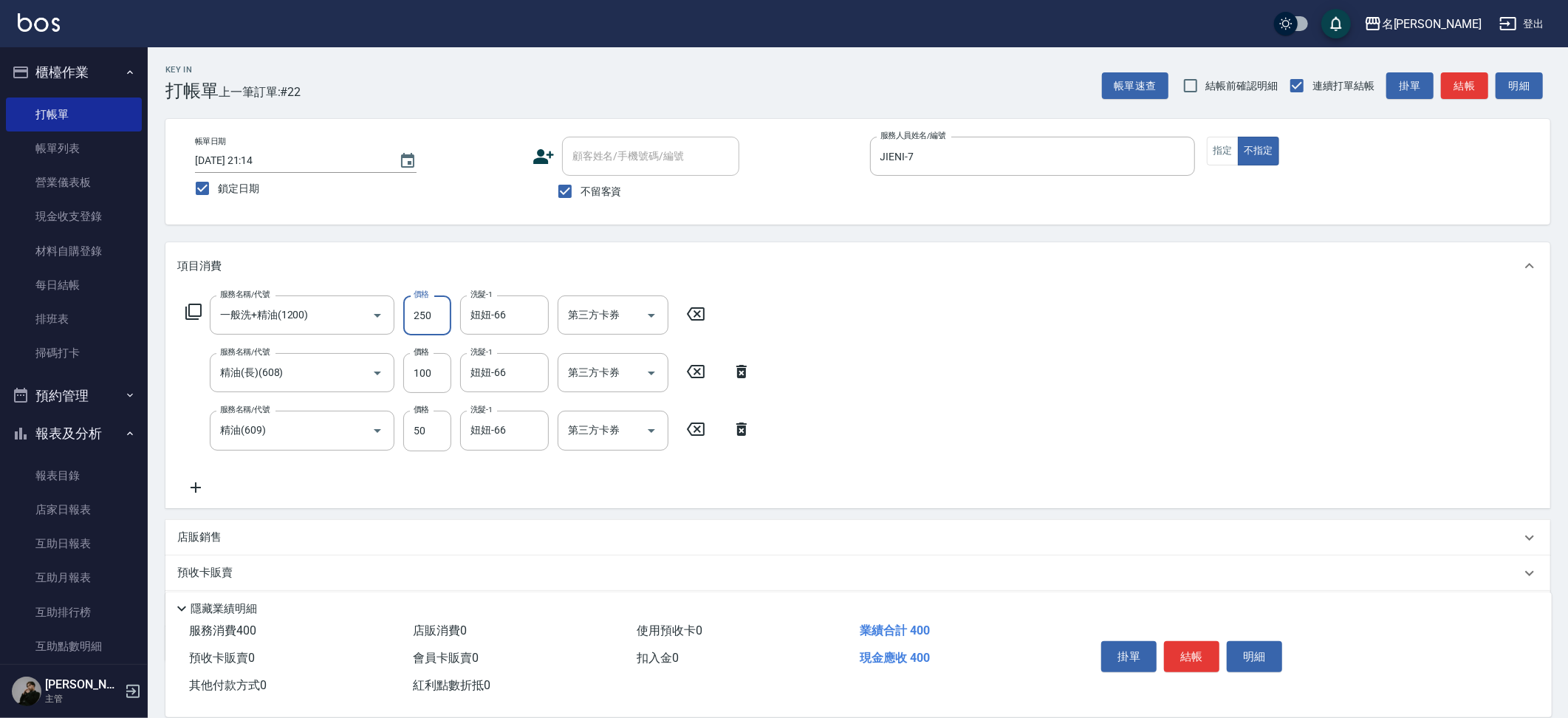
type input "250"
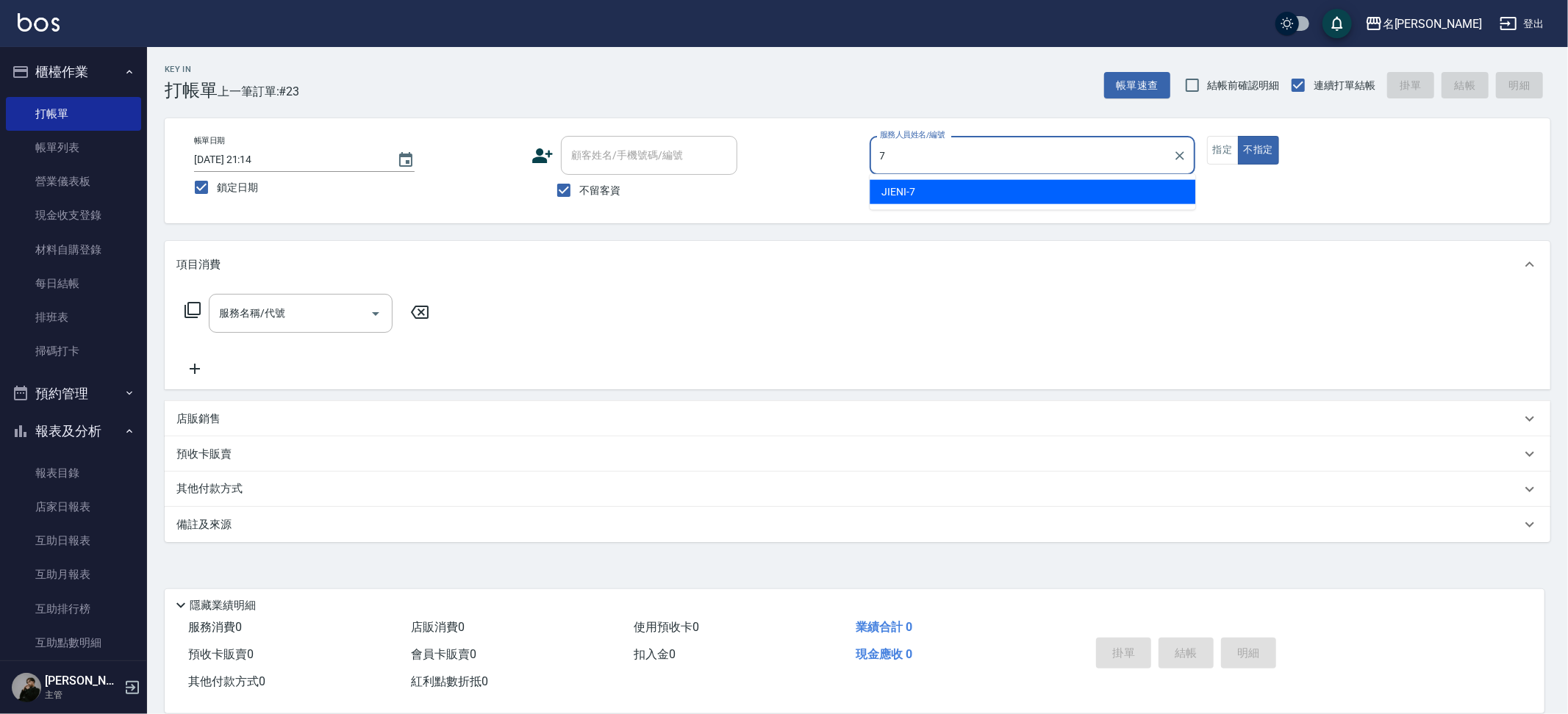
type input "JIENI-7"
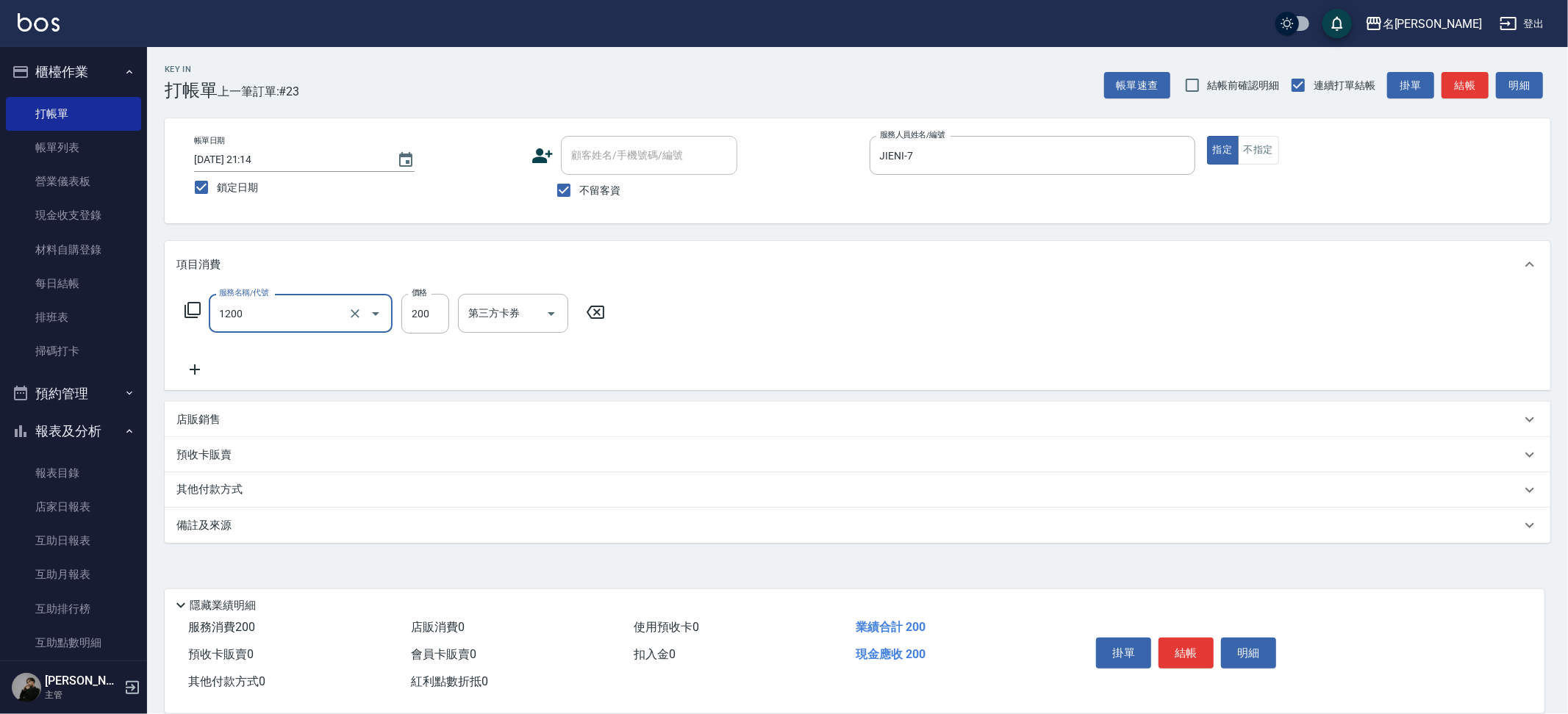
type input "一般洗+精油(1200)"
type input "250"
type input "妞妞-66"
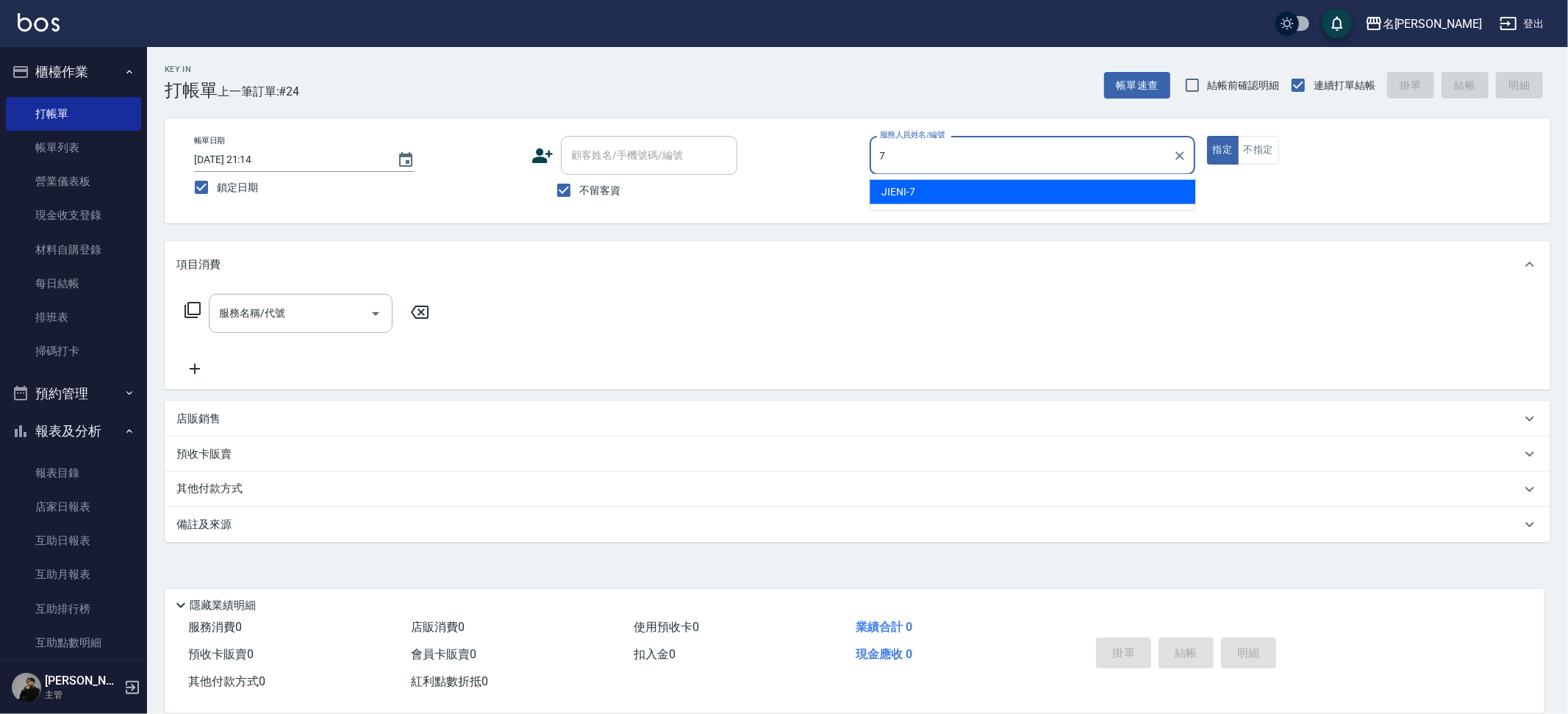
type input "JIENI-7"
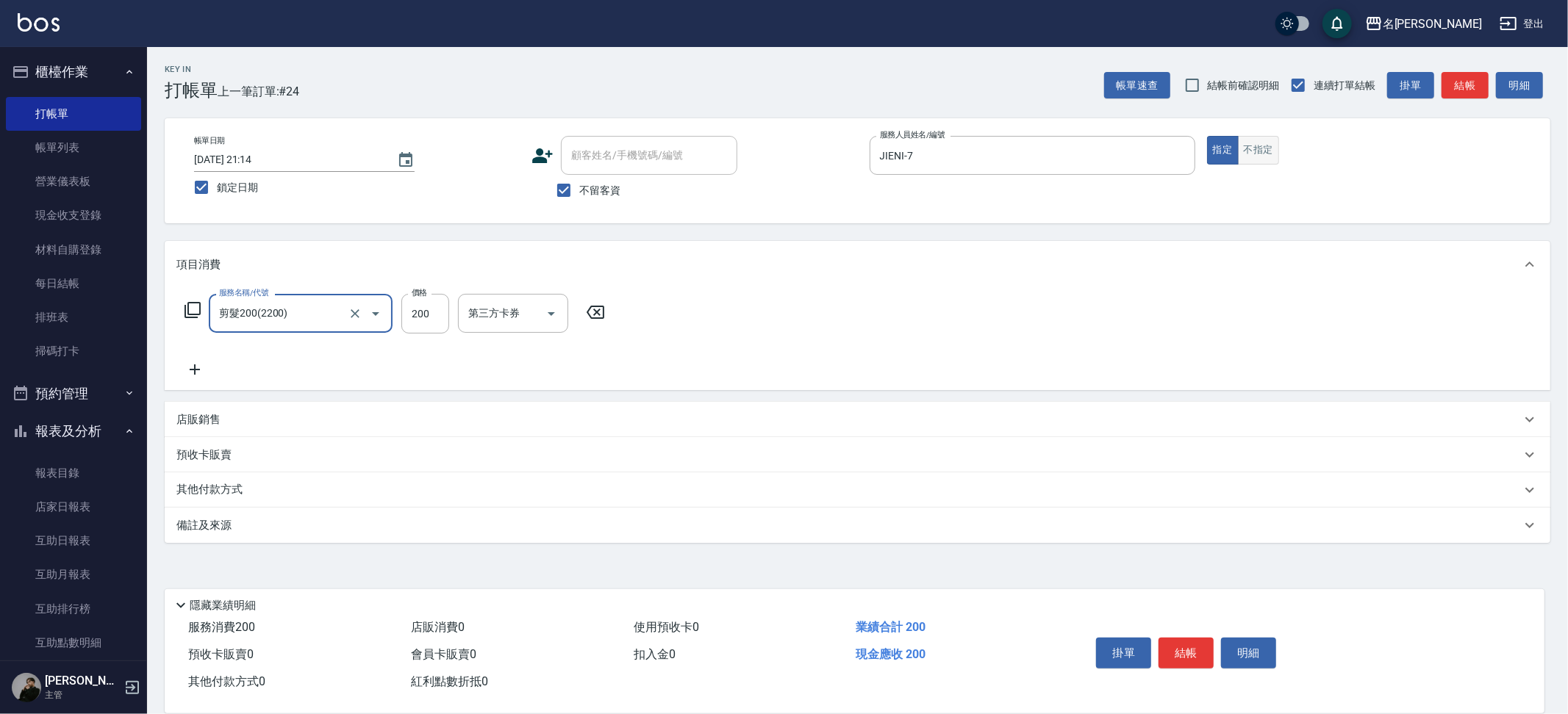
type input "剪髮200(2200)"
click at [1256, 144] on button "不指定" at bounding box center [1258, 150] width 41 height 29
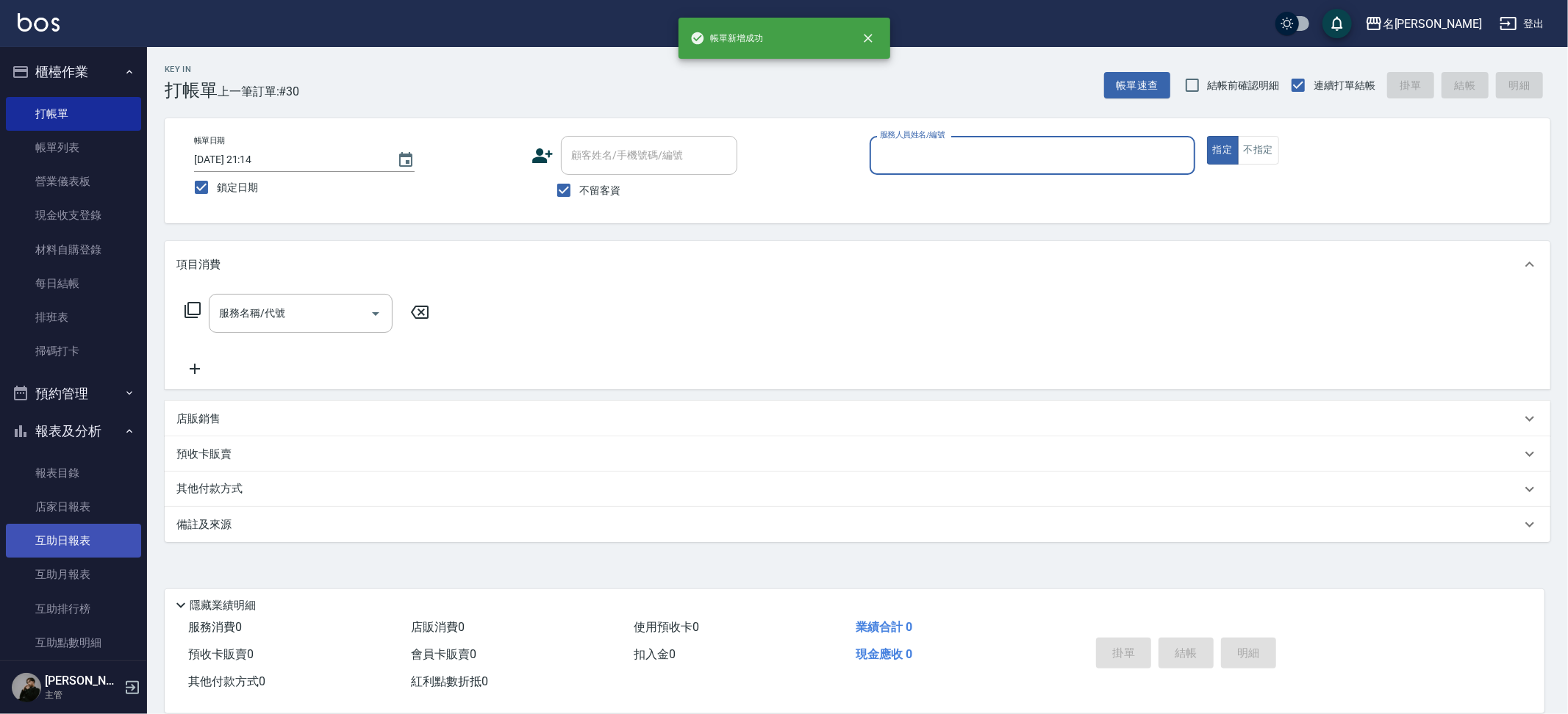
drag, startPoint x: 118, startPoint y: 516, endPoint x: 108, endPoint y: 533, distance: 19.7
click at [118, 516] on link "店家日報表" at bounding box center [74, 507] width 135 height 34
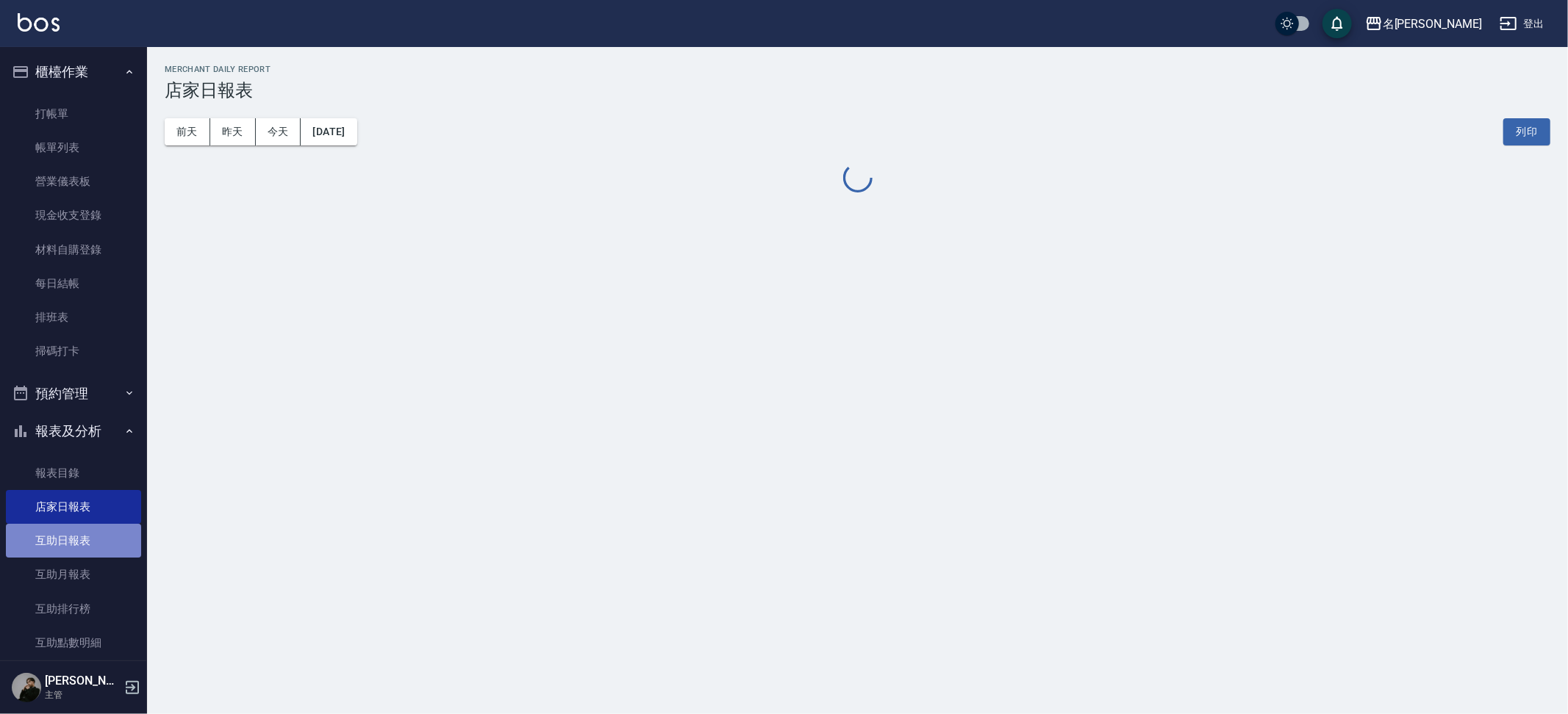
click at [108, 533] on link "互助日報表" at bounding box center [74, 541] width 135 height 34
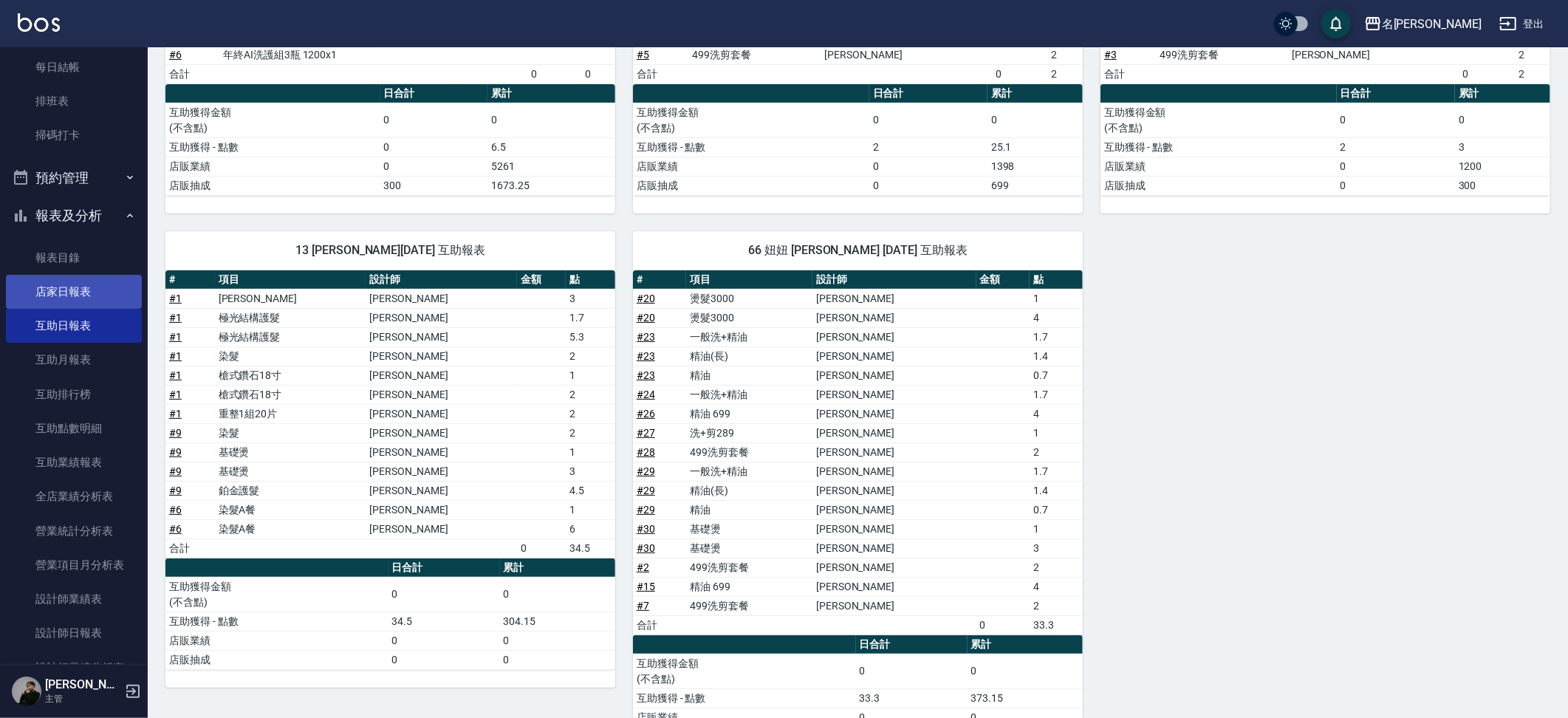
scroll to position [232, 0]
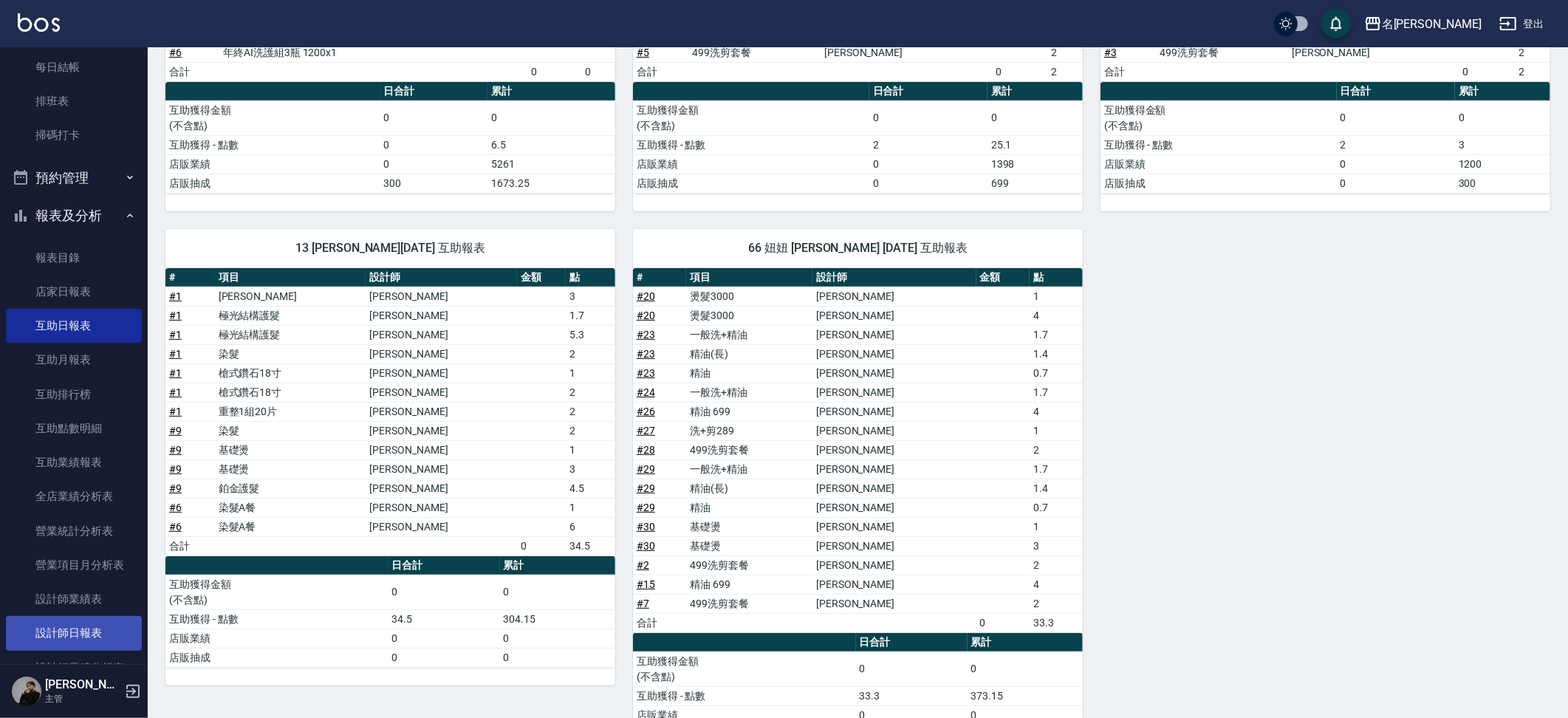
click at [42, 626] on link "設計師日報表" at bounding box center [74, 633] width 136 height 34
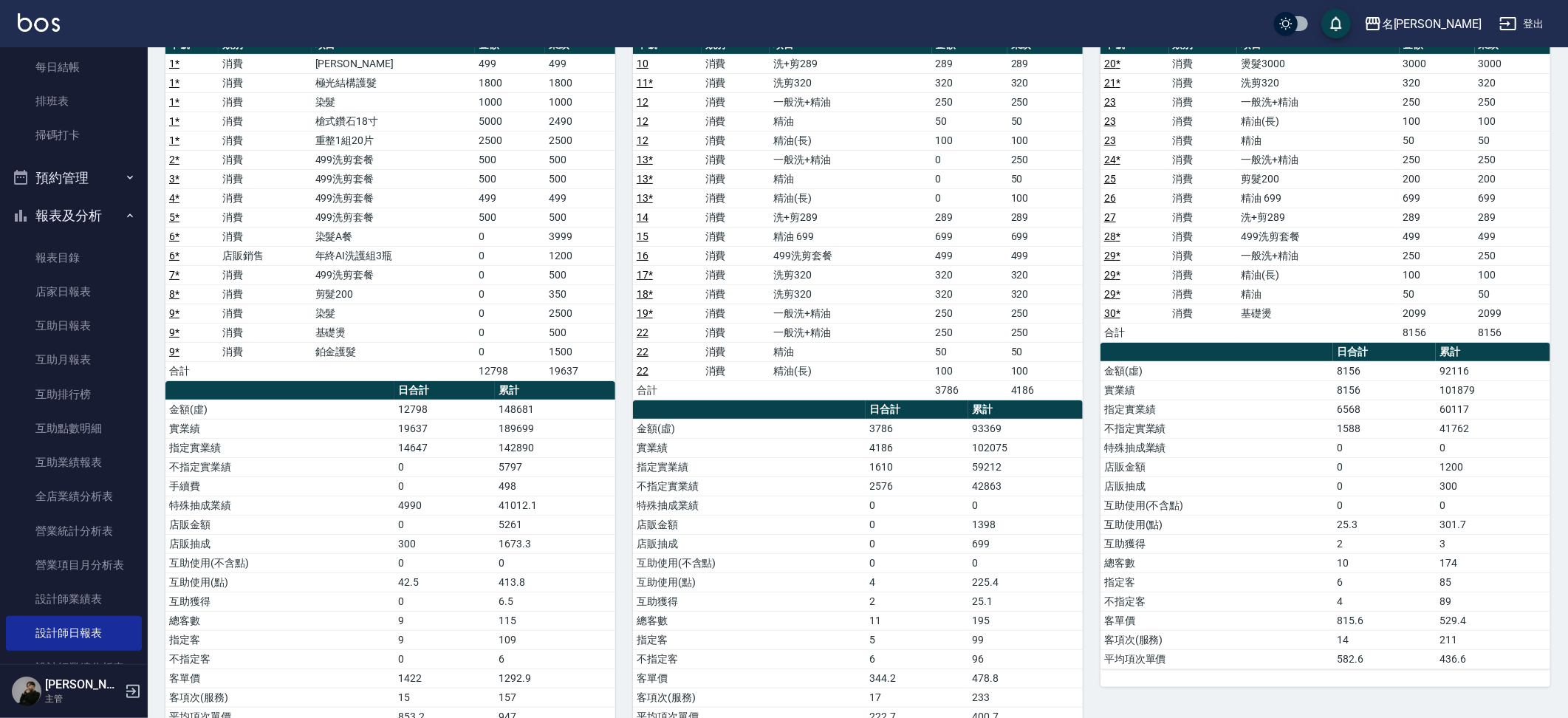
scroll to position [187, 0]
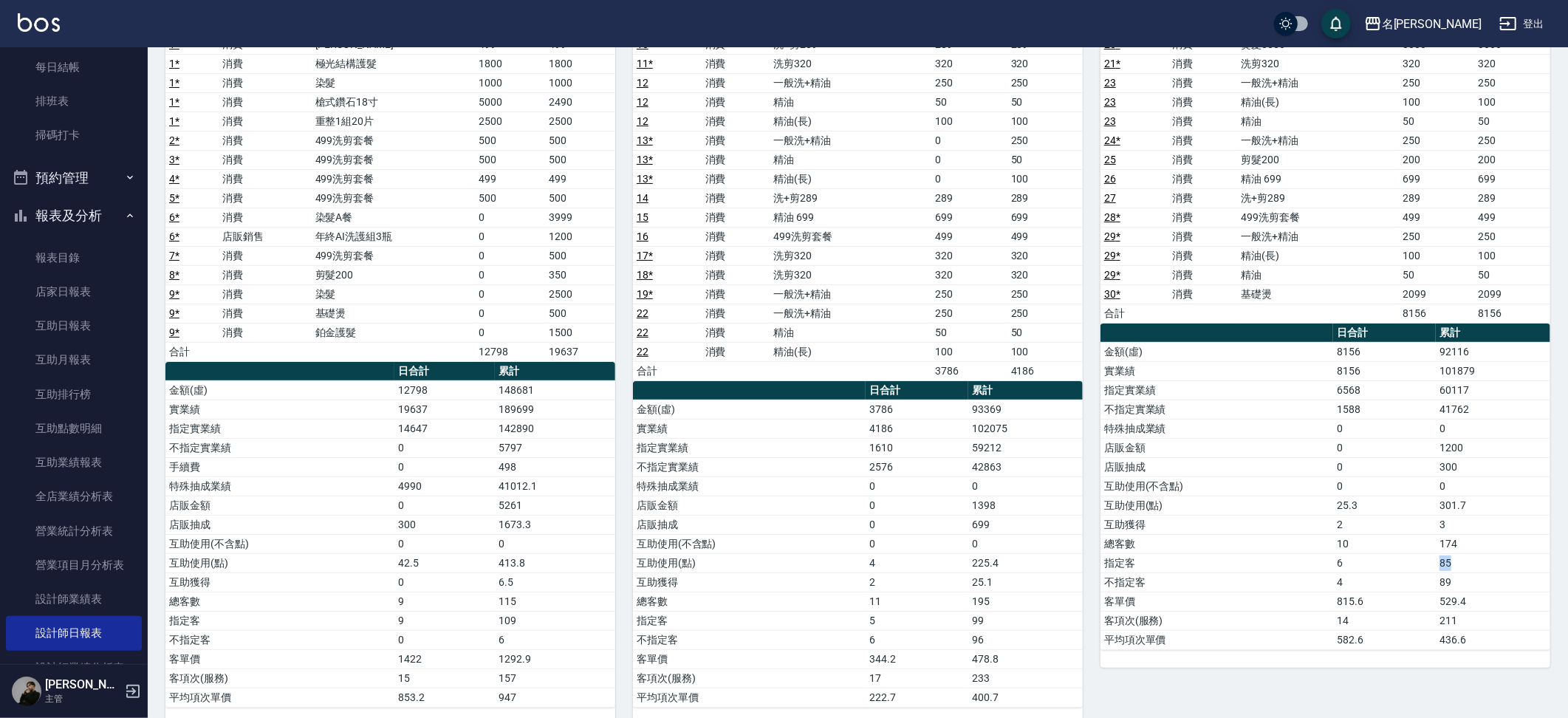
drag, startPoint x: 1461, startPoint y: 540, endPoint x: 1388, endPoint y: 540, distance: 73.0
click at [1388, 553] on tr "指定客 6 85" at bounding box center [1325, 563] width 450 height 19
click at [1403, 419] on td "0" at bounding box center [1384, 429] width 103 height 19
drag, startPoint x: 1499, startPoint y: 346, endPoint x: 1401, endPoint y: 353, distance: 98.2
click at [1401, 353] on tbody "金額(虛) 8156 92116 實業績 8156 101879 指定實業績 6568 60117 不指定實業績 1588 41762 特殊抽成業績 0 0 …" at bounding box center [1325, 495] width 450 height 307
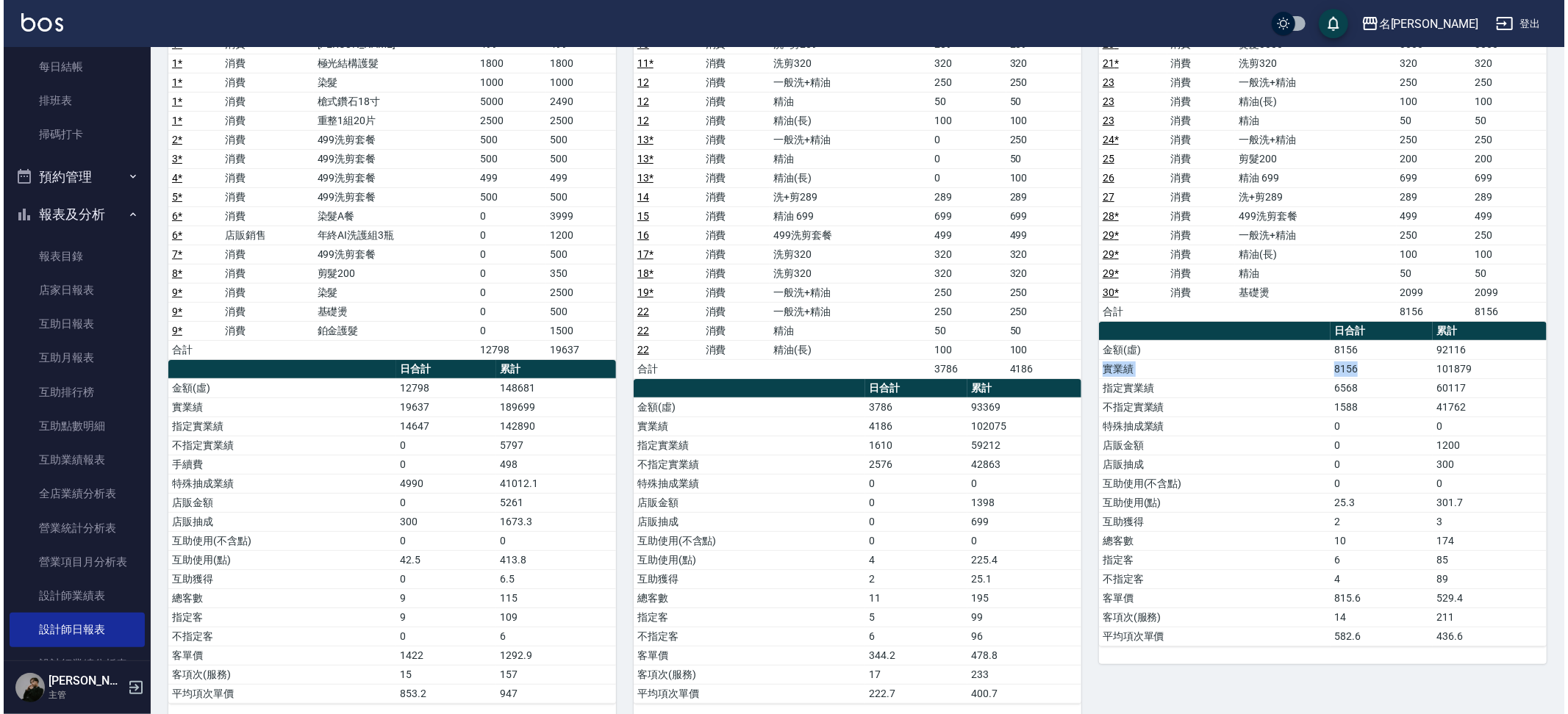
scroll to position [0, 0]
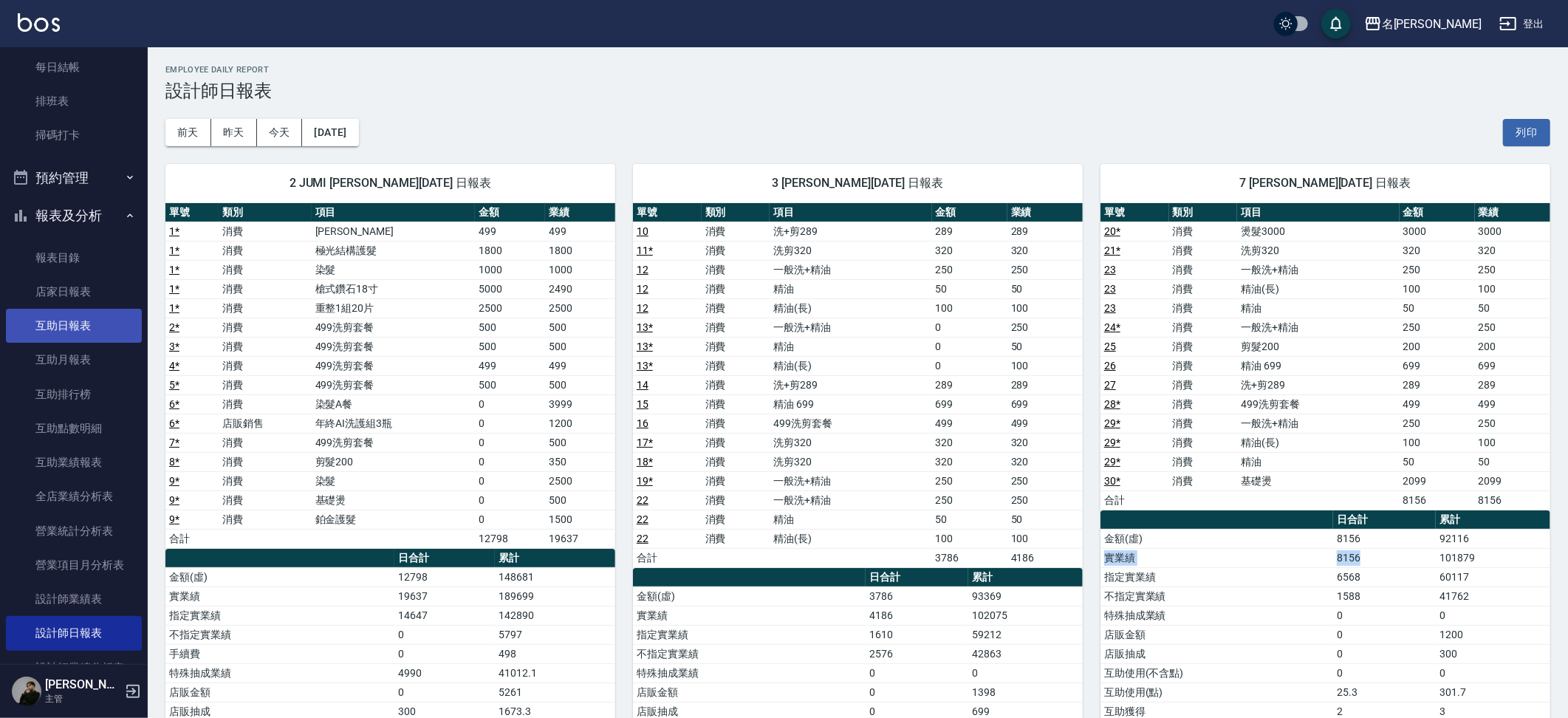
click at [74, 309] on link "互助日報表" at bounding box center [74, 326] width 136 height 34
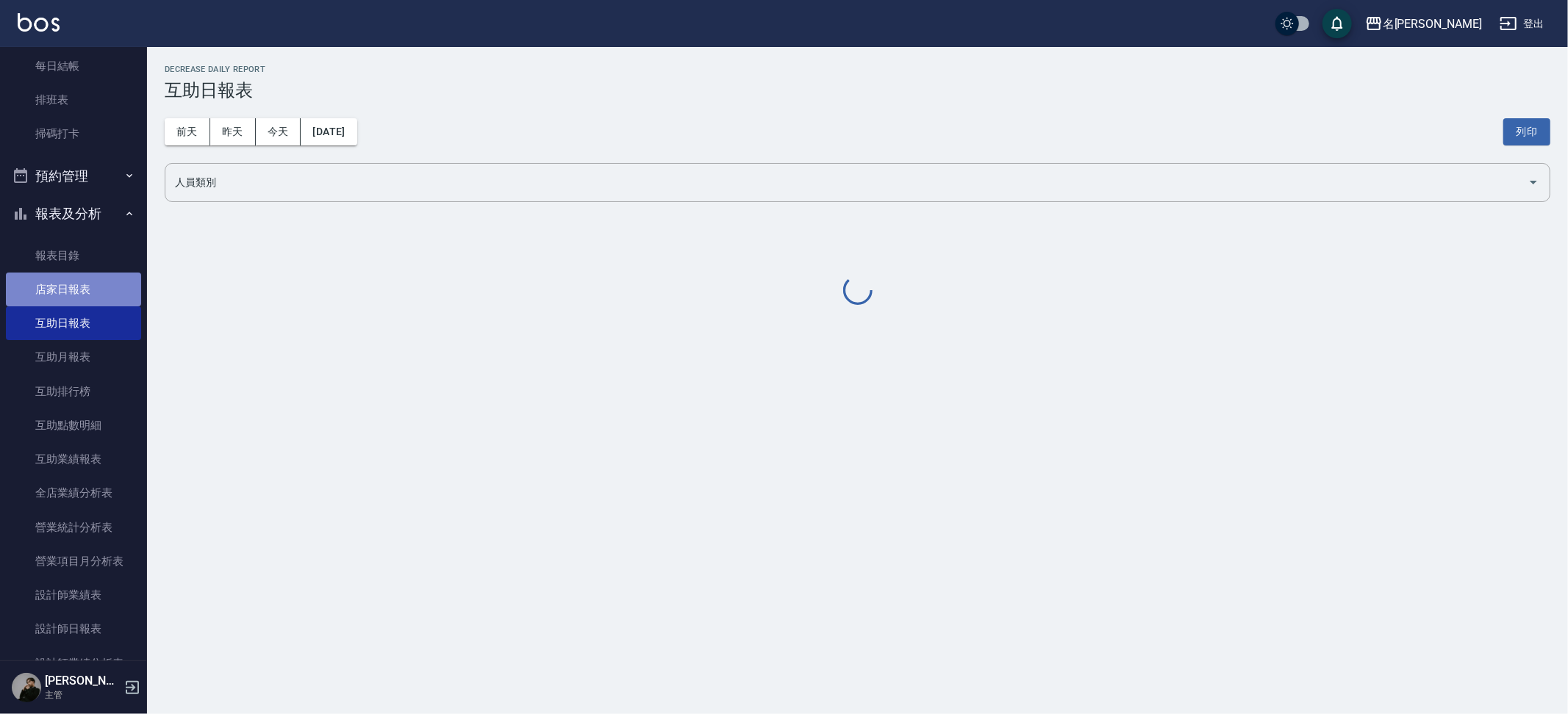
click at [74, 272] on link "店家日報表" at bounding box center [74, 289] width 135 height 34
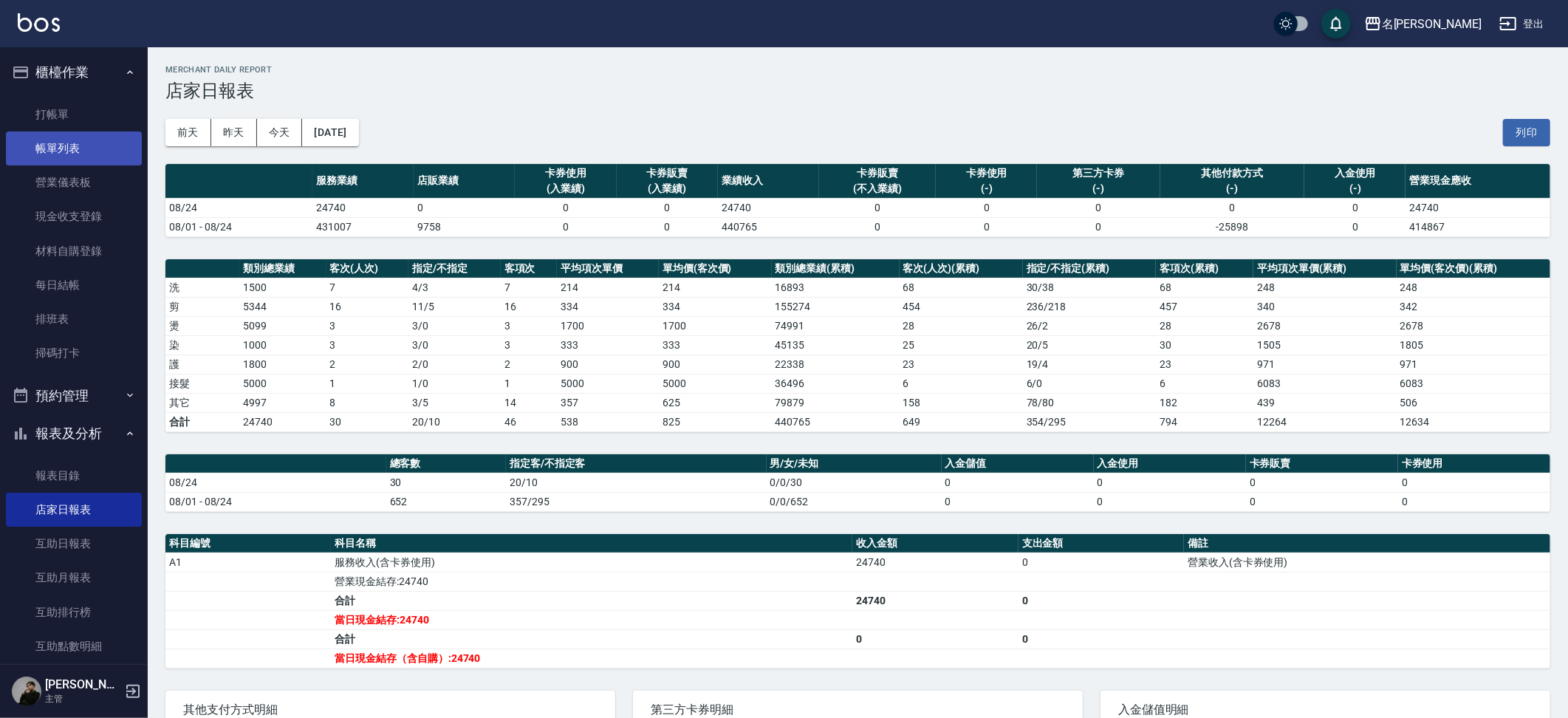
click at [74, 154] on link "帳單列表" at bounding box center [74, 148] width 136 height 34
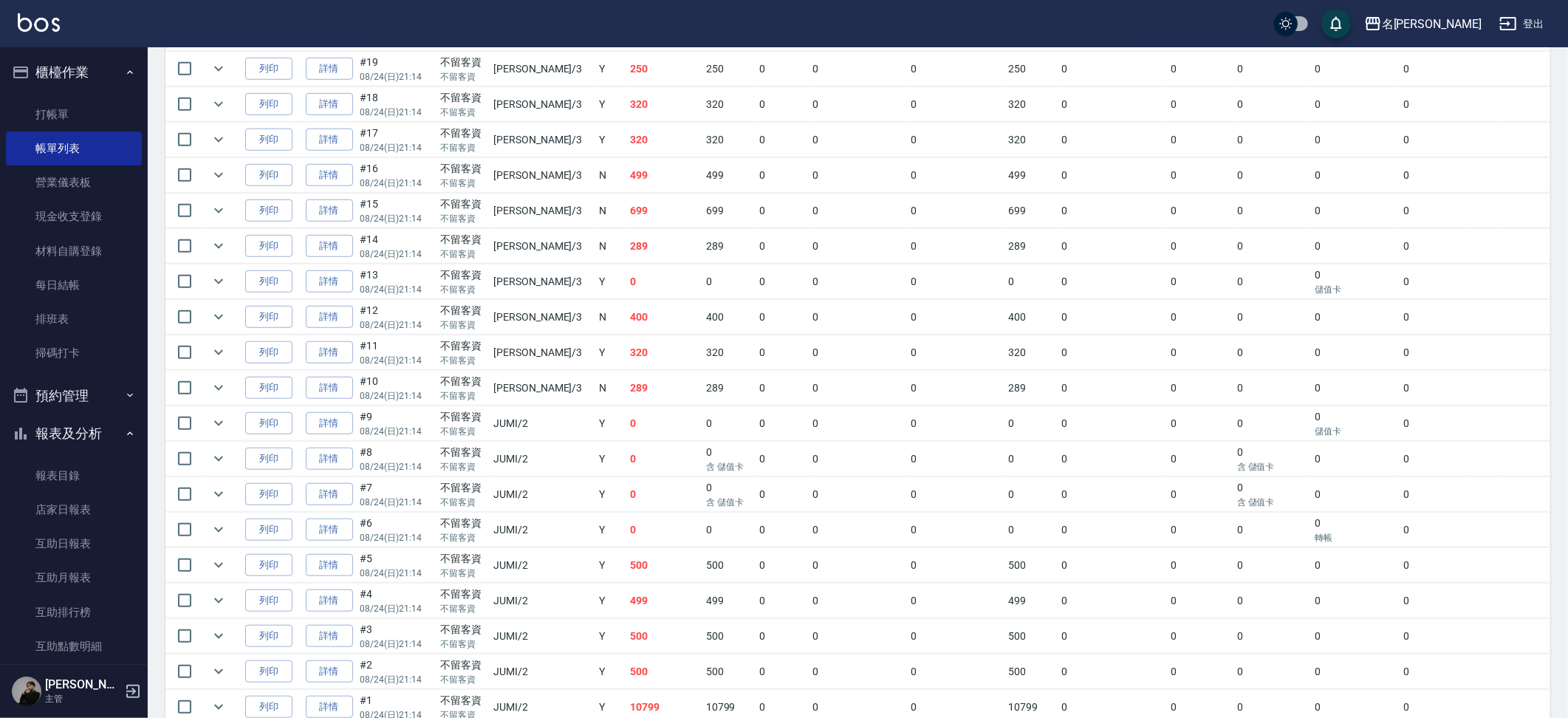
scroll to position [849, 0]
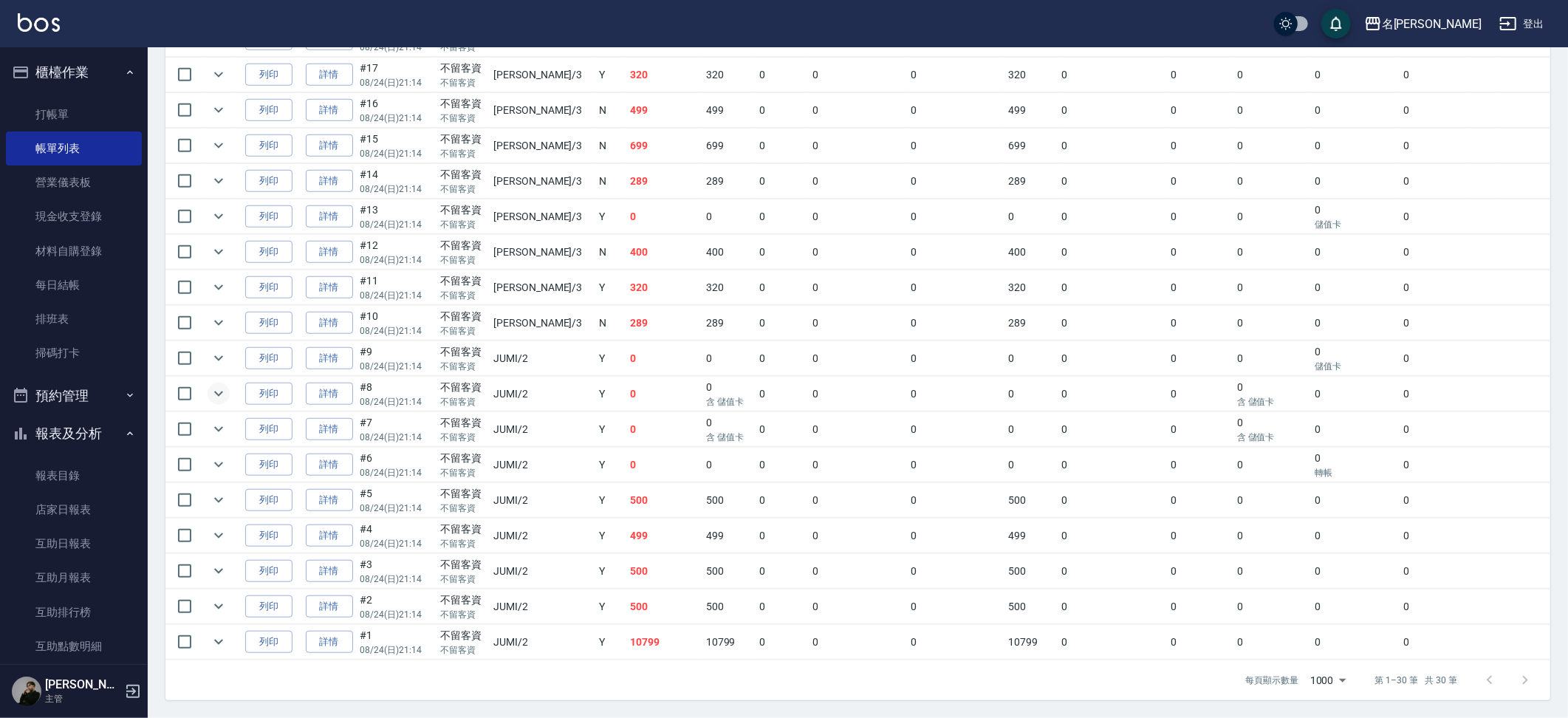
click at [217, 390] on icon "expand row" at bounding box center [218, 393] width 18 height 18
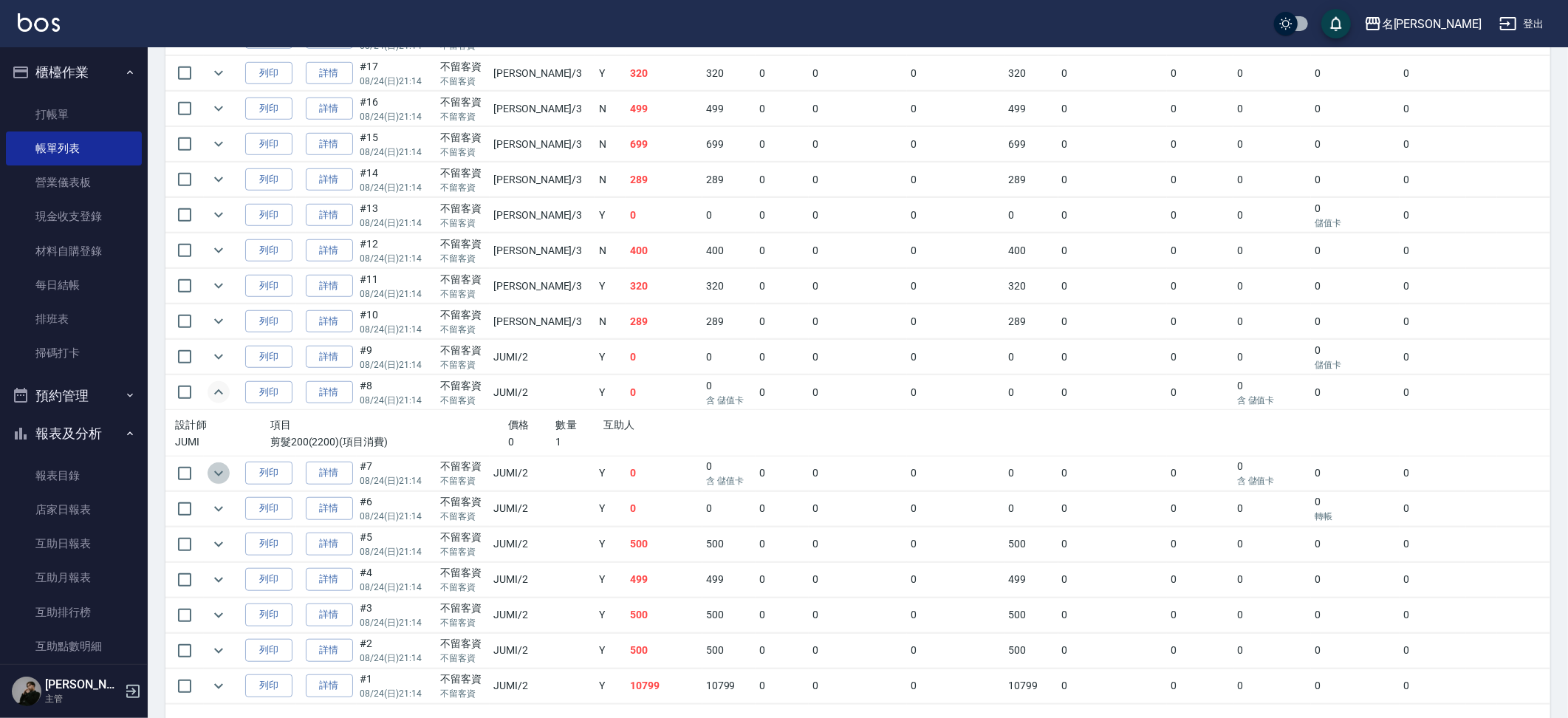
click at [217, 474] on icon "expand row" at bounding box center [218, 473] width 18 height 18
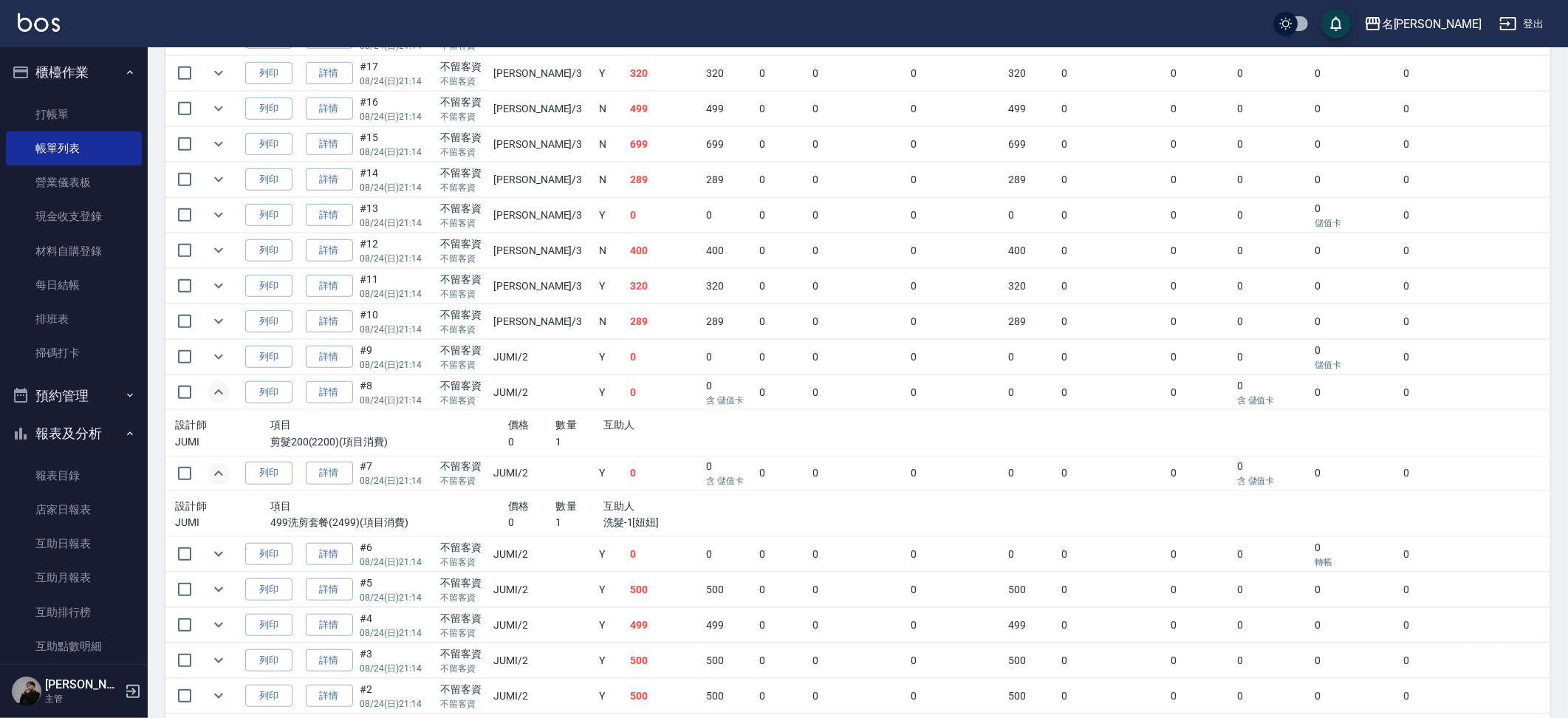
scroll to position [855, 0]
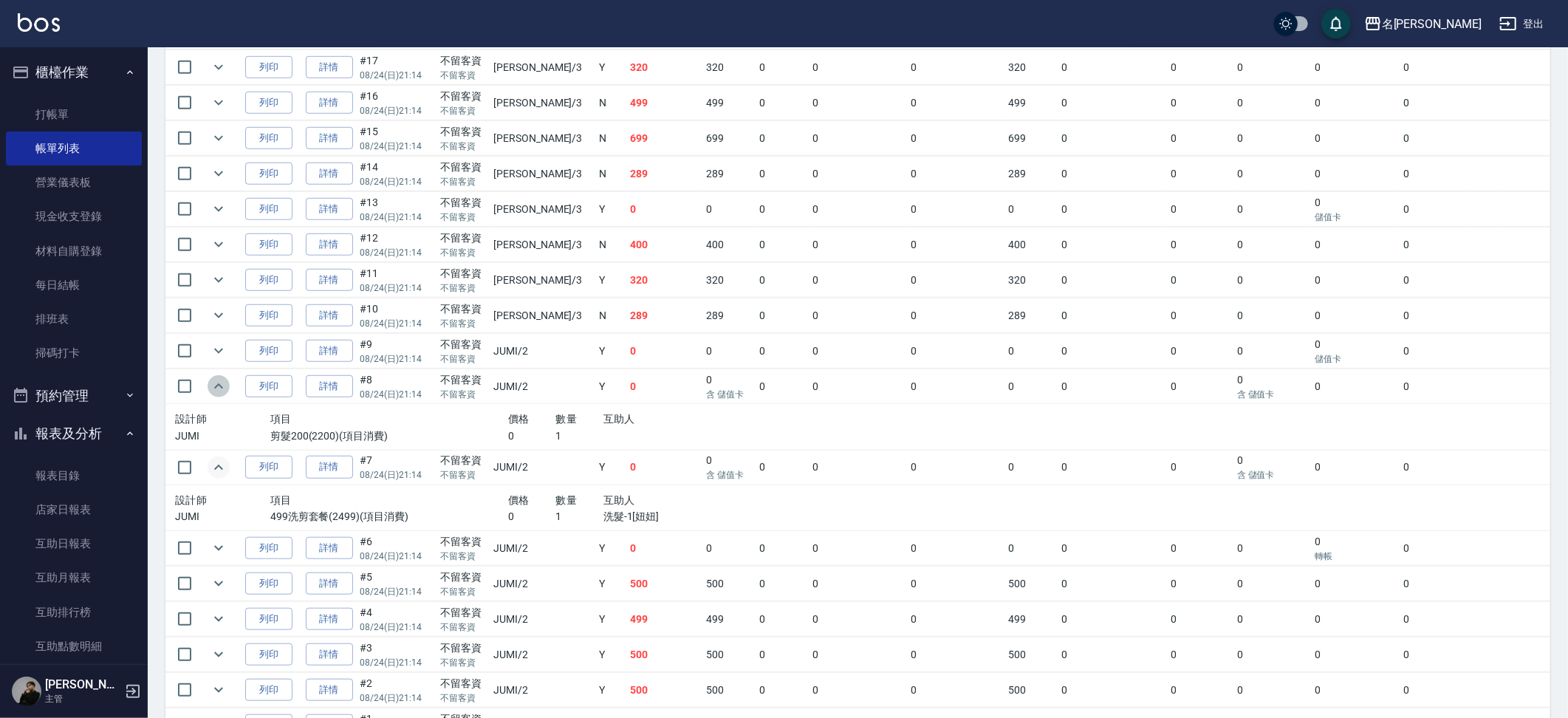
click at [228, 382] on button "expand row" at bounding box center [218, 385] width 22 height 22
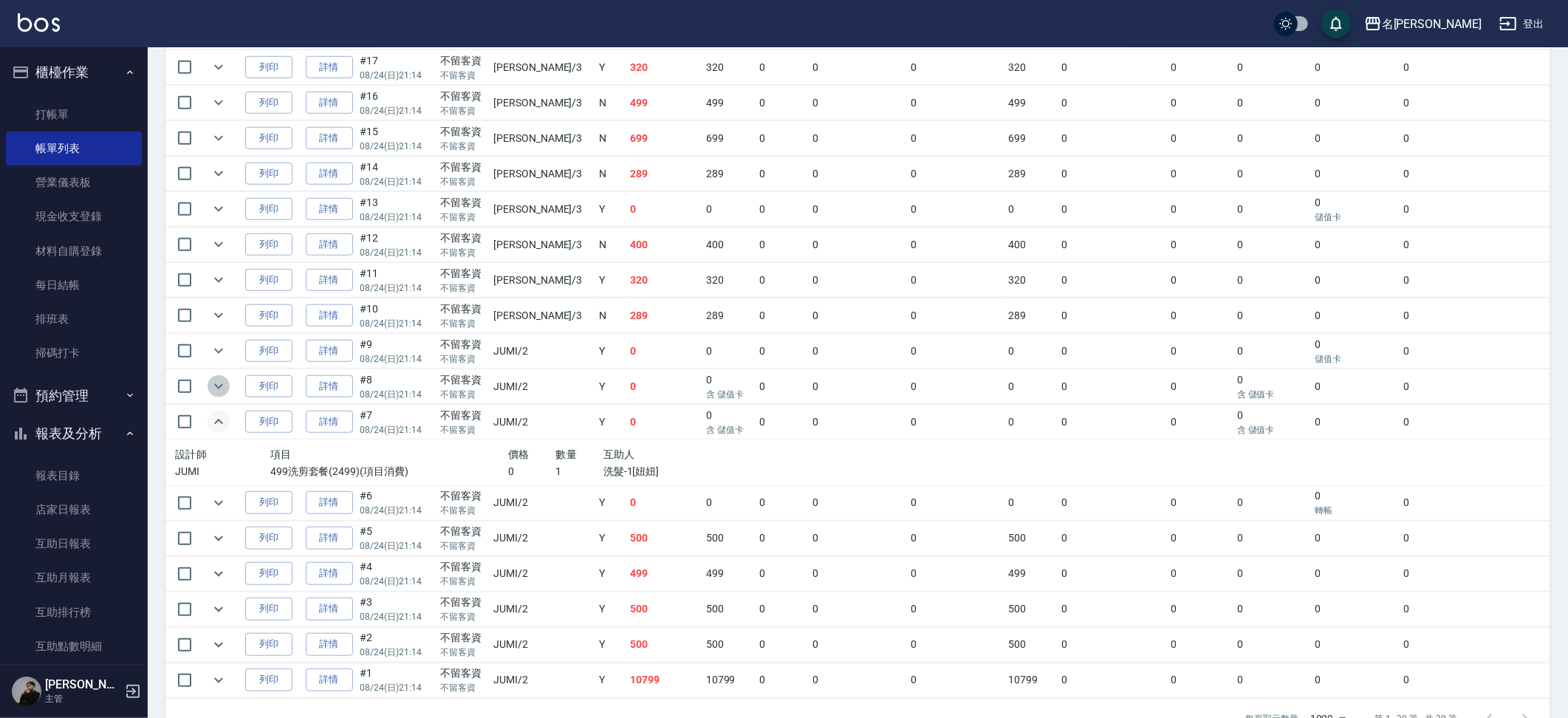
click at [228, 382] on button "expand row" at bounding box center [218, 385] width 22 height 22
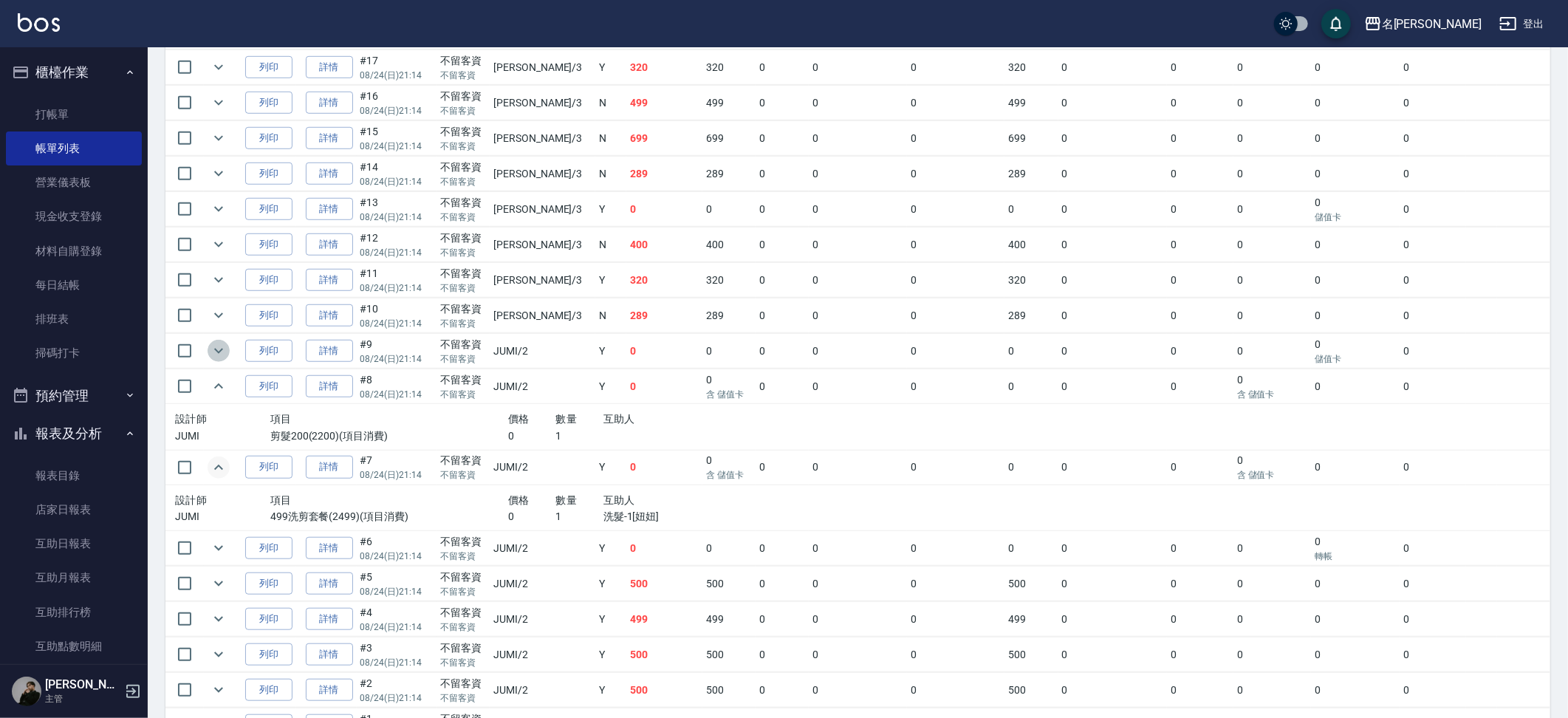
click at [225, 348] on icon "expand row" at bounding box center [218, 351] width 18 height 18
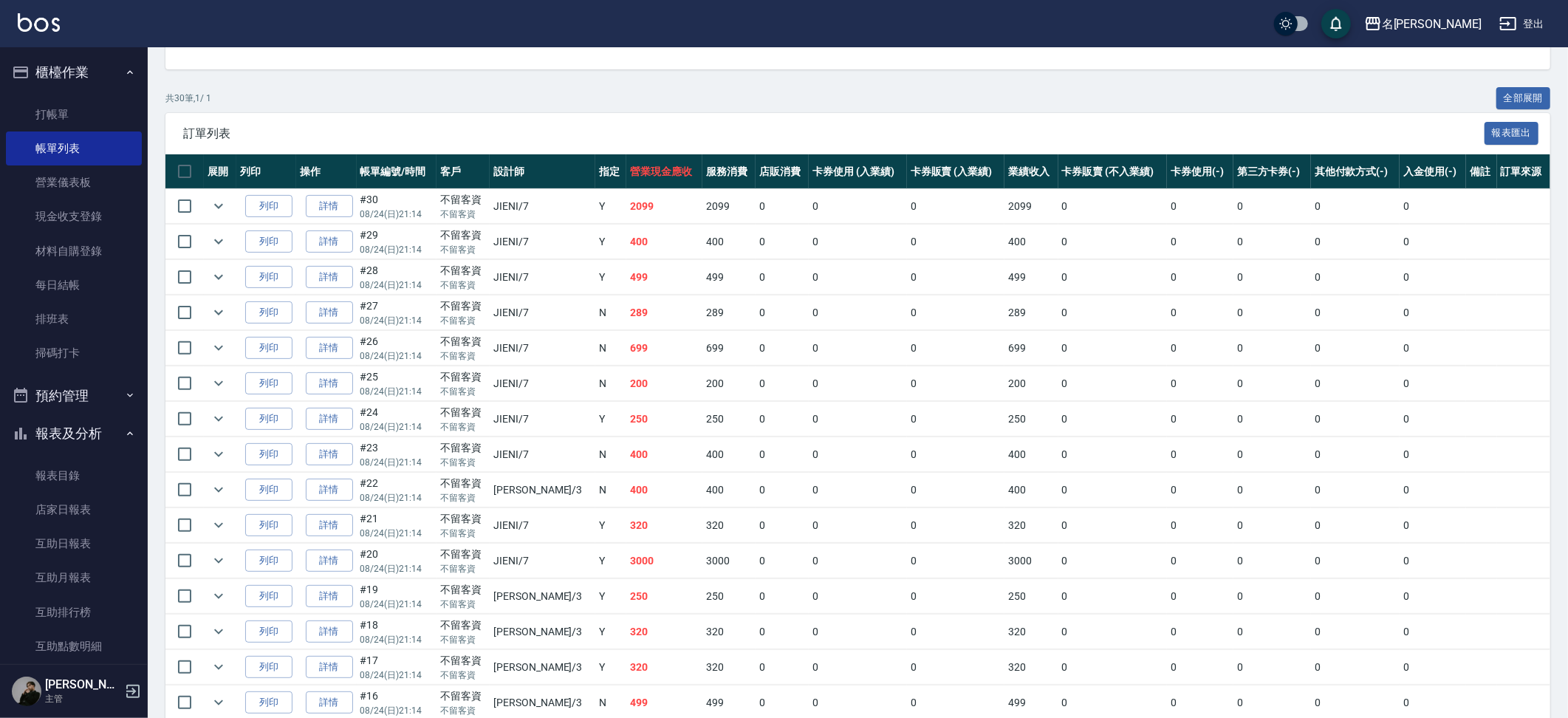
scroll to position [249, 0]
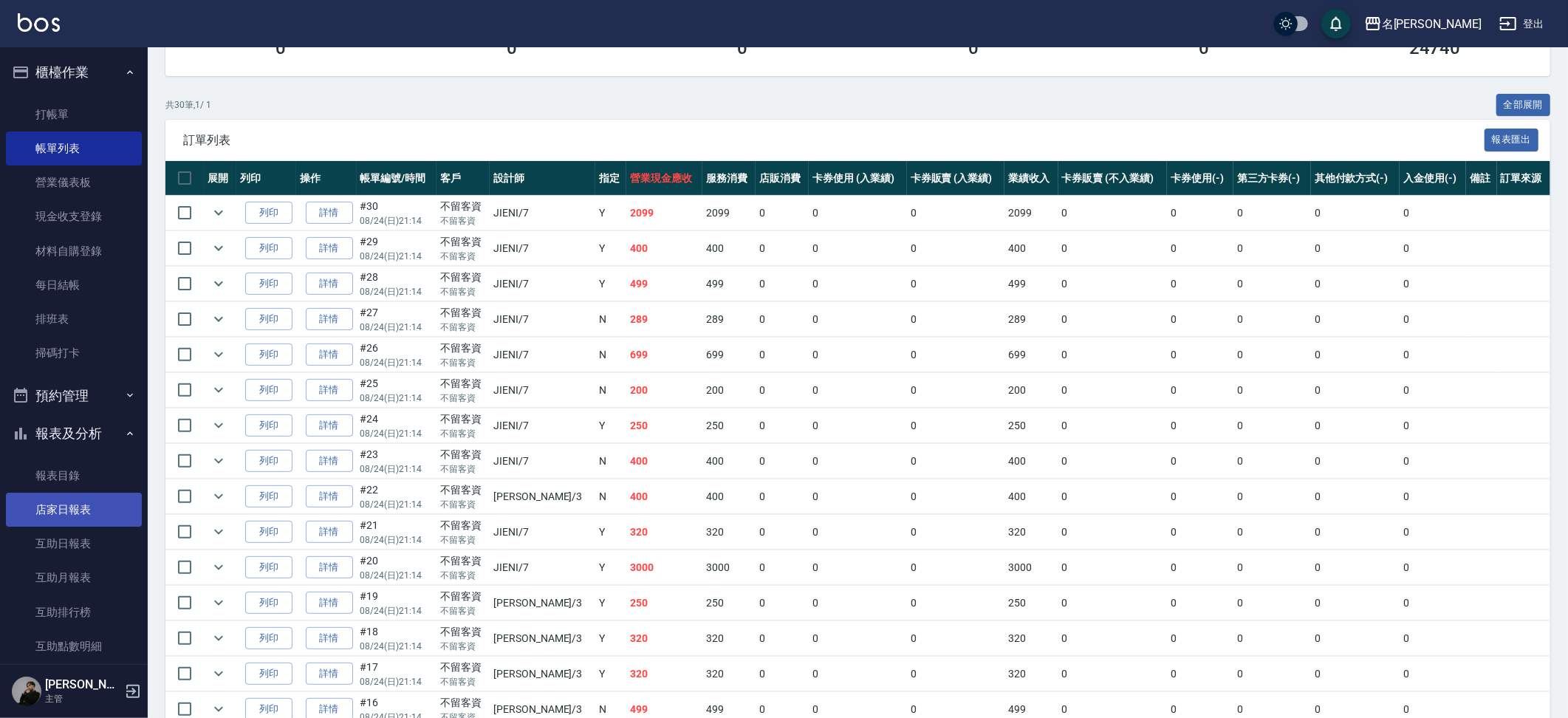
click at [90, 507] on link "店家日報表" at bounding box center [74, 509] width 136 height 34
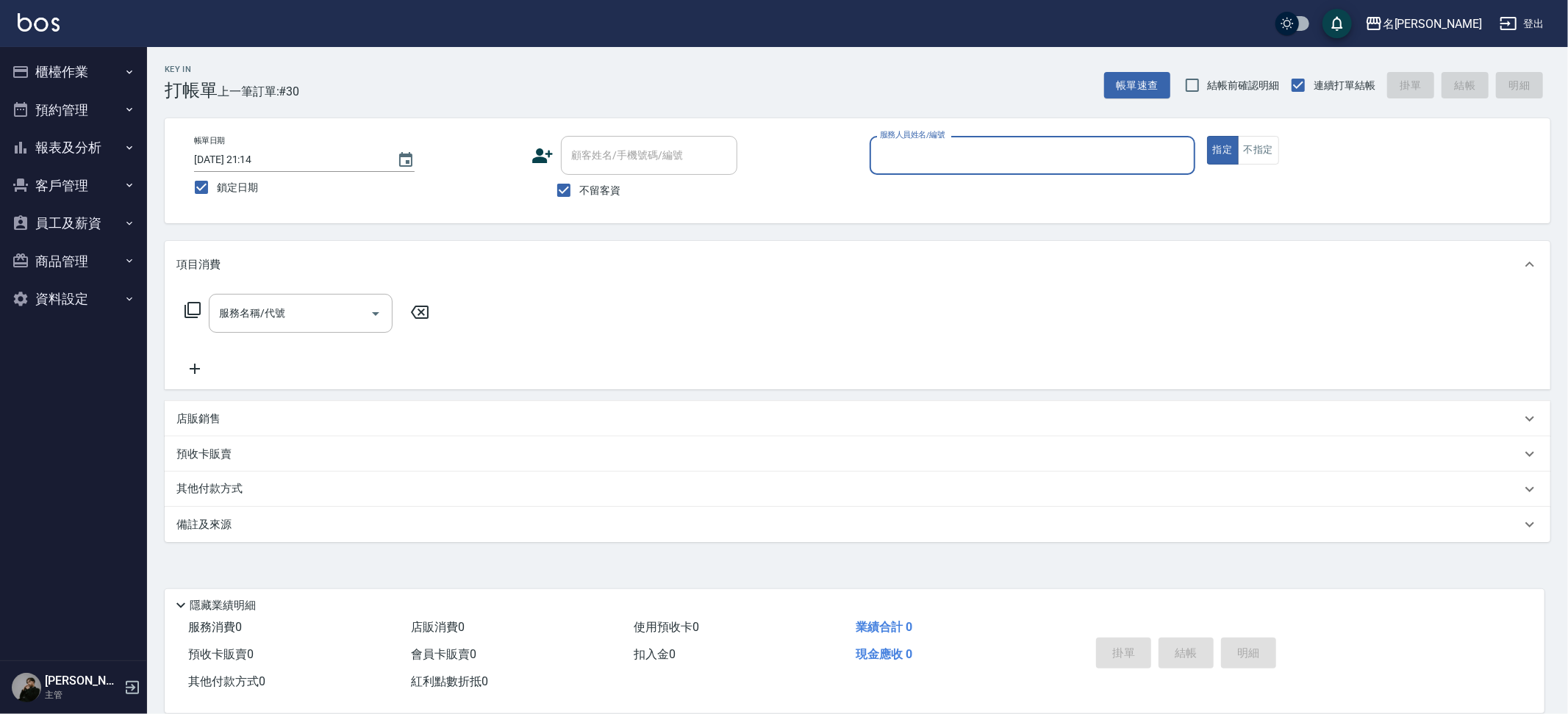
click at [68, 124] on button "預約管理" at bounding box center [74, 110] width 135 height 38
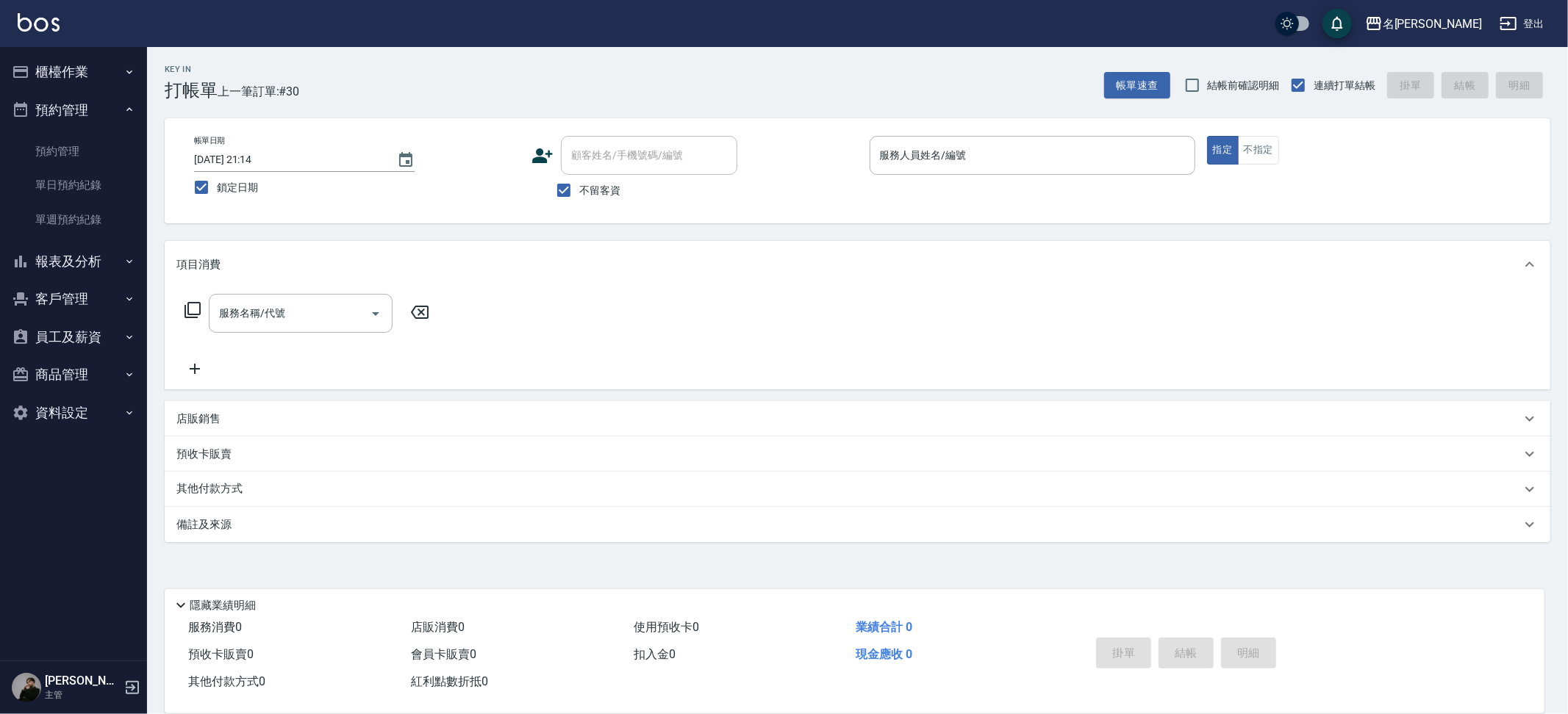
click at [77, 242] on button "報表及分析" at bounding box center [74, 262] width 135 height 38
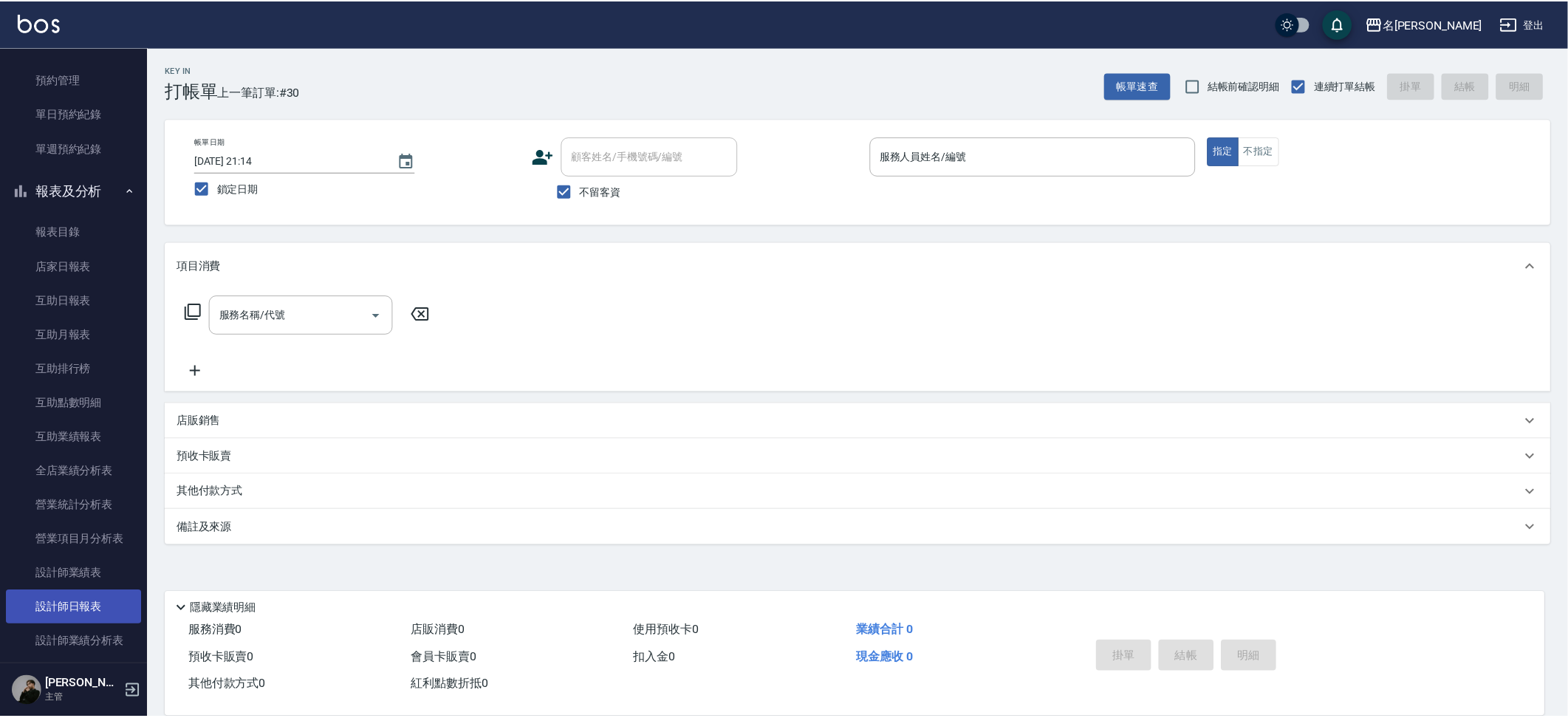
scroll to position [75, 0]
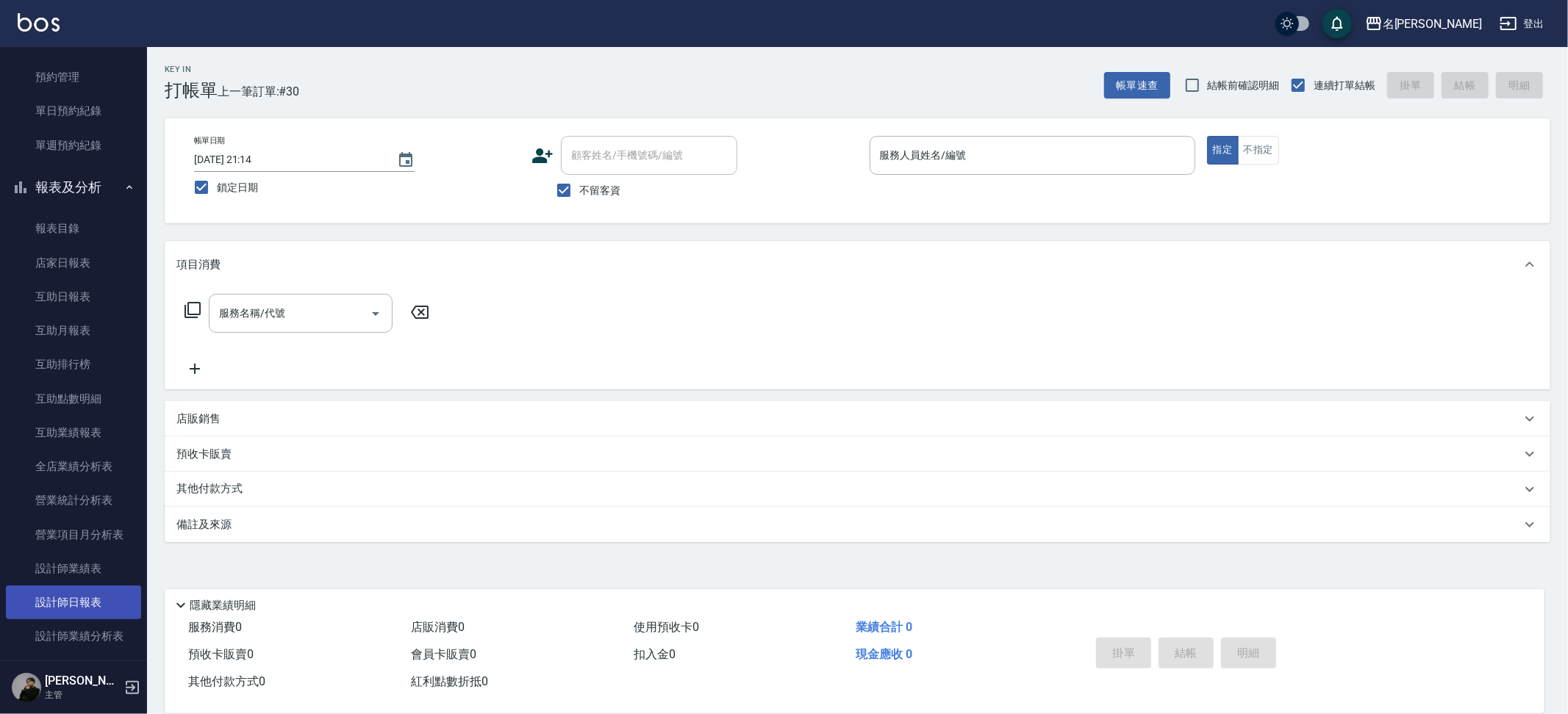
click at [80, 592] on link "設計師日報表" at bounding box center [74, 602] width 135 height 34
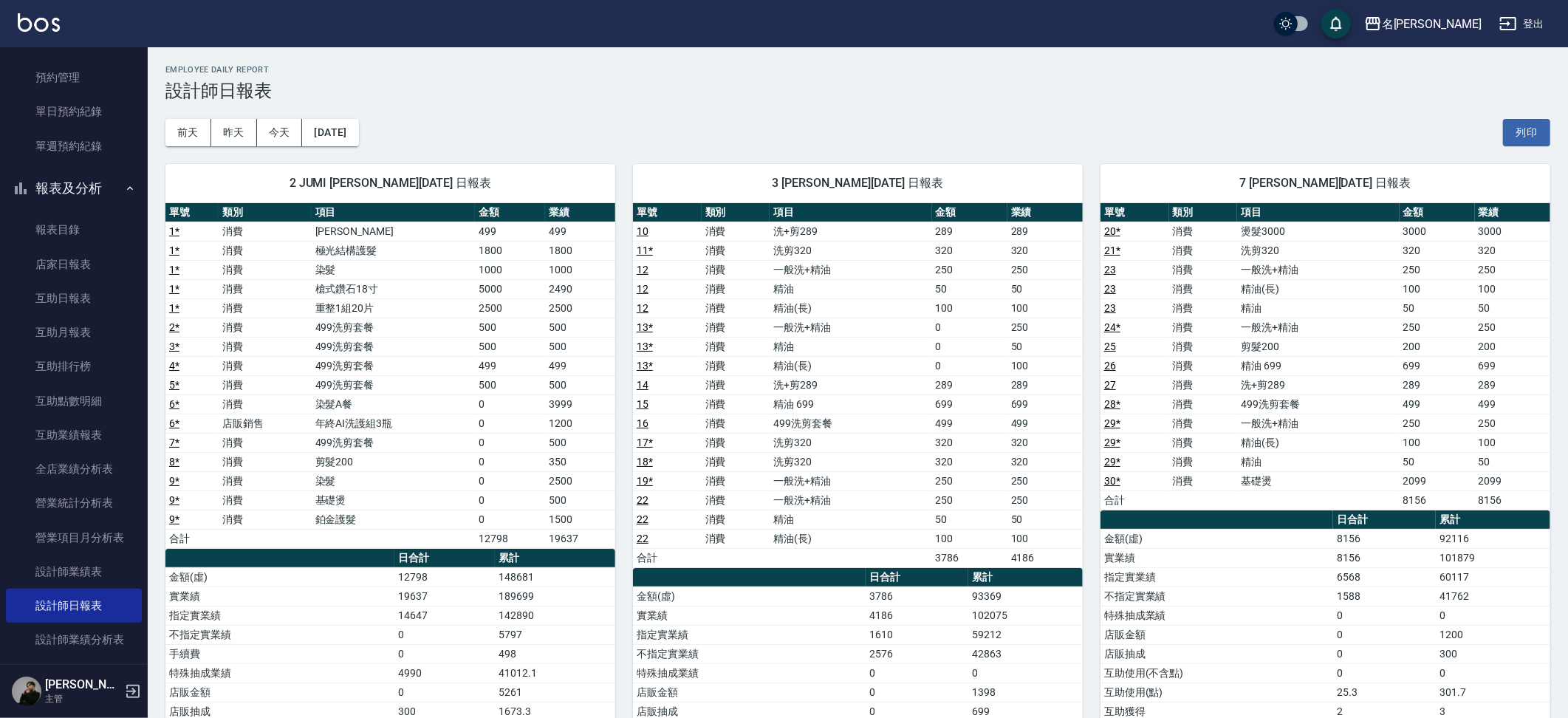
click at [176, 475] on link "9 *" at bounding box center [174, 480] width 11 height 11
click at [1116, 398] on link "28 *" at bounding box center [1112, 403] width 16 height 11
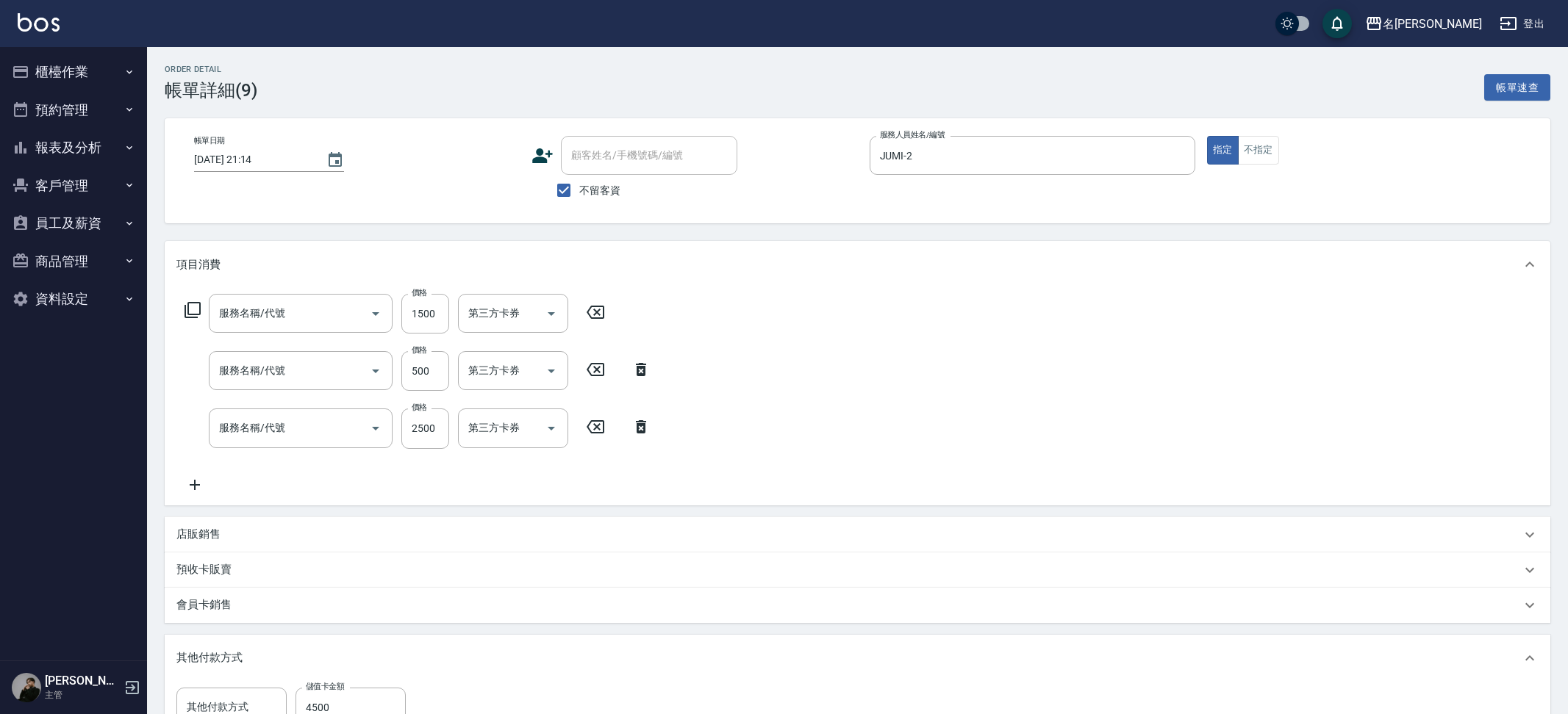
type input "鉑金護髮(51500)"
type input "基礎燙(3899)"
type input "染髮(4899)"
type input "儲值卡"
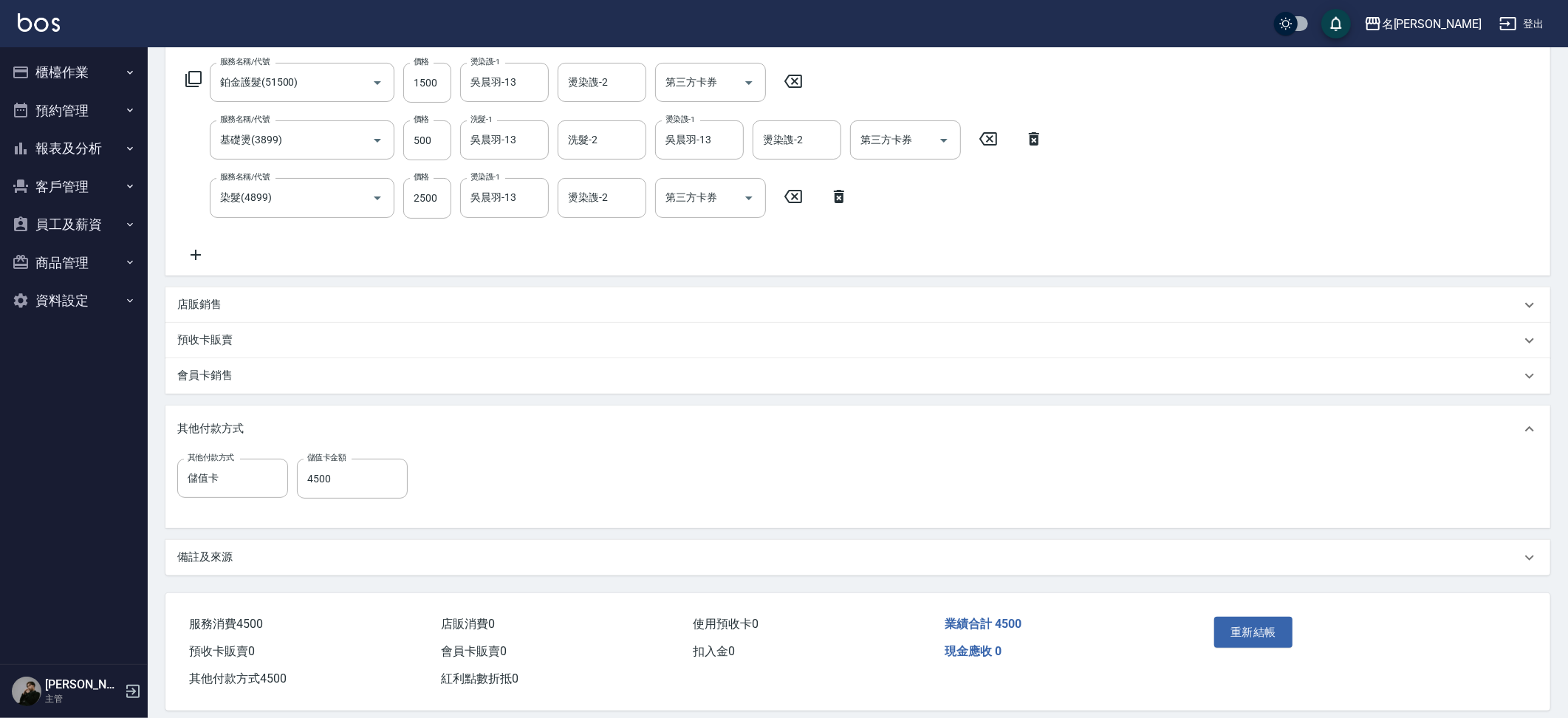
scroll to position [246, 0]
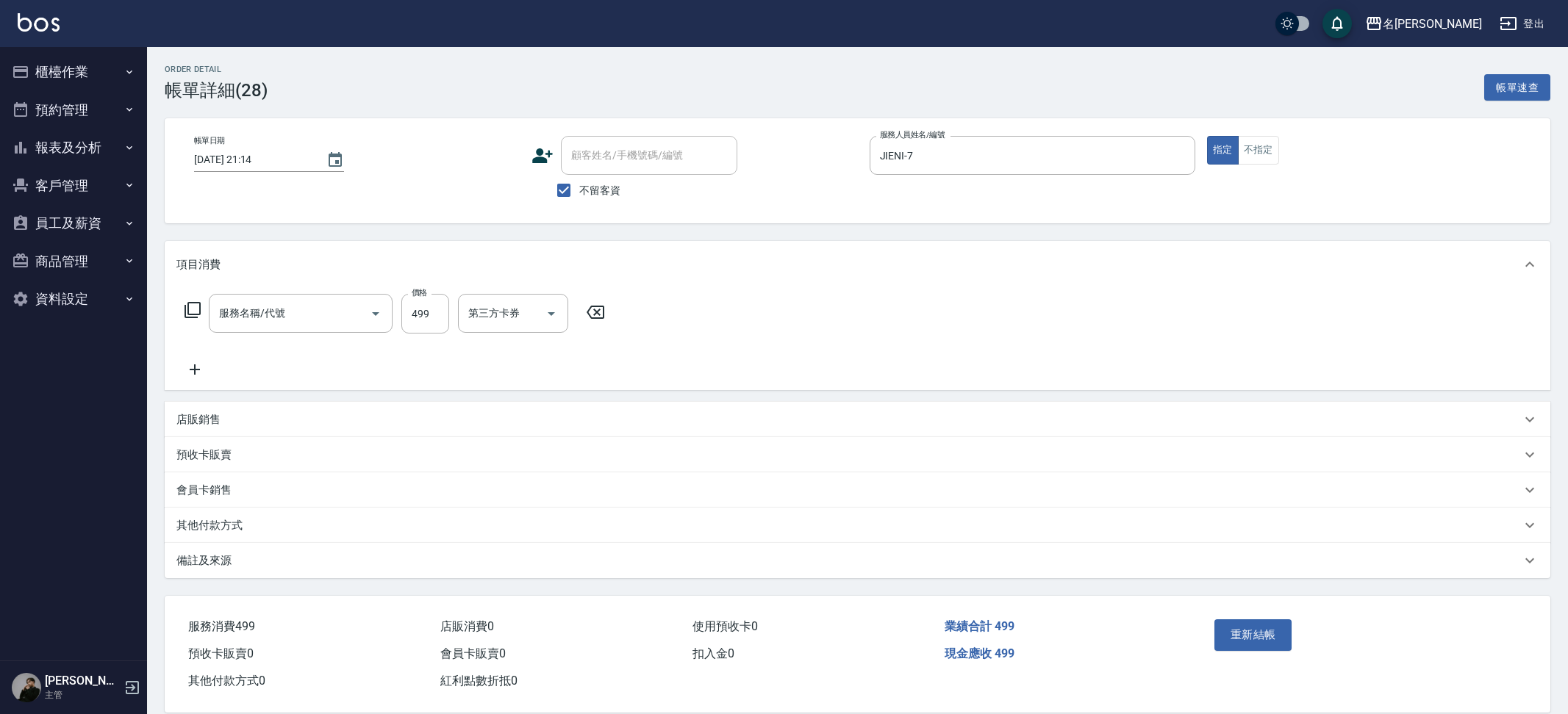
type input "[DATE] 21:14"
checkbox input "true"
type input "JIENI-7"
type input "499洗剪套餐(2499)"
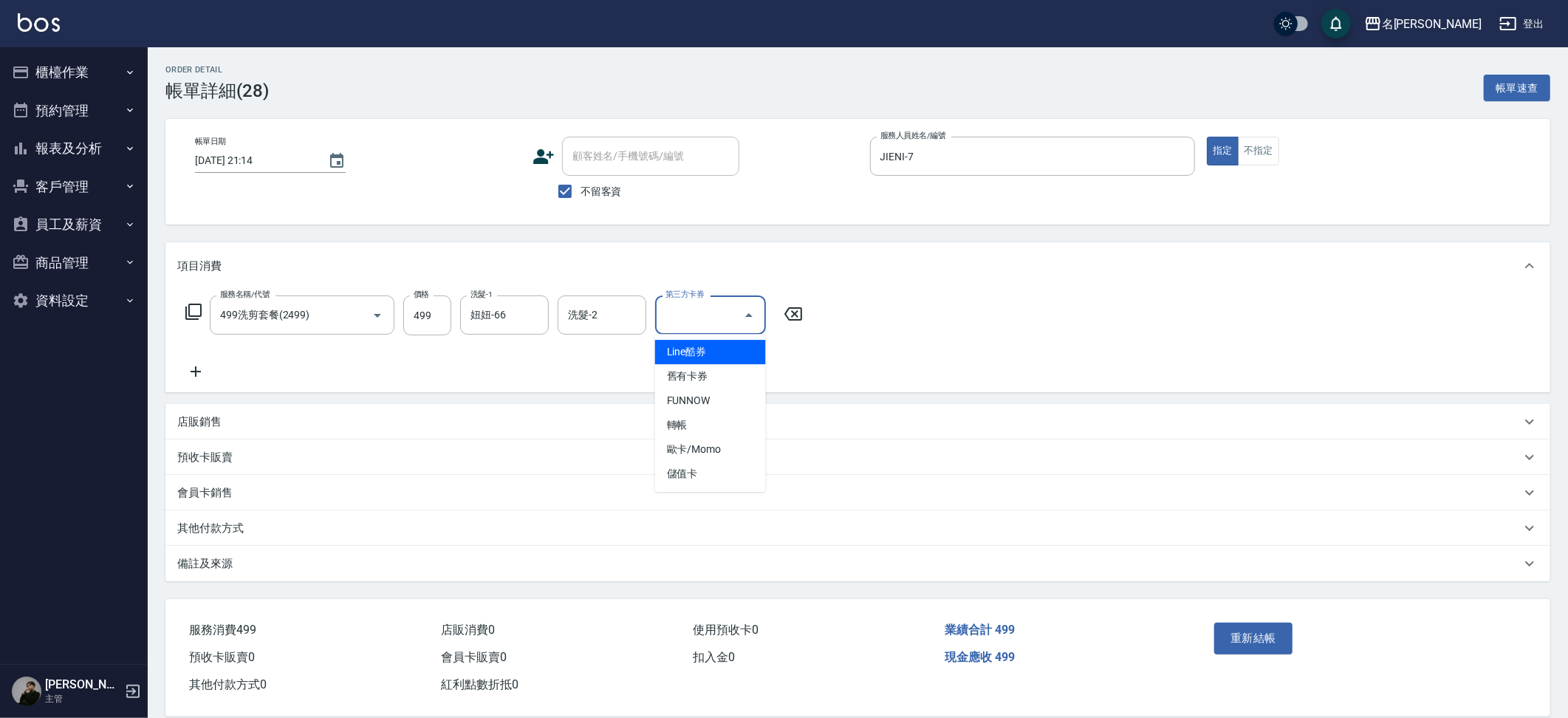
click at [736, 318] on div "第三方卡券" at bounding box center [711, 315] width 111 height 39
click at [741, 325] on div at bounding box center [748, 315] width 22 height 39
click at [773, 318] on div "第三方卡券 第三方卡券" at bounding box center [715, 315] width 120 height 40
click at [755, 318] on icon "Open" at bounding box center [749, 315] width 18 height 18
drag, startPoint x: 731, startPoint y: 418, endPoint x: 800, endPoint y: 444, distance: 73.7
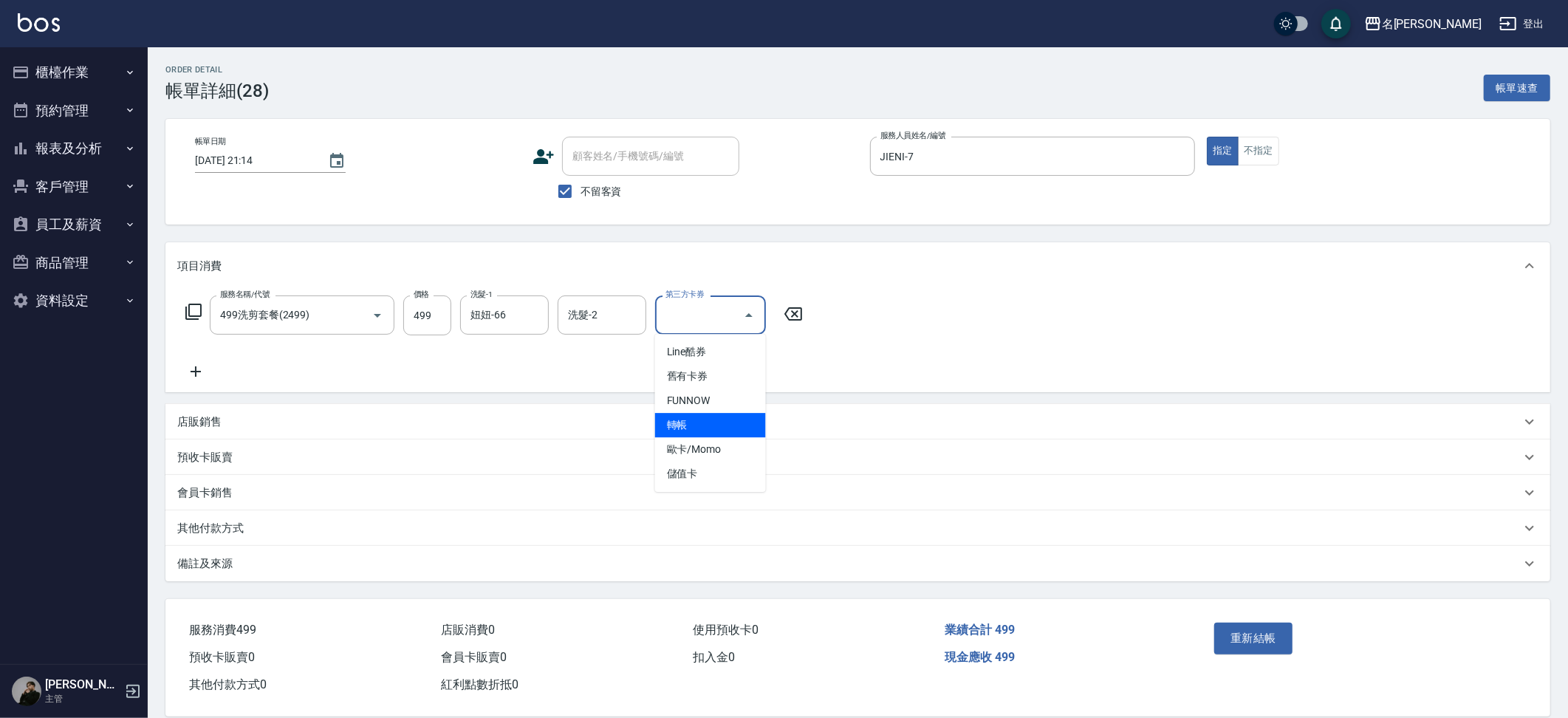
click at [731, 418] on span "轉帳" at bounding box center [711, 425] width 111 height 25
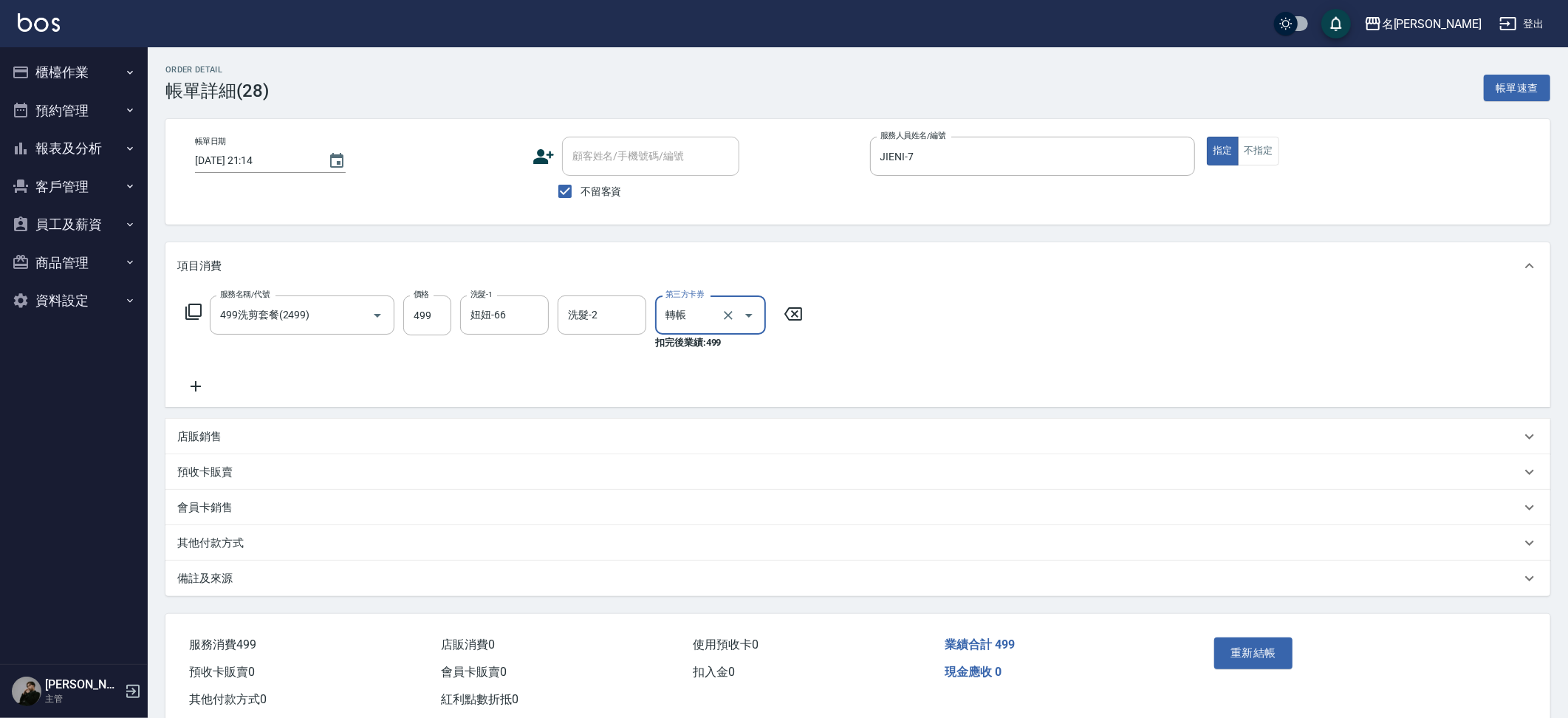
type input "轉帳"
click at [1258, 651] on button "重新結帳" at bounding box center [1253, 652] width 78 height 31
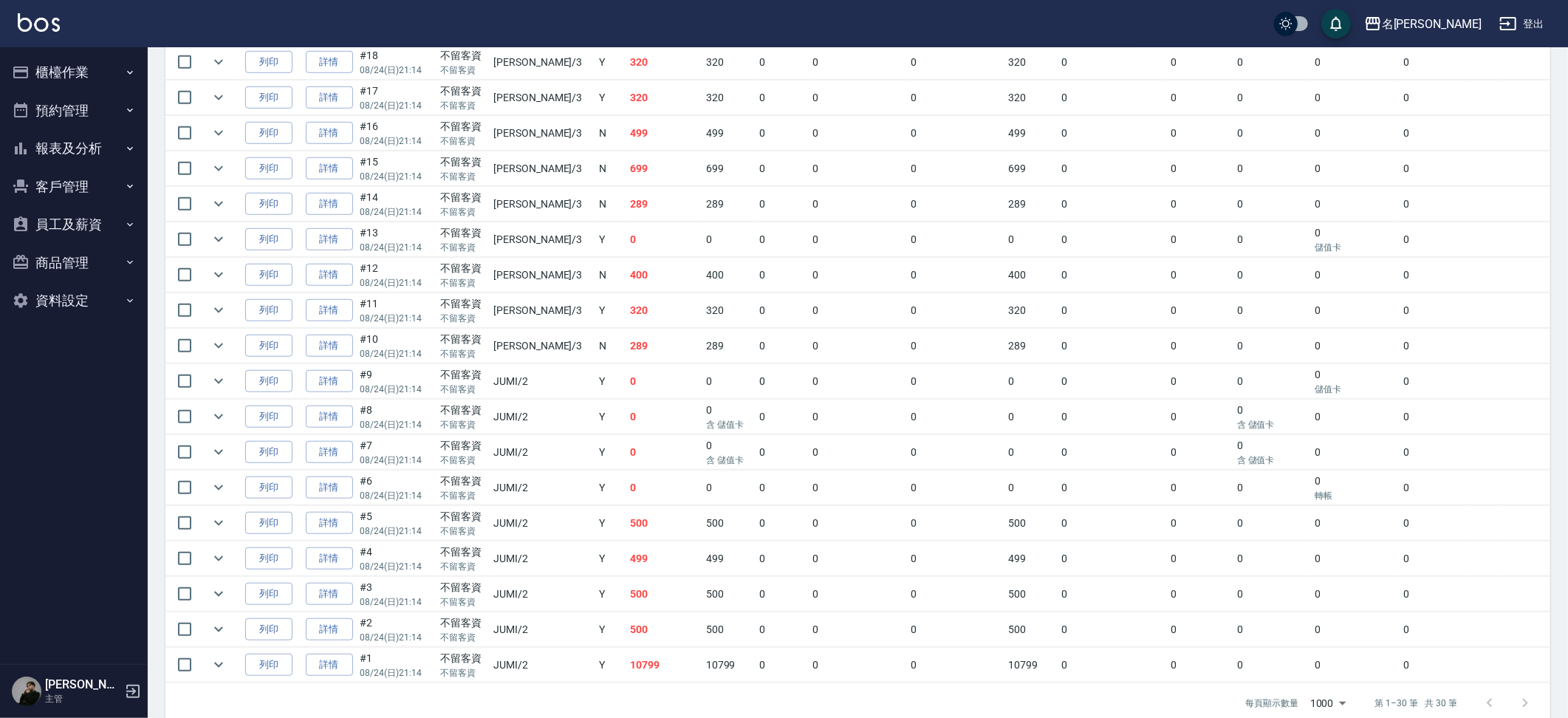
scroll to position [849, 0]
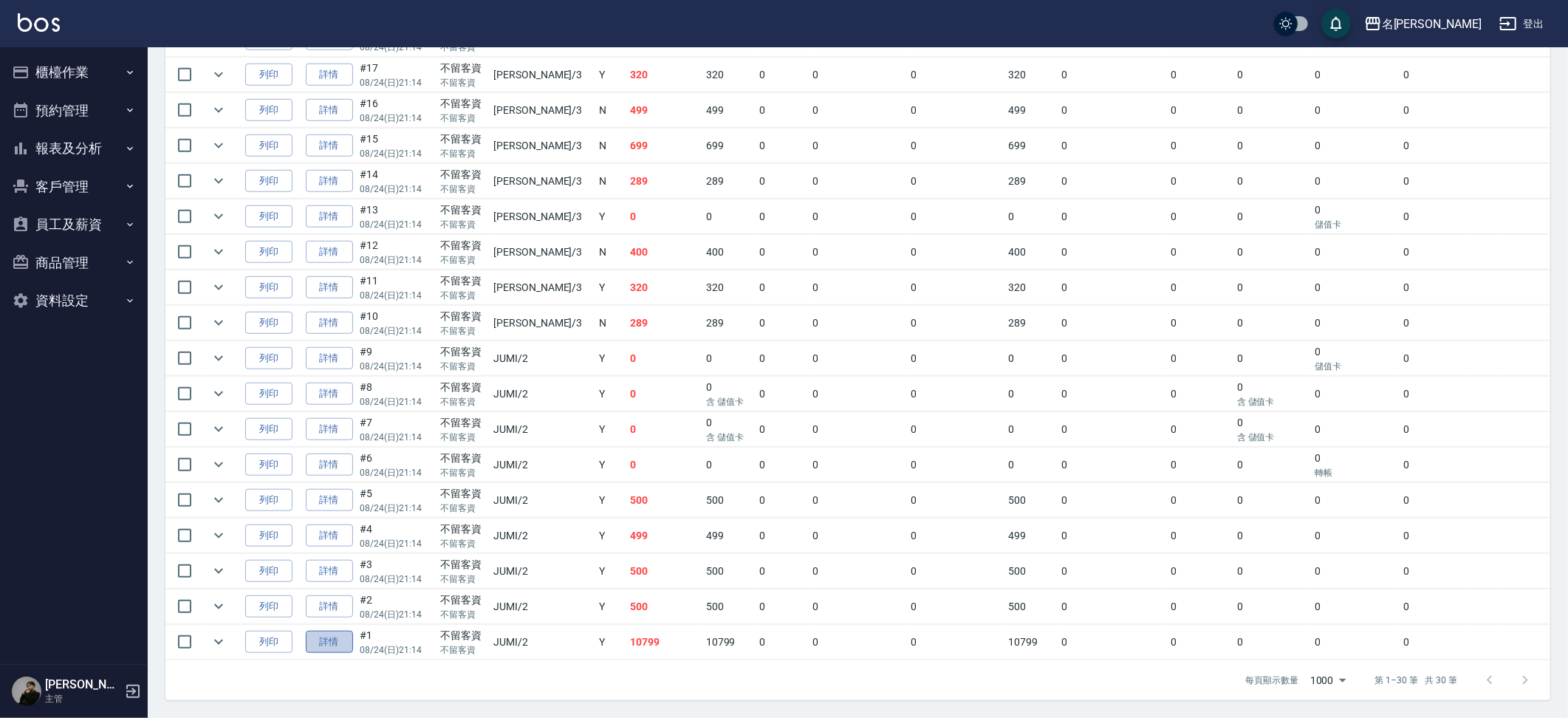
click at [345, 643] on link "詳情" at bounding box center [330, 642] width 48 height 23
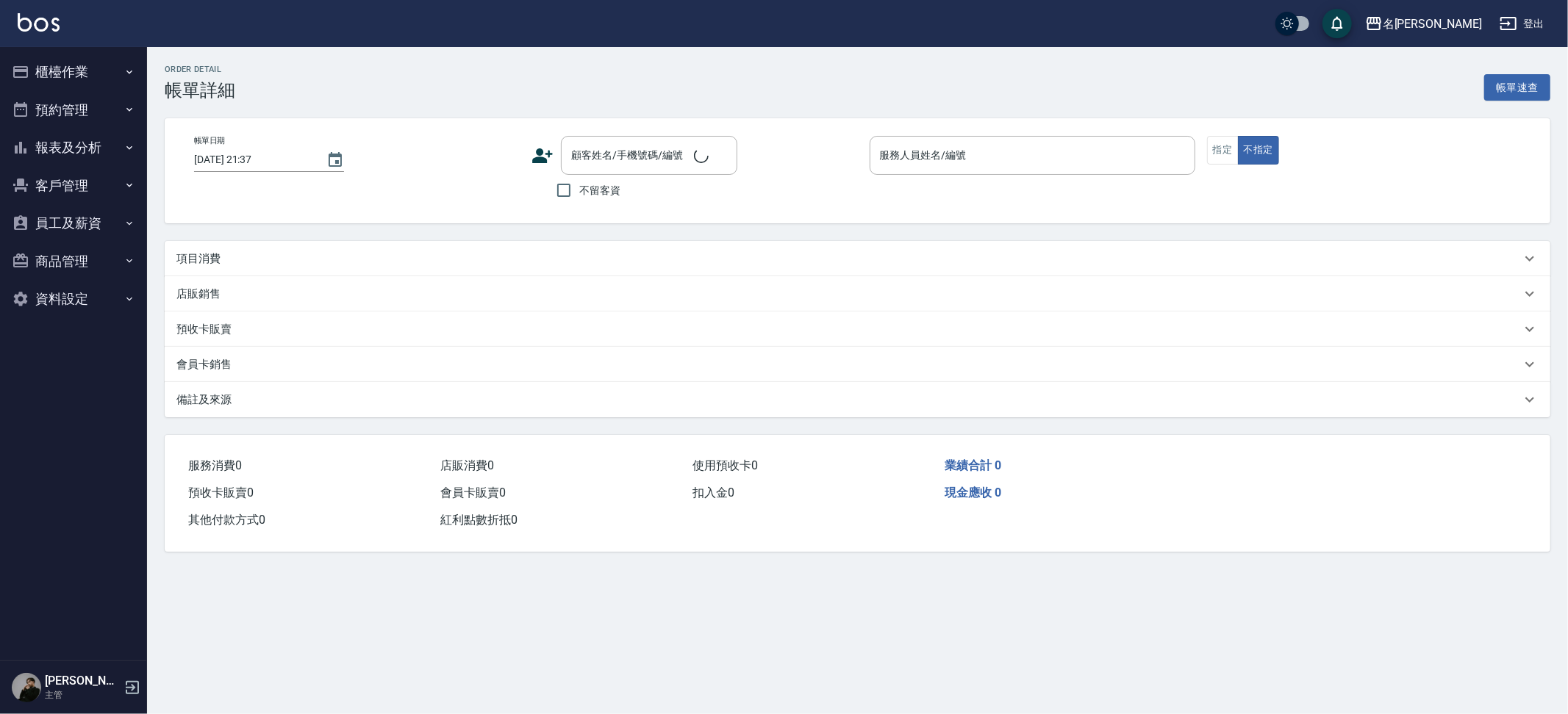
type input "[DATE] 21:14"
checkbox input "true"
type input "JUMI-2"
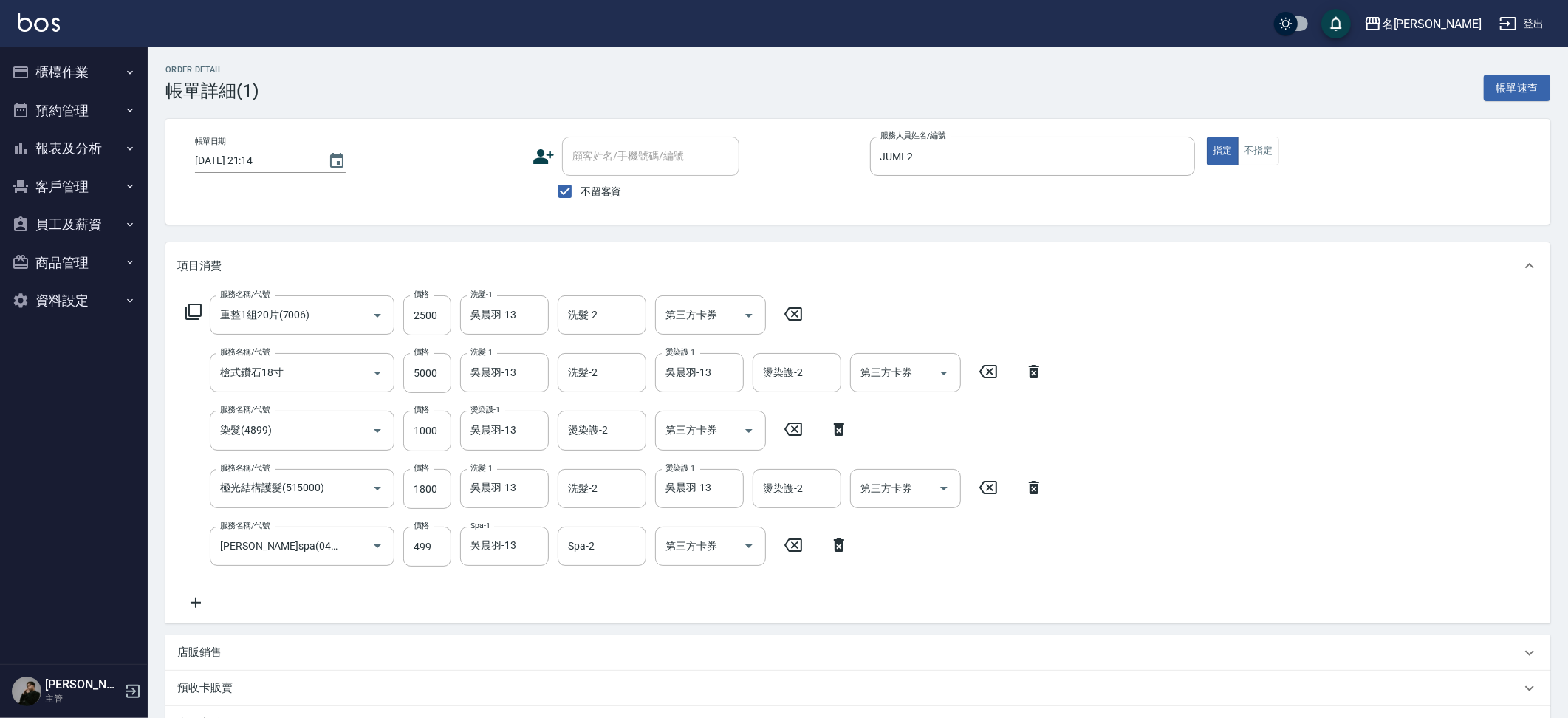
type input "重整1組20片(7006)"
type input "槍式鑽石18寸"
type input "染髮(4899)"
type input "極光結構護髮(515000)"
type input "[PERSON_NAME](0499)"
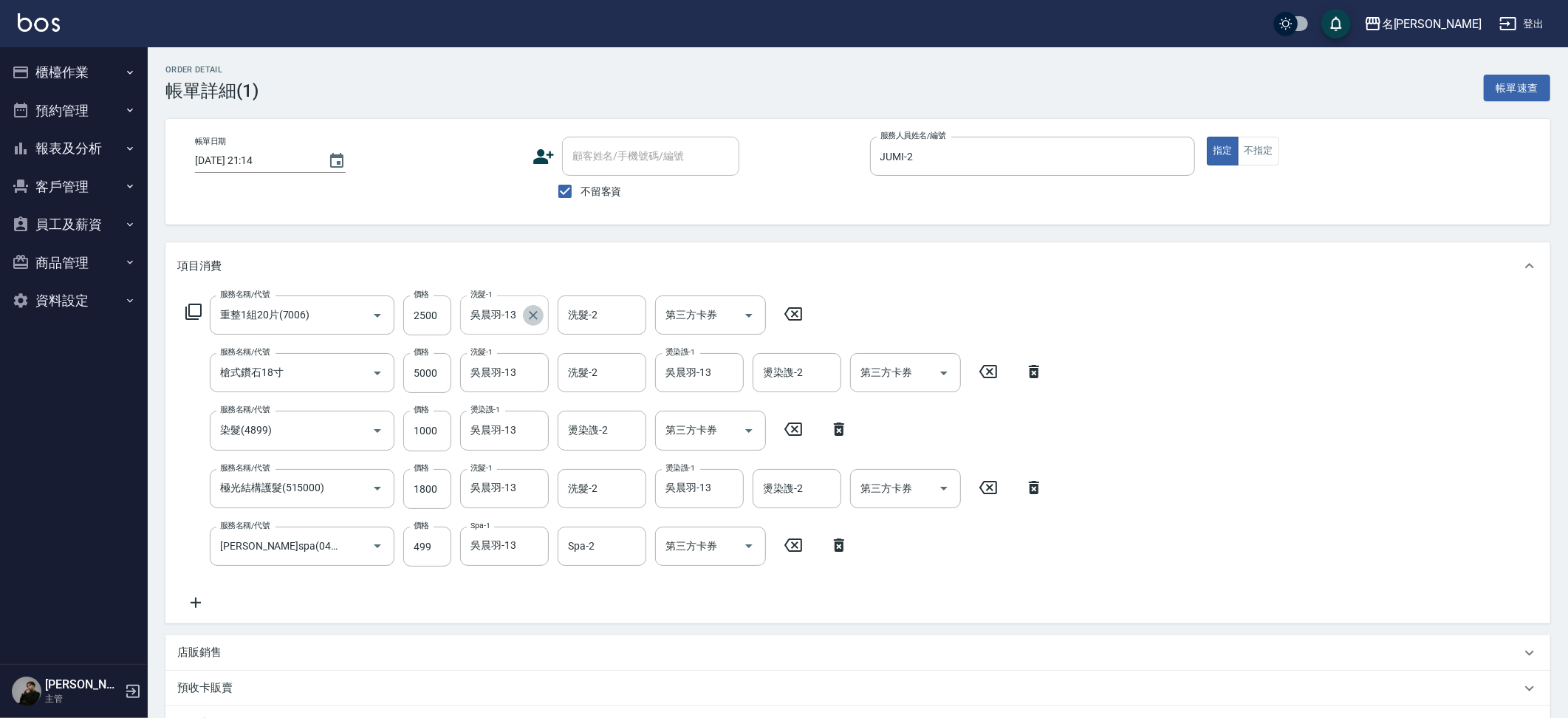
click at [537, 315] on icon "Clear" at bounding box center [533, 315] width 15 height 15
type input "Mina-3"
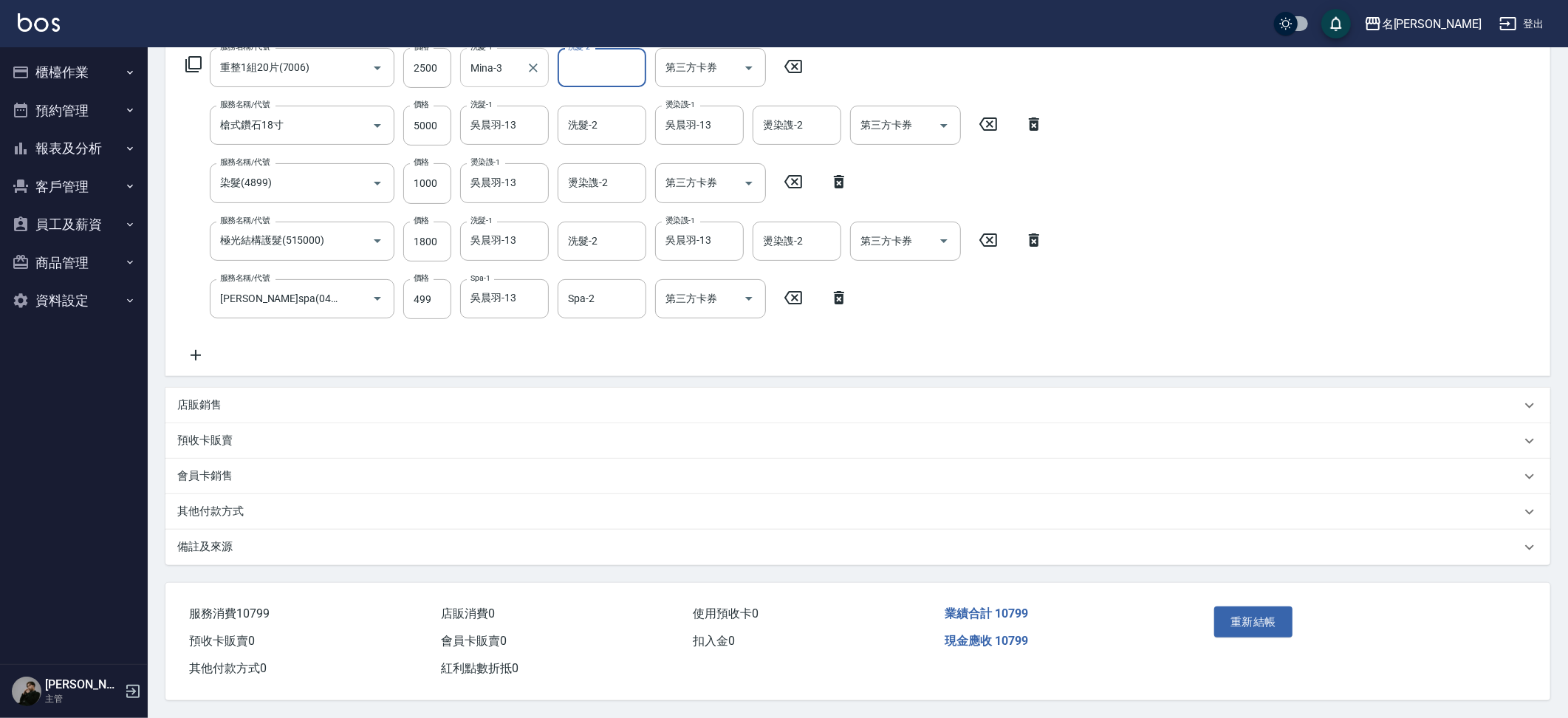
click at [1286, 613] on button "重新結帳" at bounding box center [1253, 621] width 78 height 31
